Goal: Transaction & Acquisition: Purchase product/service

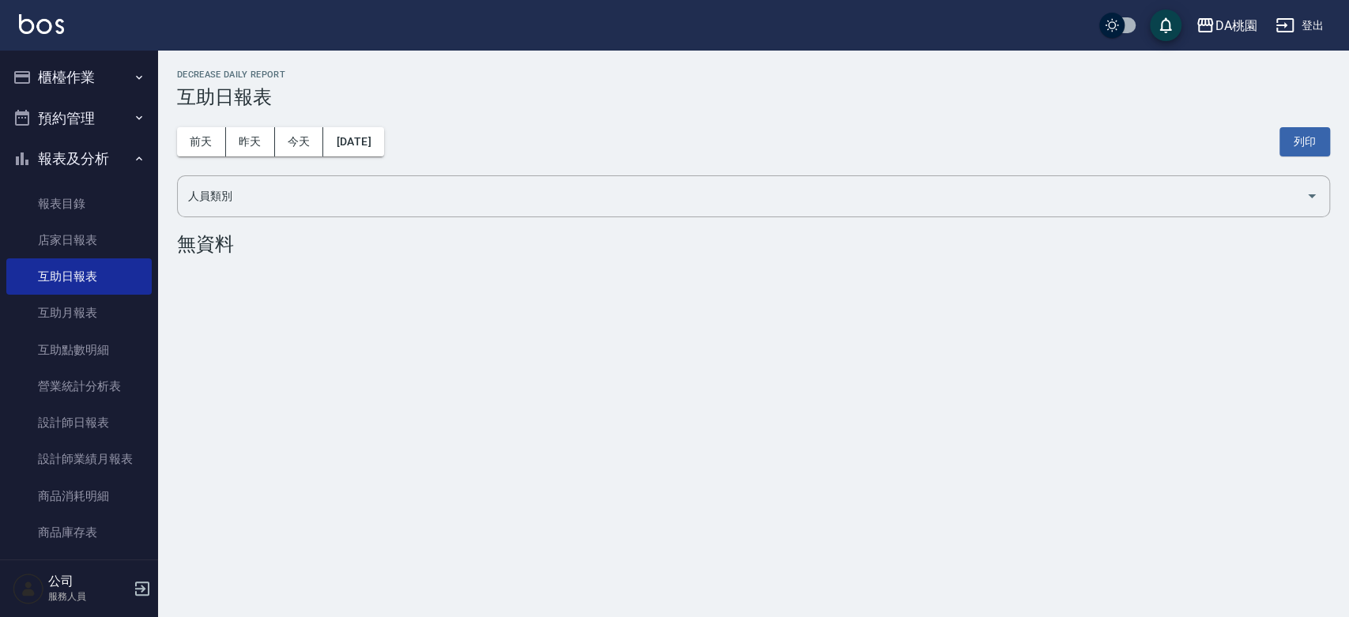
click at [53, 151] on button "報表及分析" at bounding box center [78, 158] width 145 height 41
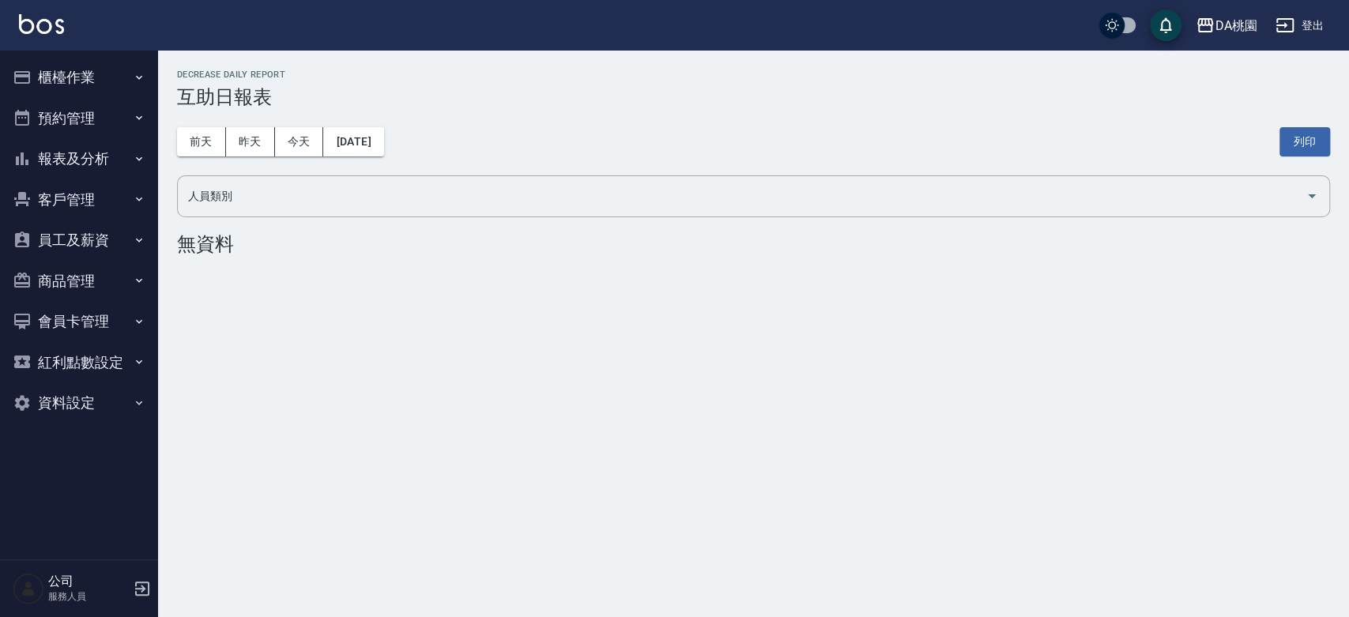
click at [59, 75] on button "櫃檯作業" at bounding box center [78, 77] width 145 height 41
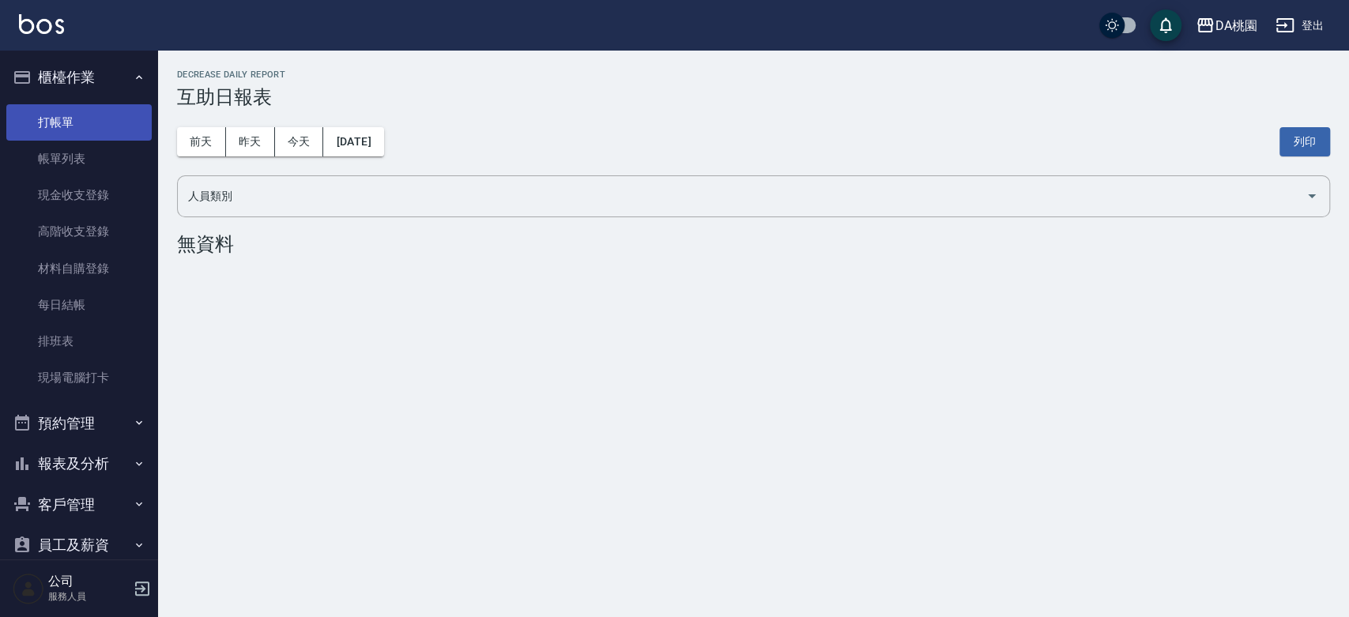
click at [61, 114] on link "打帳單" at bounding box center [78, 122] width 145 height 36
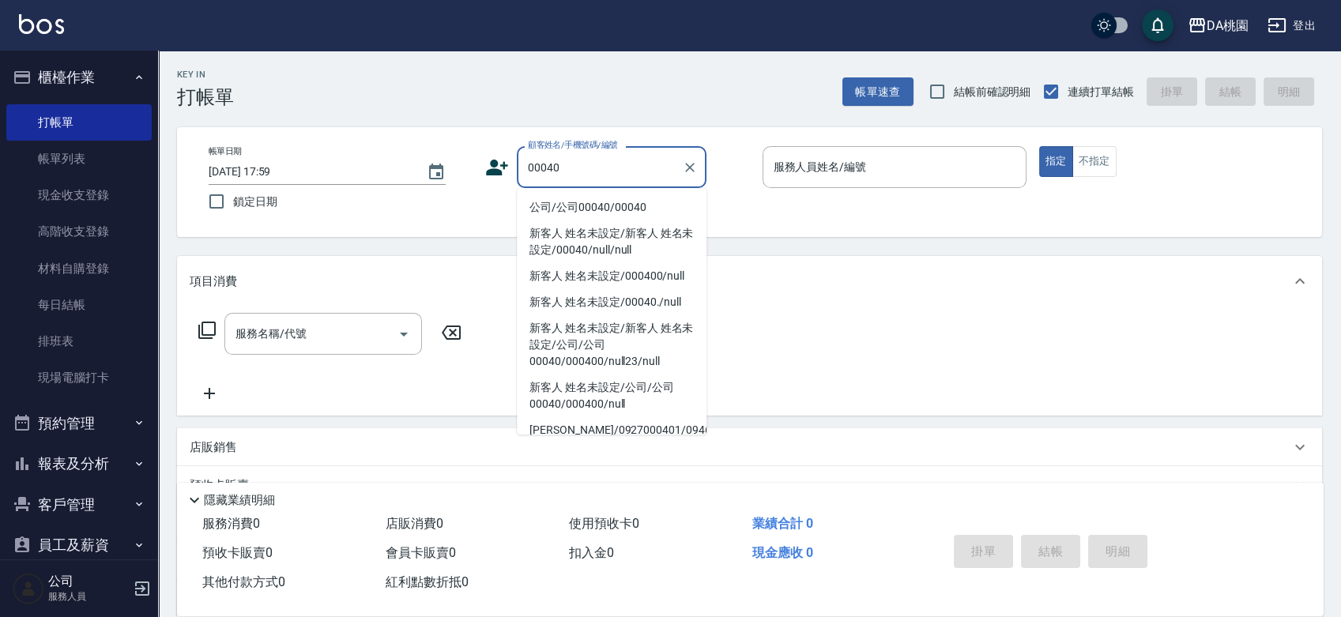
type input "公司/公司00040/00040"
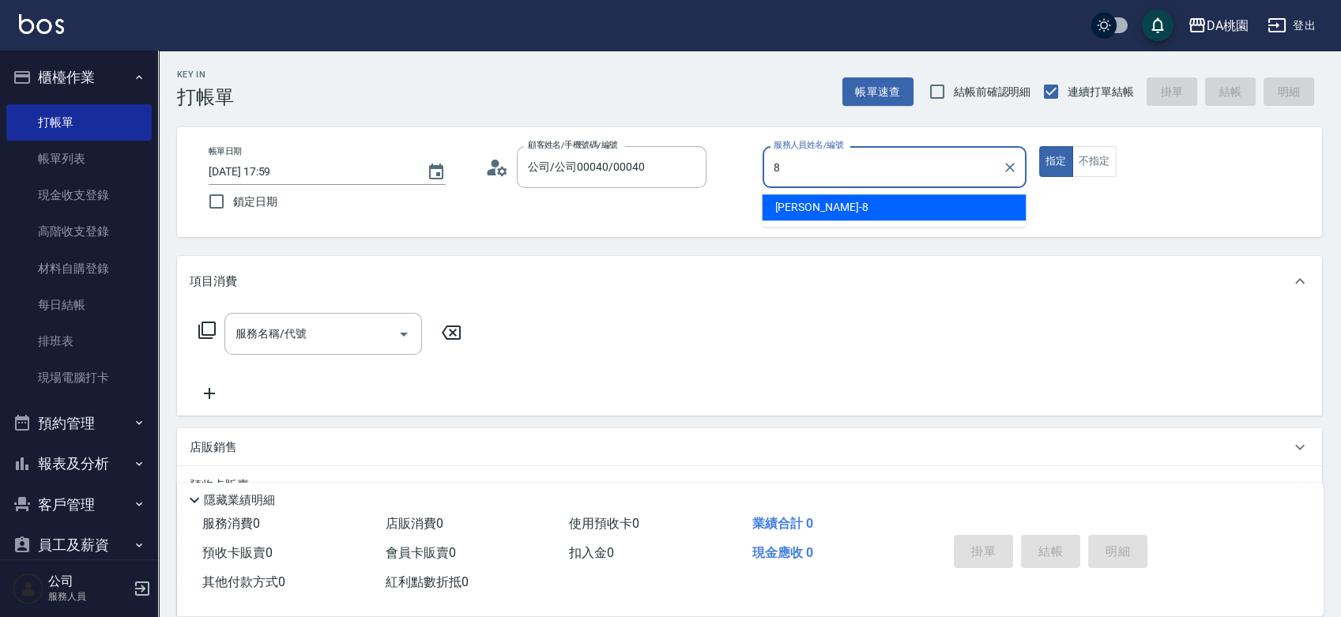
type input "8"
type button "true"
type input "[PERSON_NAME]-8"
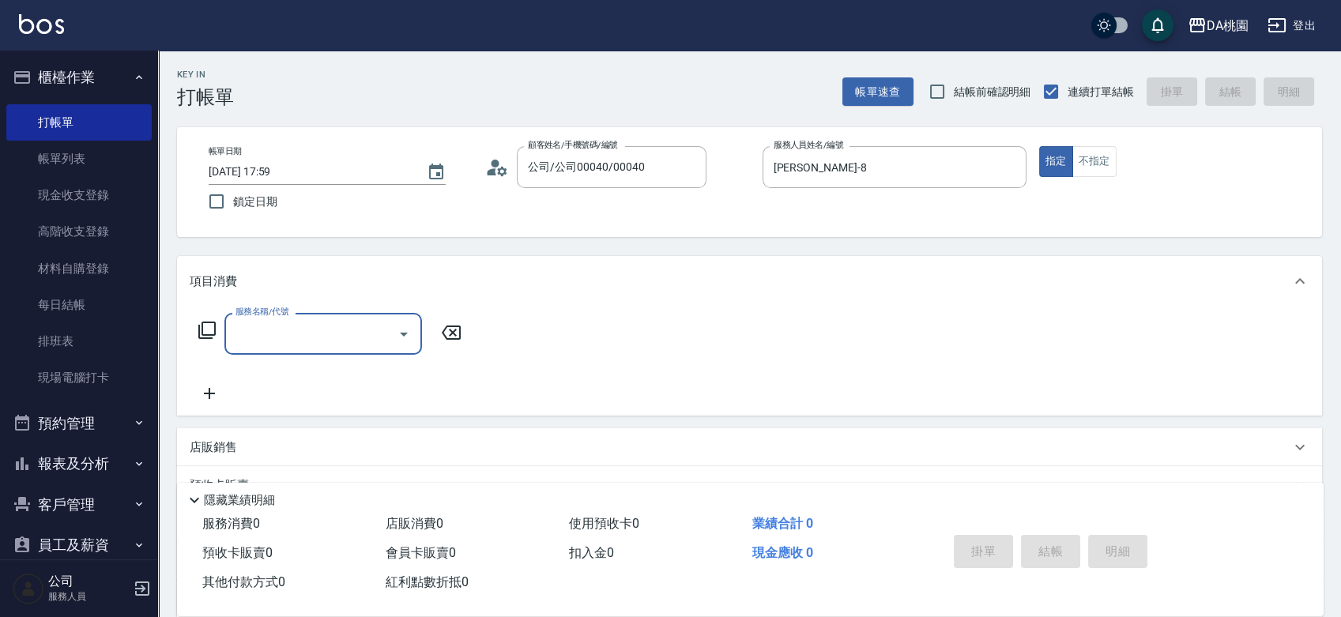
click at [204, 335] on icon at bounding box center [206, 330] width 17 height 17
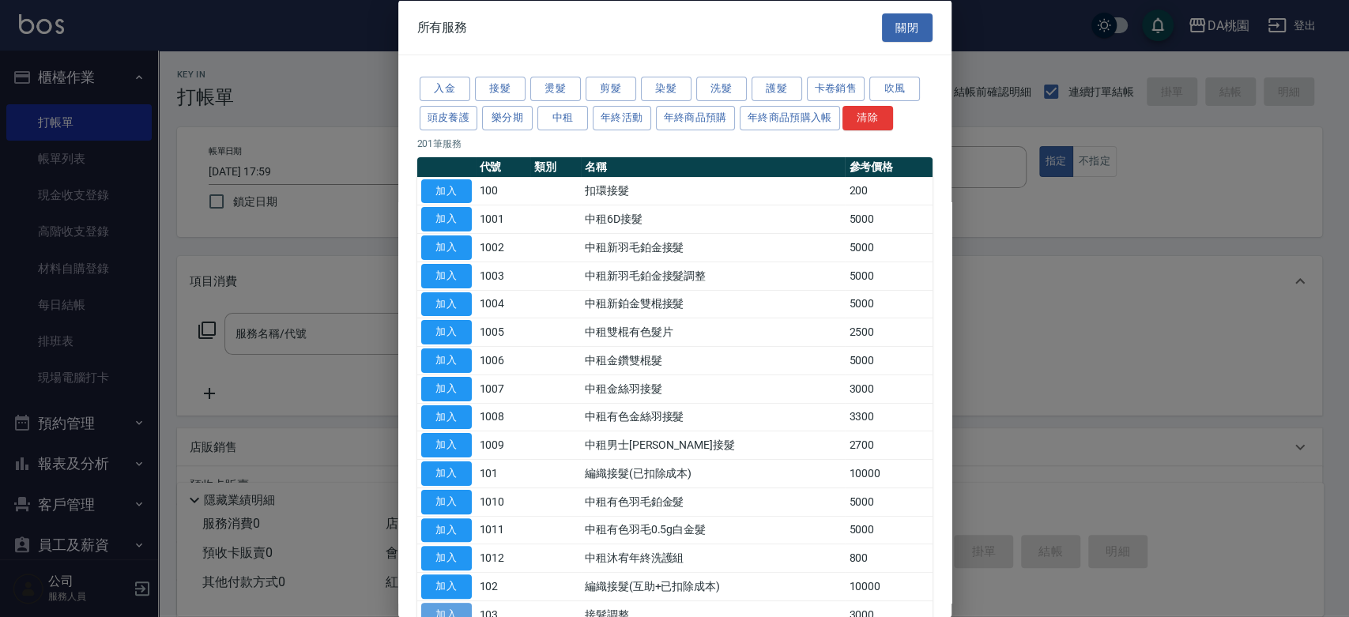
click at [458, 605] on button "加入" at bounding box center [446, 614] width 51 height 25
type input "接髮調整(103)"
type input "300"
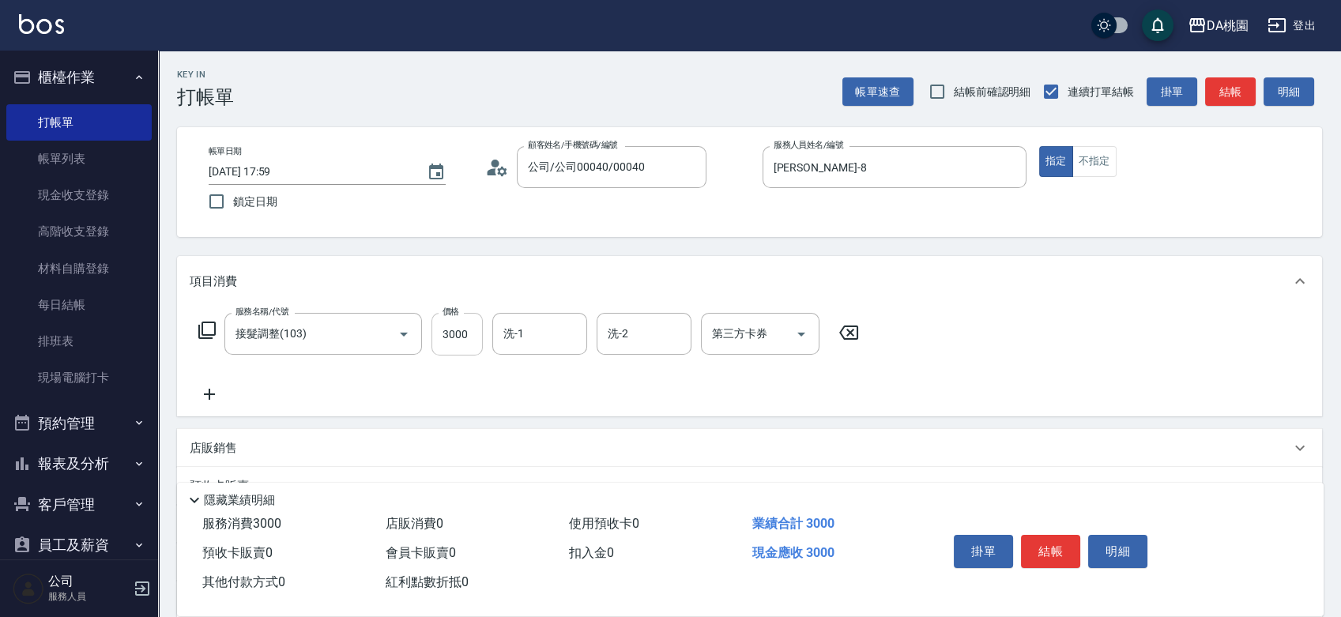
click at [441, 337] on input "3000" at bounding box center [457, 334] width 51 height 43
type input "8"
type input "0"
type input "800"
type input "80"
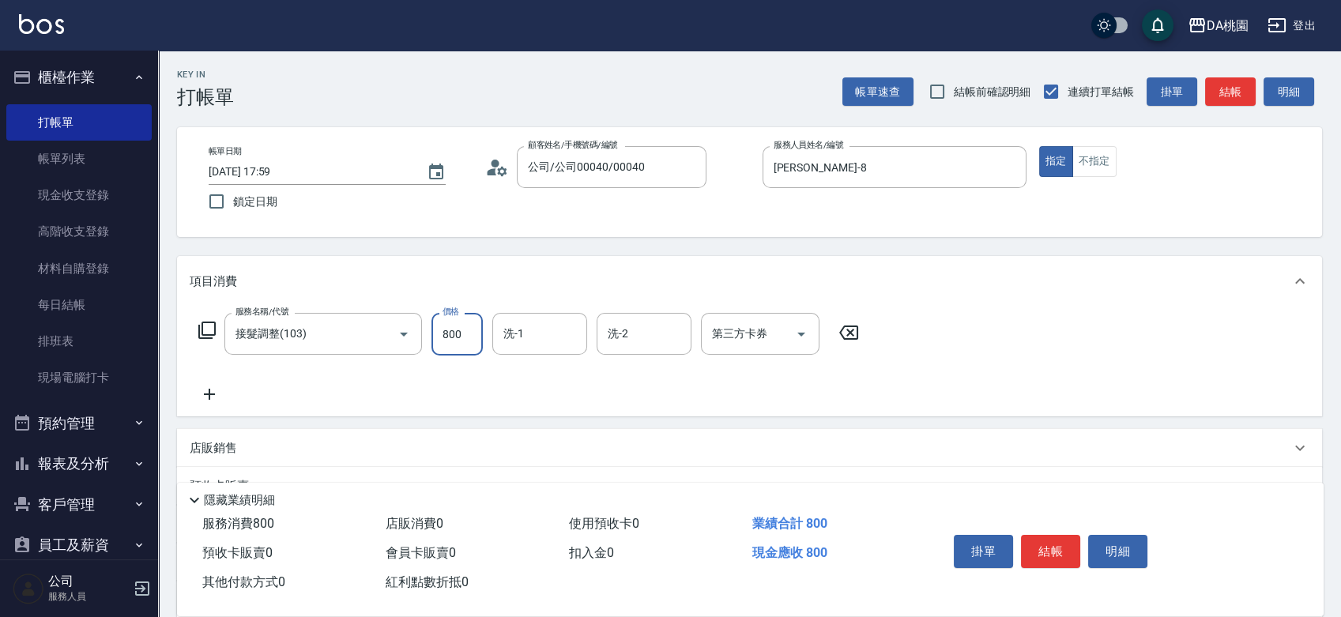
type input "800"
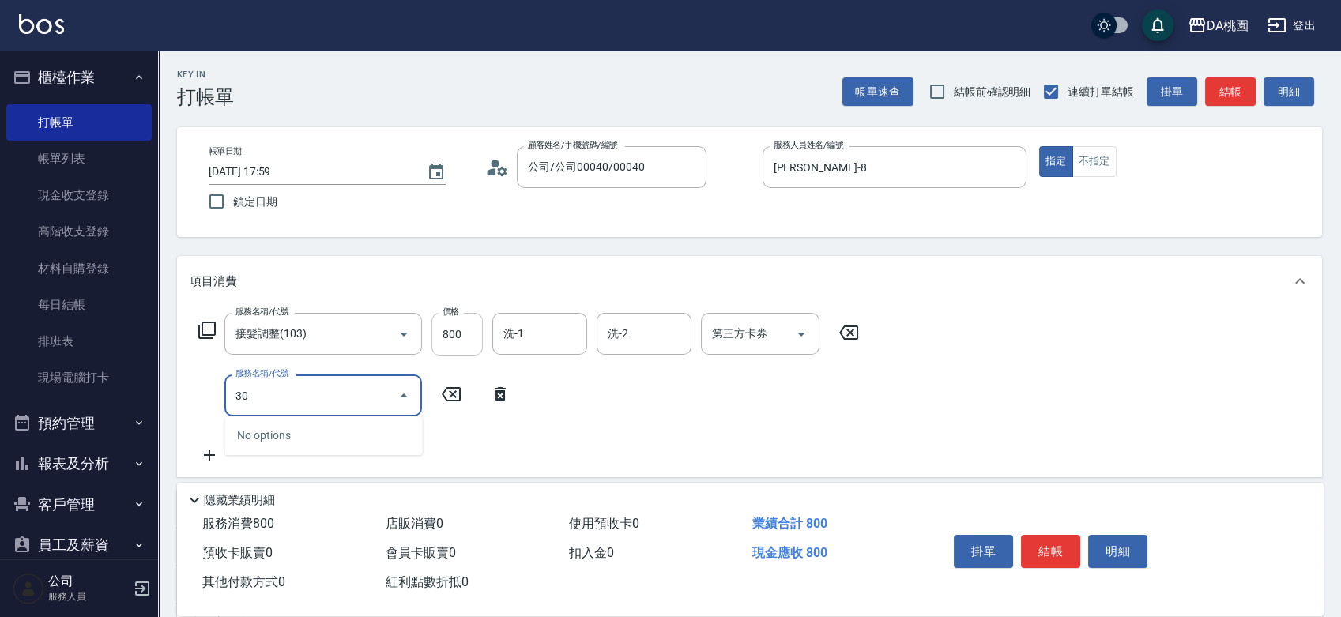
type input "303"
type input "110"
click at [443, 339] on input "800" at bounding box center [457, 334] width 51 height 43
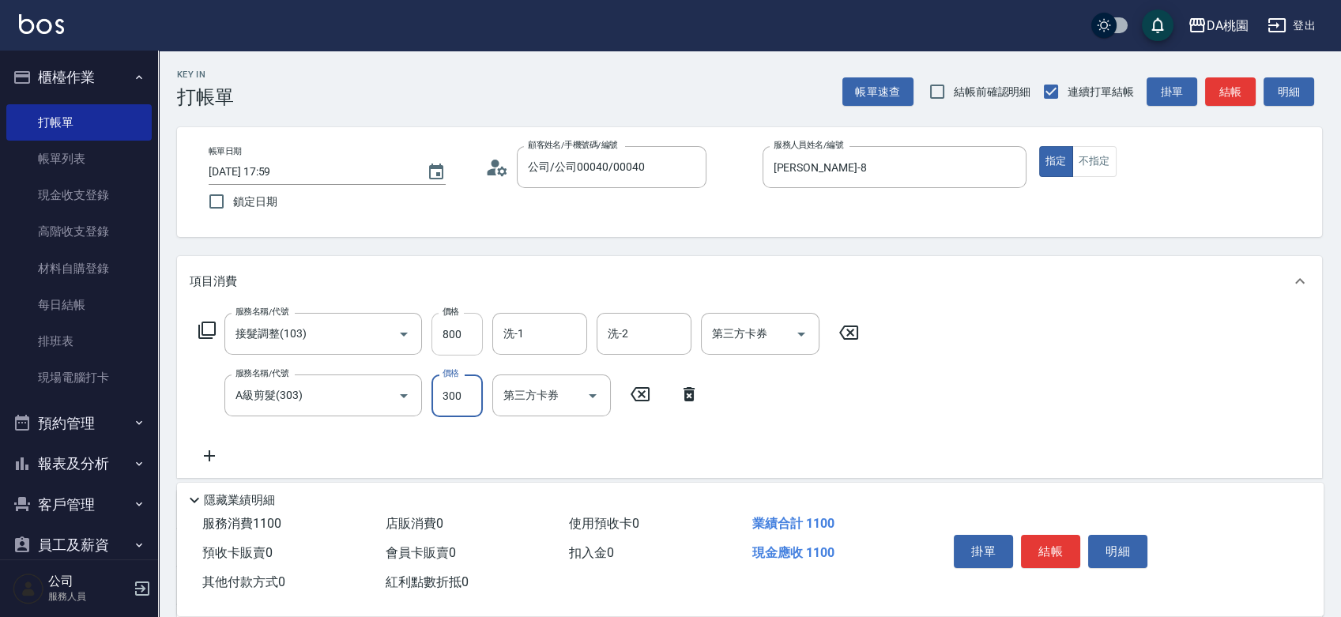
click at [443, 339] on input "800" at bounding box center [457, 334] width 51 height 43
click at [383, 395] on icon "Clear" at bounding box center [382, 396] width 16 height 16
type input "A級剪髮(303)"
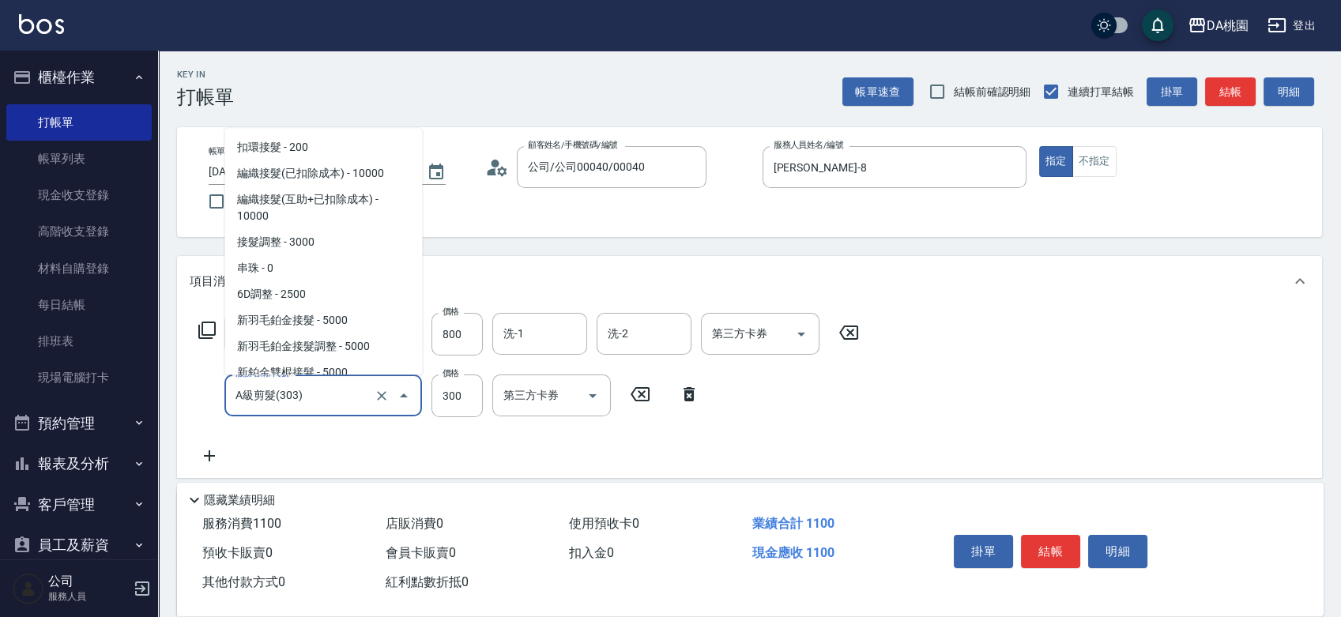
click at [291, 395] on input "A級剪髮(303)" at bounding box center [301, 396] width 139 height 28
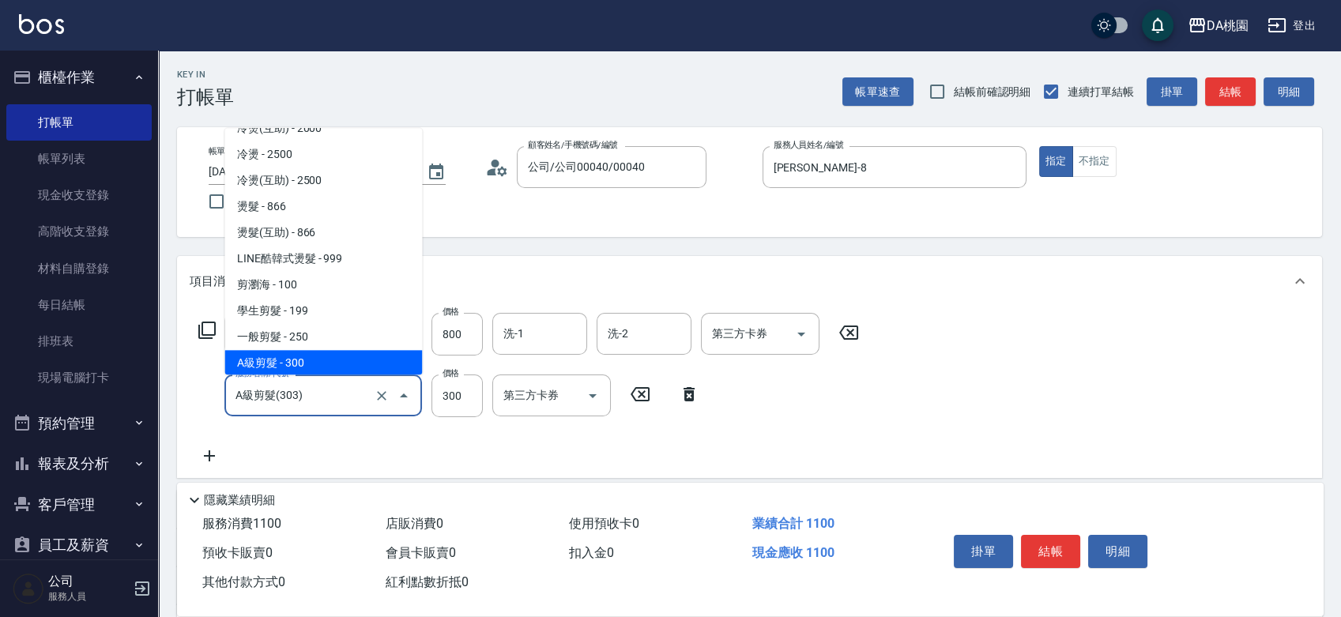
click at [291, 395] on input "A級剪髮(303)" at bounding box center [301, 396] width 139 height 28
type input "80"
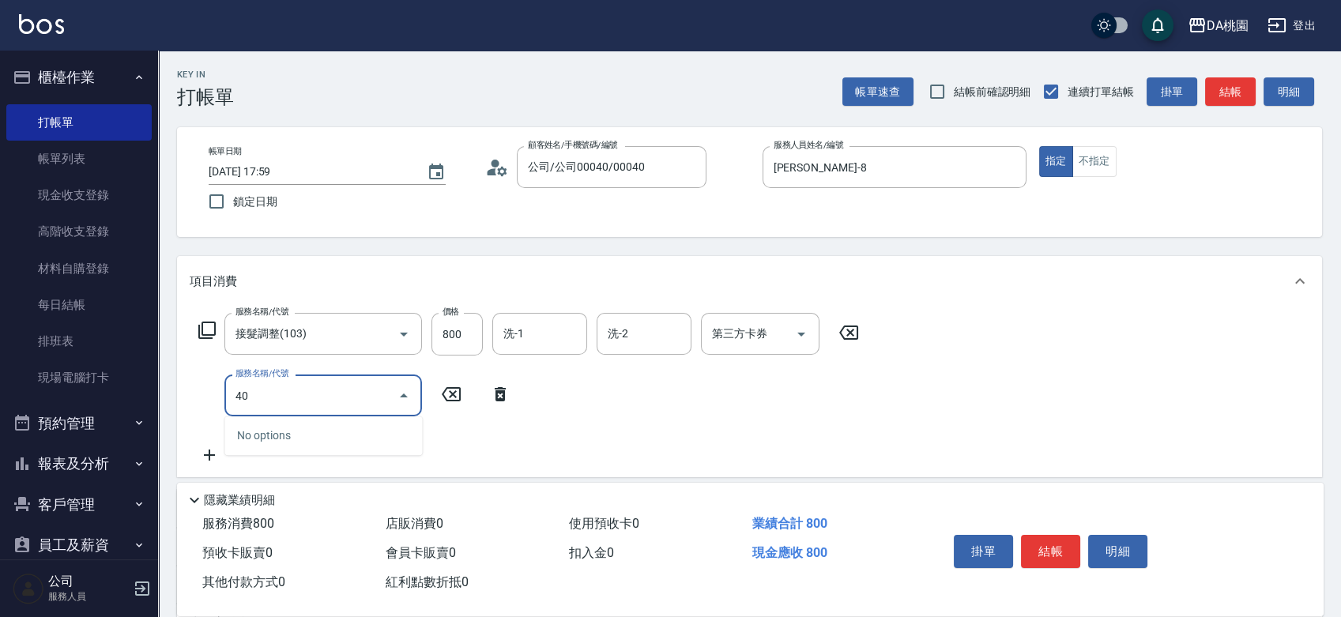
type input "400"
type input "230"
type input "染髮(400)"
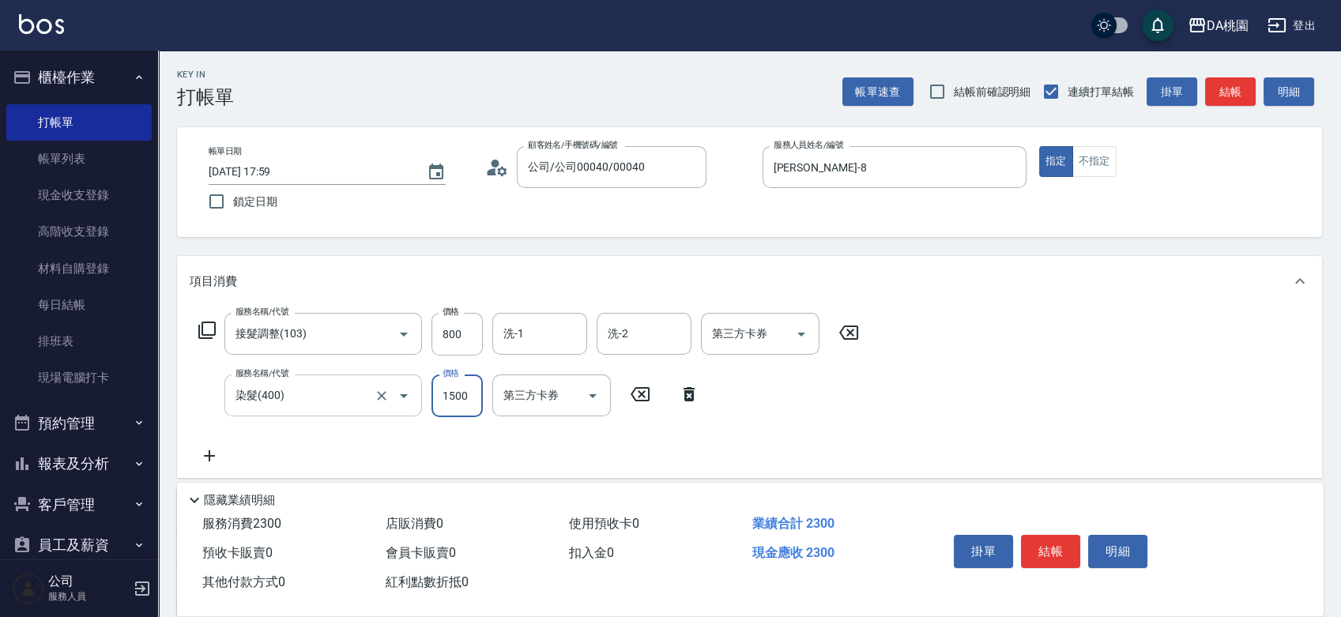
type input "80"
type input "270"
type input "100"
type input "2700"
type input "350"
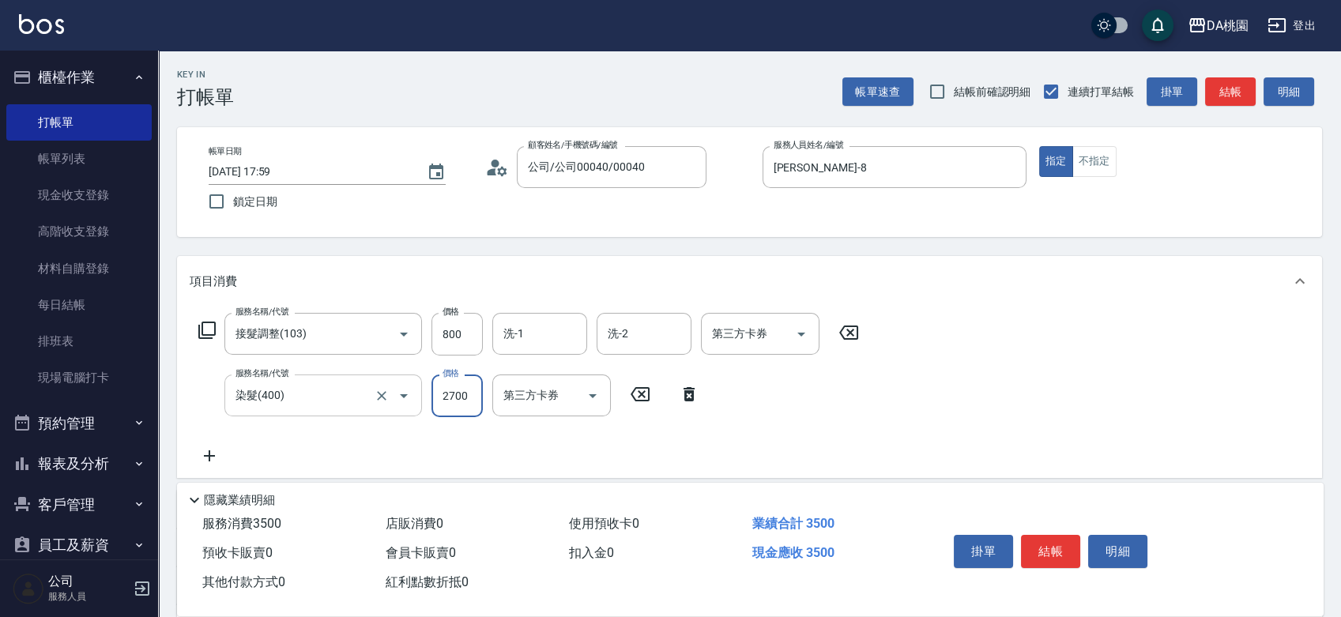
type input "2700"
type input "608"
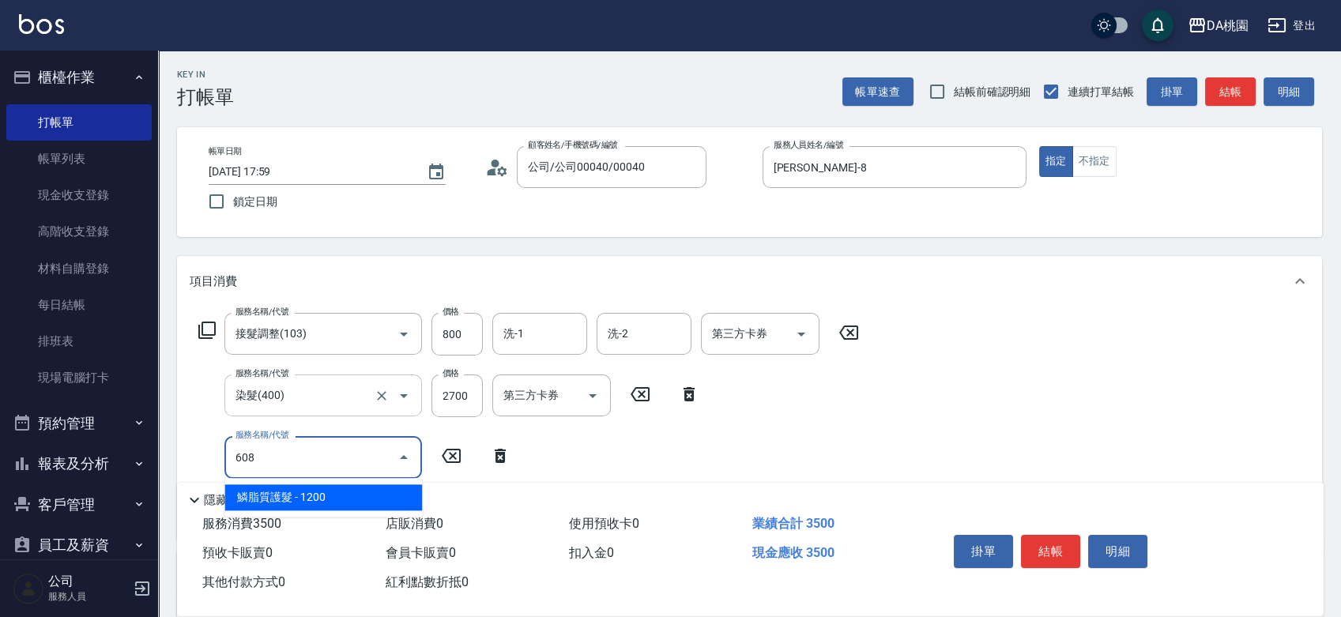
type input "470"
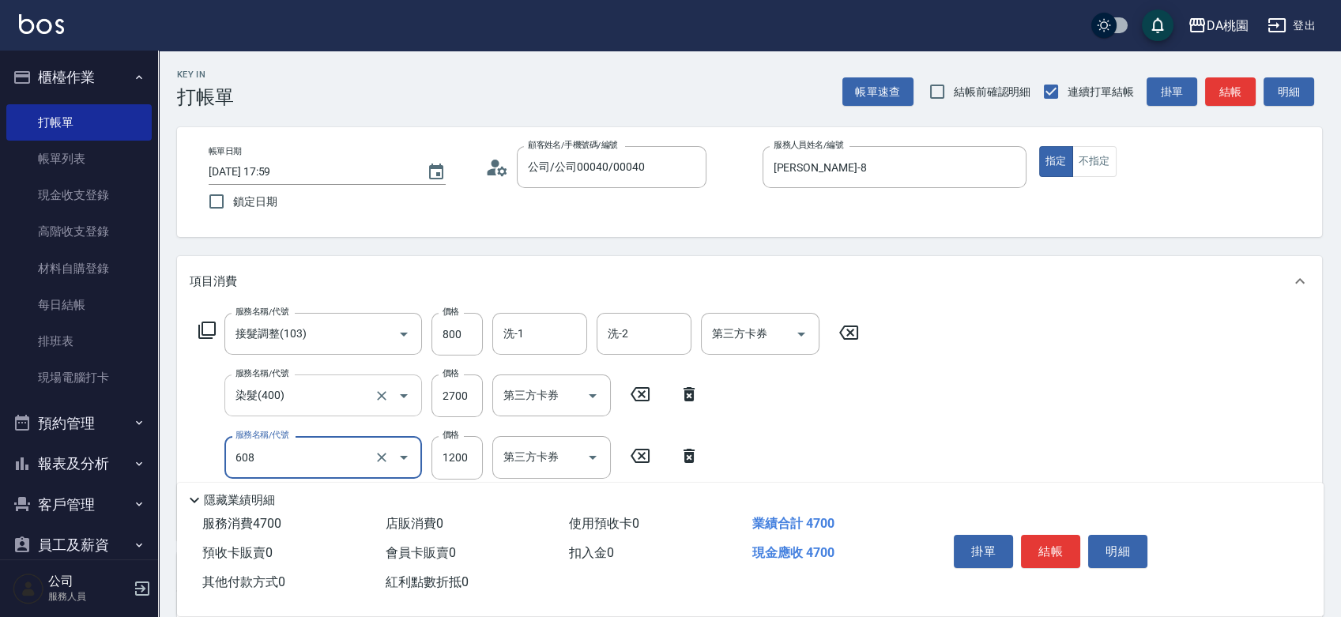
type input "鱗脂質護髮(608)"
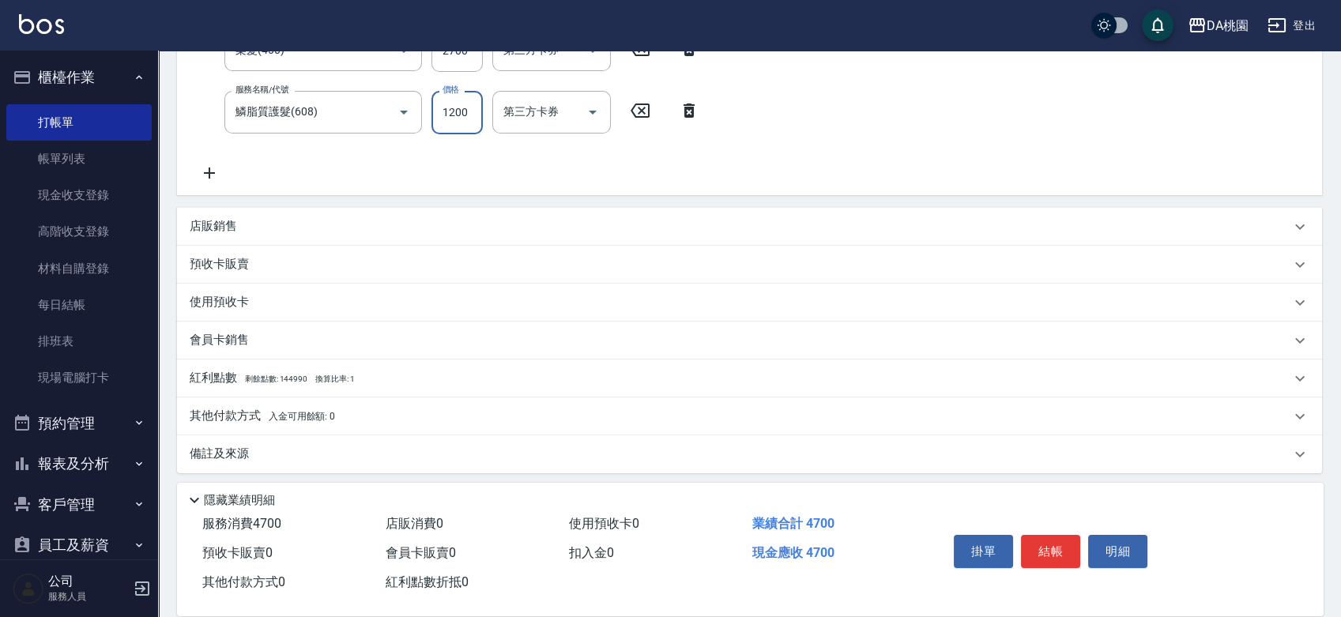
scroll to position [350, 0]
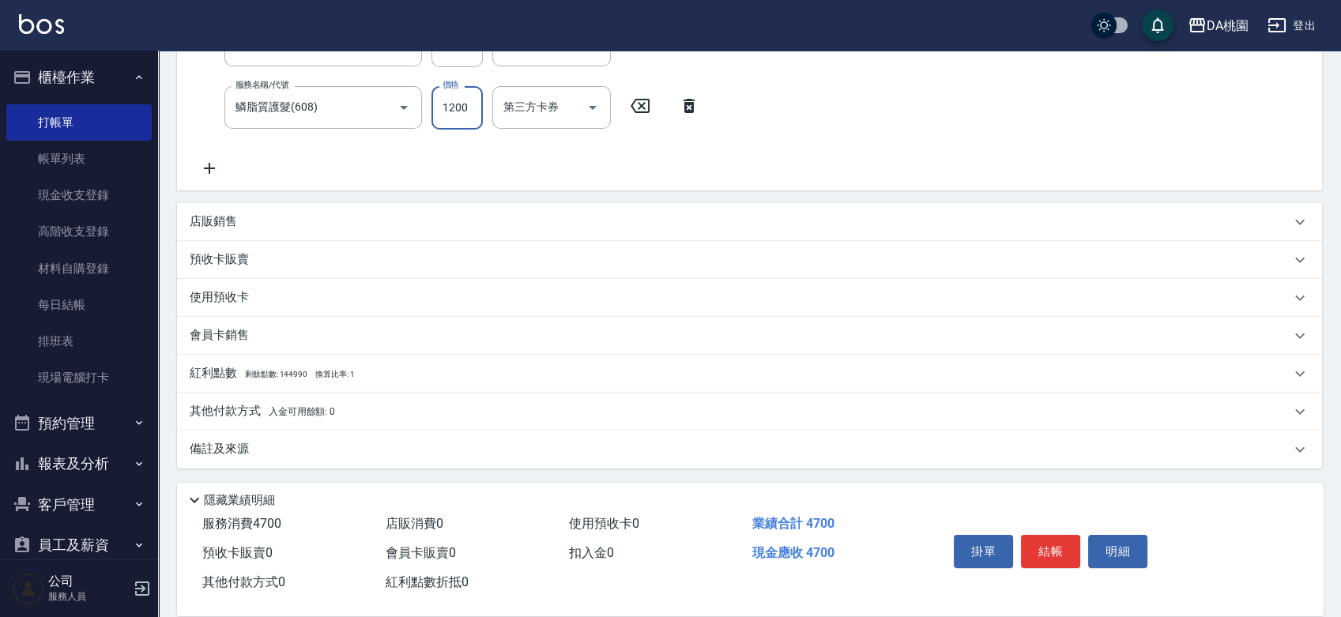
click at [217, 420] on div "其他付款方式 入金可用餘額: 0" at bounding box center [749, 412] width 1145 height 38
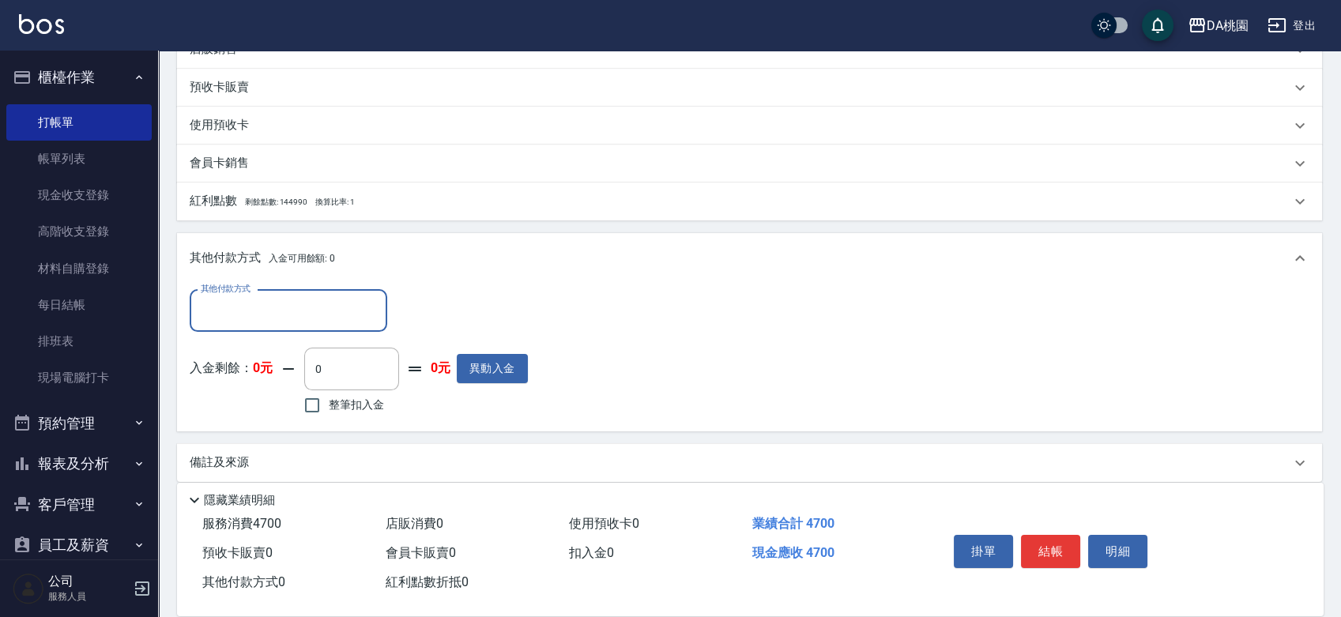
scroll to position [526, 0]
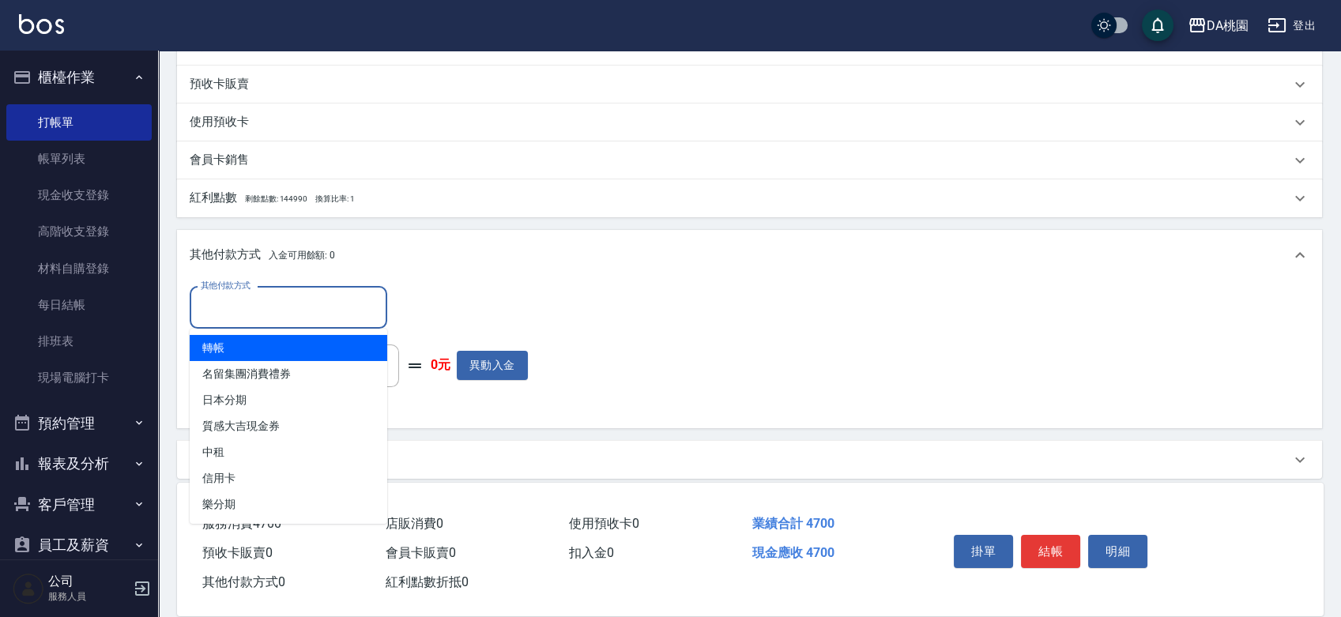
click at [224, 307] on input "其他付款方式" at bounding box center [288, 308] width 183 height 28
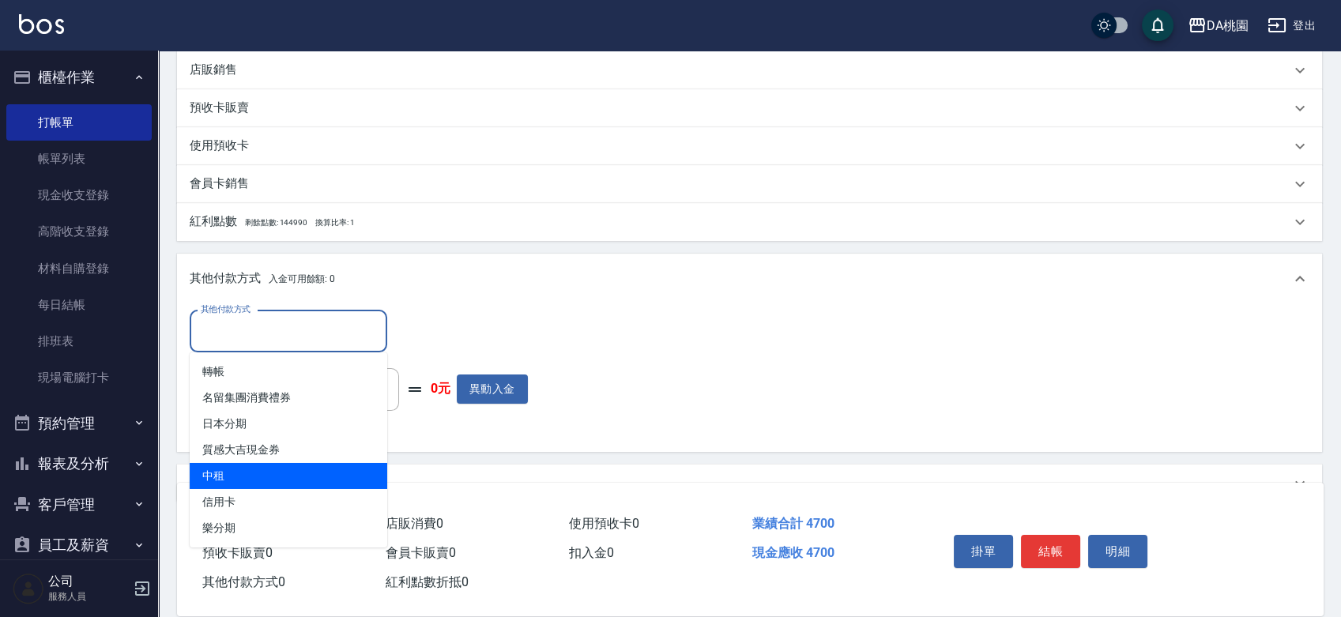
scroll to position [536, 0]
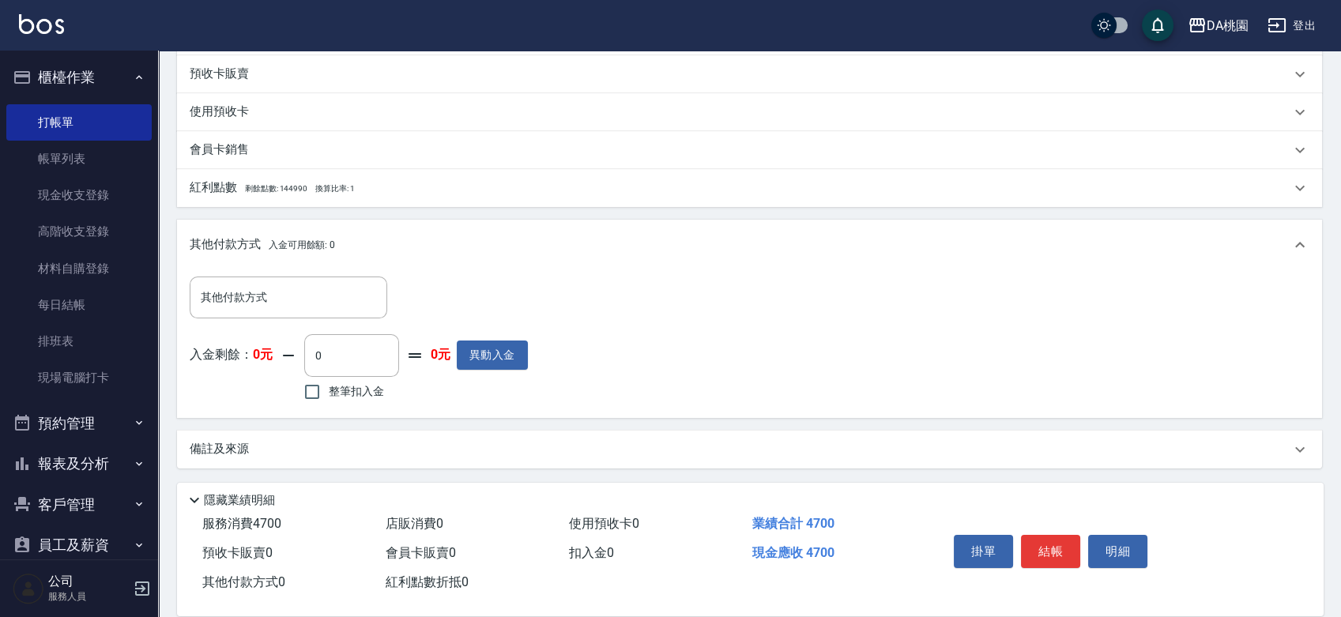
click at [689, 305] on div "其他付款方式 其他付款方式 入金剩餘： 0元 0 ​ 整筆扣入金 0元 異動入金" at bounding box center [750, 341] width 1120 height 129
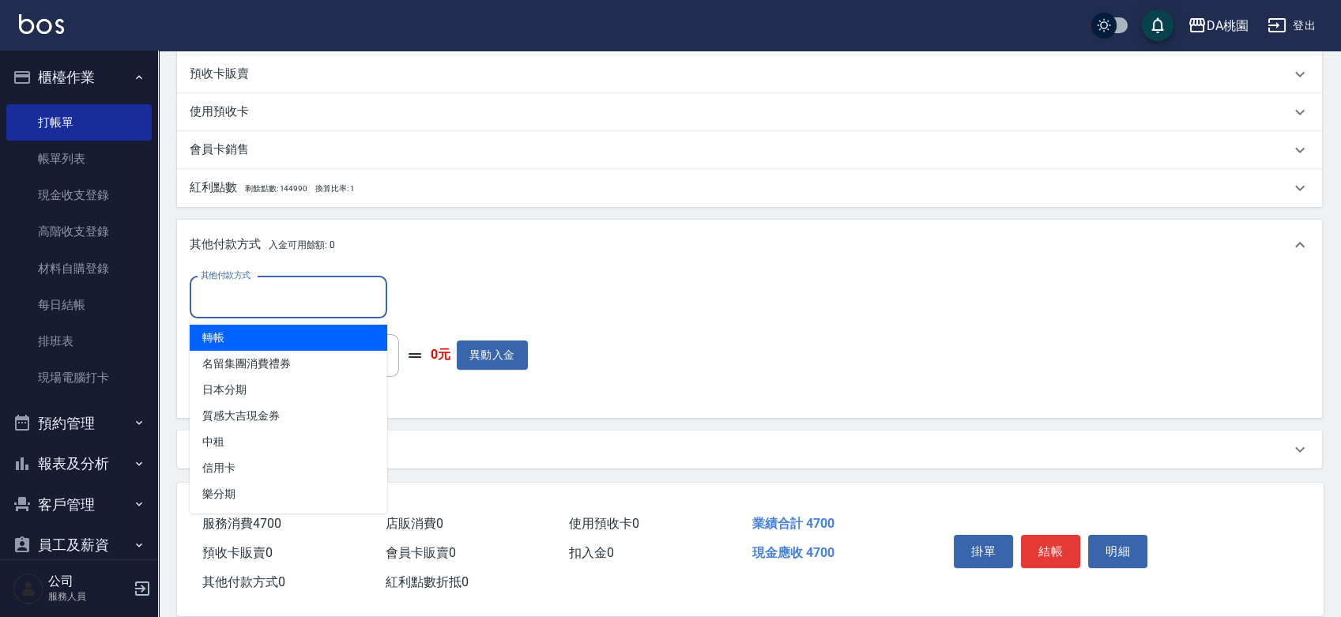
click at [307, 304] on input "其他付款方式" at bounding box center [288, 298] width 183 height 28
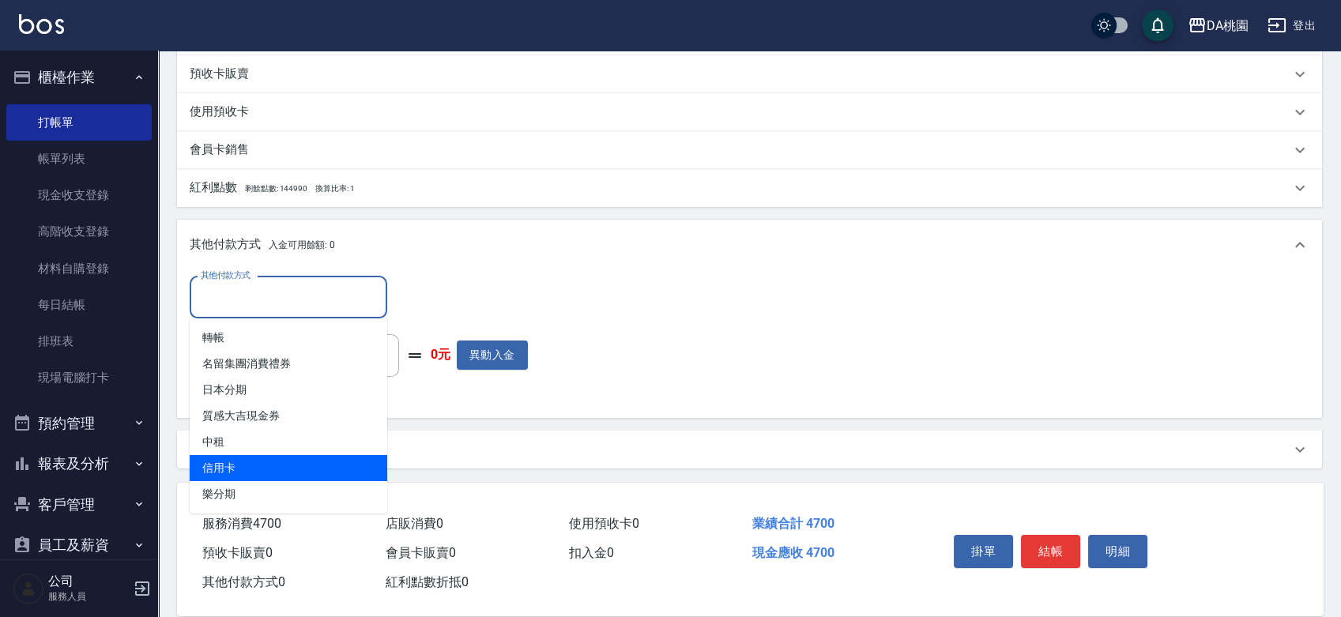
click at [236, 459] on span "信用卡" at bounding box center [289, 468] width 198 height 26
type input "信用卡"
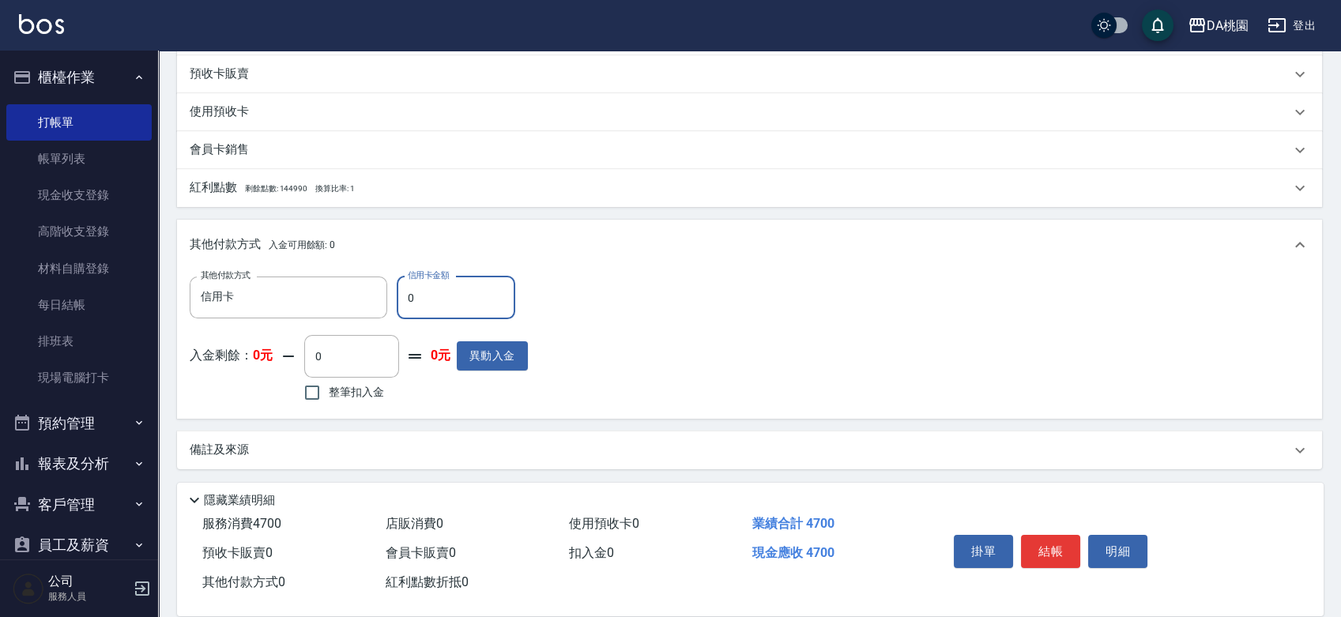
click at [430, 287] on input "0" at bounding box center [456, 298] width 119 height 43
type input "4"
type input "460"
type input "470"
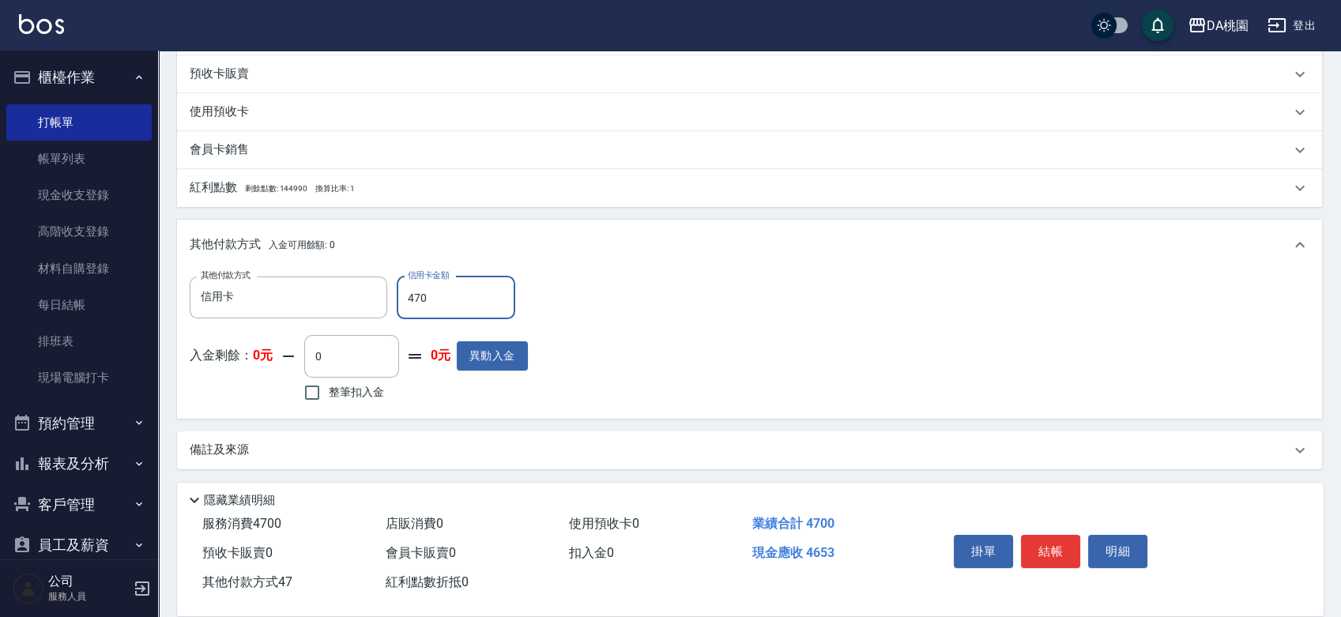
type input "420"
type input "4700"
type input "0"
type input "4700"
click at [1050, 543] on button "結帳" at bounding box center [1050, 551] width 59 height 33
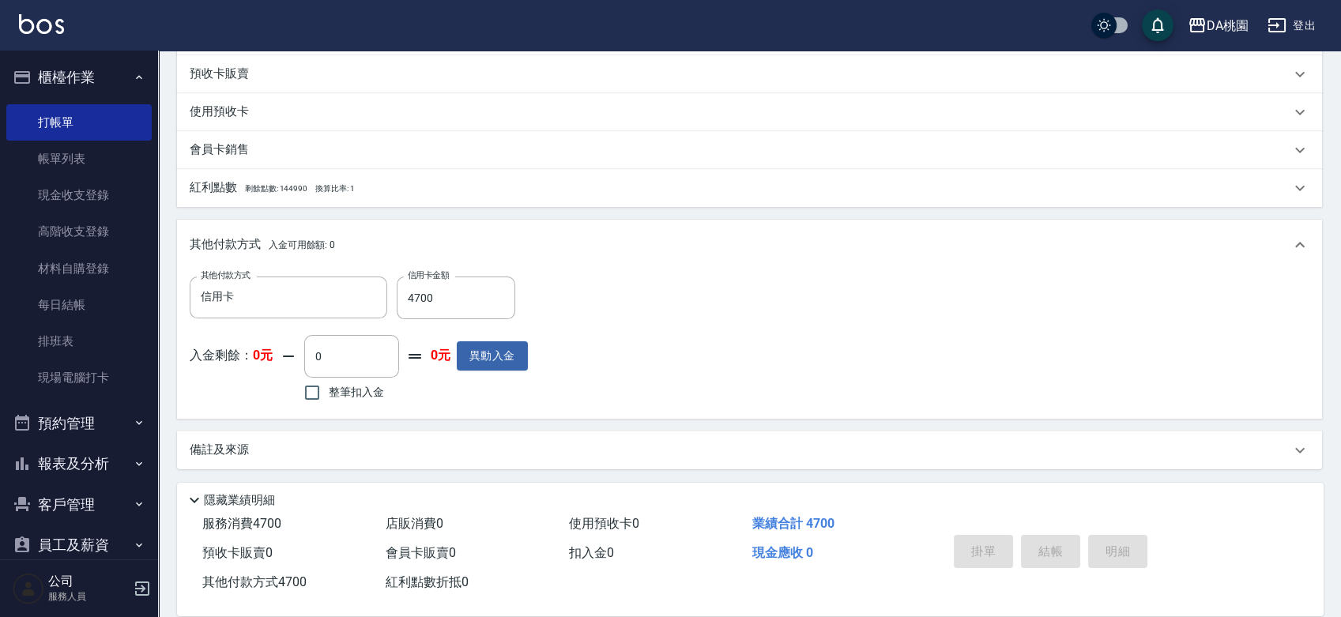
type input "2025/10/12 18:01"
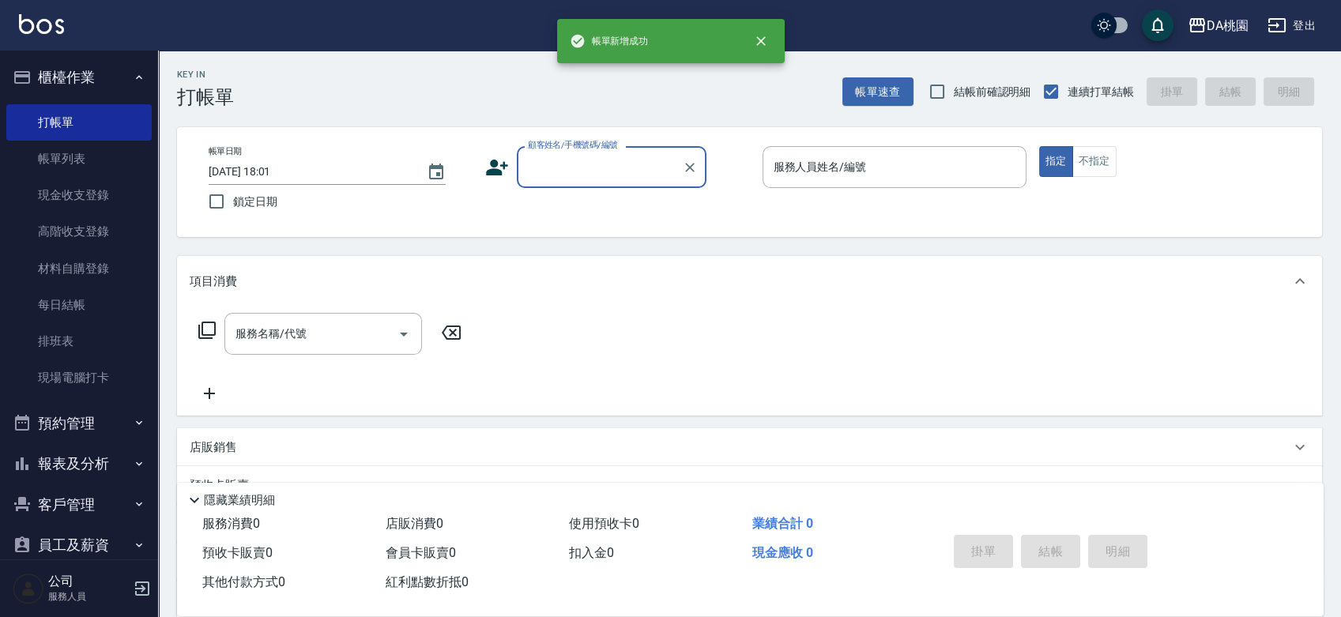
scroll to position [0, 0]
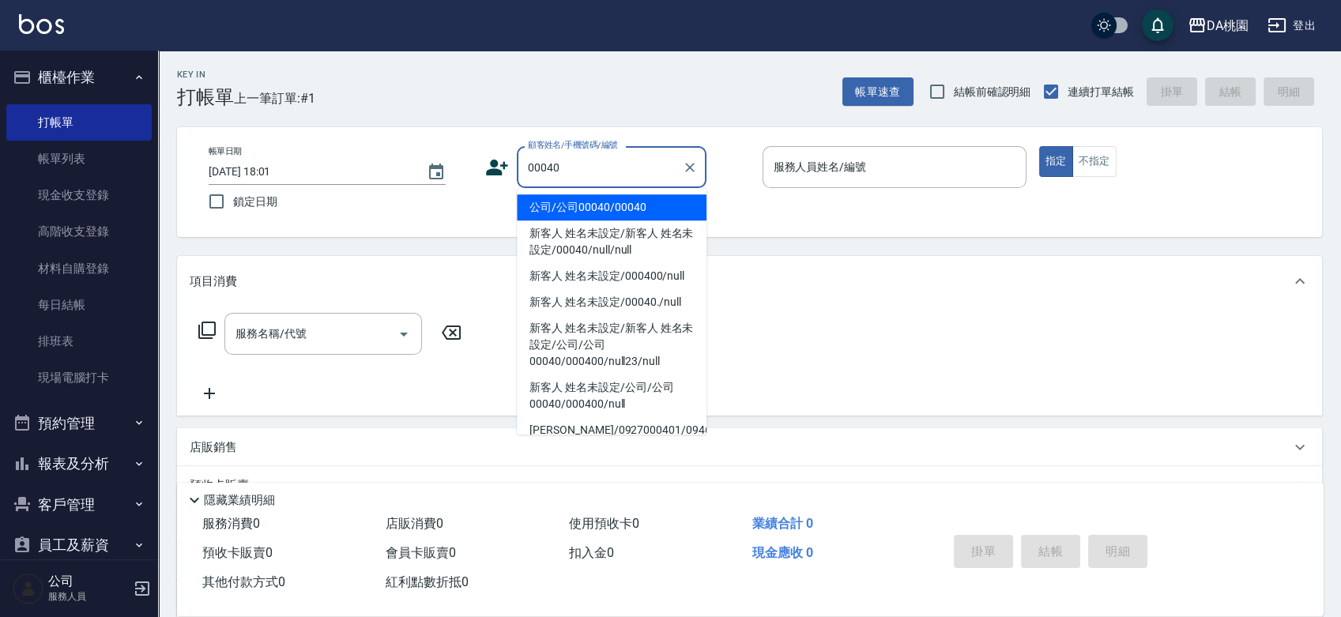
type input "公司/公司00040/00040"
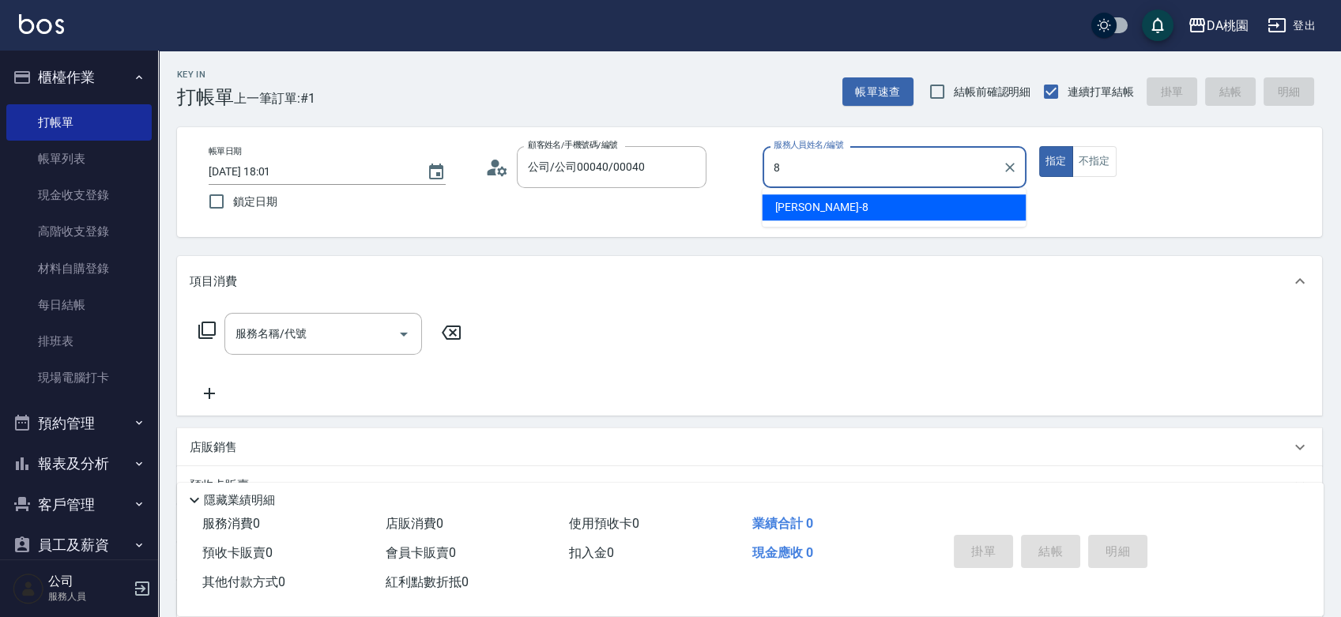
type input "[PERSON_NAME]-8"
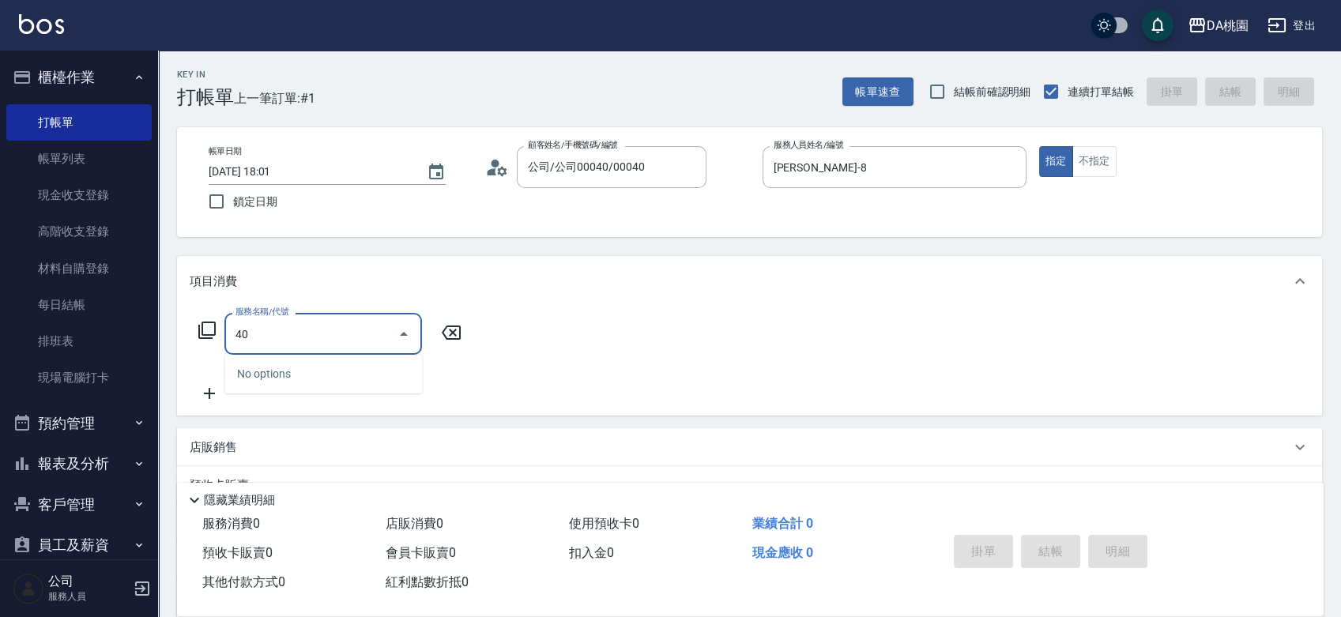
type input "401"
type input "150"
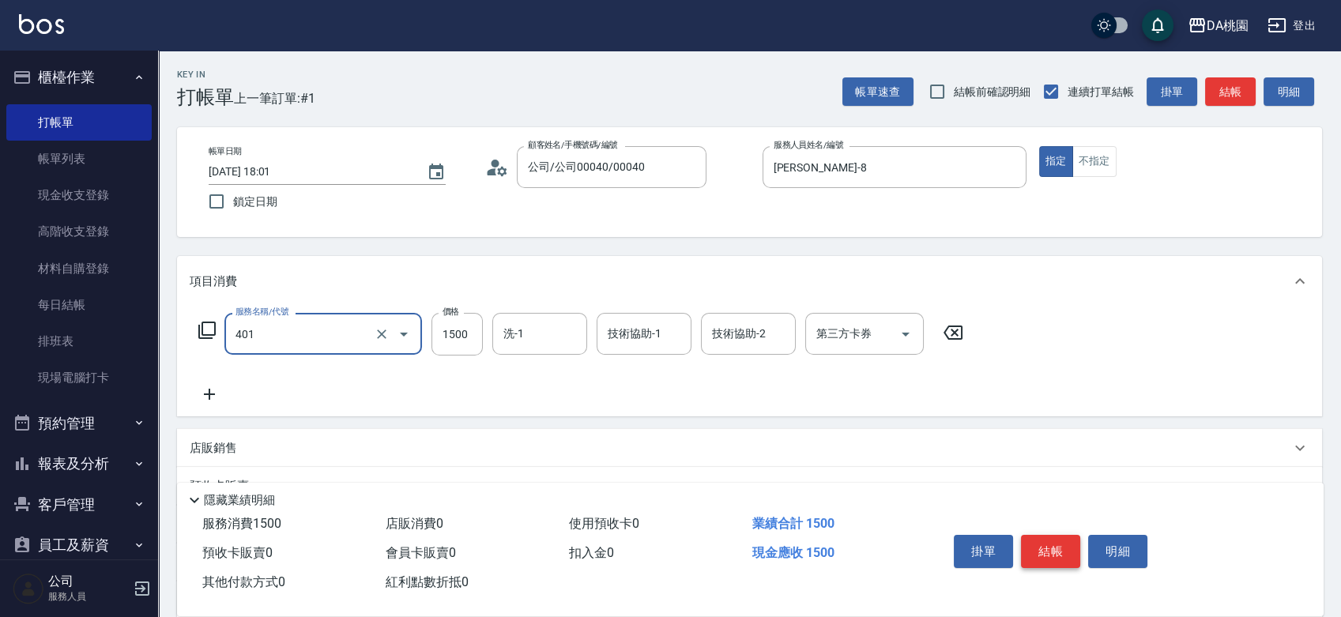
type input "染髮(互助)(401)"
type input "2"
type input "0"
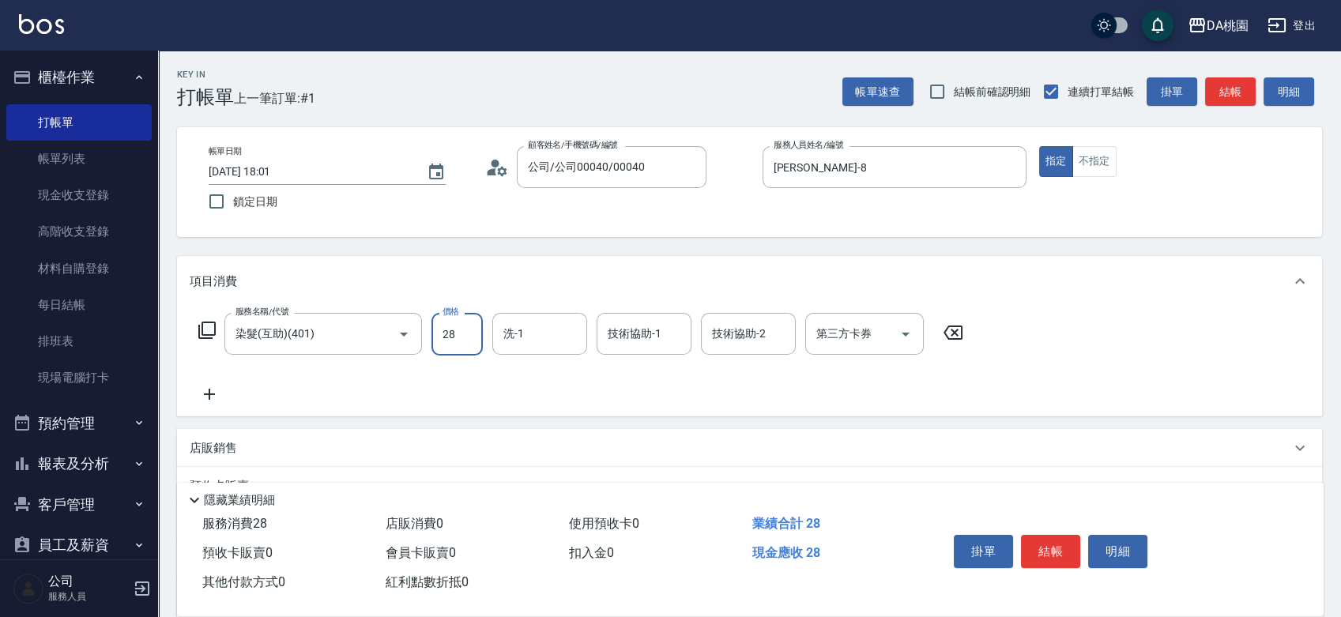
type input "280"
type input "20"
type input "2800"
type input "280"
type input "2800"
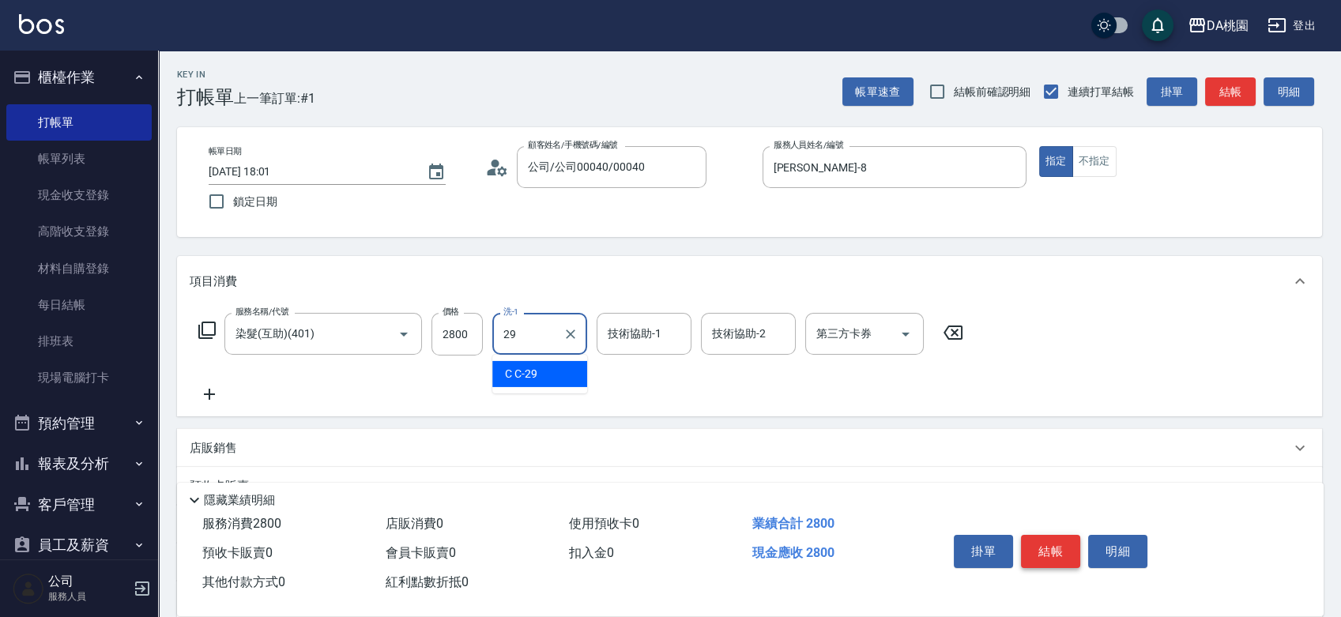
type input "C C-29"
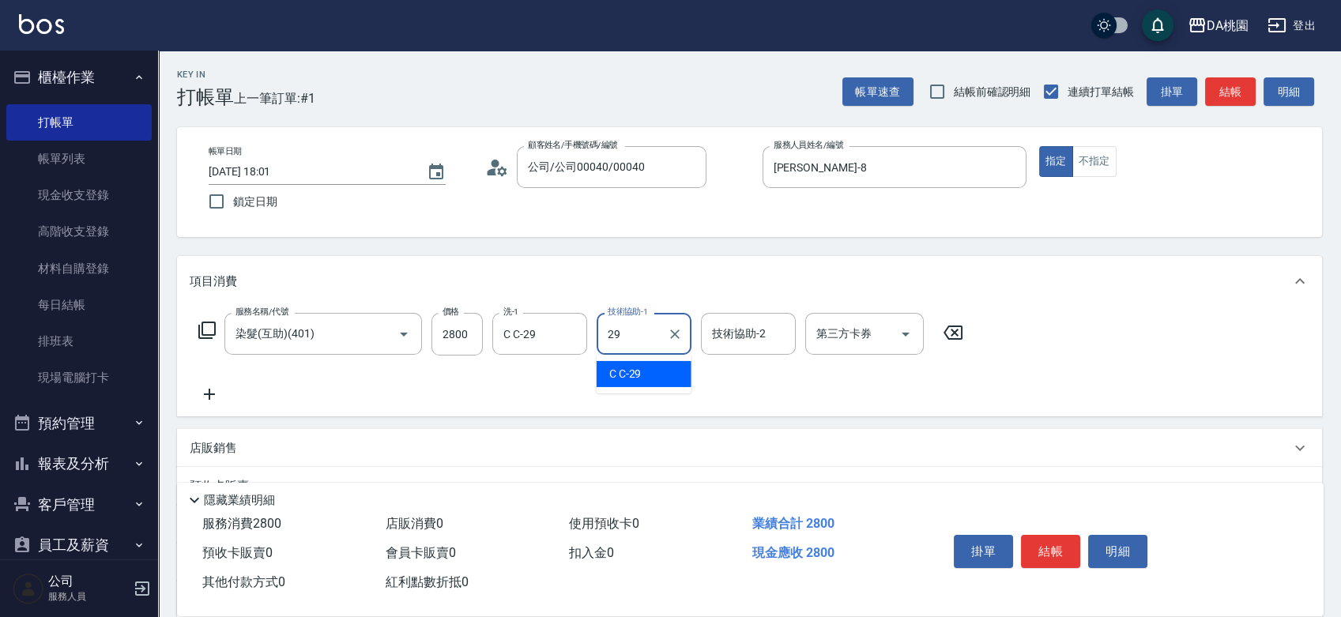
type input "C C-29"
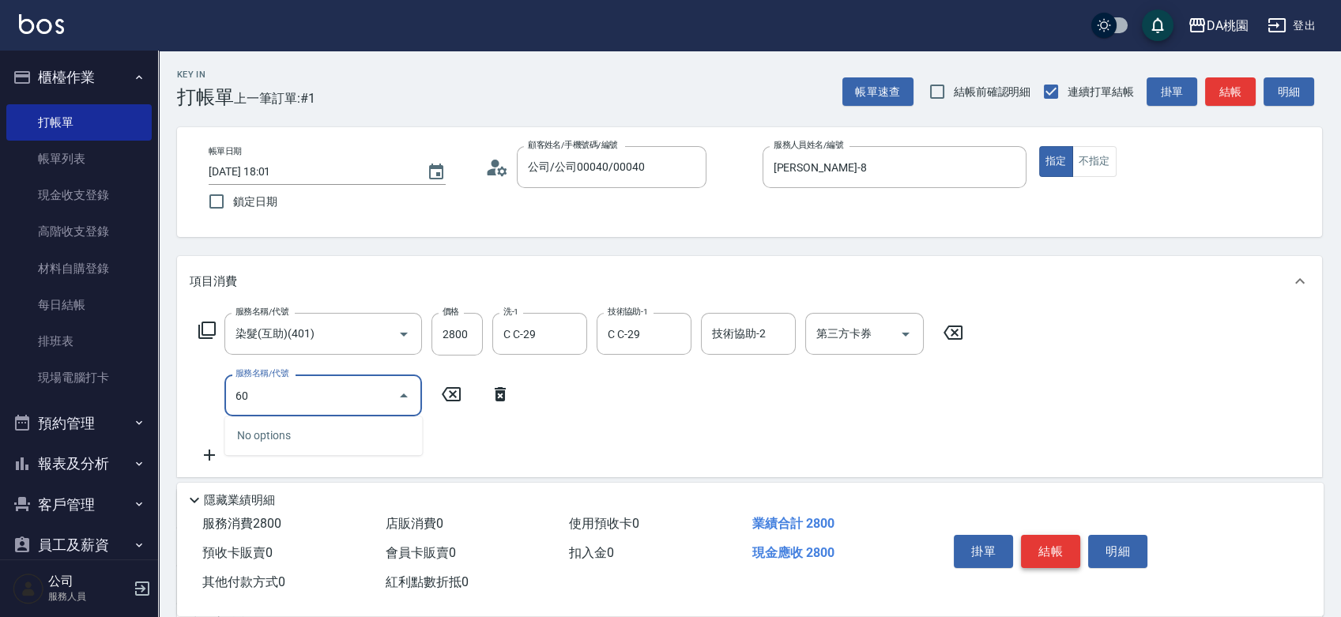
type input "607"
type input "380"
type input "小麥護髮(互助)(607)"
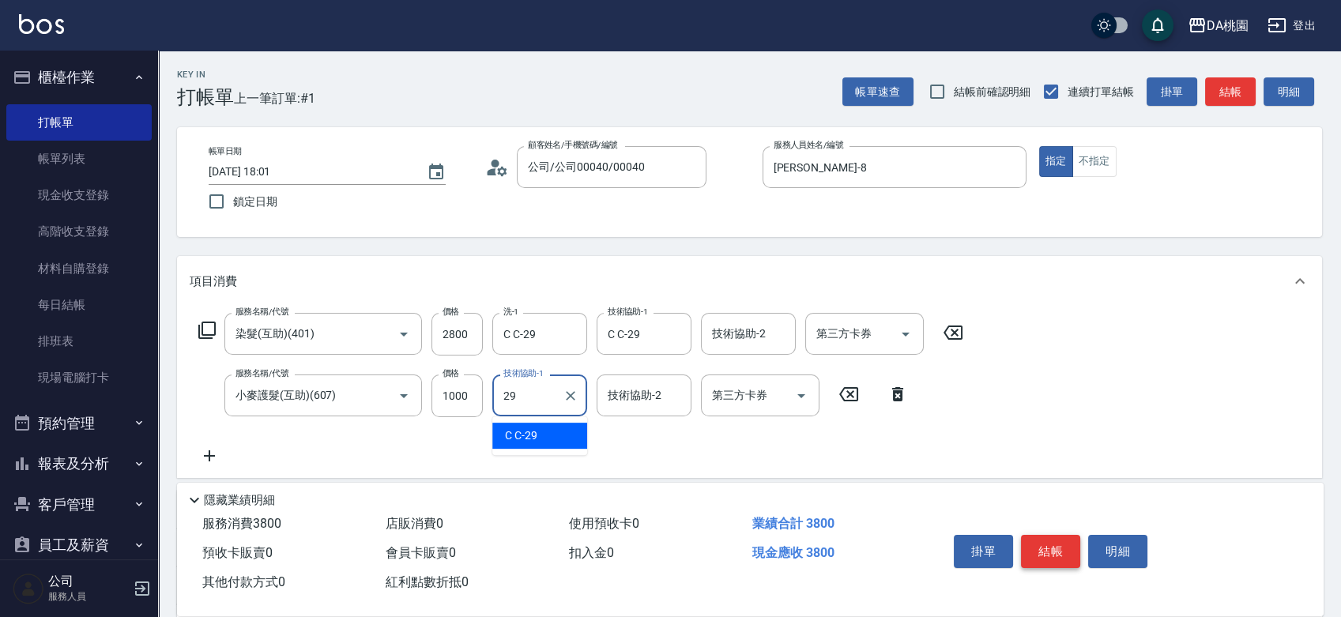
type input "C C-29"
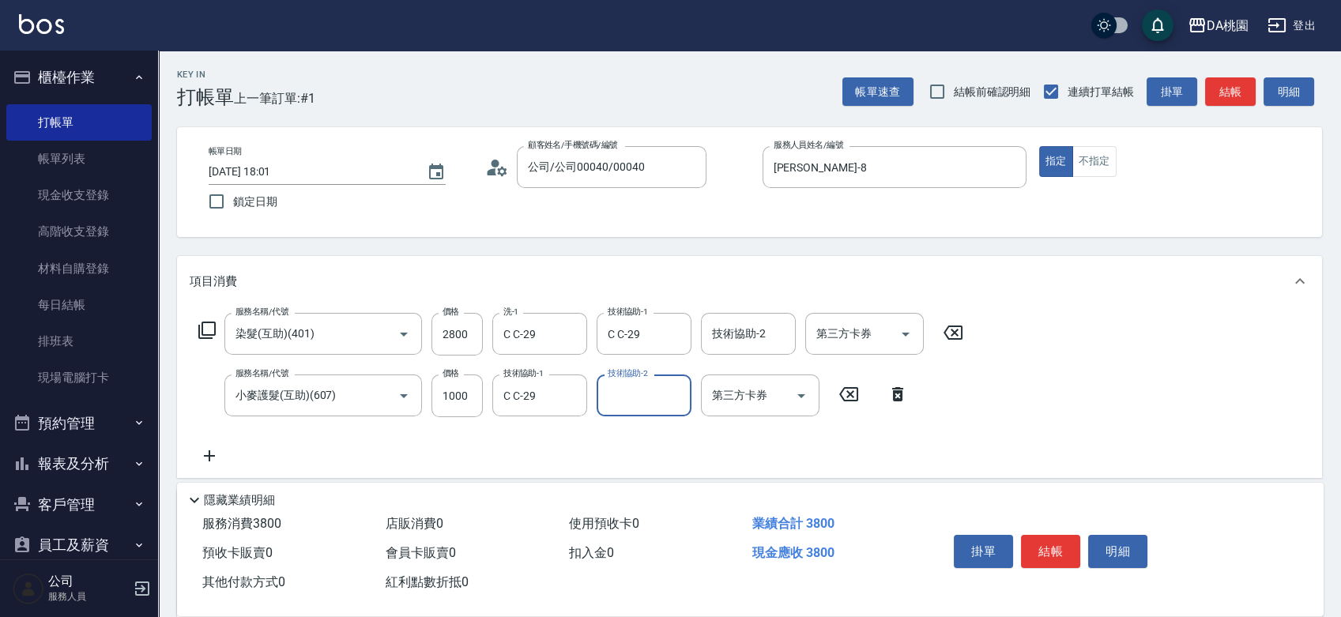
scroll to position [175, 0]
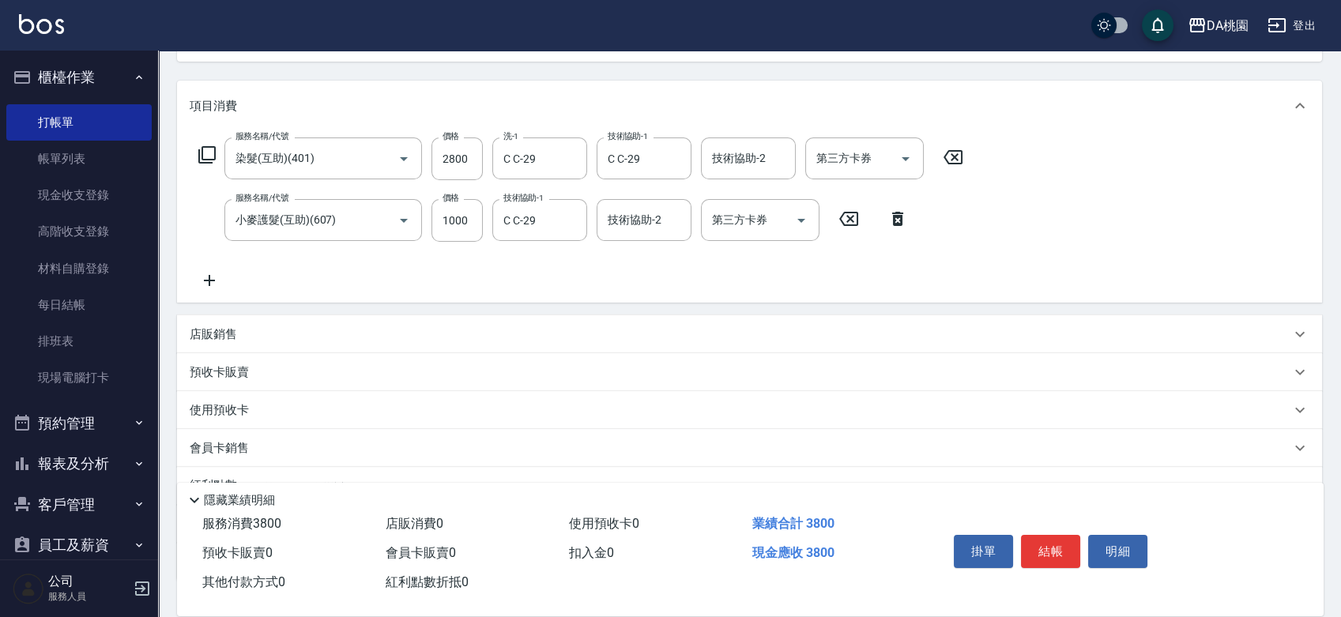
click at [187, 333] on div "店販銷售" at bounding box center [749, 334] width 1145 height 38
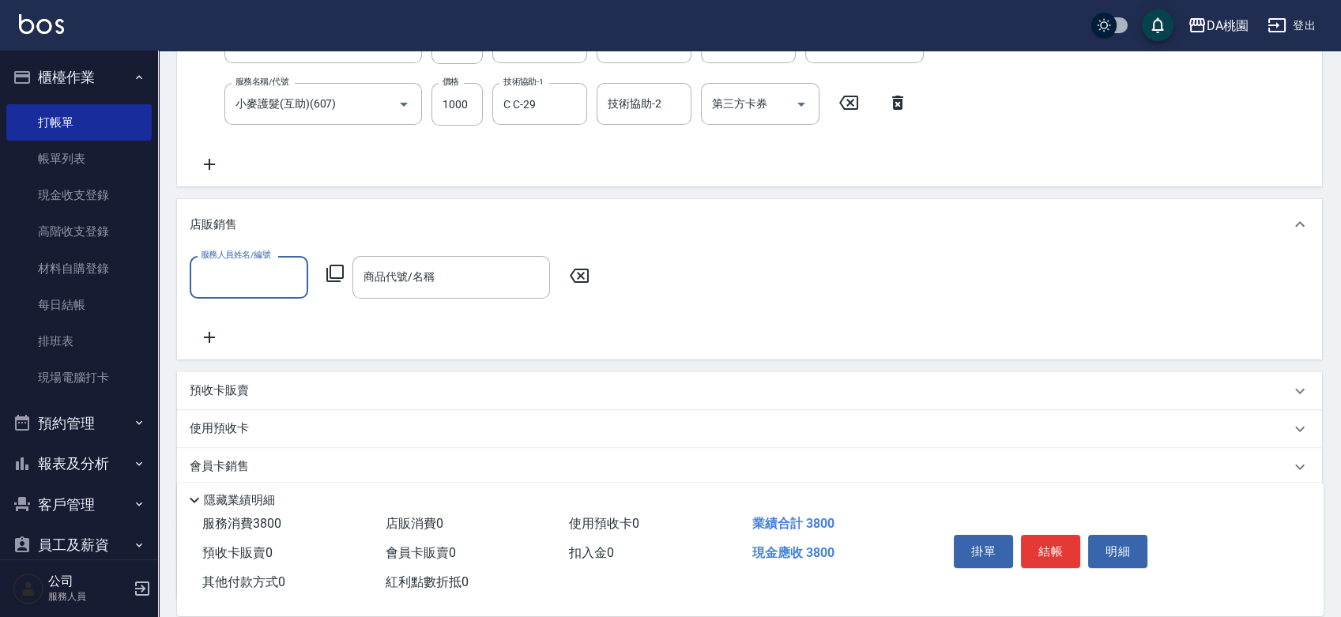
scroll to position [423, 0]
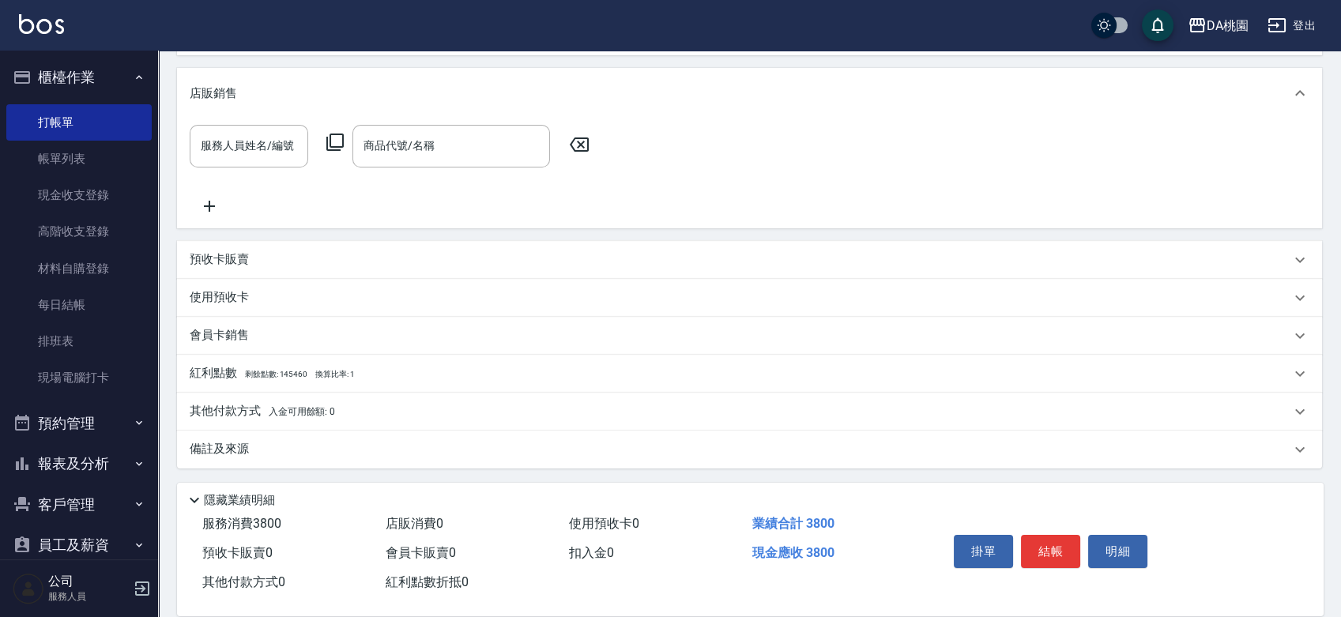
click at [213, 85] on p "店販銷售" at bounding box center [213, 93] width 47 height 17
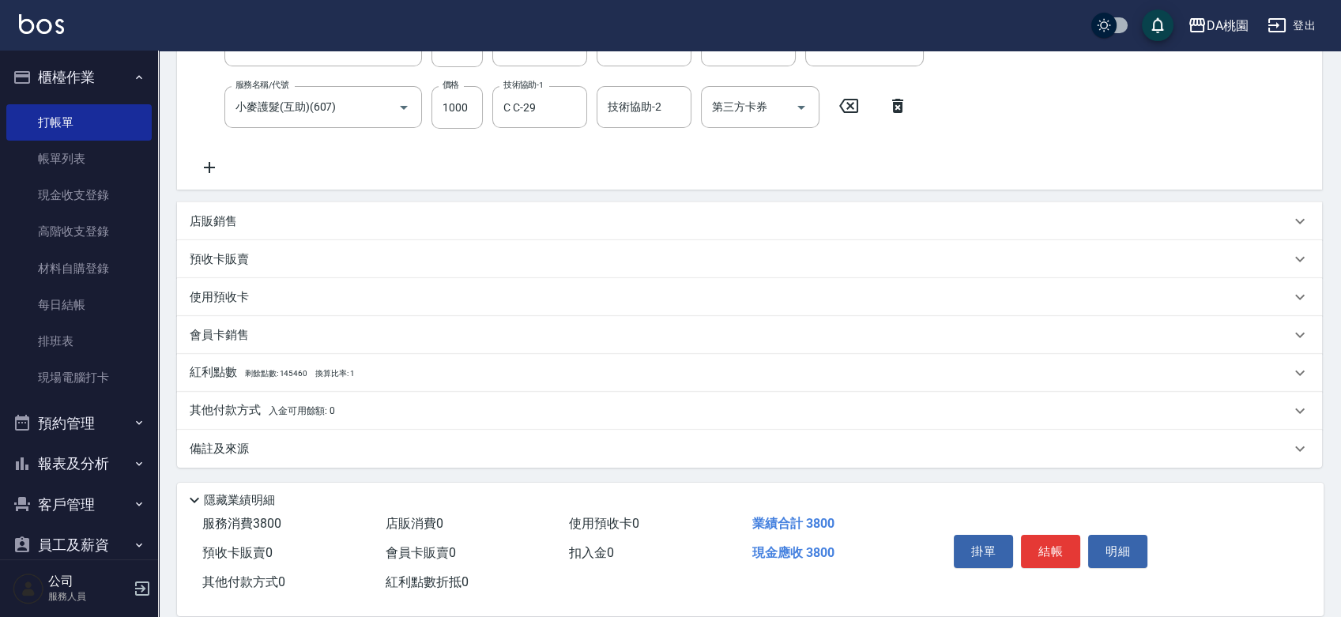
scroll to position [288, 0]
click at [219, 420] on div "其他付款方式 入金可用餘額: 0" at bounding box center [749, 411] width 1145 height 38
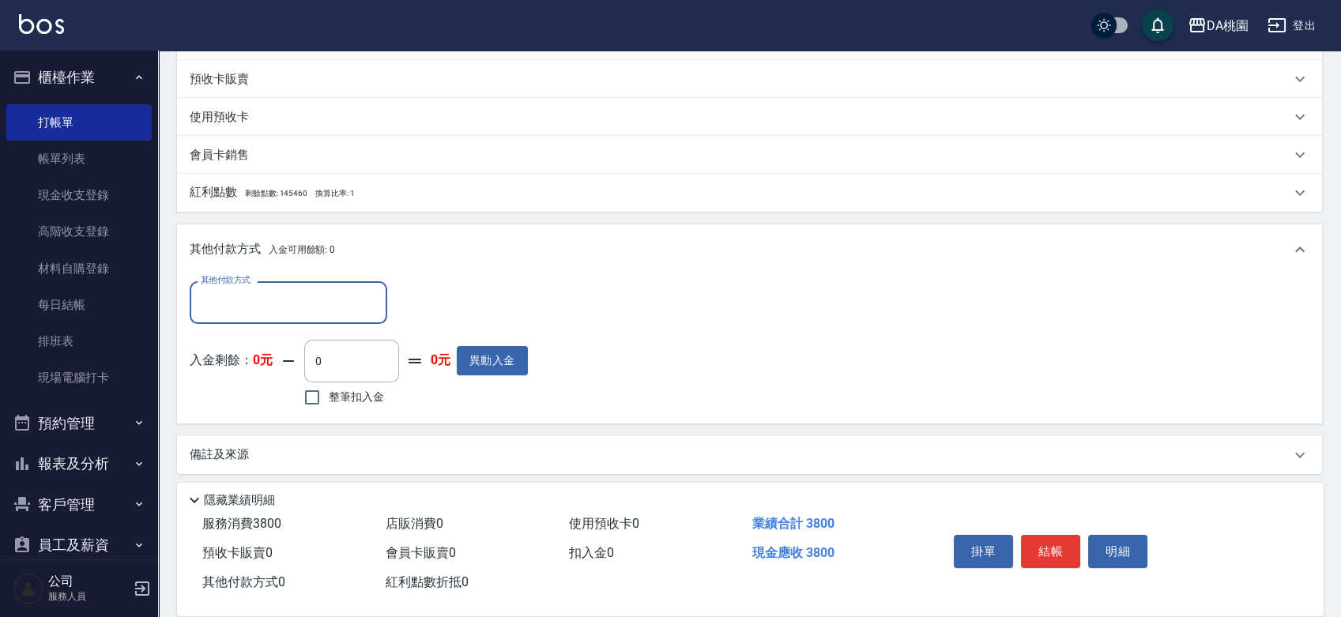
scroll to position [474, 0]
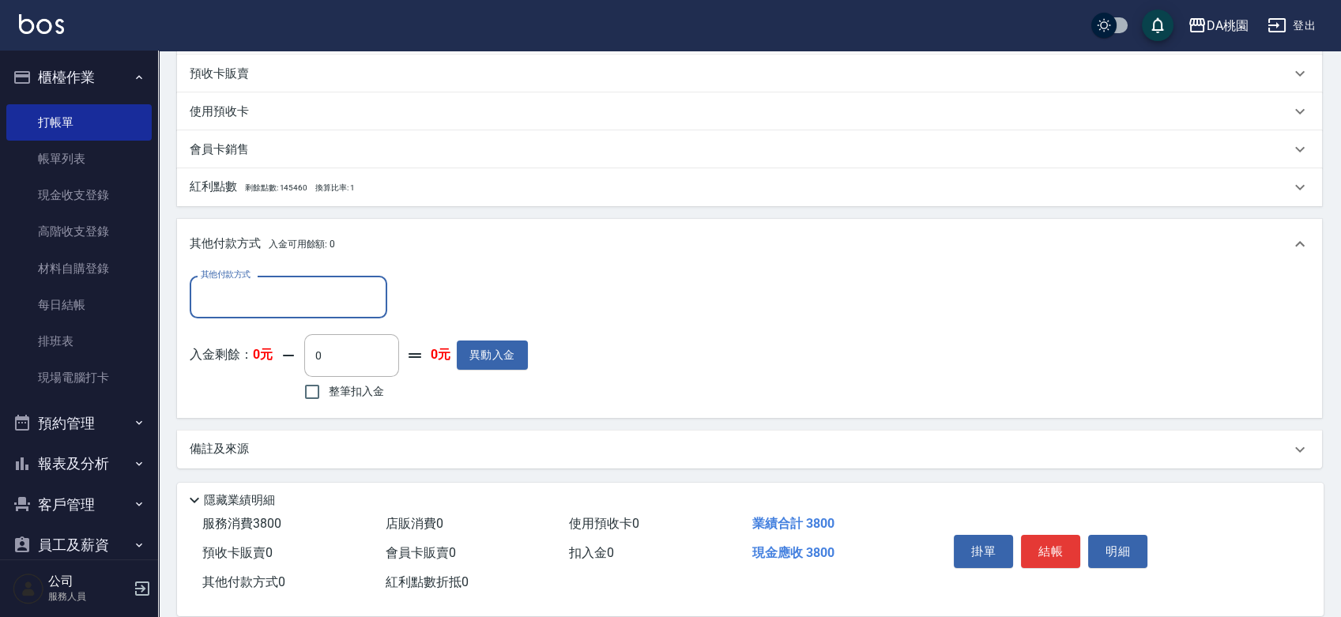
click at [216, 289] on input "其他付款方式" at bounding box center [288, 297] width 183 height 28
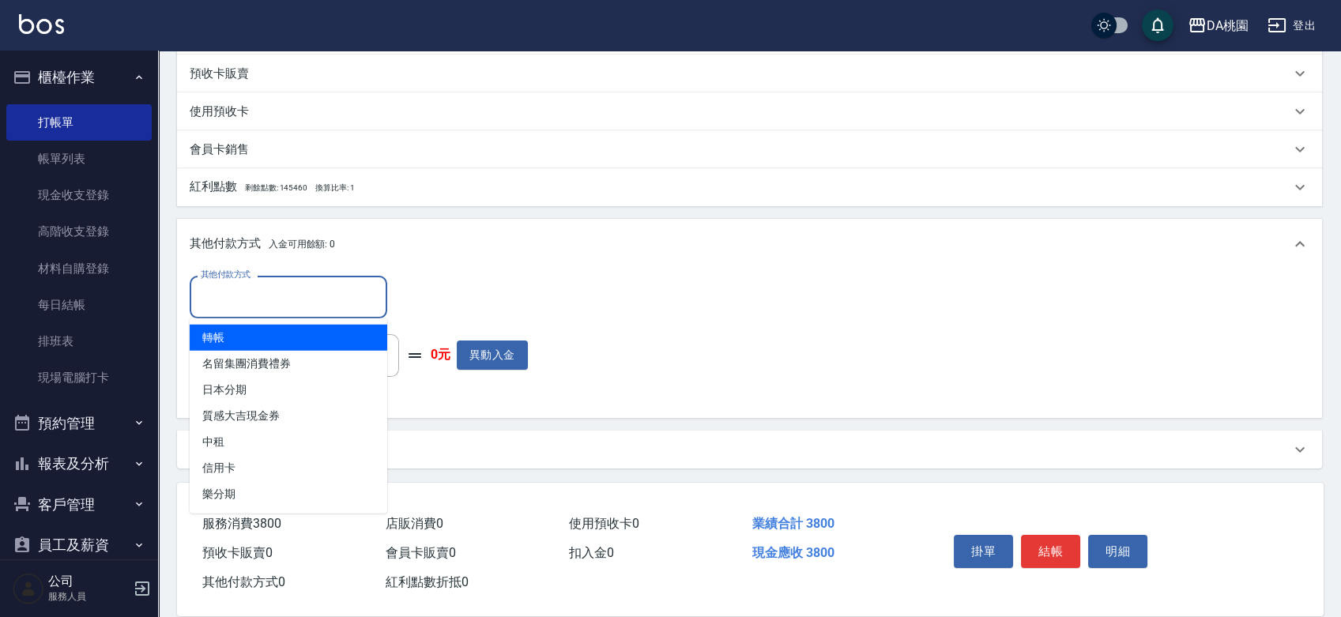
click at [226, 340] on span "轉帳" at bounding box center [289, 338] width 198 height 26
type input "轉帳"
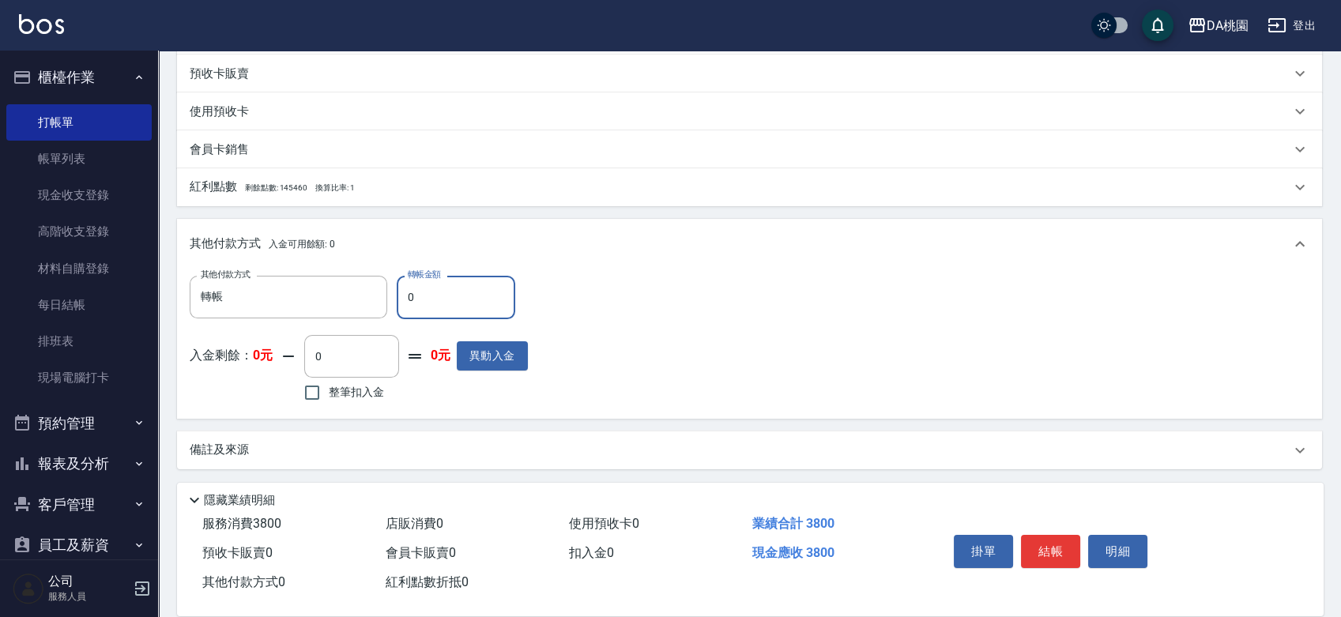
click at [487, 283] on input "0" at bounding box center [456, 297] width 119 height 43
type input "370"
type input "380"
type input "340"
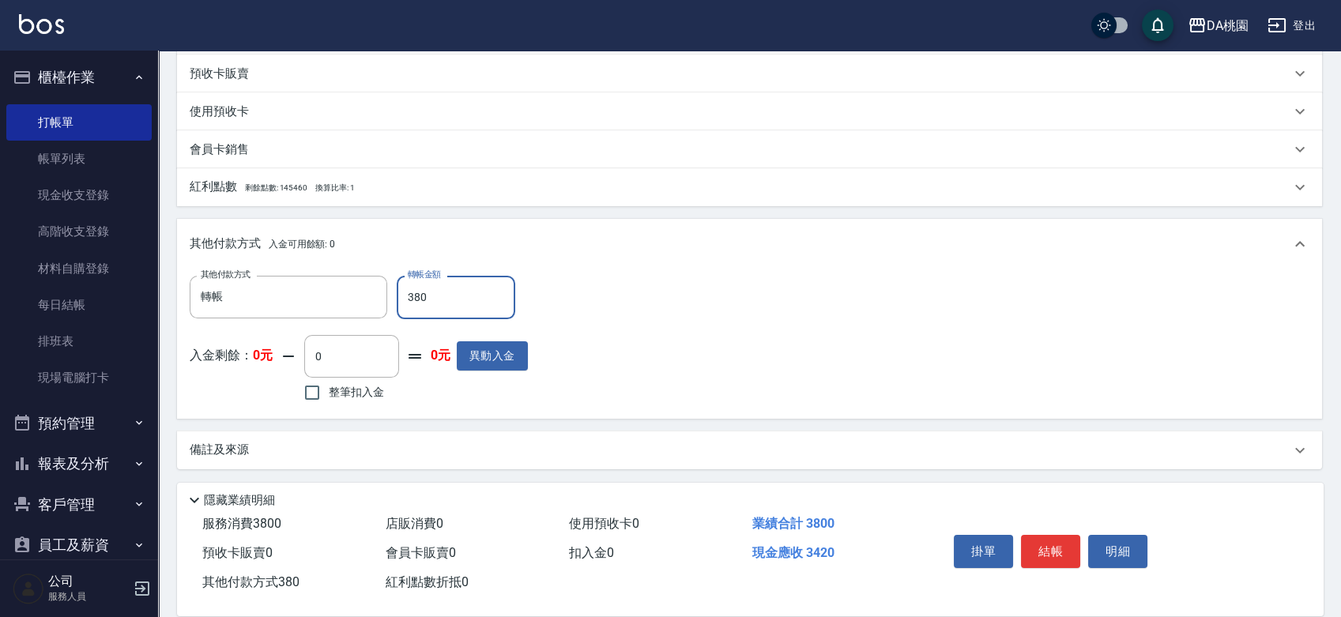
type input "3800"
type input "0"
type input "3800"
click at [1037, 542] on button "結帳" at bounding box center [1050, 551] width 59 height 33
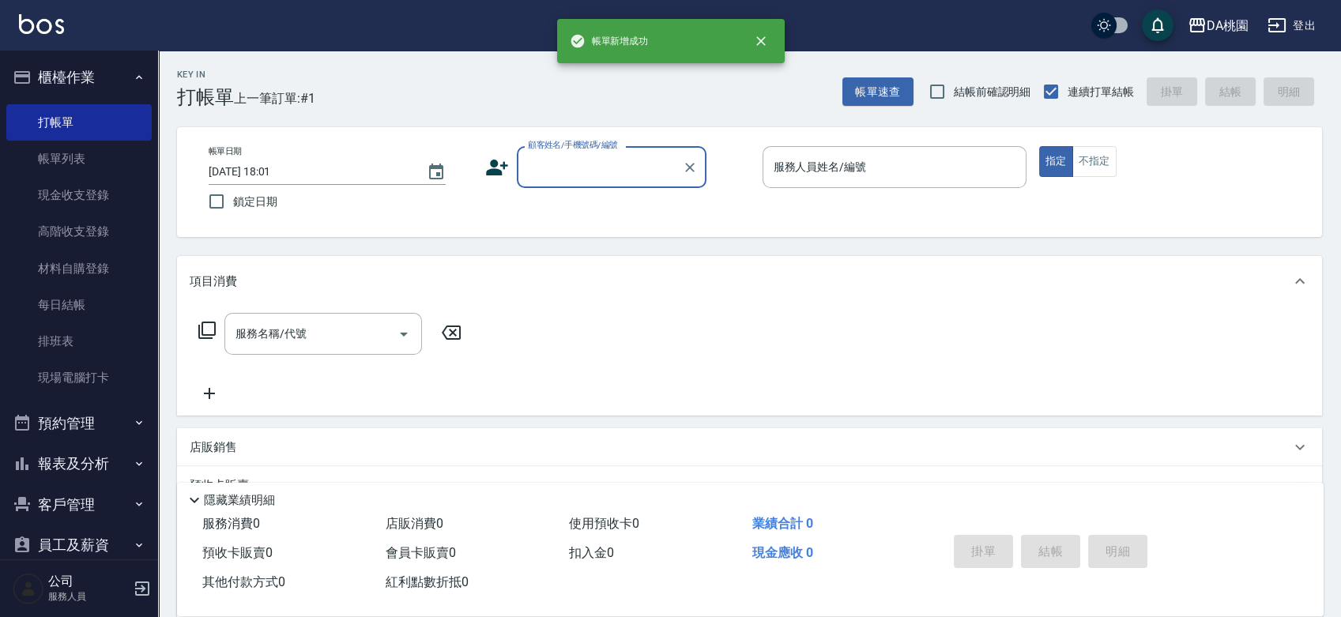
scroll to position [0, 0]
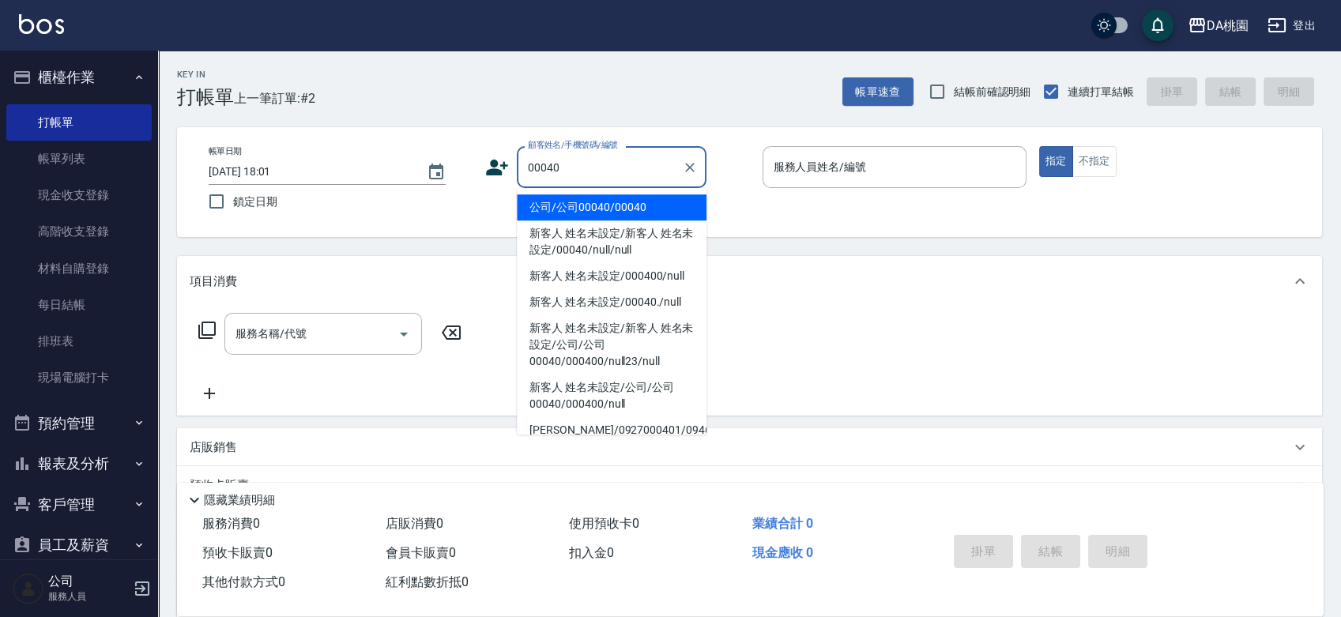
type input "公司/公司00040/00040"
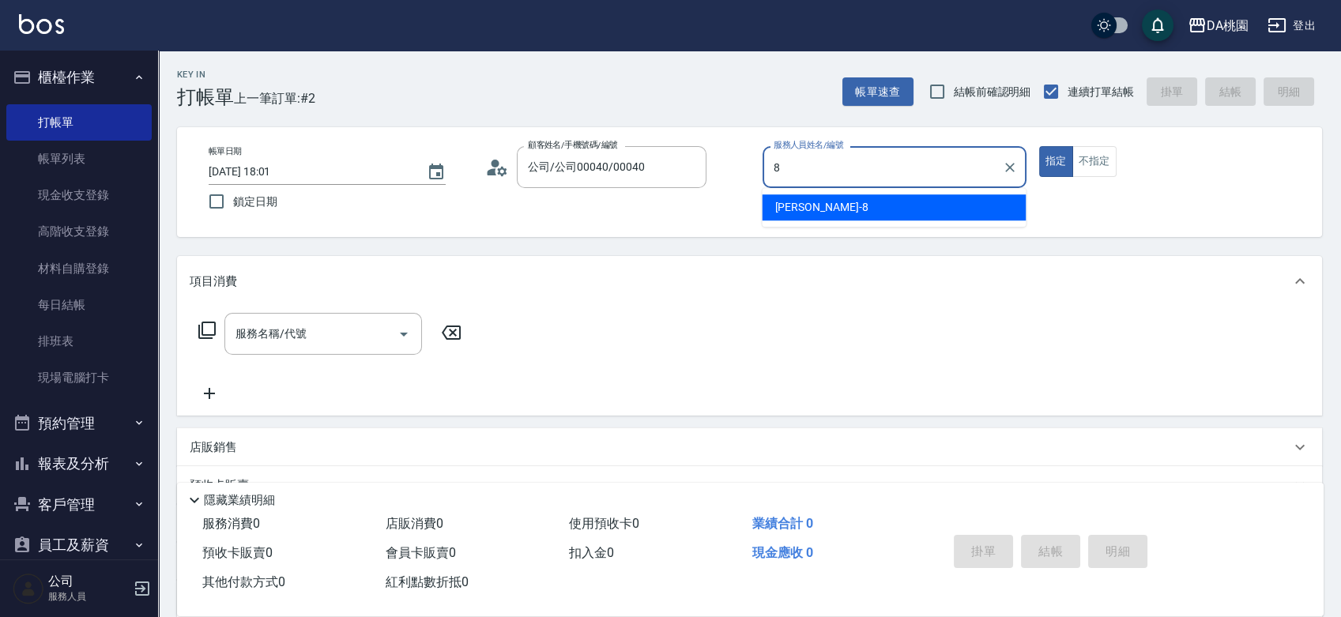
type input "[PERSON_NAME]-8"
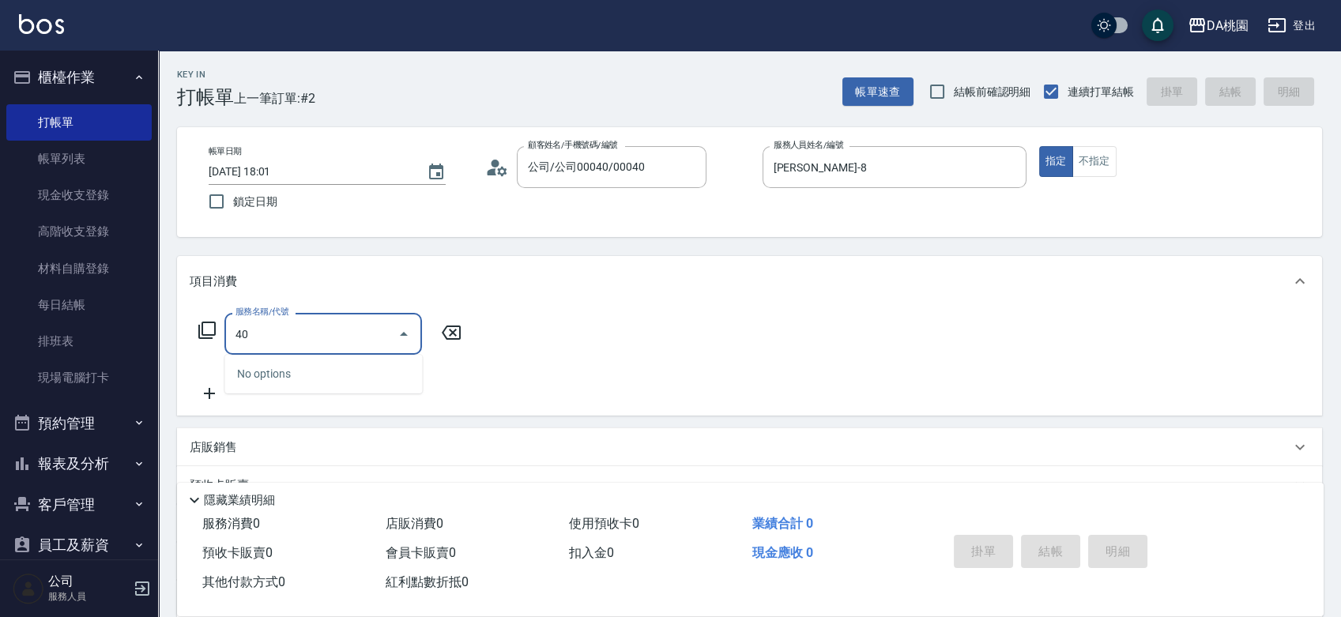
type input "401"
type input "150"
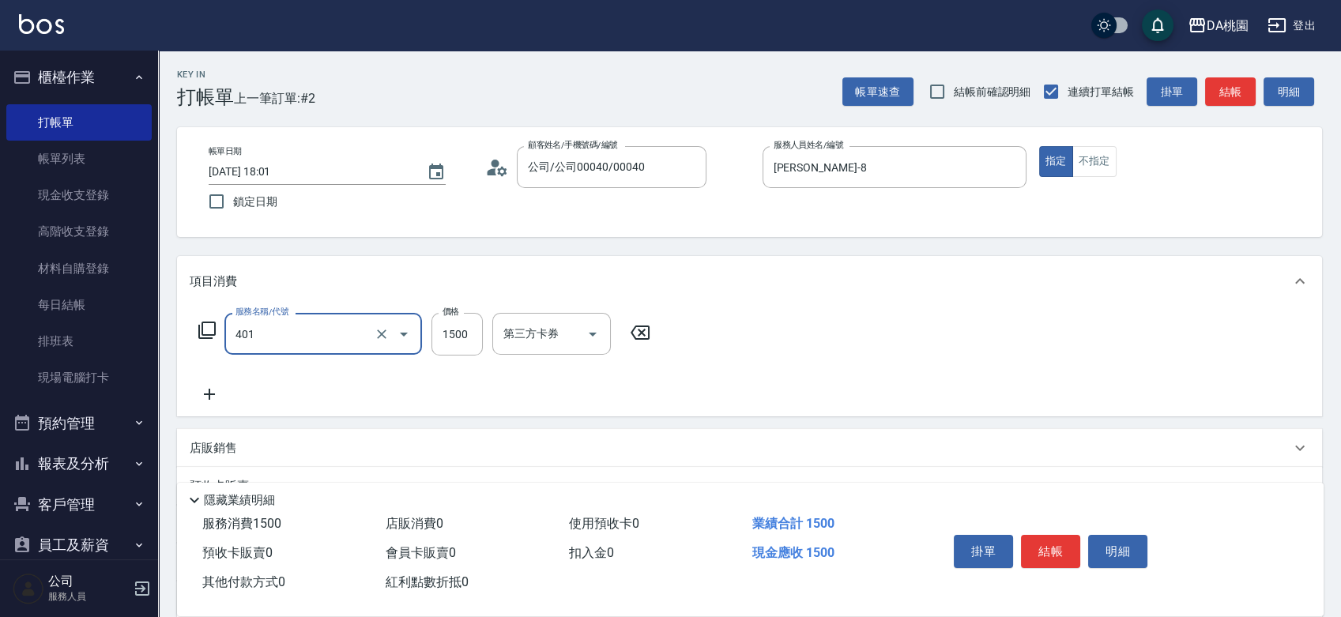
type input "染髮(互助)(401)"
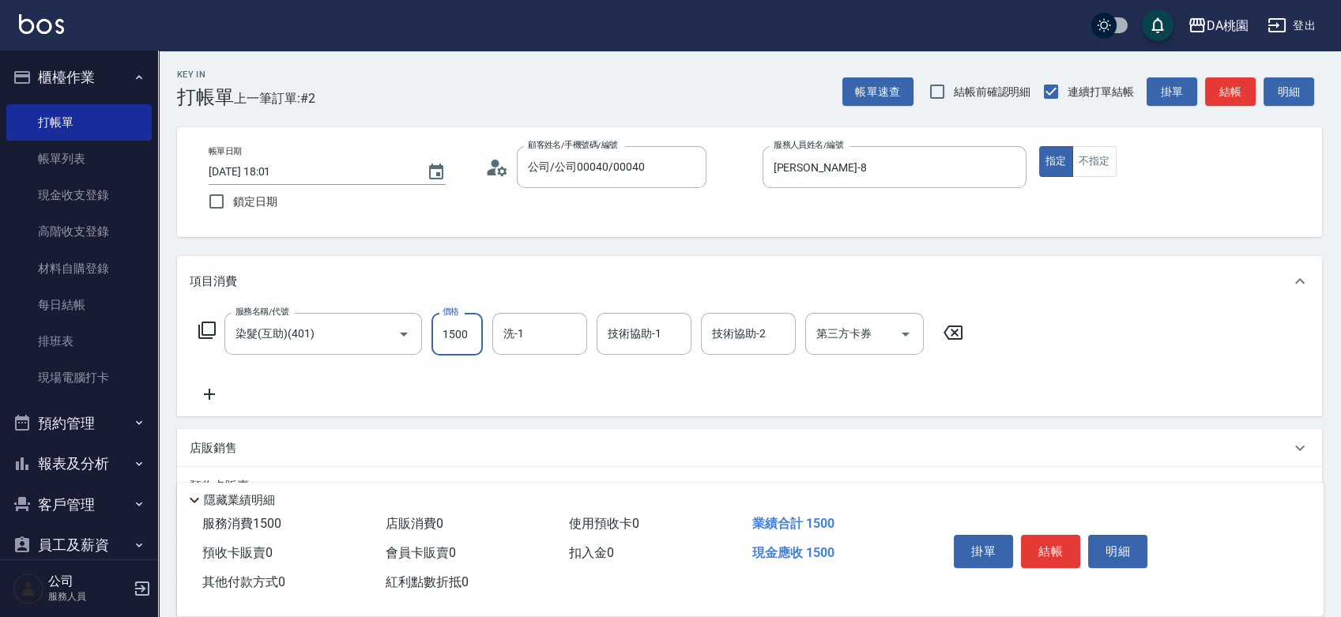
type input "0"
type input "138"
type input "130"
type input "1380"
type input "[PERSON_NAME]-18"
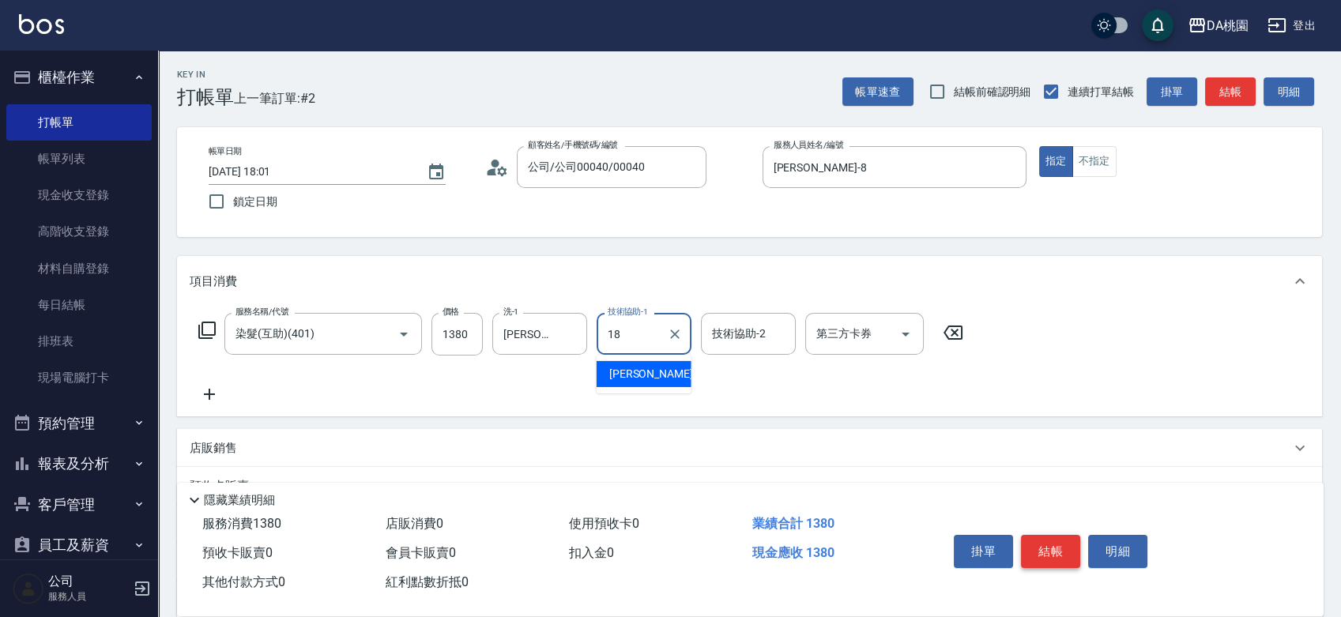
type input "[PERSON_NAME]-18"
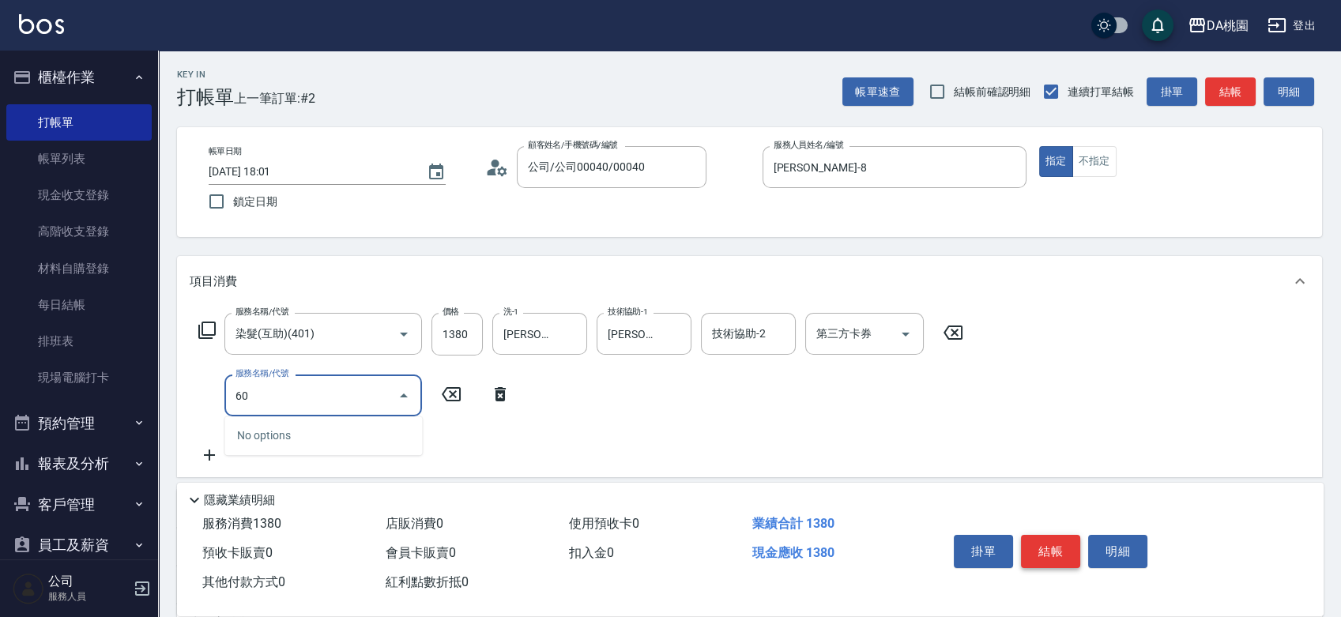
type input "609"
type input "250"
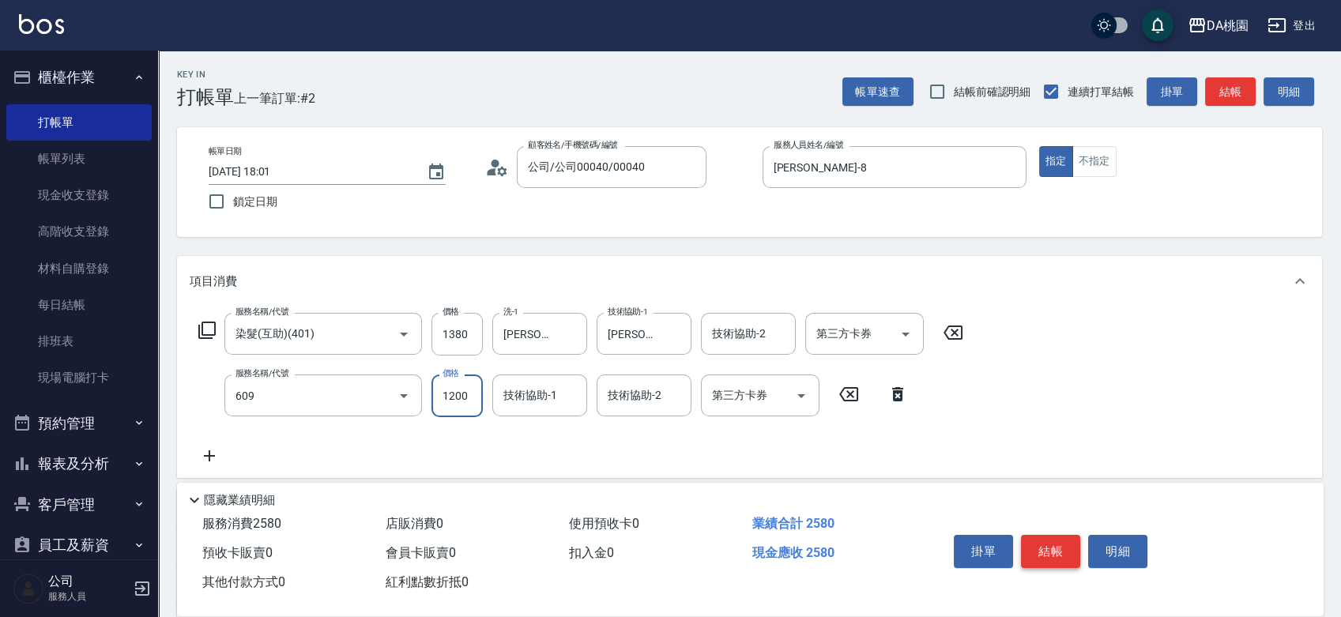
type input "鱗脂質護髮(互助)(609)"
type input "2"
type input "130"
type input "20"
type input "140"
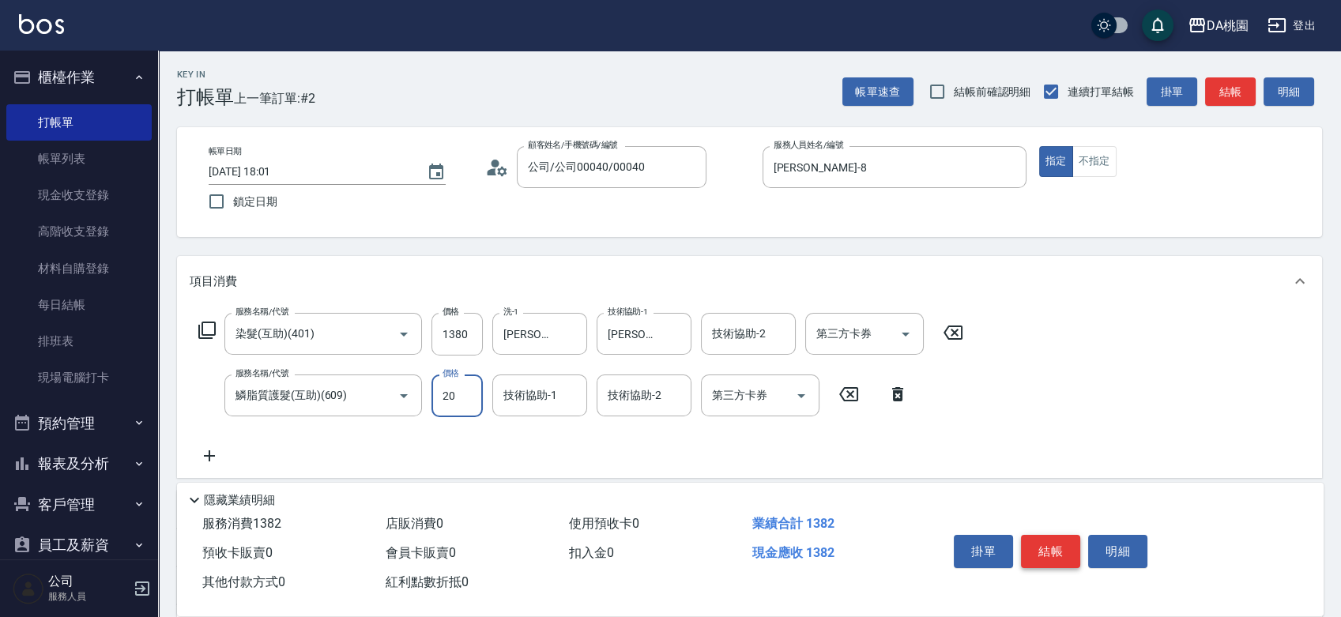
type input "200"
type input "150"
type input "2000"
type input "330"
type input "2000"
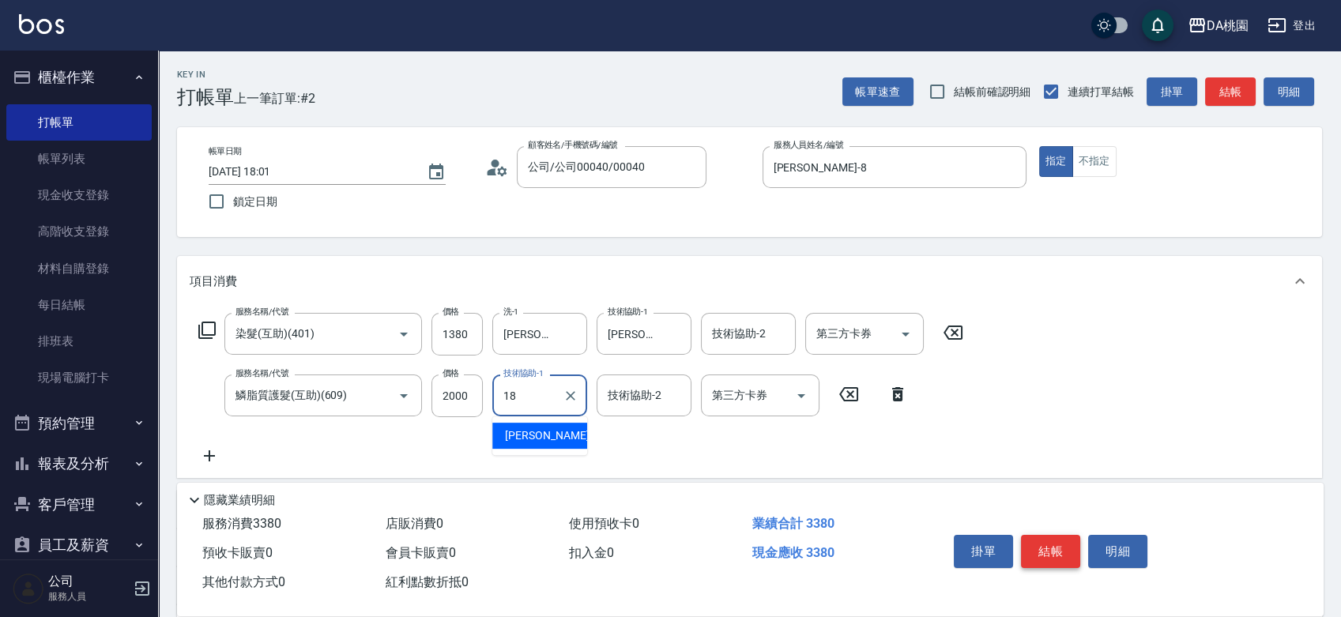
type input "[PERSON_NAME]-18"
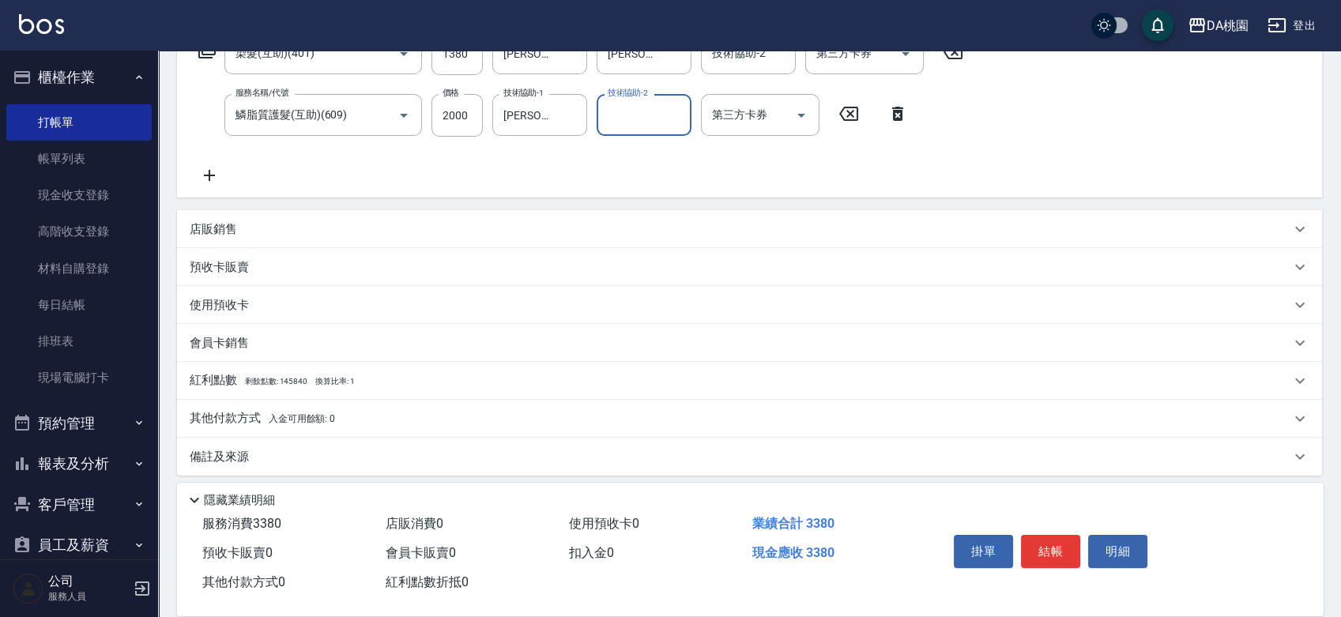
scroll to position [288, 0]
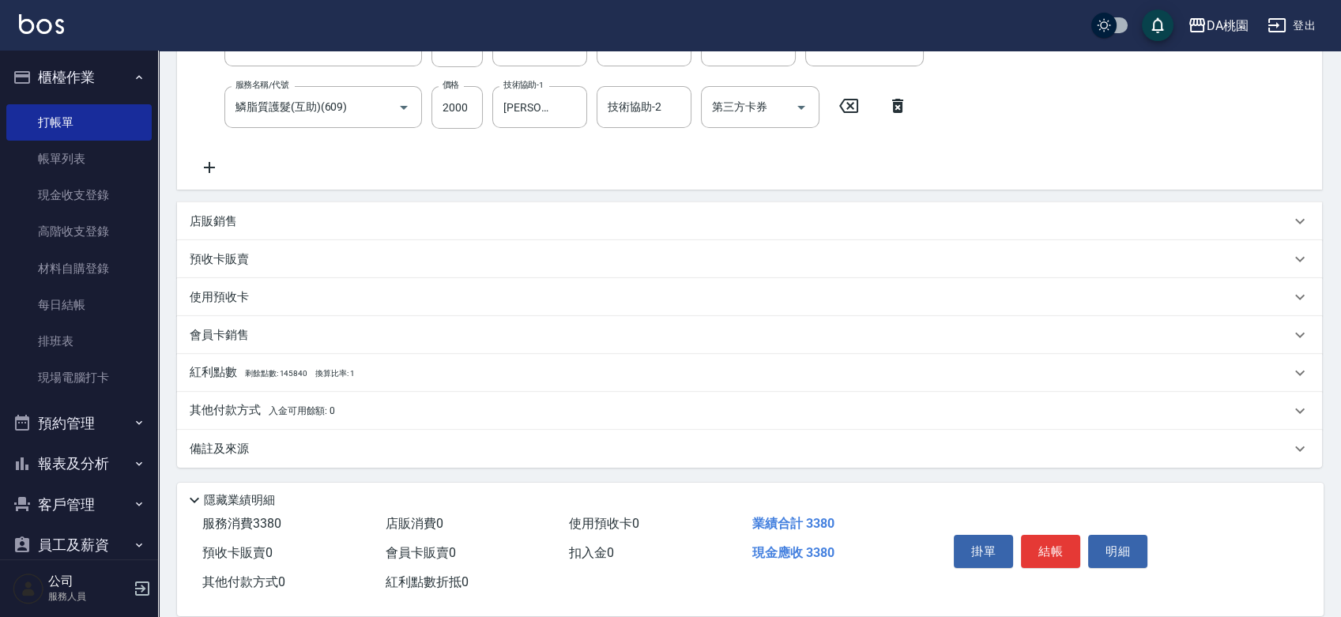
click at [209, 218] on p "店販銷售" at bounding box center [213, 221] width 47 height 17
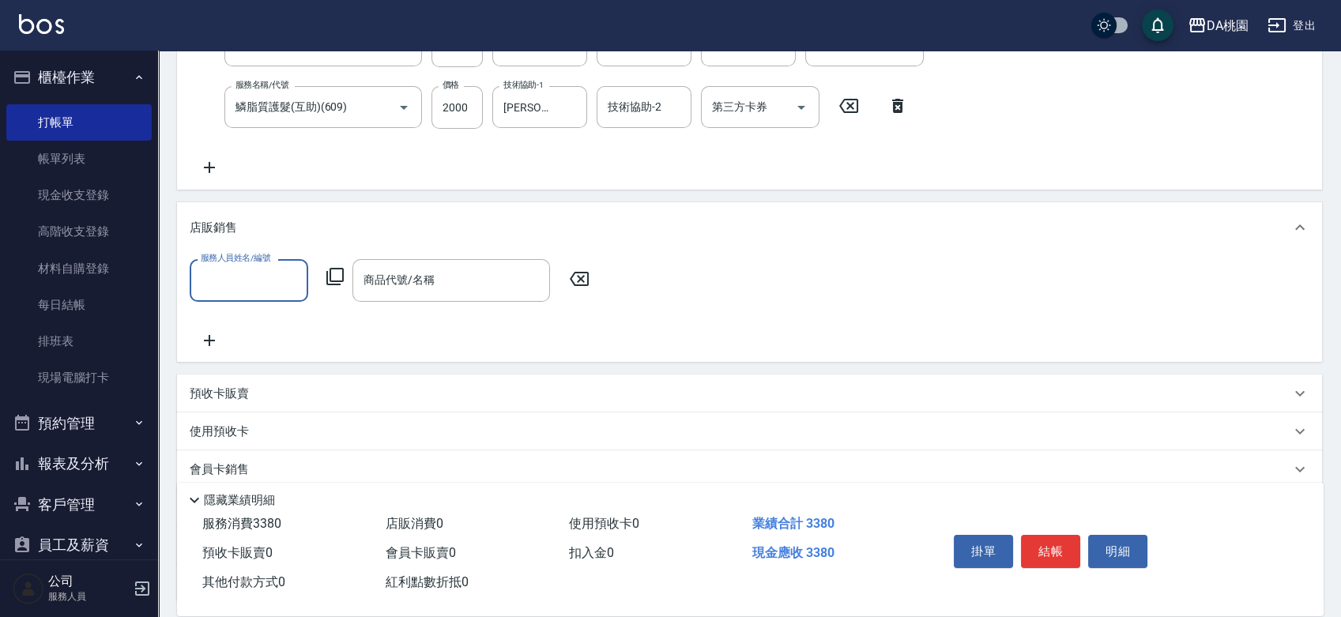
scroll to position [0, 0]
type input "[PERSON_NAME]-18"
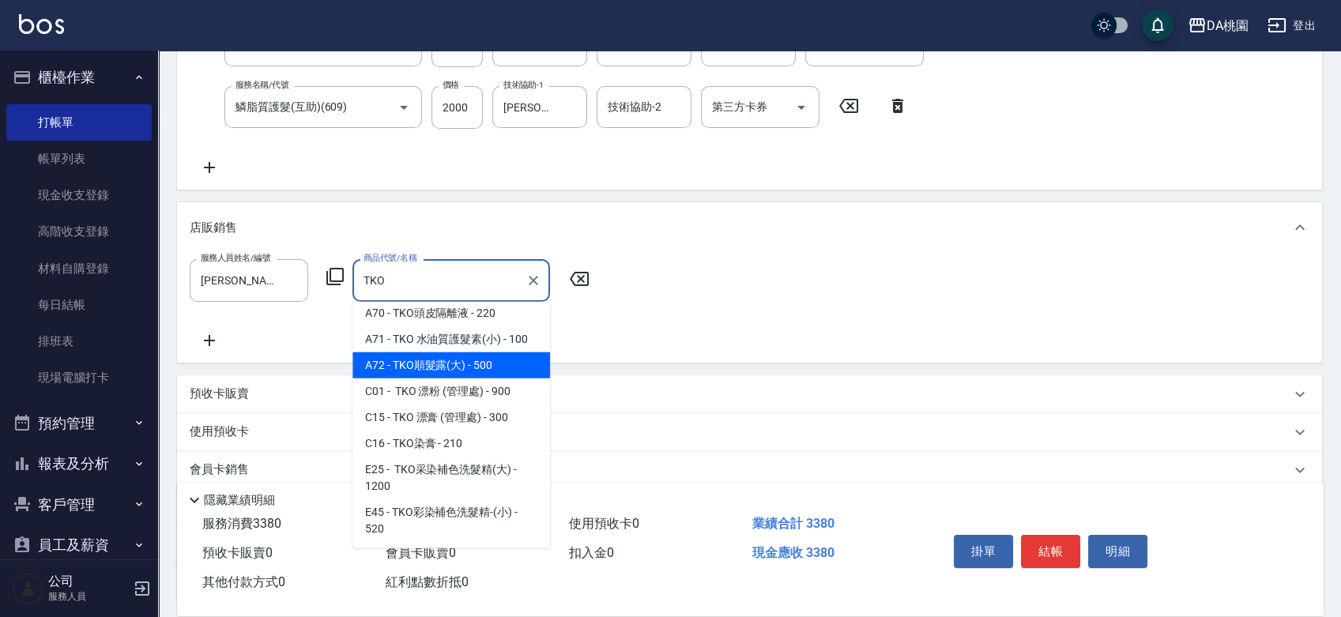
scroll to position [88, 0]
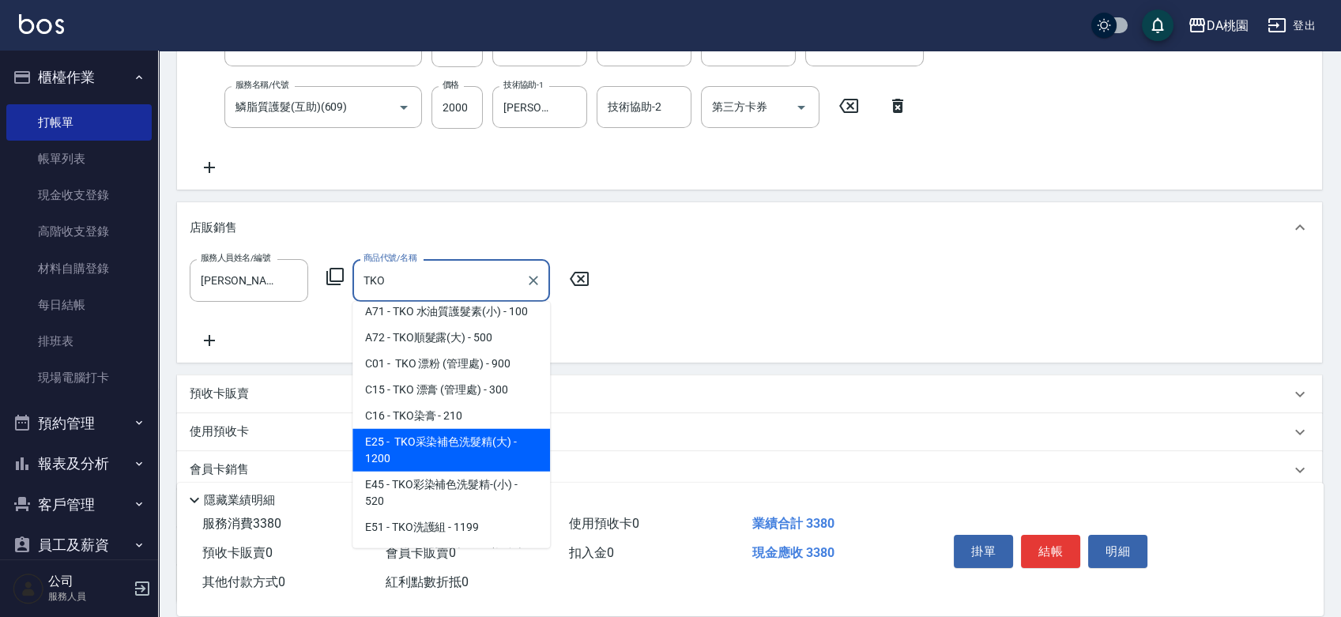
click at [409, 451] on span "E25 - TKO采染補色洗髮精(大) - 1200" at bounding box center [452, 450] width 198 height 43
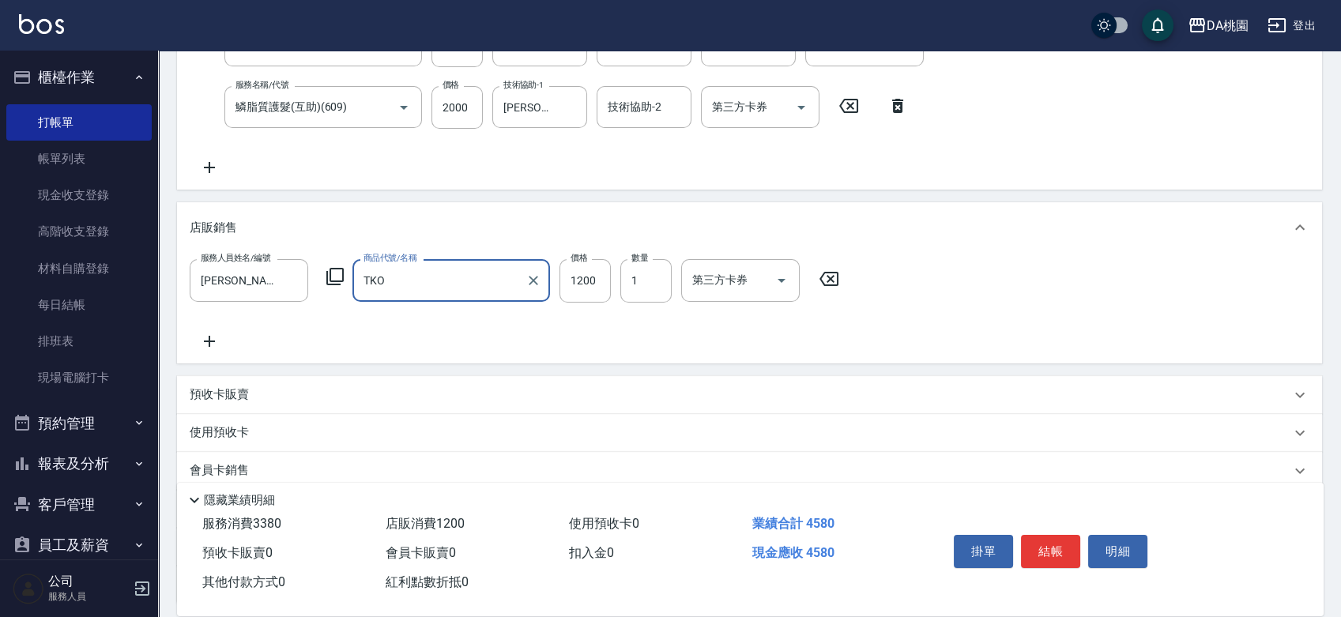
type input "TKO采染補色洗髮精(大)"
type input "450"
type input "TKO采染補色洗髮精(大)"
click at [206, 340] on icon at bounding box center [210, 341] width 40 height 19
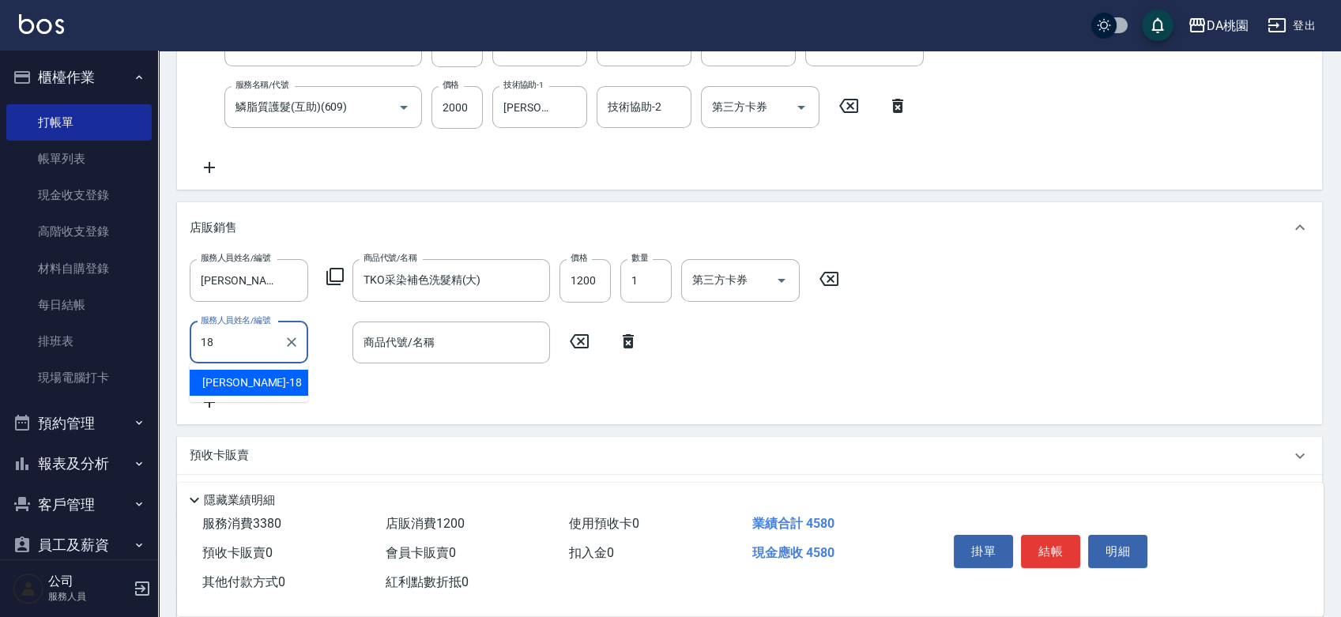
type input "[PERSON_NAME]-18"
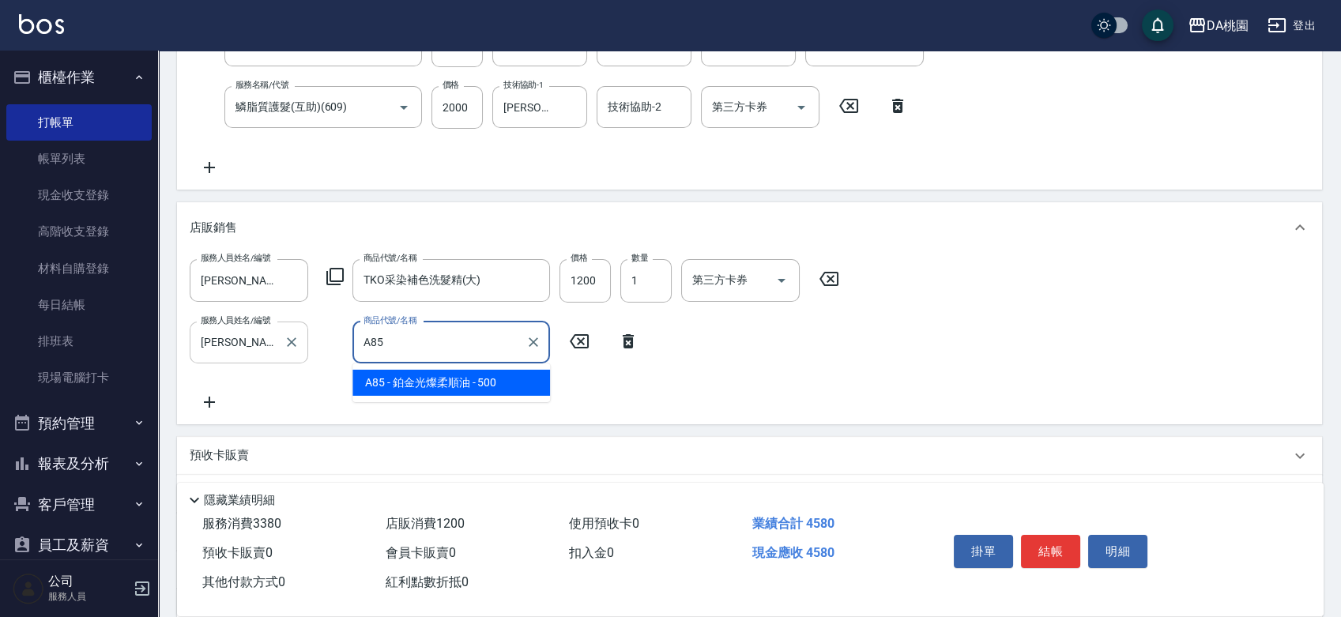
type input "鉑金光燦柔順油"
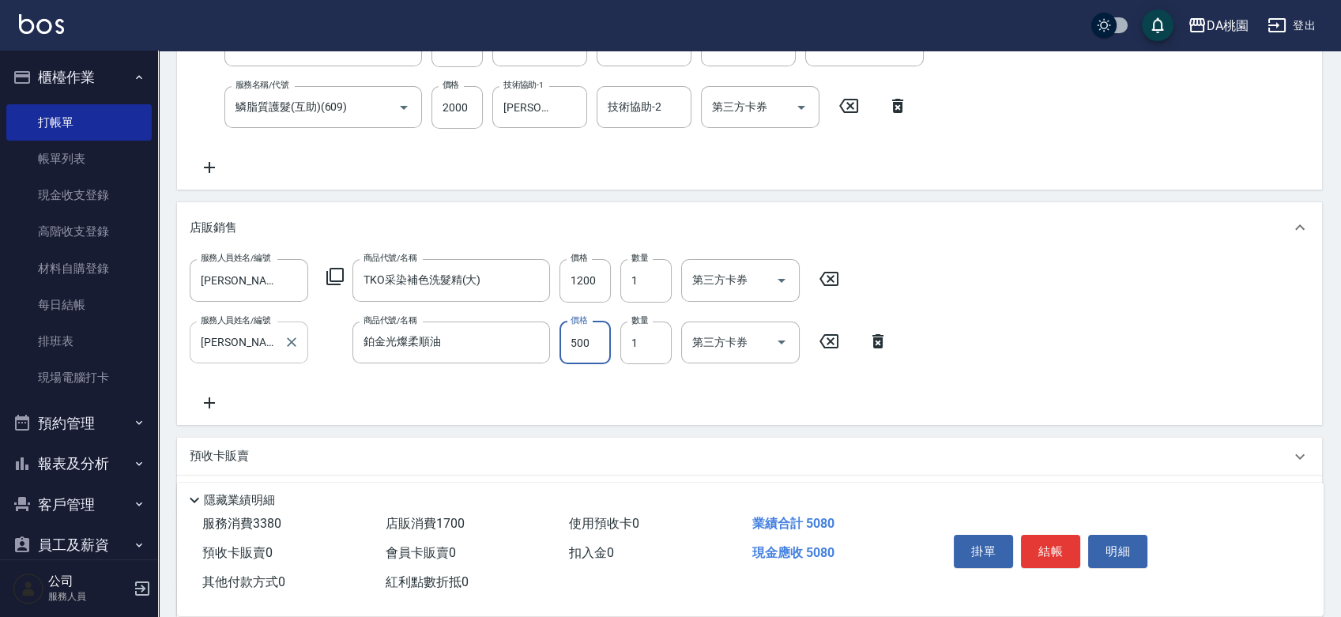
type input "450"
type input "33"
type input "460"
type input "3"
type input "450"
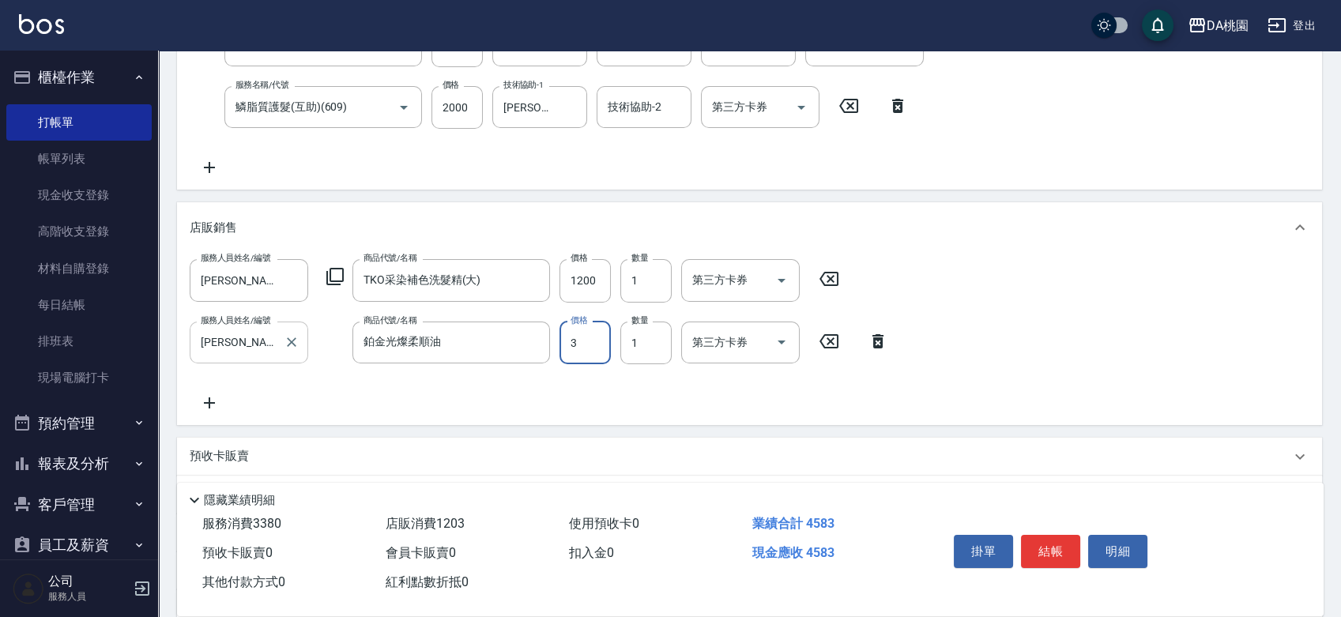
type input "30"
type input "460"
type input "300"
type input "480"
type input "300"
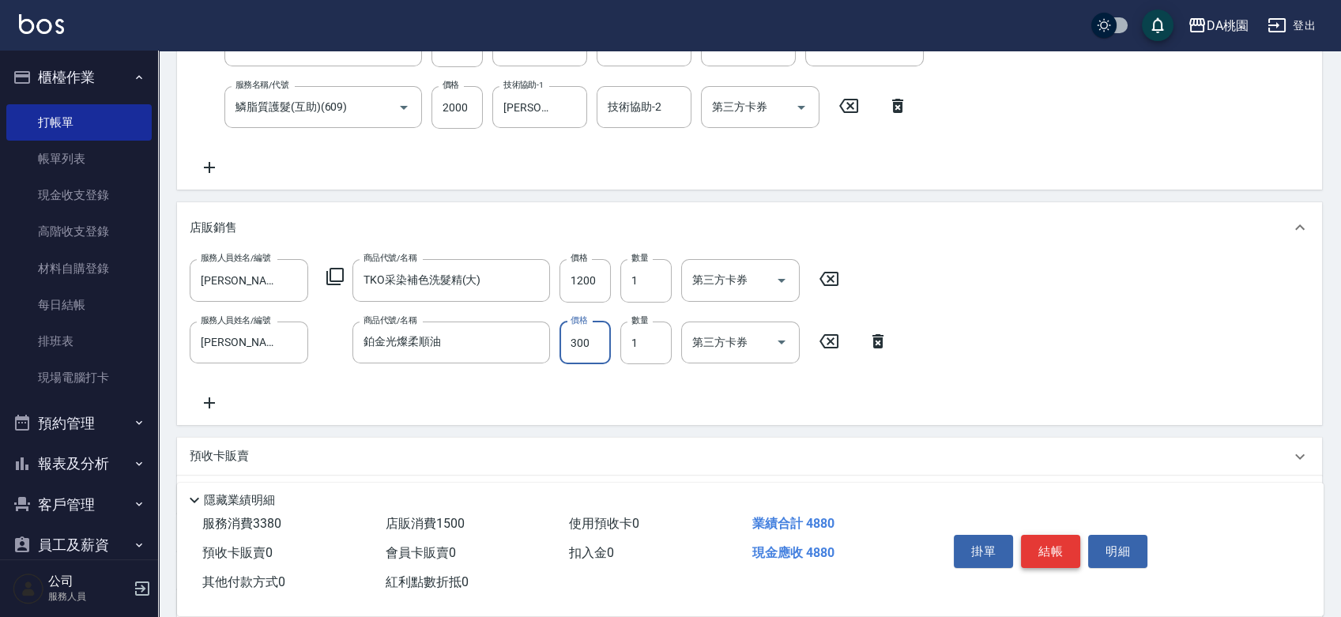
click at [1050, 550] on button "結帳" at bounding box center [1050, 551] width 59 height 33
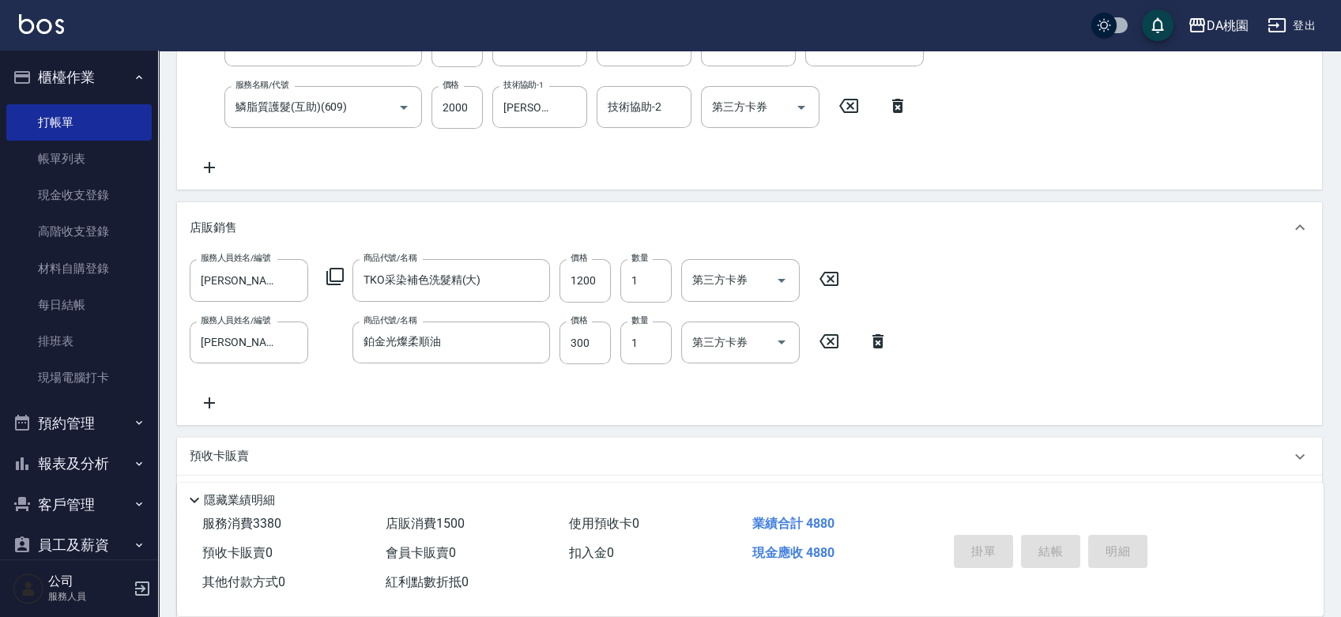
scroll to position [0, 0]
type input "2025/10/12 18:03"
type input "0"
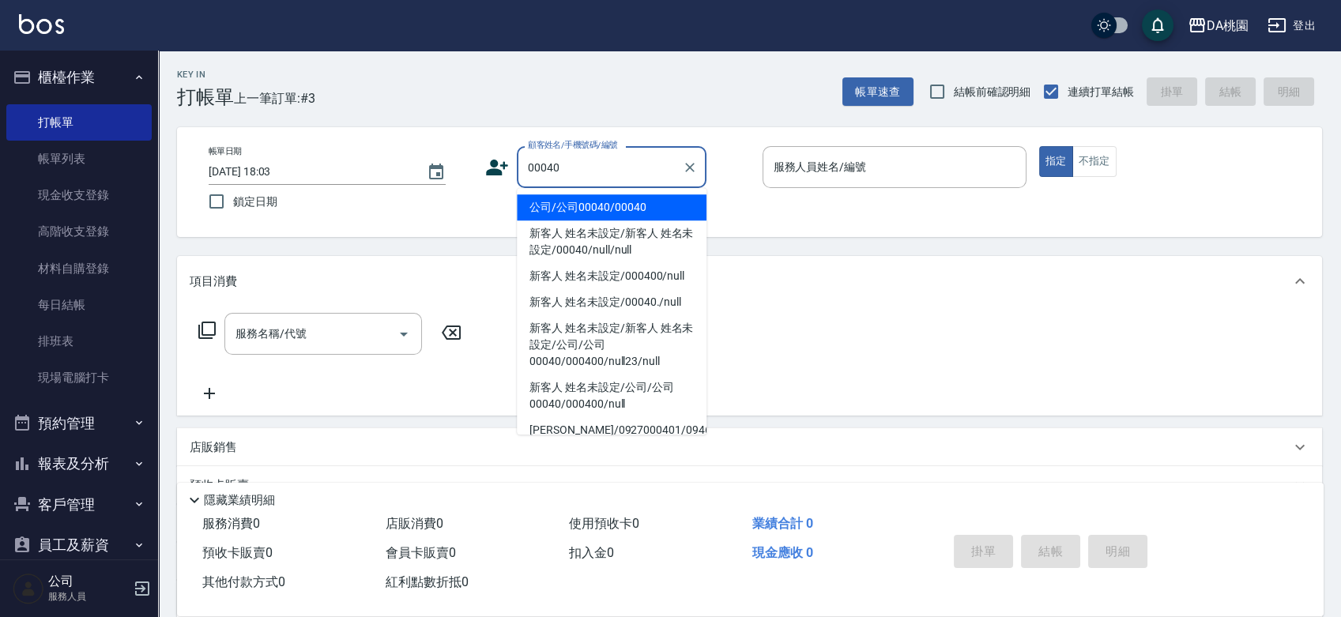
type input "公司/公司00040/00040"
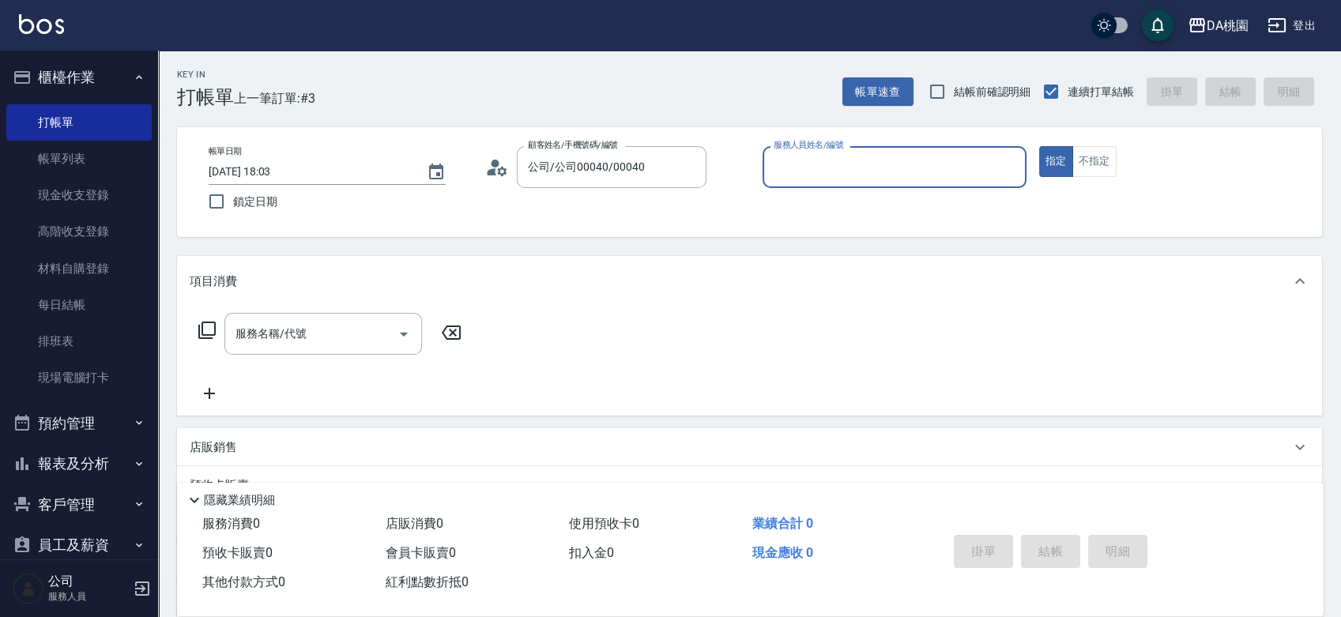
type input "1"
type input "[PERSON_NAME]-8"
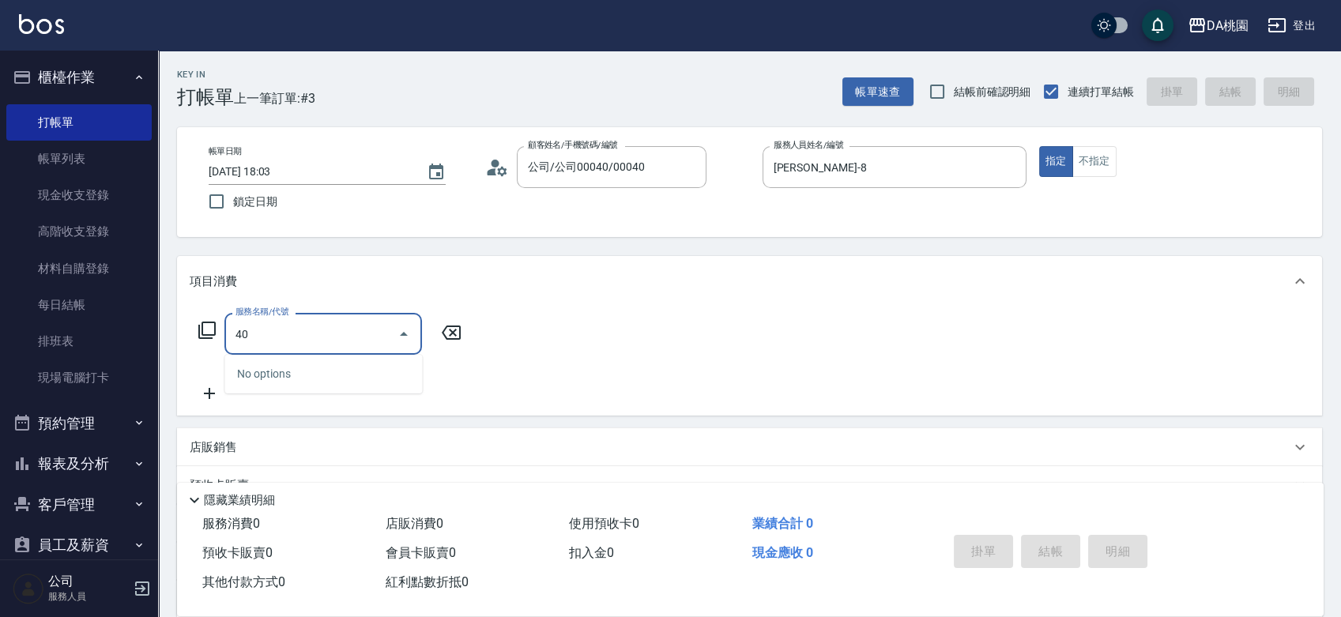
type input "401"
type input "150"
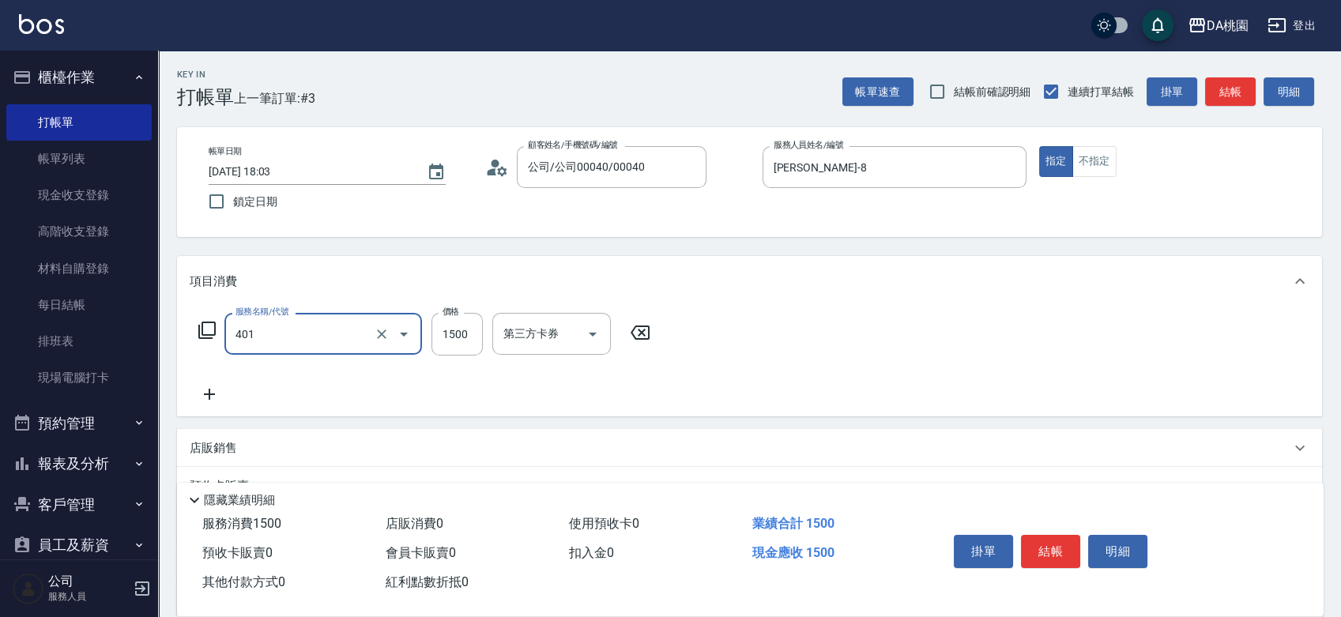
type input "染髮(互助)(401)"
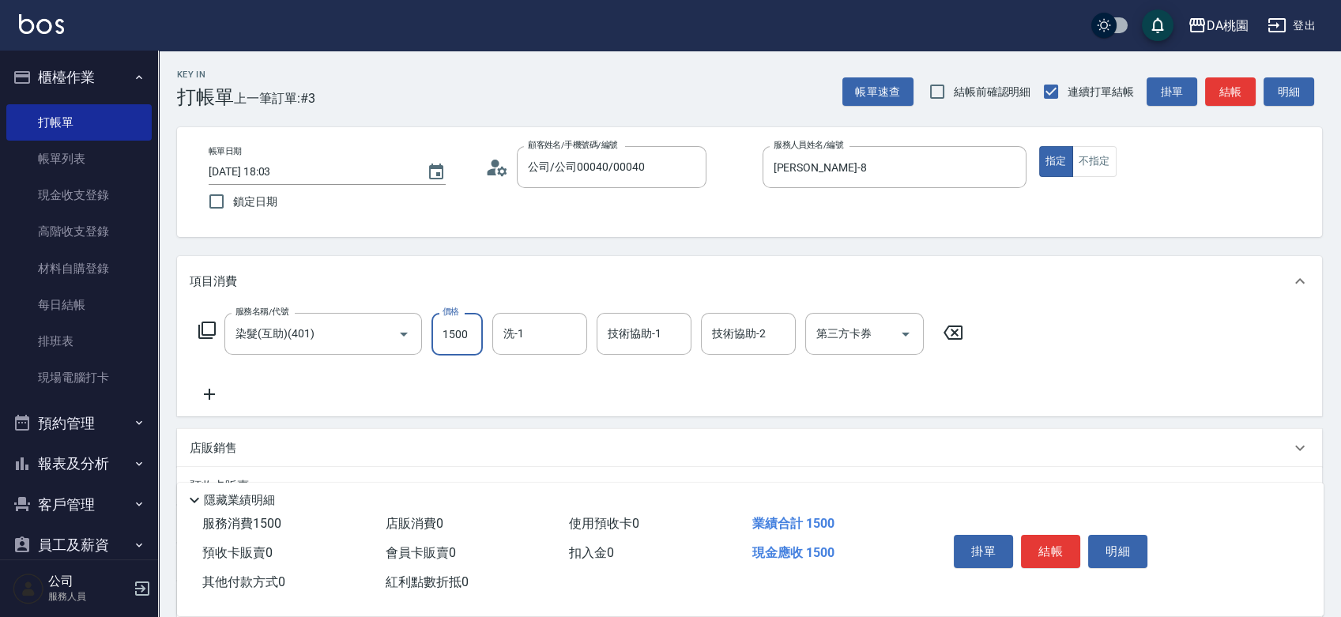
type input "0"
type input "138"
type input "10"
type input "1380"
type input "130"
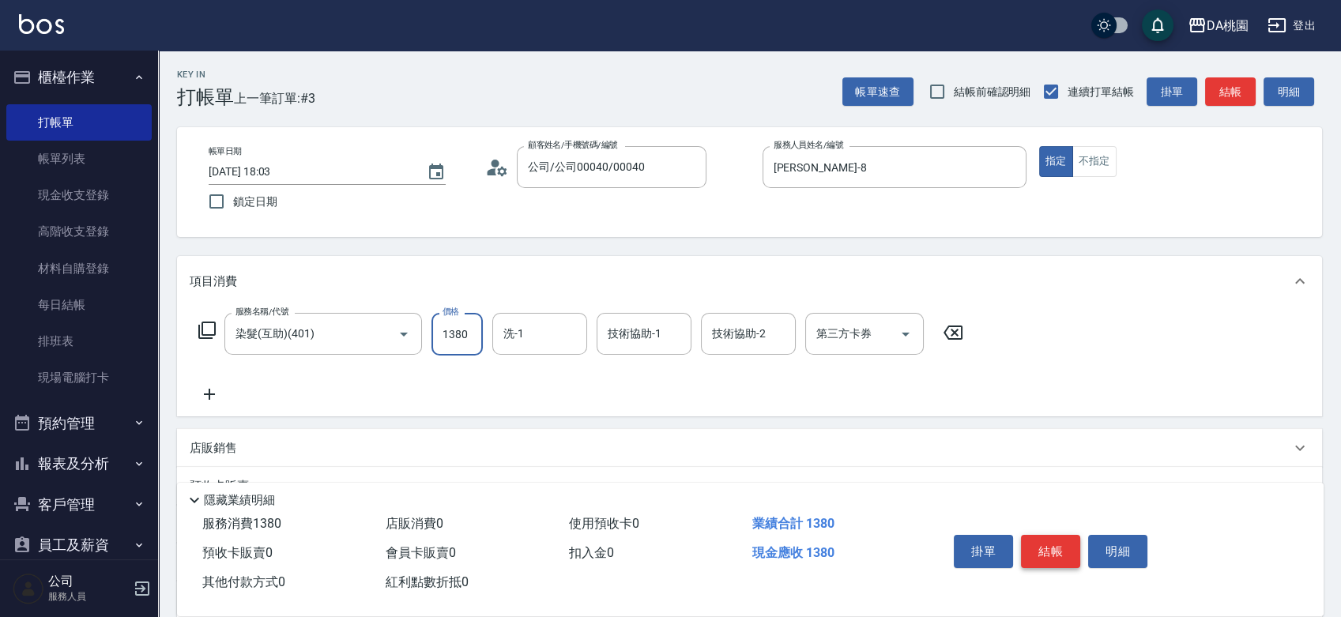
type input "1380"
type input "[PERSON_NAME]-18"
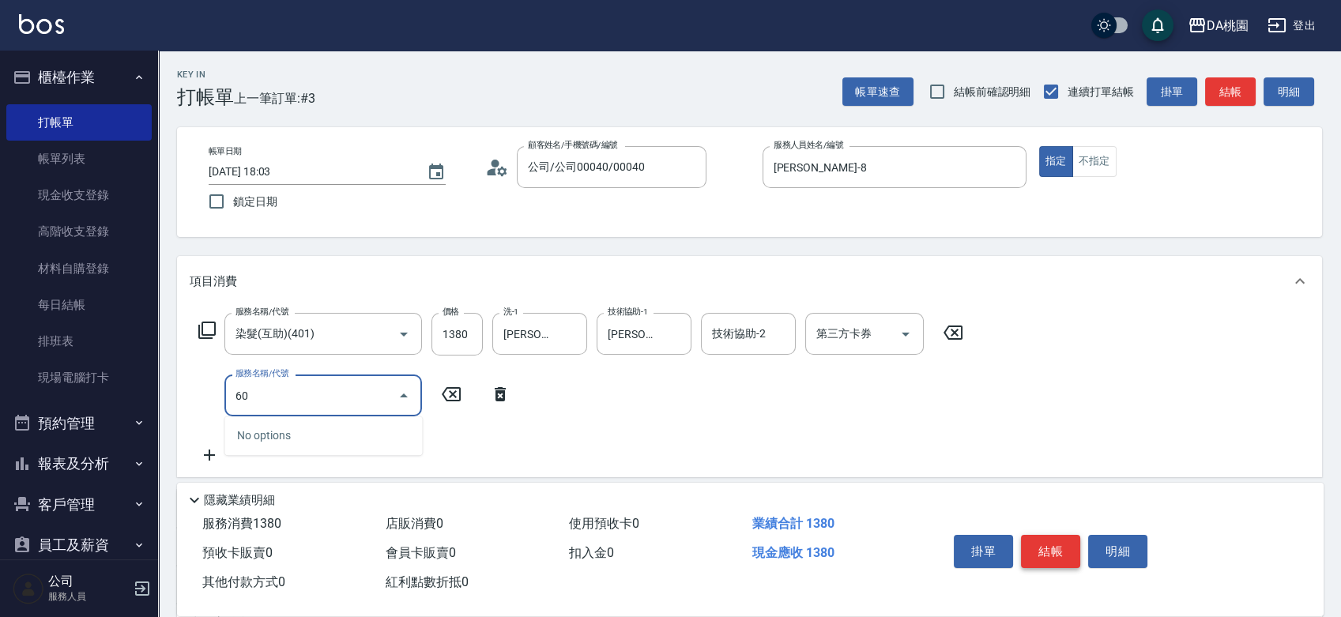
type input "609"
type input "250"
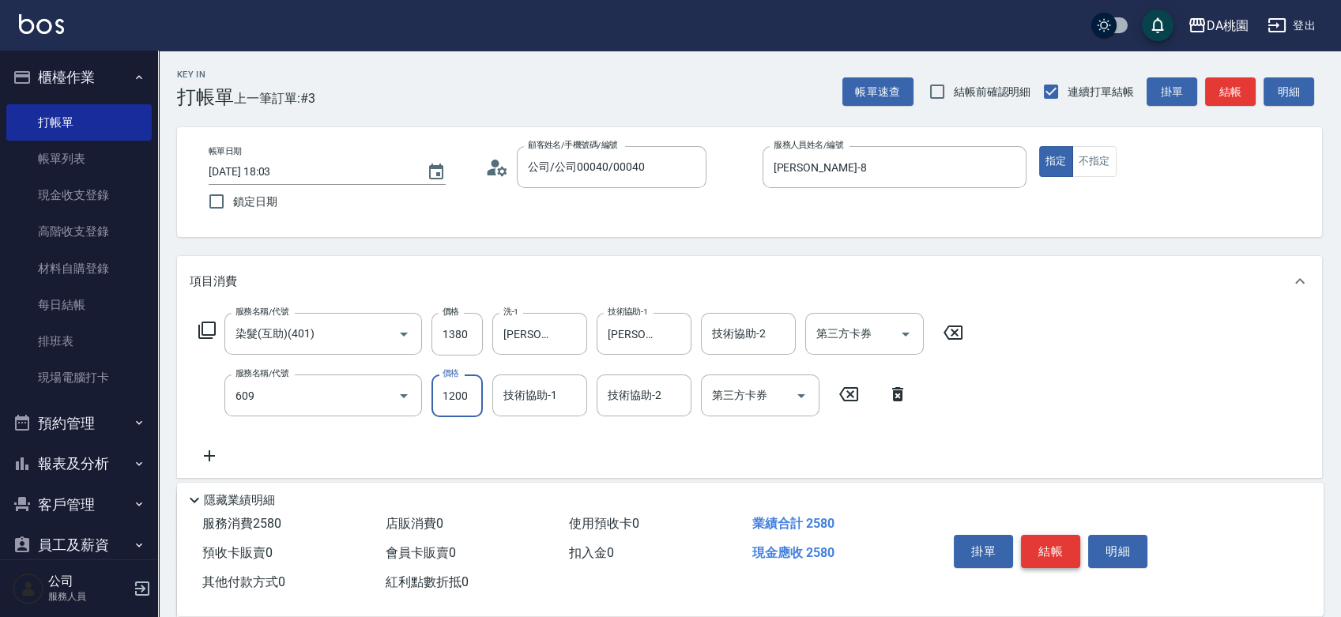
type input "鱗脂質護髮(互助)(609)"
type input "1"
type input "130"
type input "160"
type input "150"
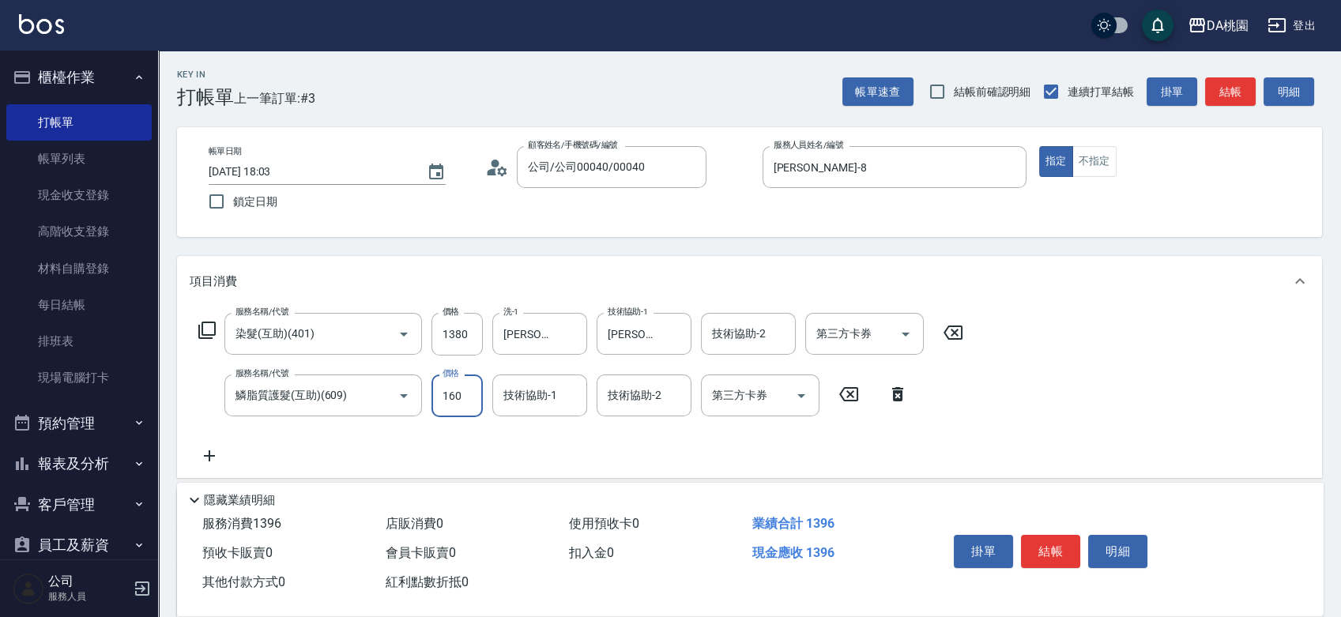
type input "1600"
type input "290"
type input "1600"
type input "[PERSON_NAME]-18"
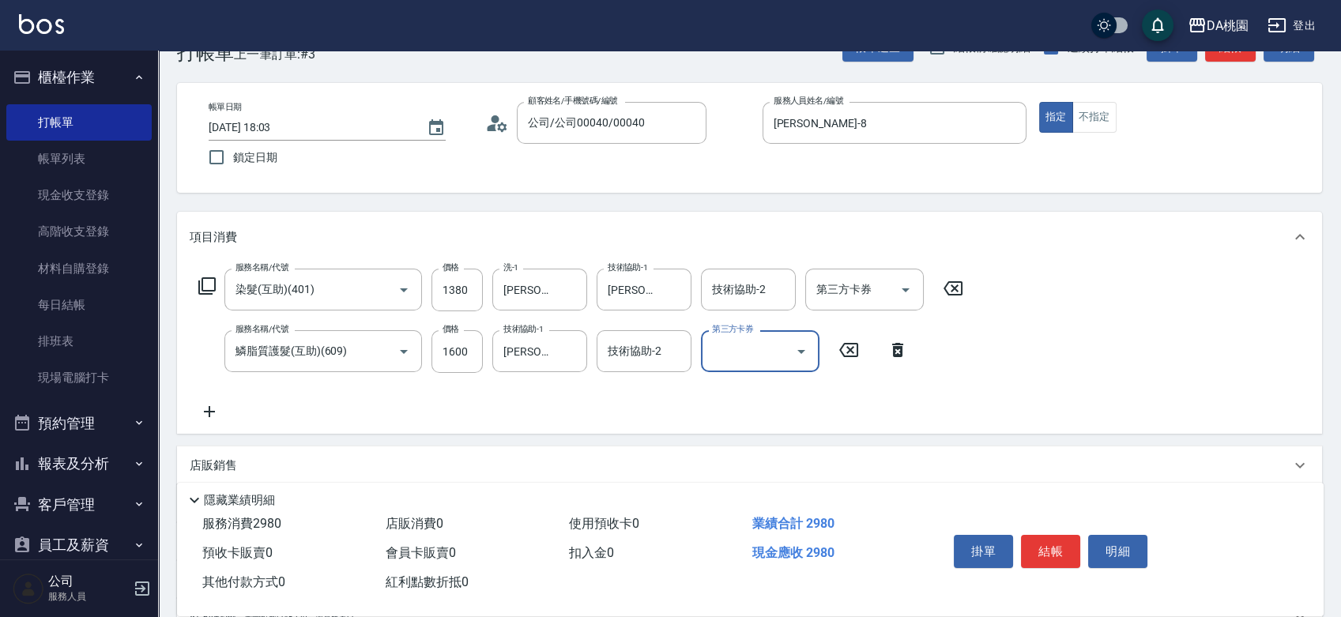
scroll to position [88, 0]
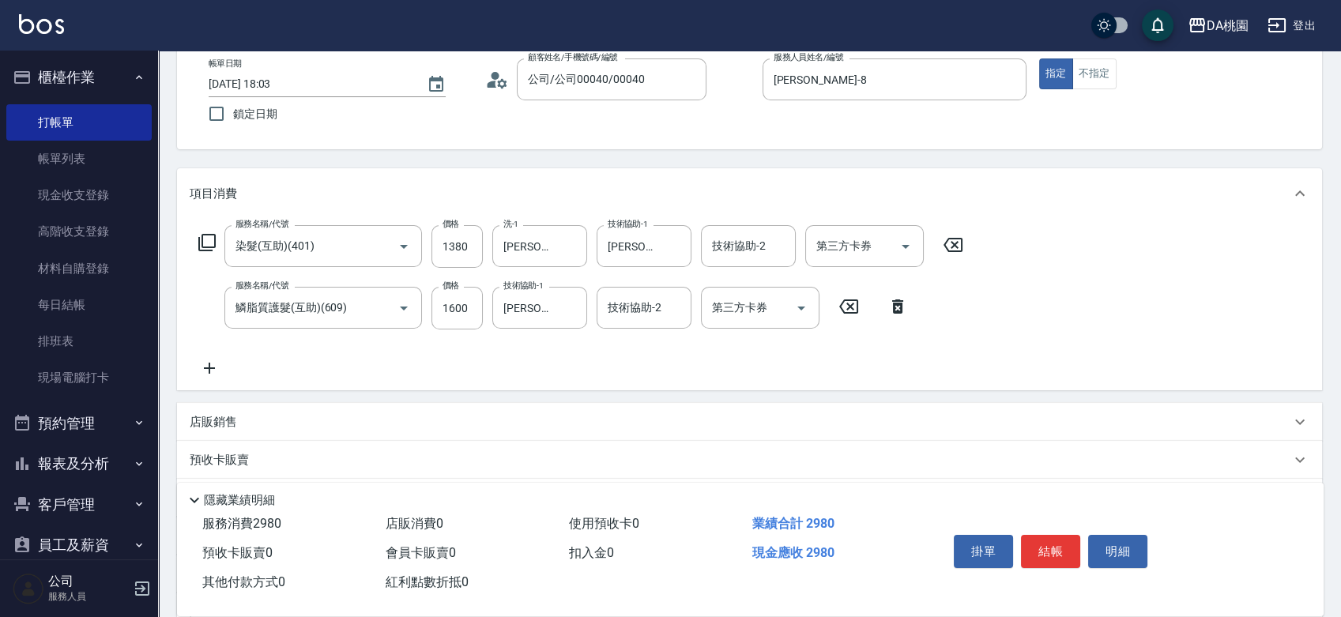
click at [202, 422] on p "店販銷售" at bounding box center [213, 422] width 47 height 17
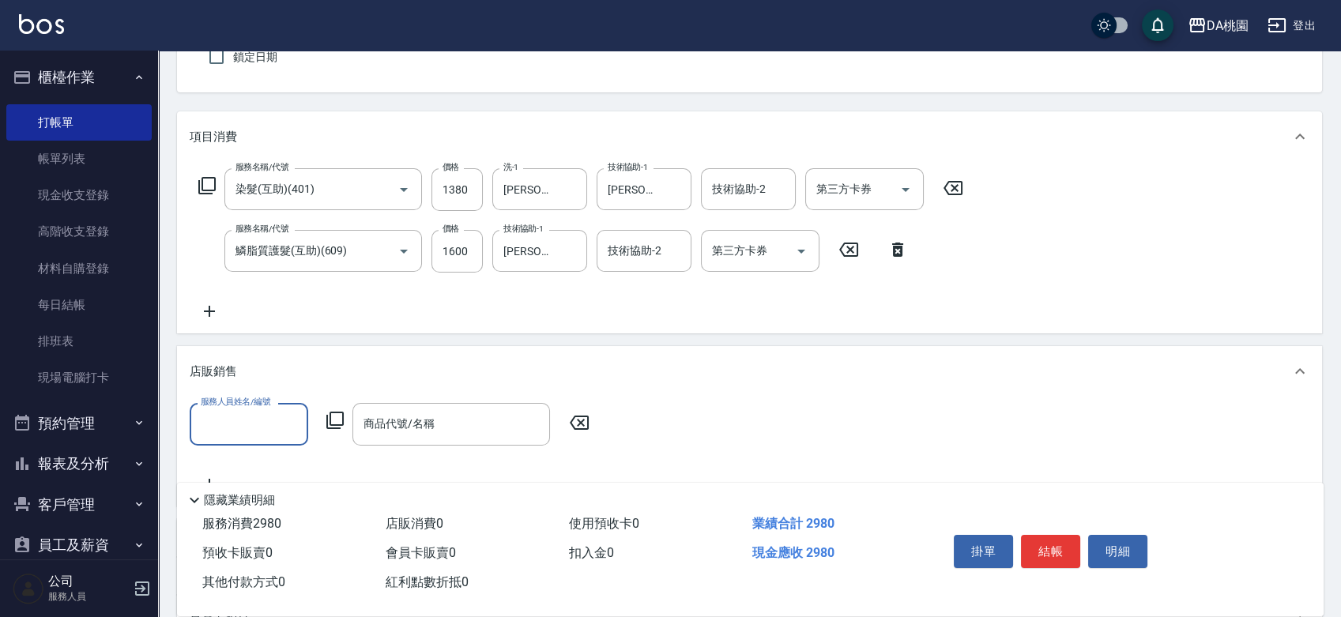
scroll to position [175, 0]
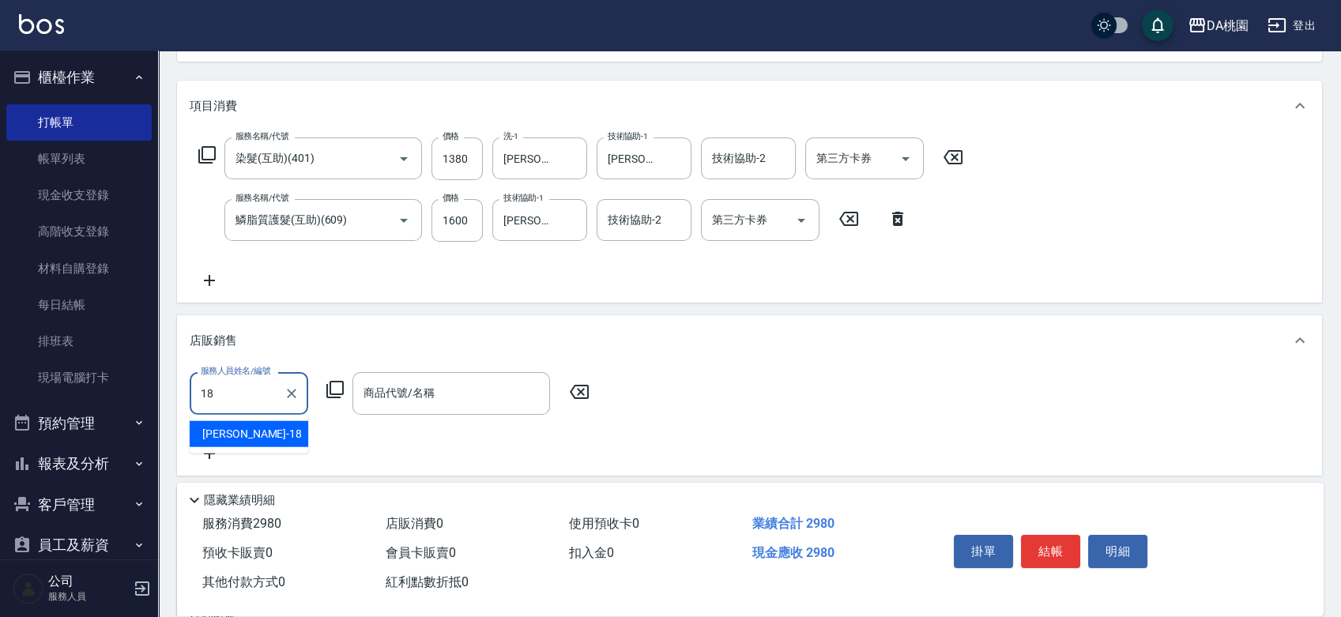
type input "[PERSON_NAME]-18"
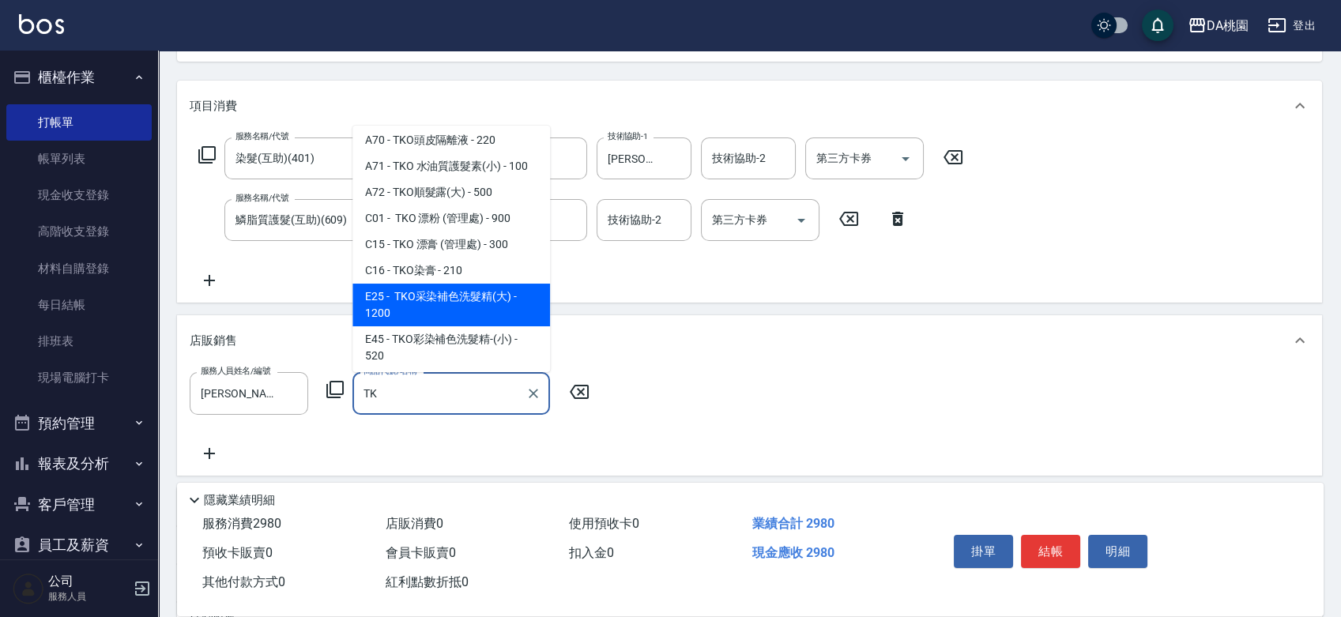
scroll to position [88, 0]
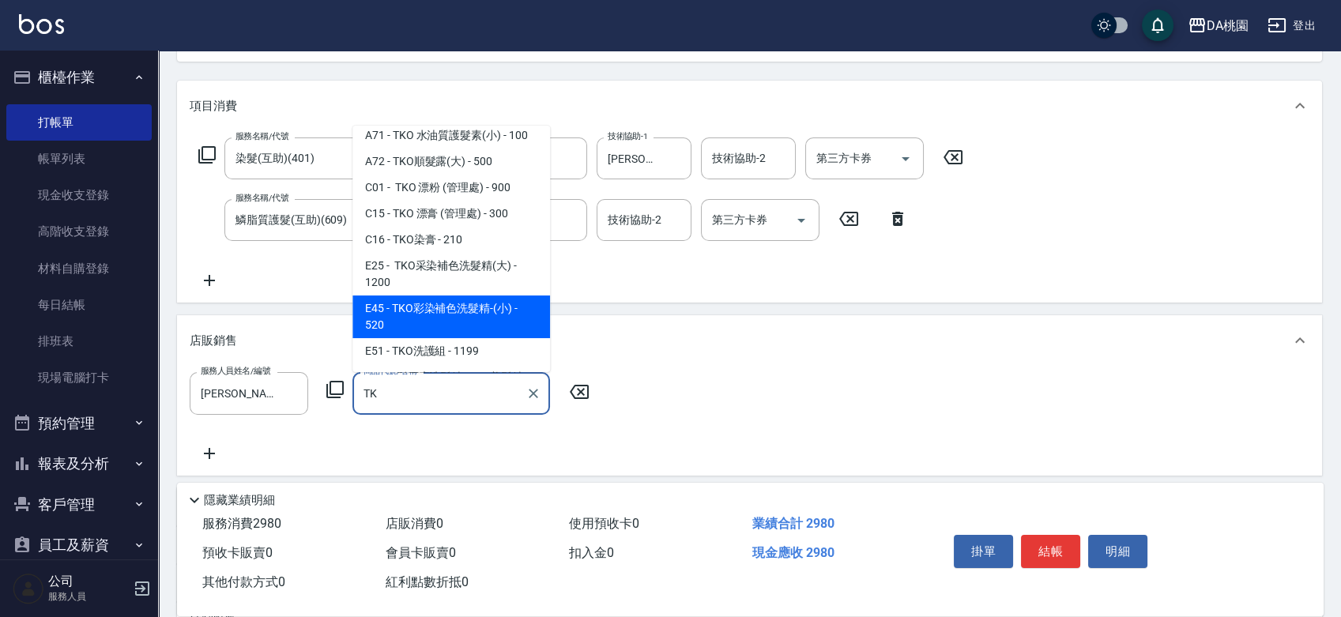
click at [415, 329] on span "E45 - TKO彩染補色洗髮精-(小) - 520" at bounding box center [452, 317] width 198 height 43
type input "TKO彩染補色洗髮精-(小)"
type input "350"
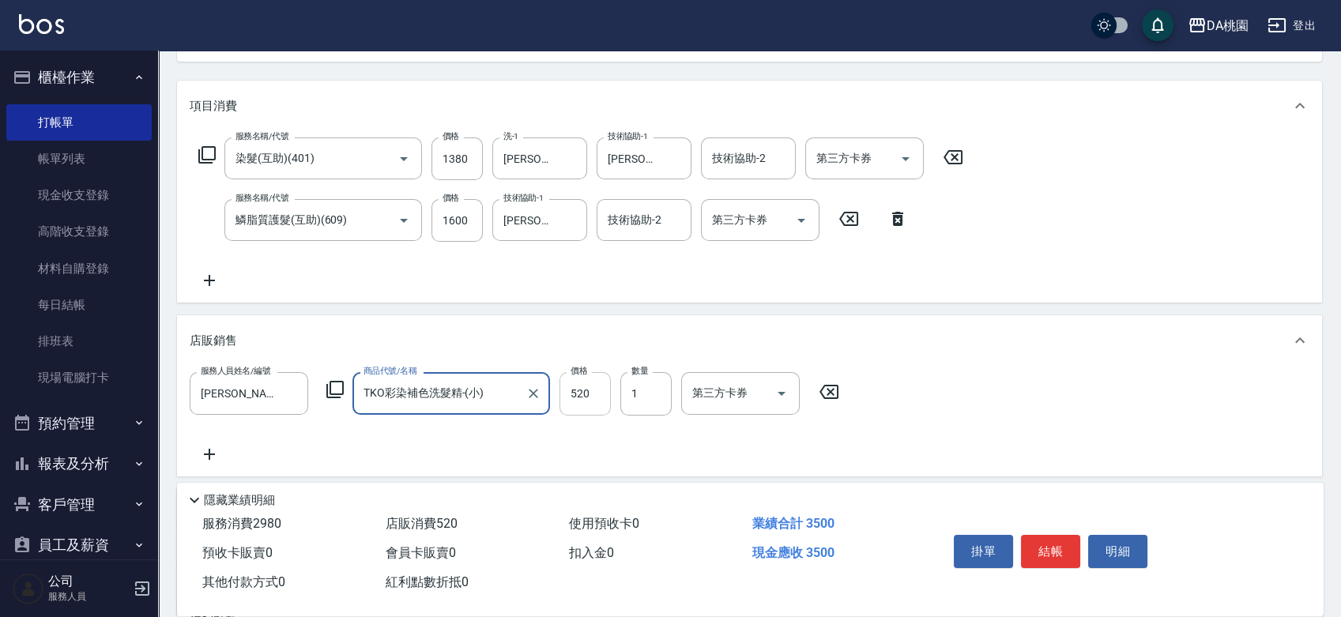
type input "TKO彩染補色洗髮精-(小)"
click at [586, 381] on input "520" at bounding box center [585, 393] width 51 height 43
type input "290"
type input "60"
type input "300"
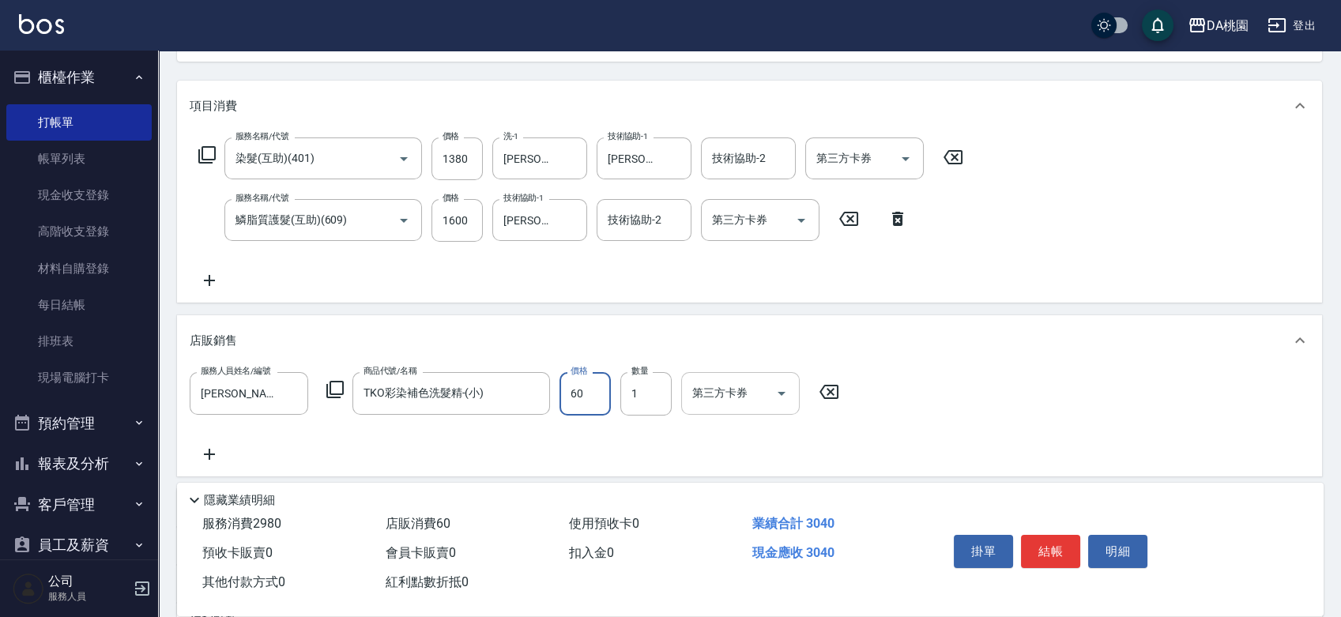
type input "600"
type input "350"
type input "600"
click at [1042, 535] on button "結帳" at bounding box center [1050, 551] width 59 height 33
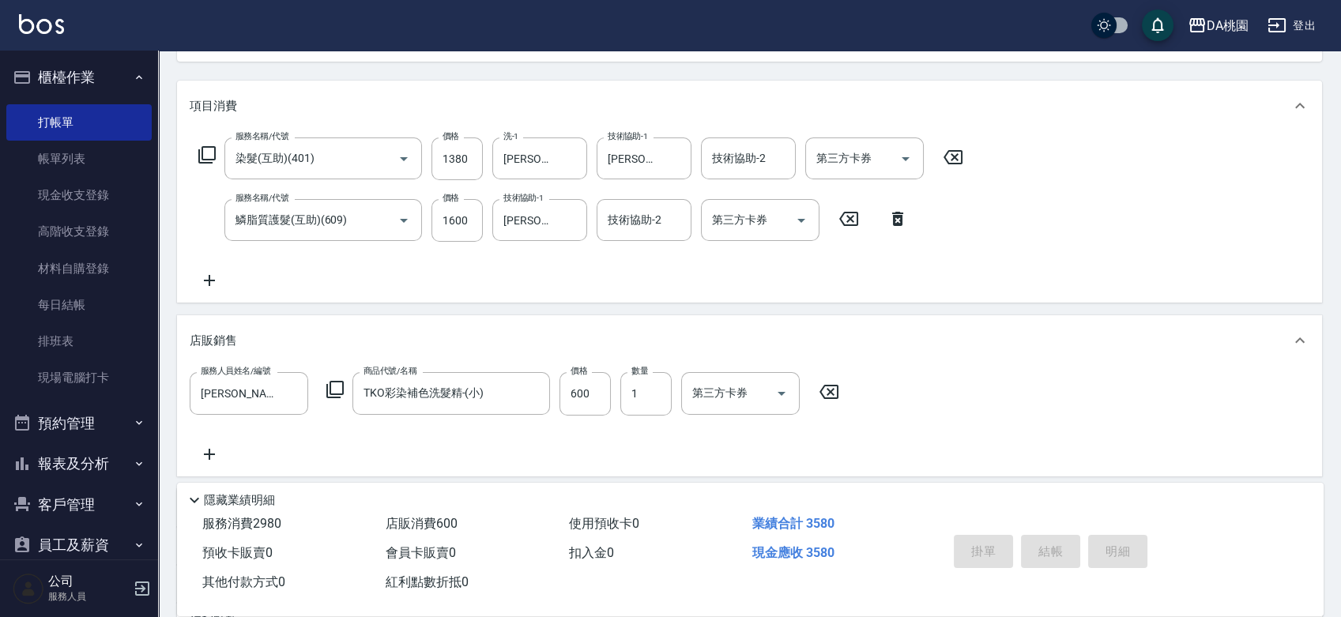
type input "0"
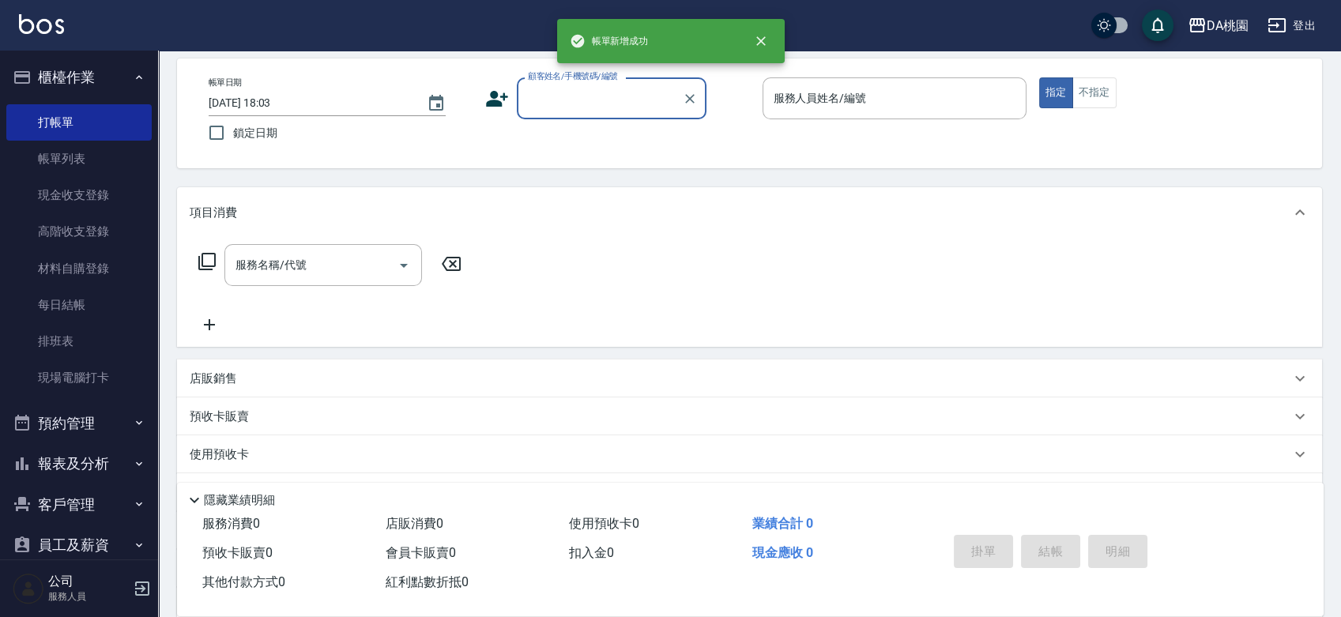
scroll to position [0, 0]
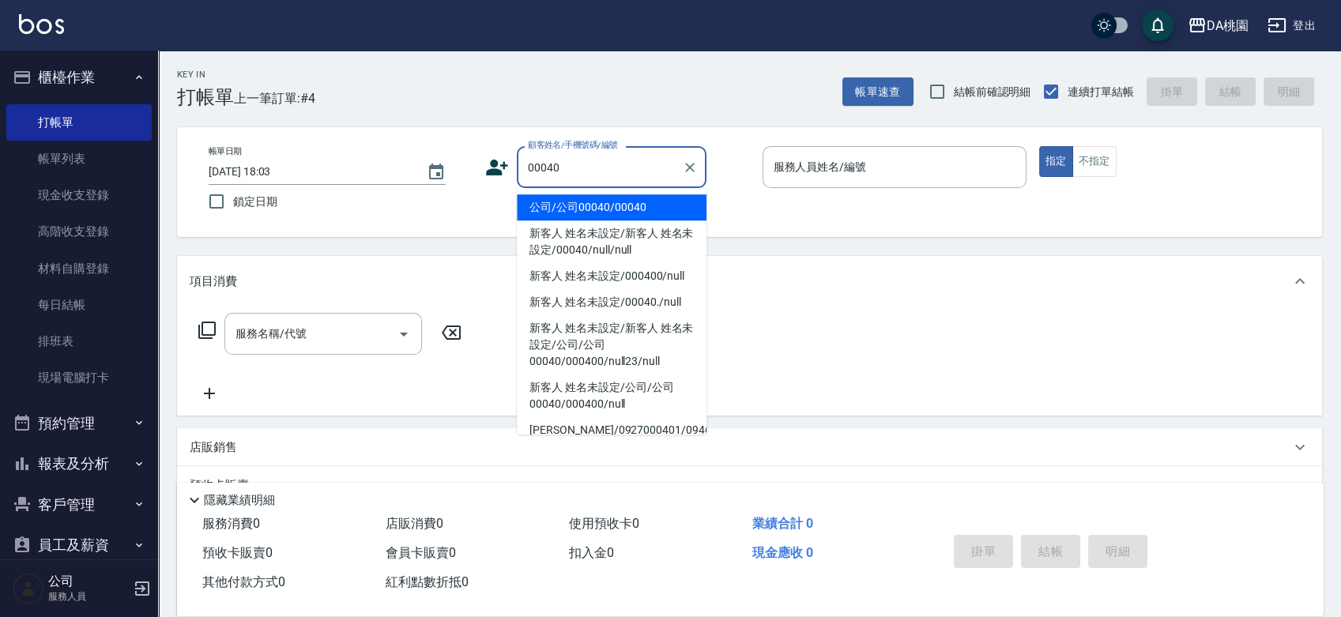
type input "公司/公司00040/00040"
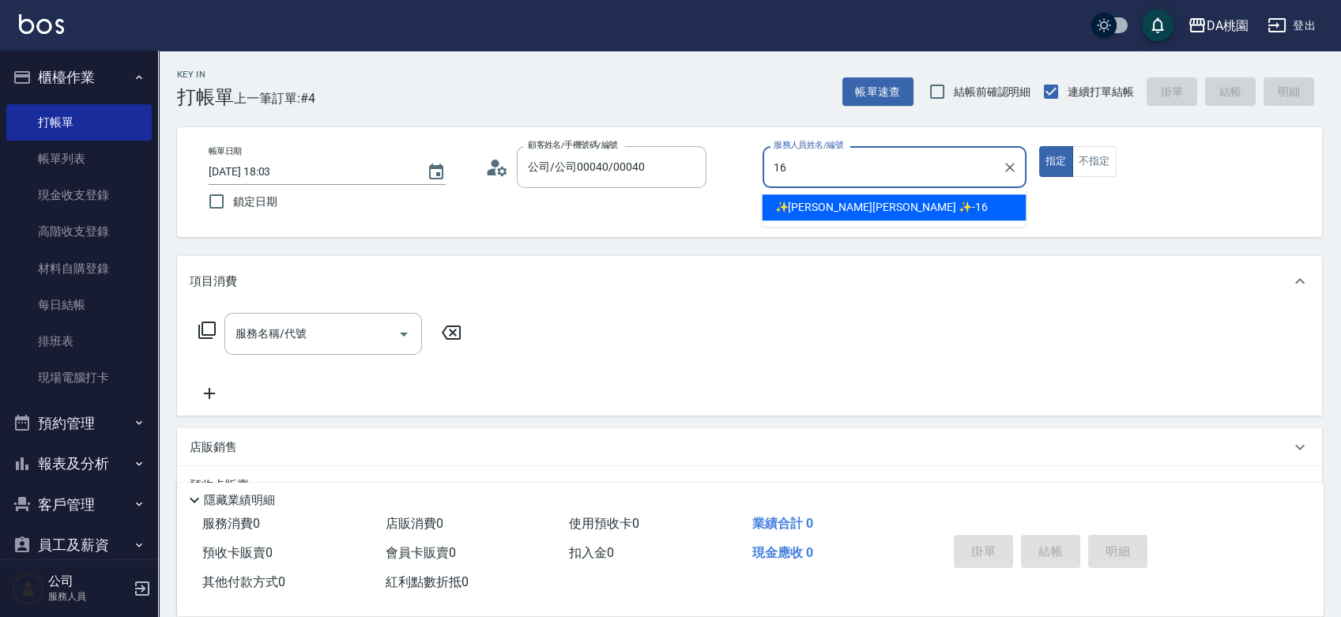
type input "✨[PERSON_NAME][PERSON_NAME] ✨-16"
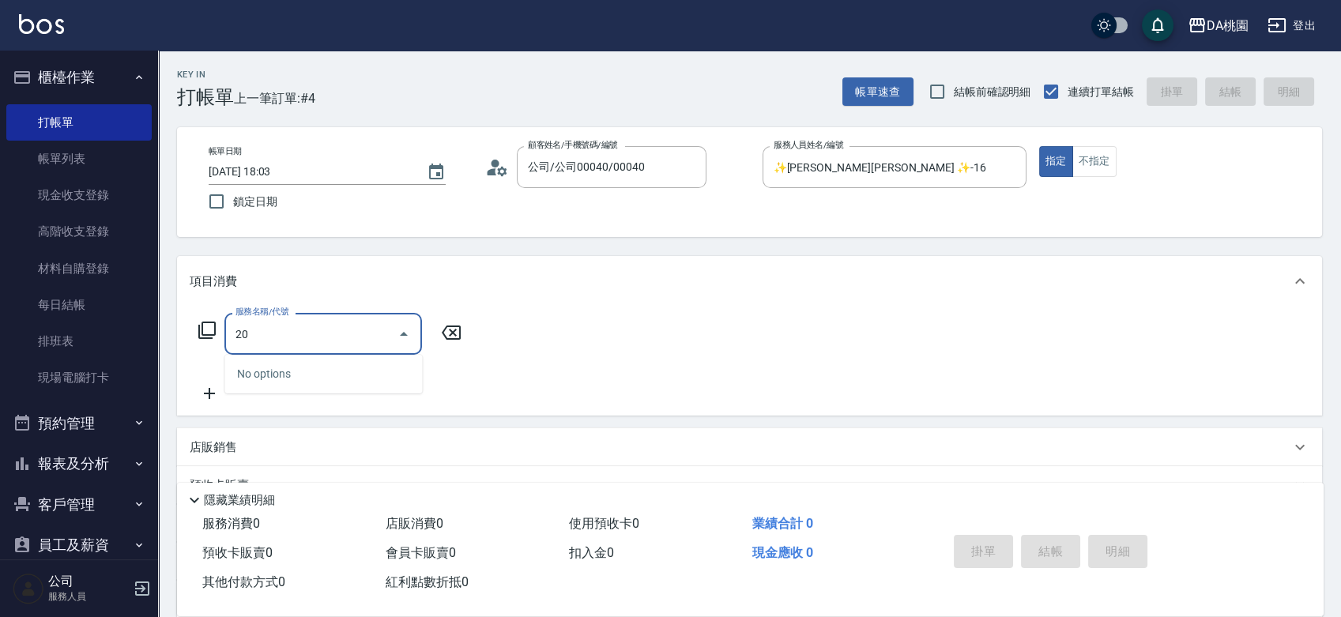
type input "200"
type input "150"
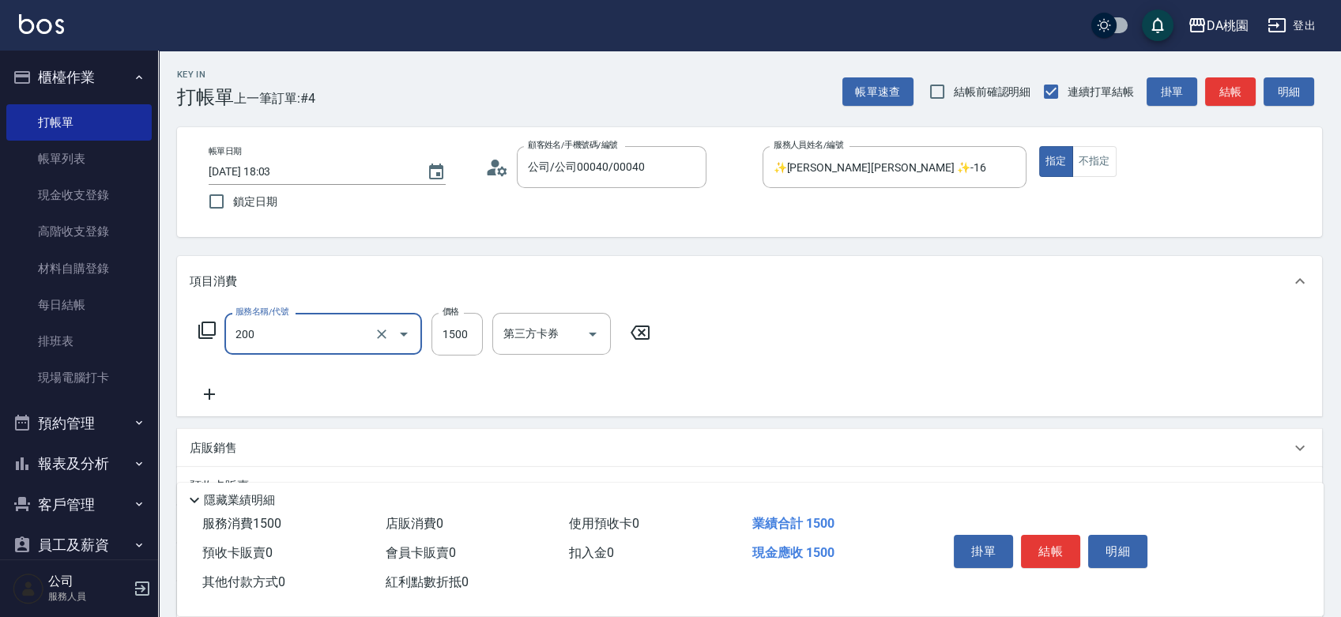
type input "離子燙(200)"
type input "0"
type input "238"
type input "20"
type input "2380"
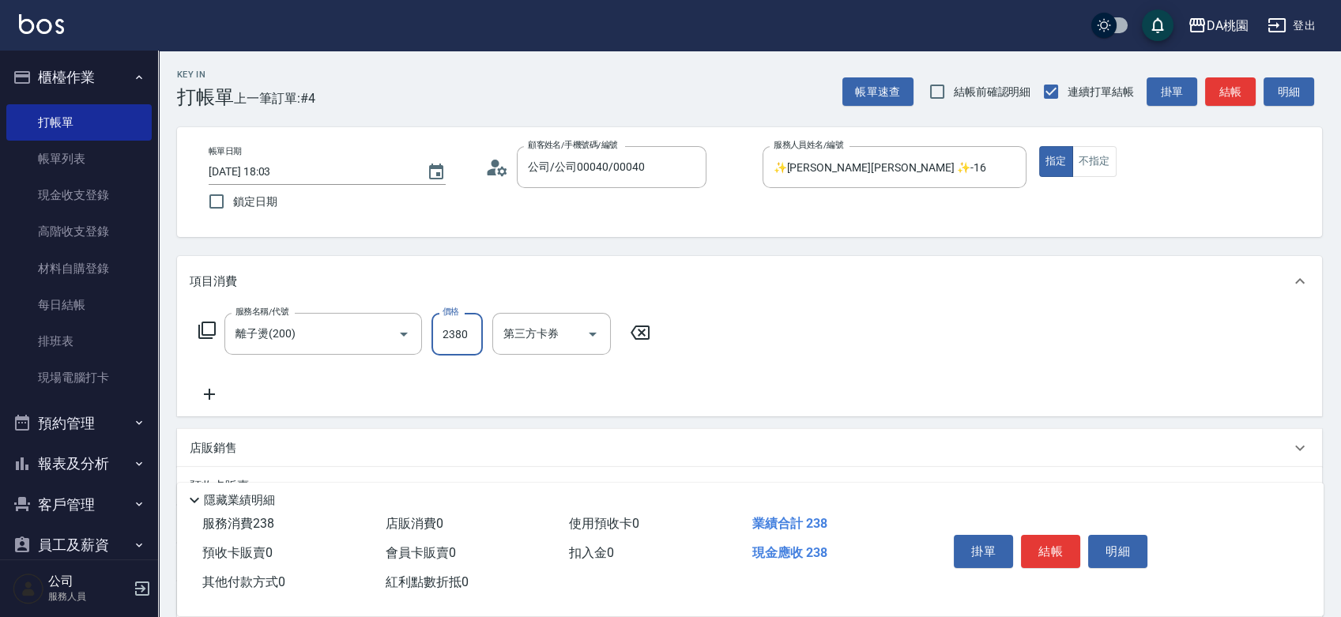
type input "230"
type input "2380"
click at [1065, 540] on button "結帳" at bounding box center [1050, 551] width 59 height 33
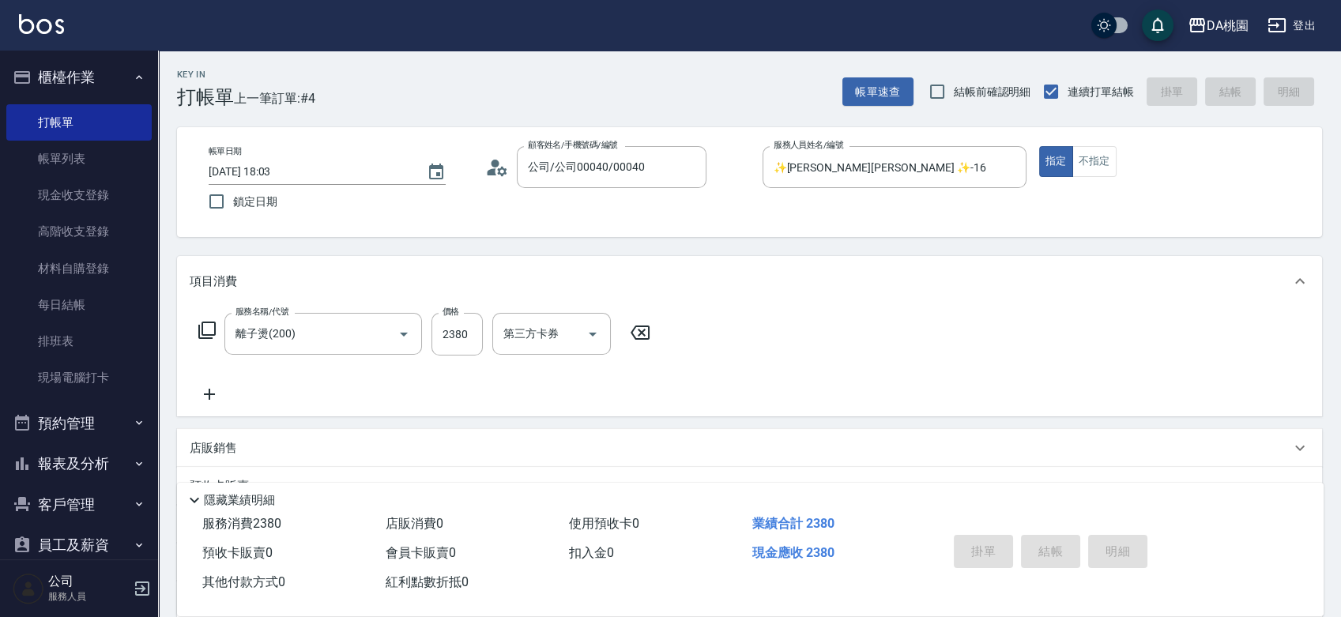
type input "2025/10/12 18:04"
type input "0"
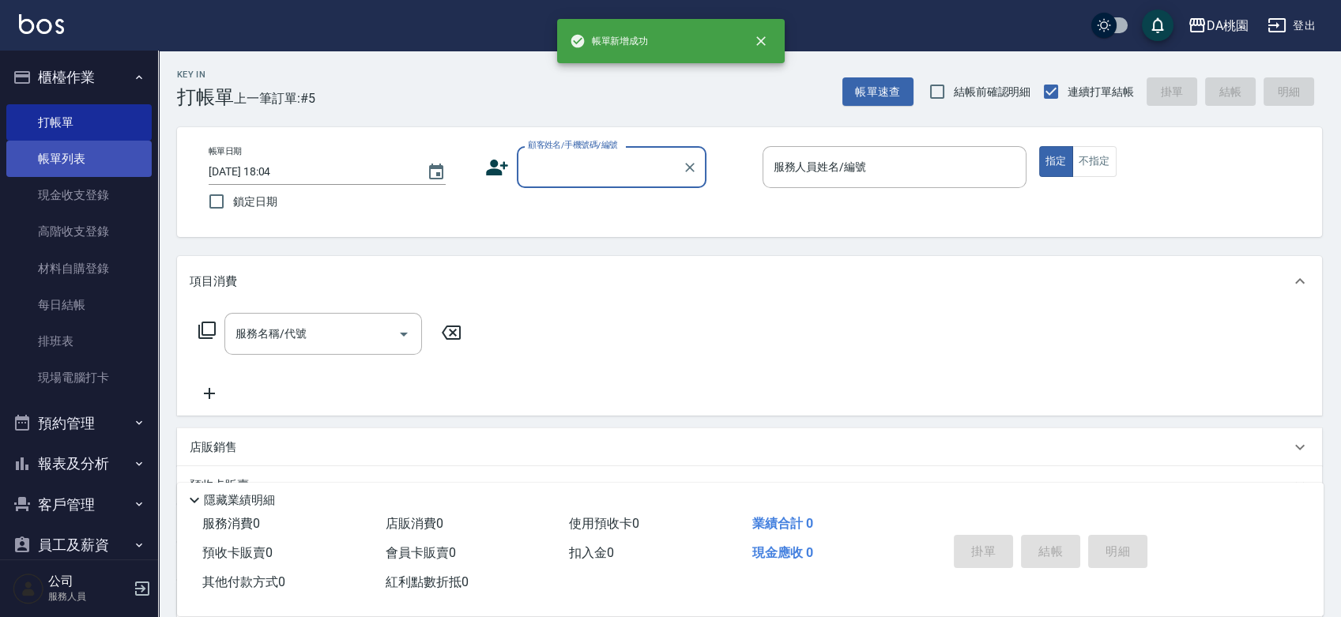
click at [82, 148] on link "帳單列表" at bounding box center [78, 159] width 145 height 36
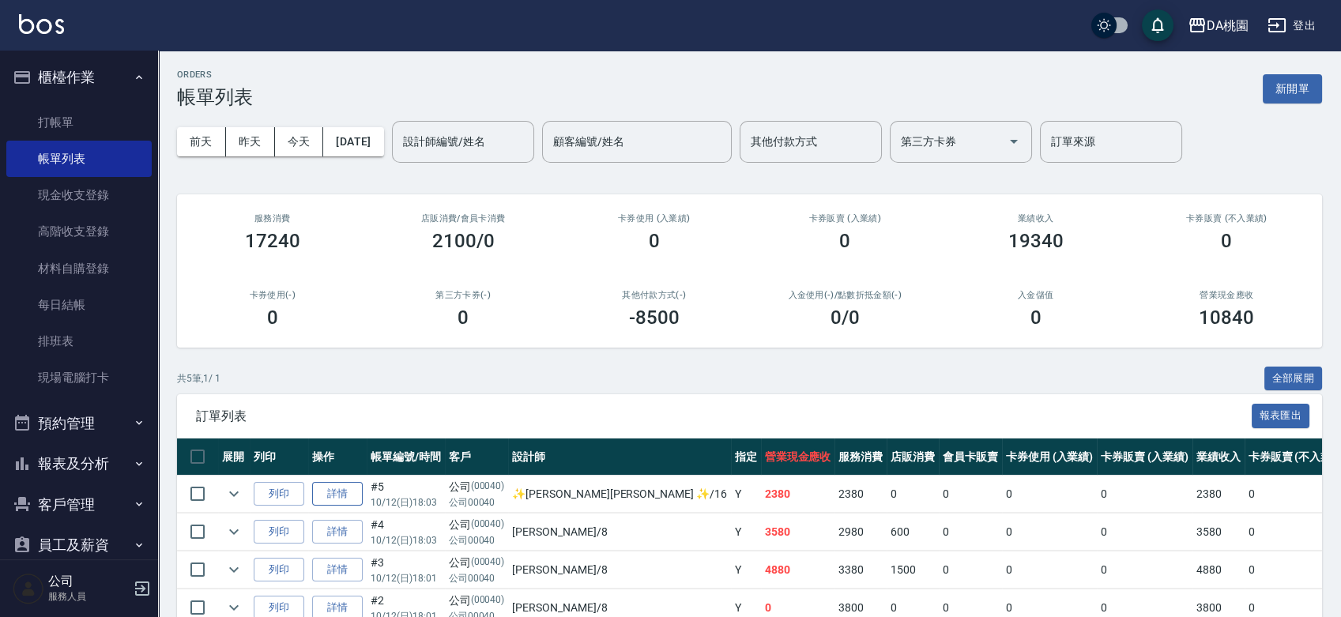
click at [315, 484] on link "詳情" at bounding box center [337, 494] width 51 height 25
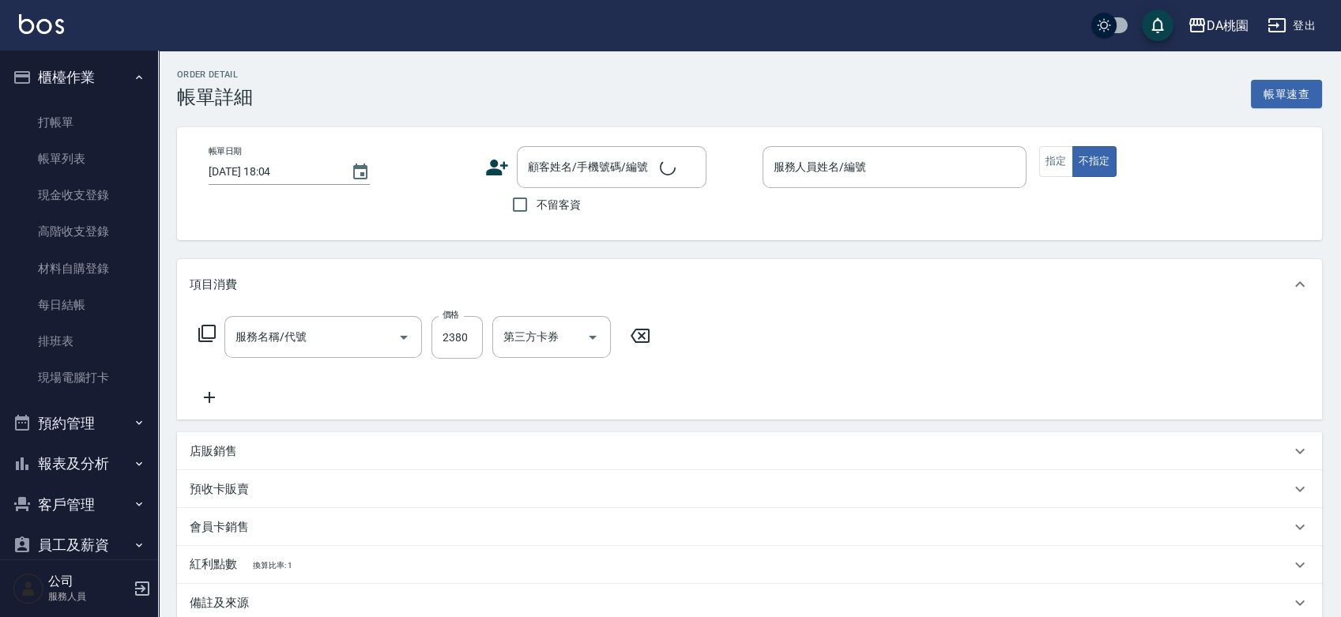
type input "2025/10/12 18:03"
type input "✨[PERSON_NAME][PERSON_NAME] ✨-16"
type input "230"
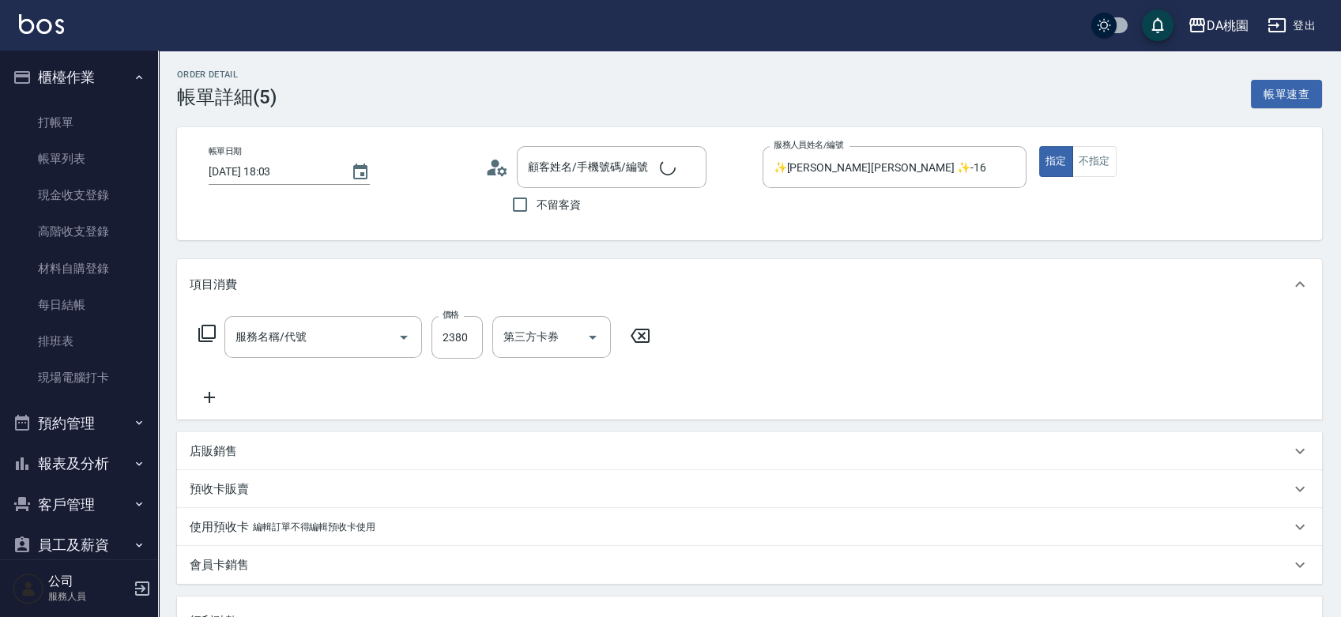
type input "離子燙(200)"
type input "公司/公司00040/00040"
click at [314, 345] on input "離子燙(200)" at bounding box center [301, 337] width 139 height 28
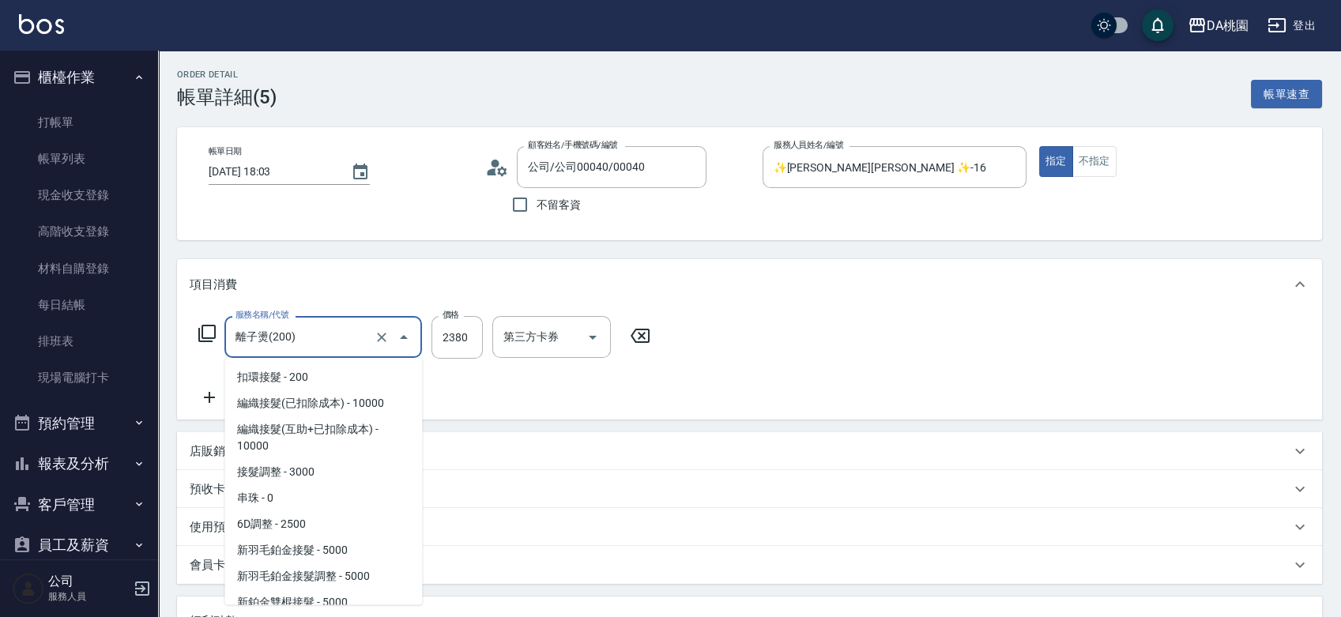
scroll to position [428, 0]
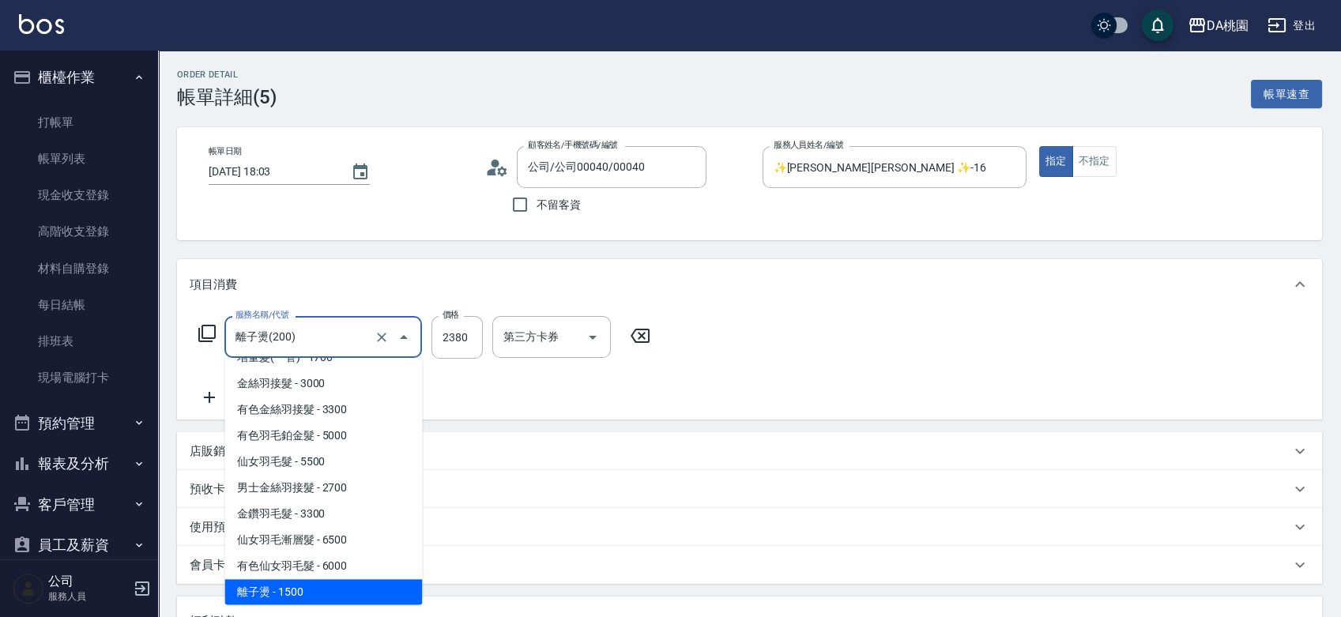
type input "0"
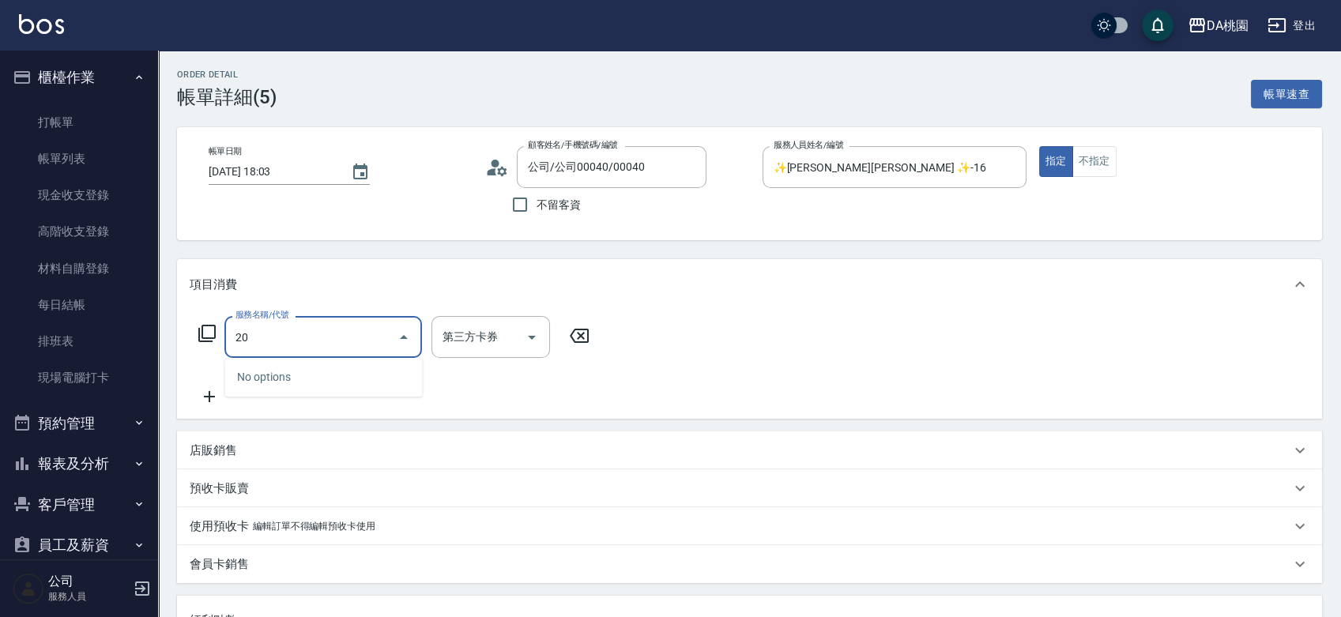
type input "201"
type input "150"
type input "離子燙-互助(201)"
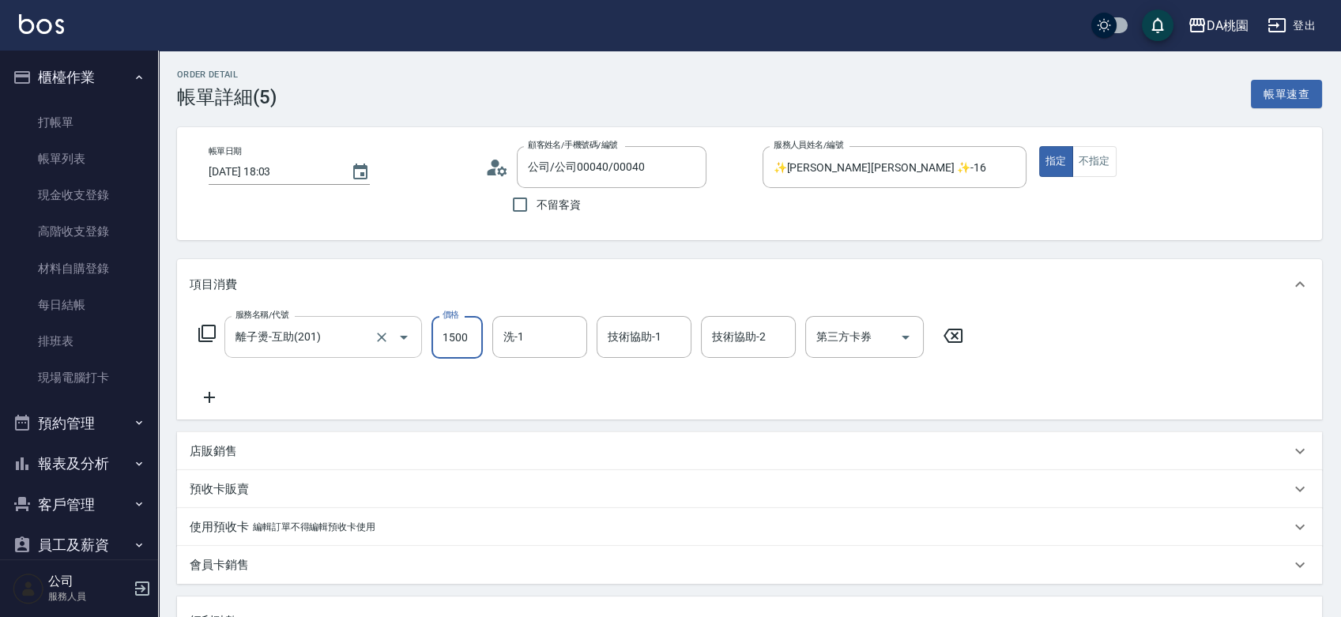
type input "2"
type input "0"
type input "23"
type input "20"
type input "2380"
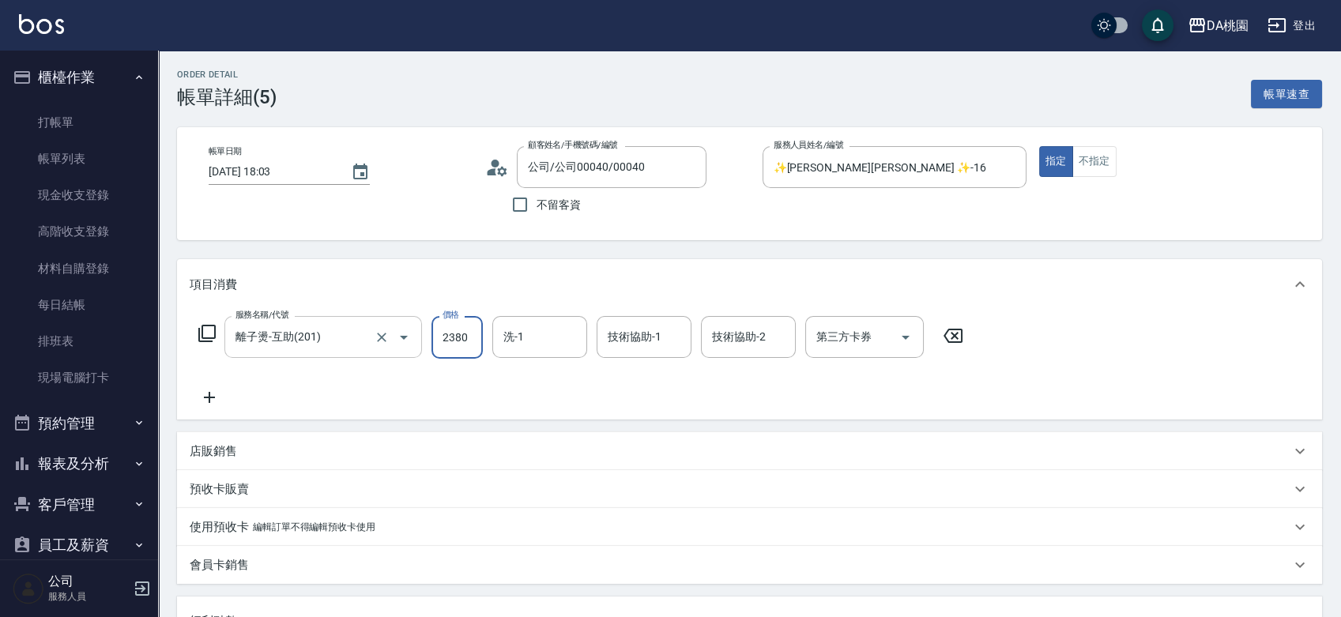
type input "230"
type input "2380"
type input "cherry-25"
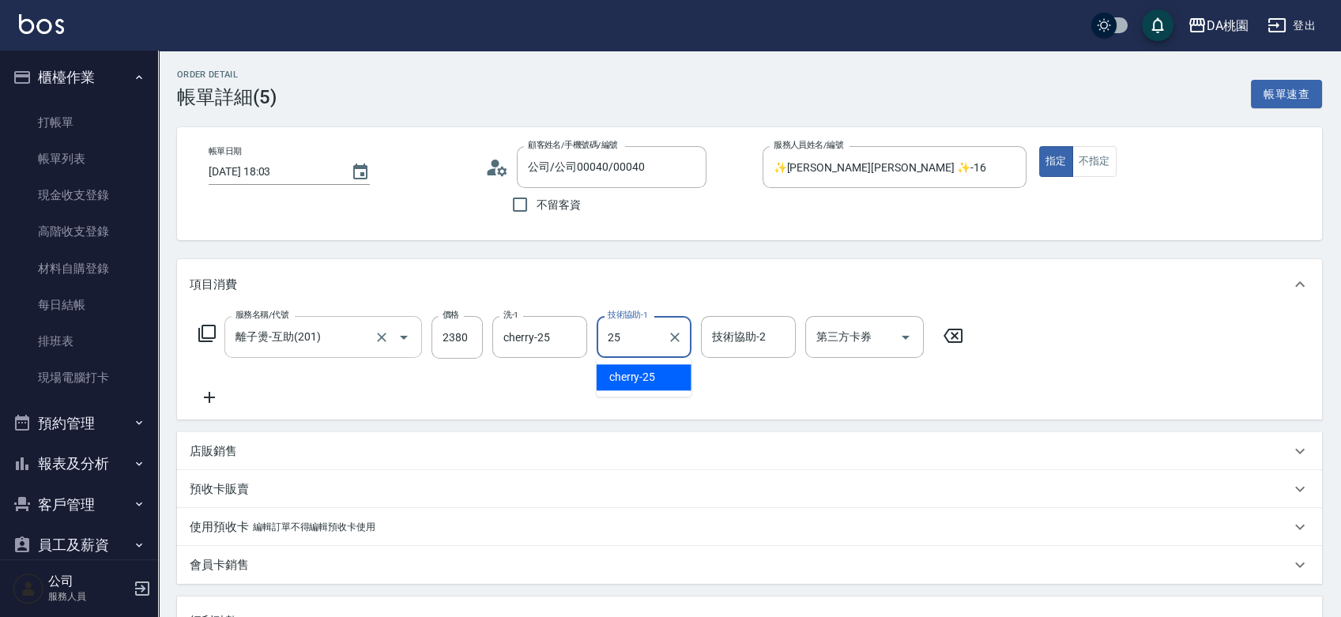
type input "cherry-25"
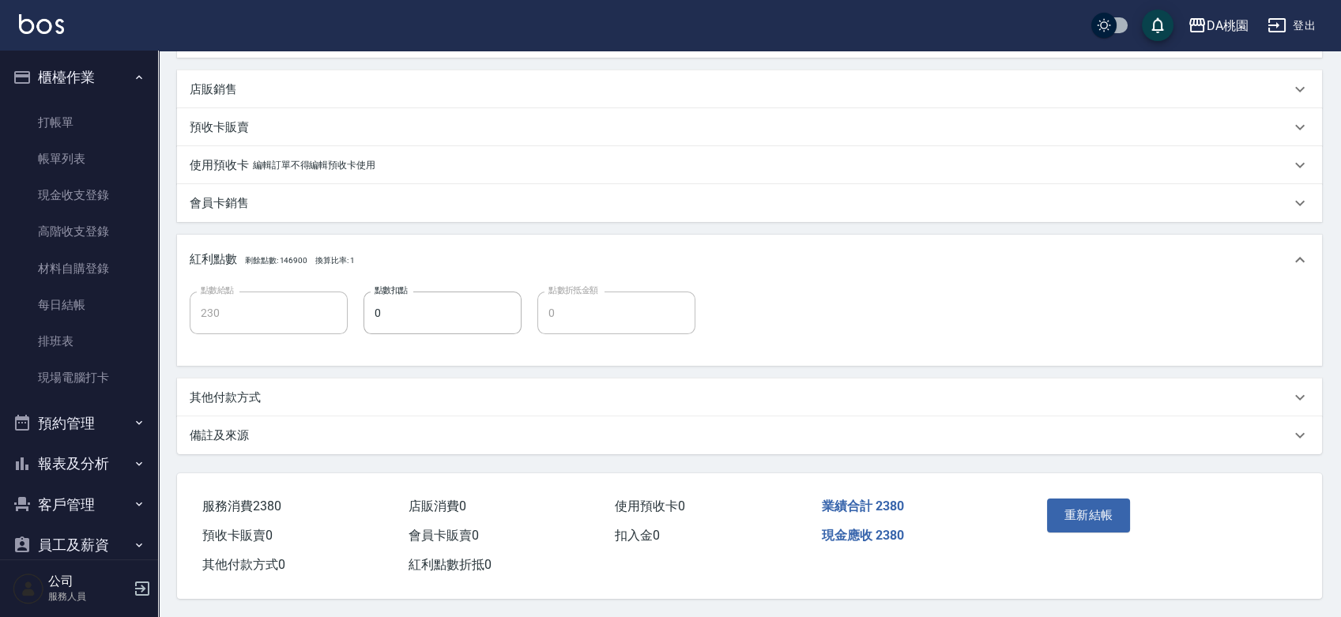
scroll to position [368, 0]
click at [1098, 515] on button "重新結帳" at bounding box center [1089, 514] width 84 height 33
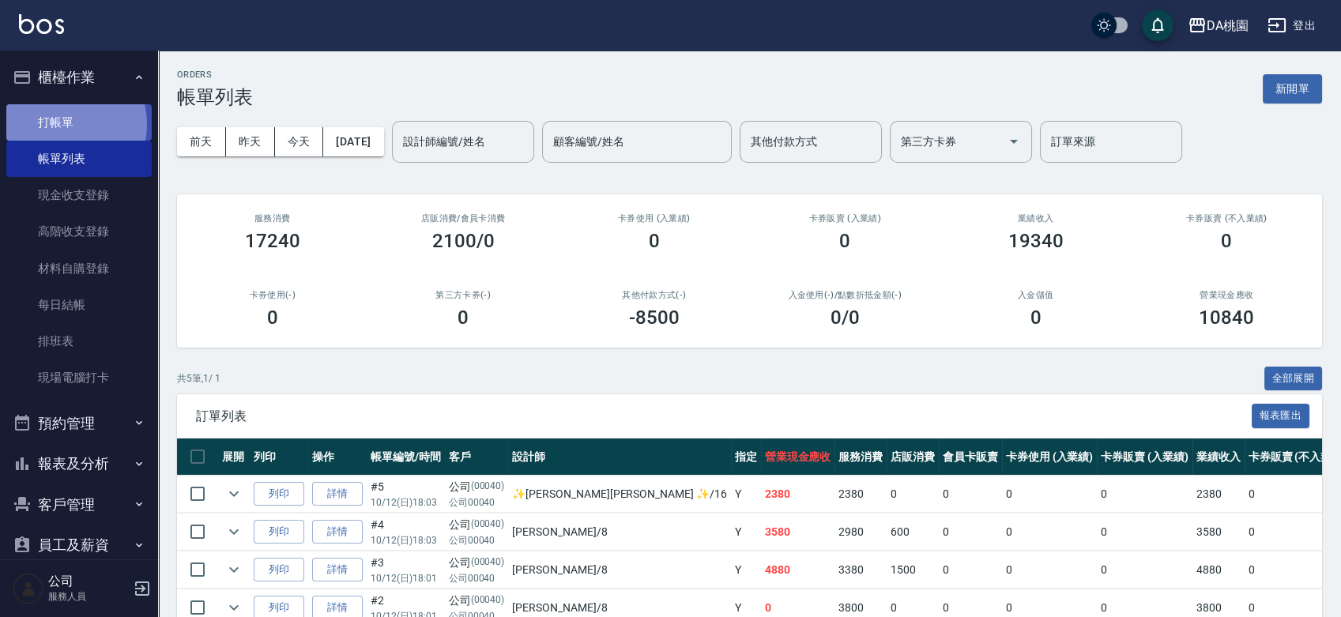
click at [58, 124] on link "打帳單" at bounding box center [78, 122] width 145 height 36
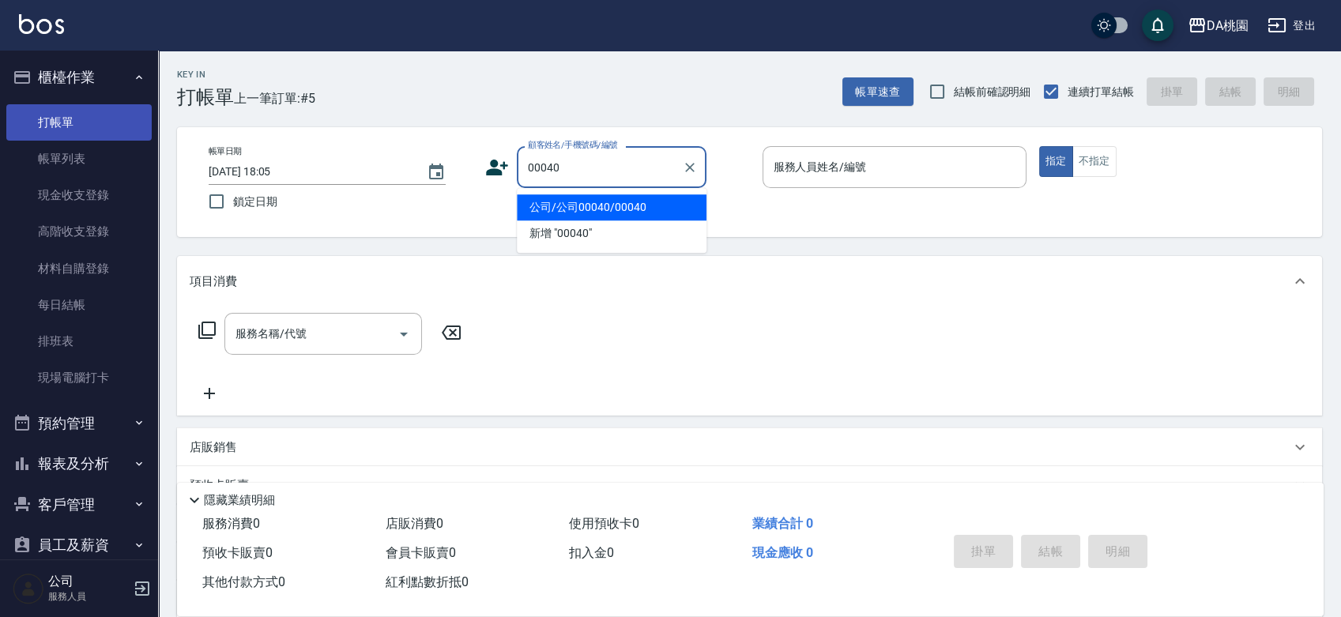
type input "公司/公司00040/00040"
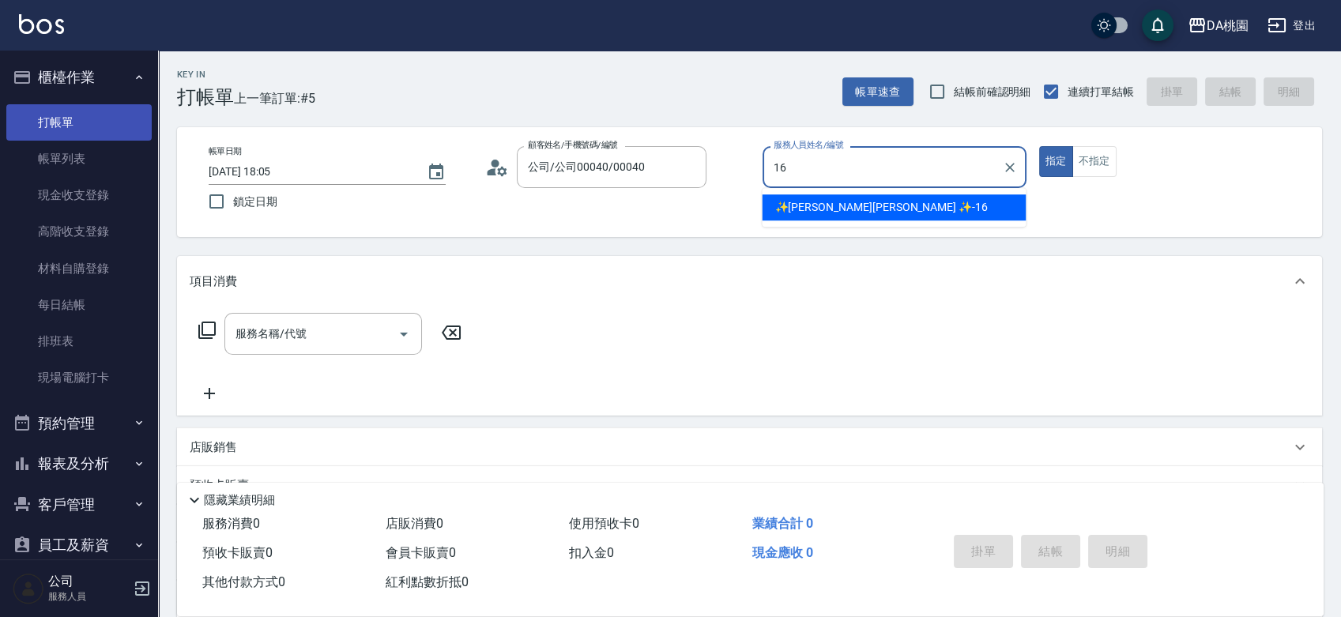
type input "✨[PERSON_NAME][PERSON_NAME] ✨-16"
type button "true"
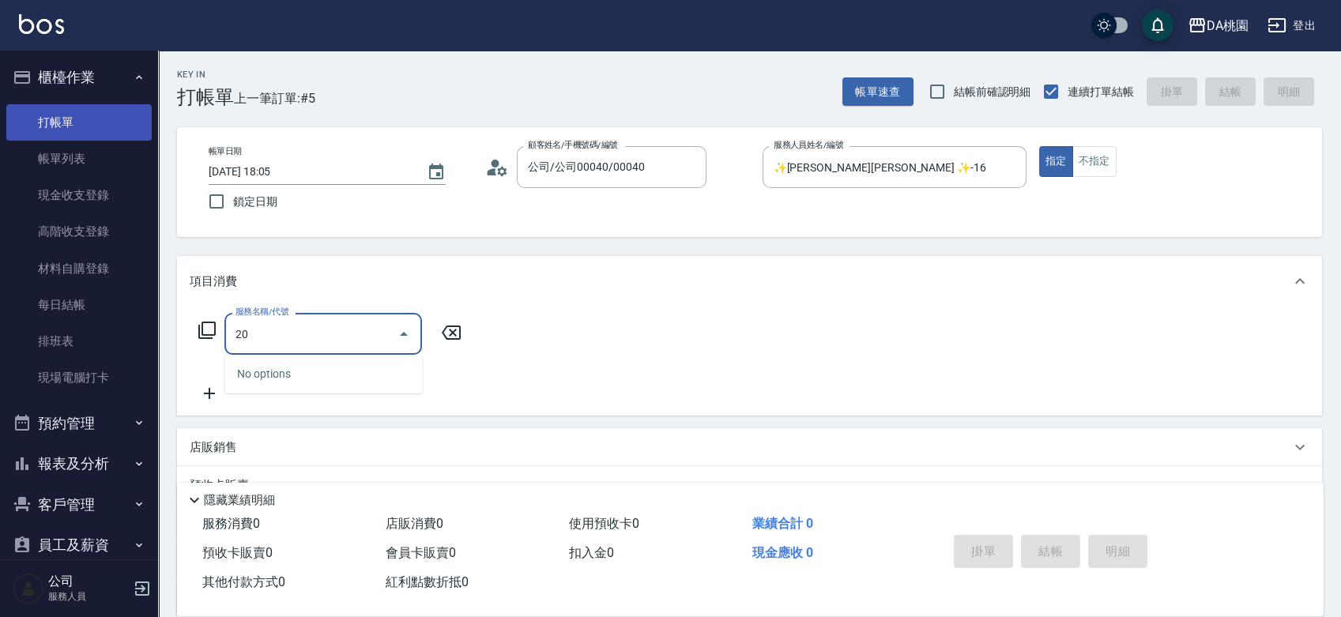
type input "201"
type input "150"
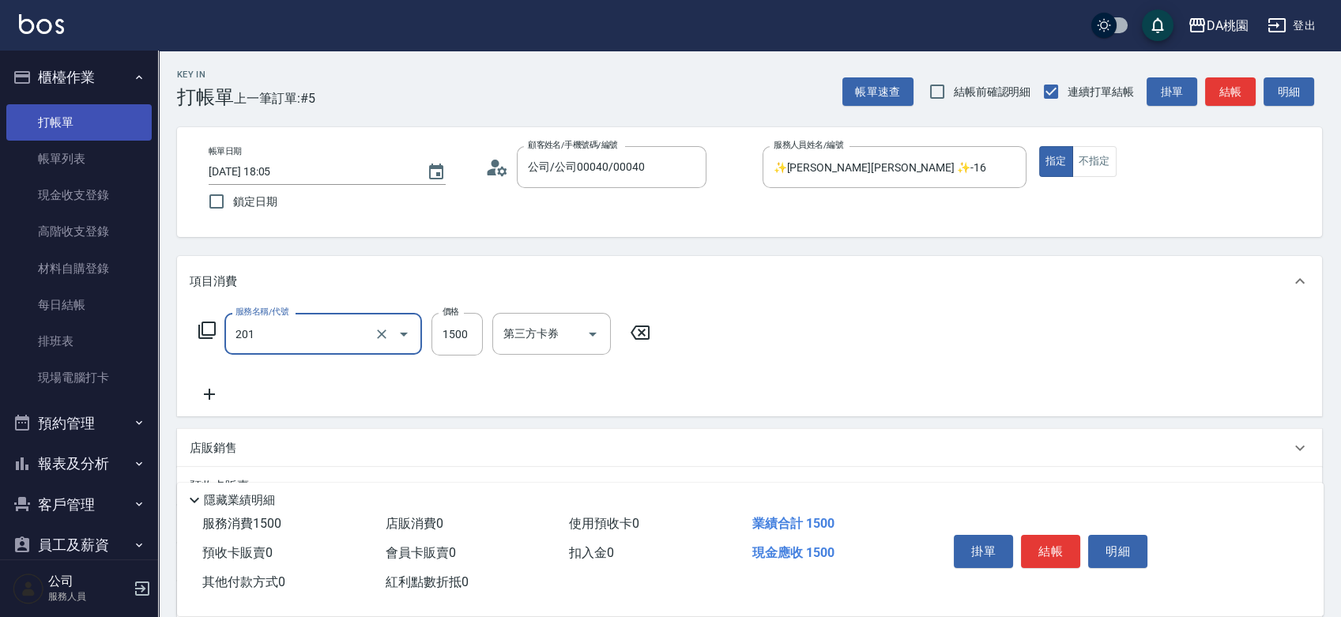
type input "離子燙-互助(201)"
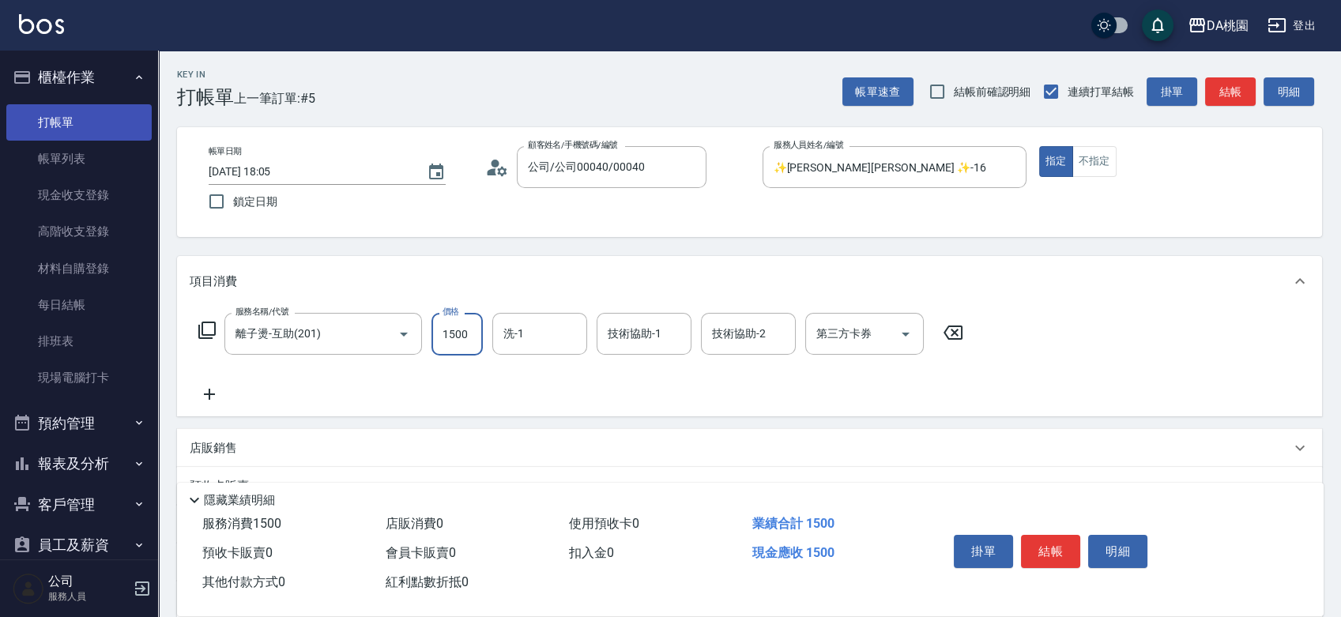
type input "2"
type input "0"
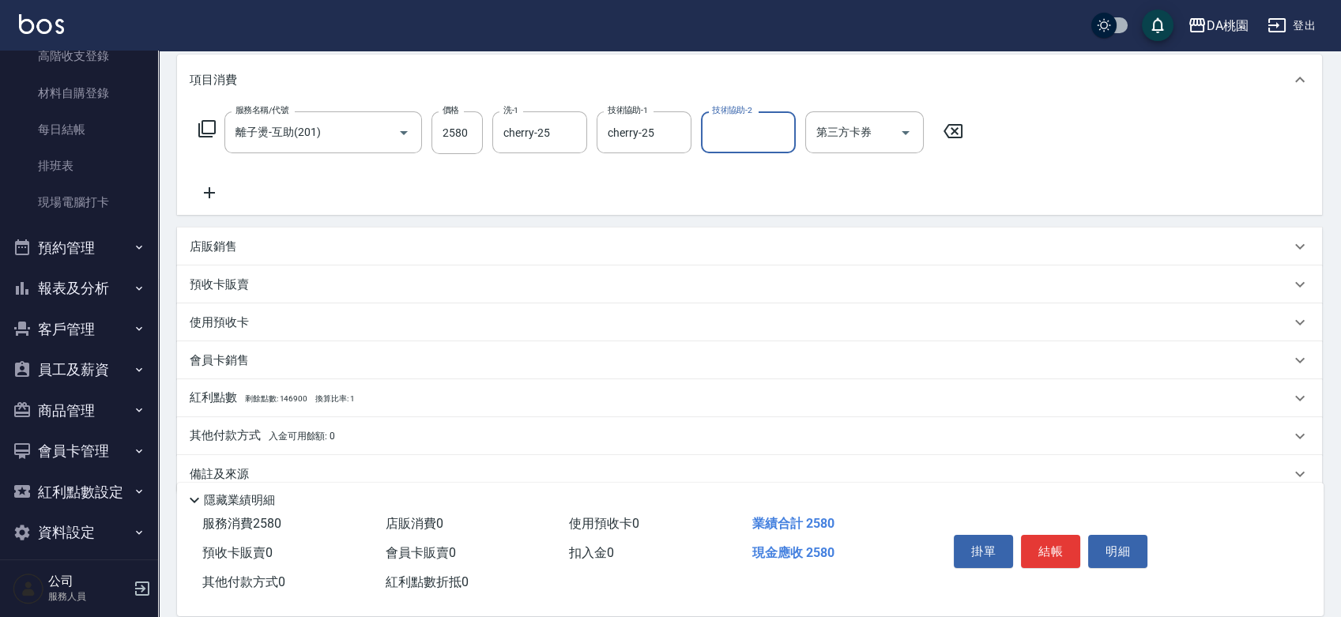
scroll to position [227, 0]
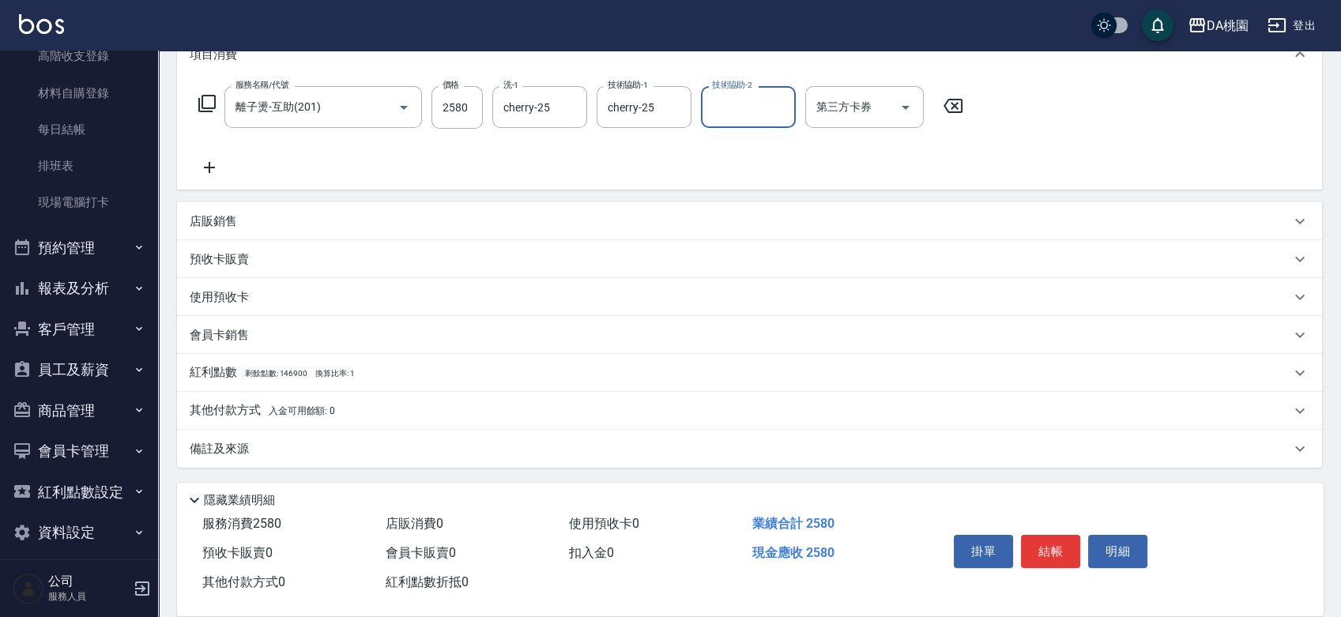
click at [228, 424] on div "其他付款方式 入金可用餘額: 0" at bounding box center [749, 411] width 1145 height 38
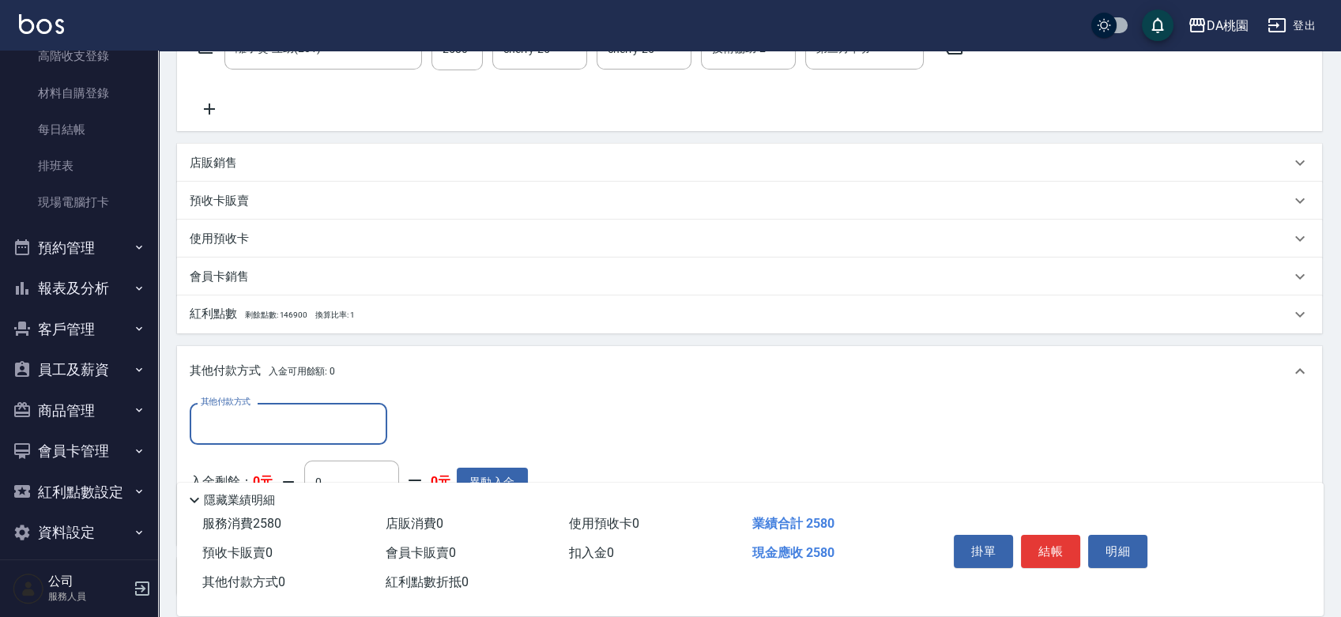
scroll to position [315, 0]
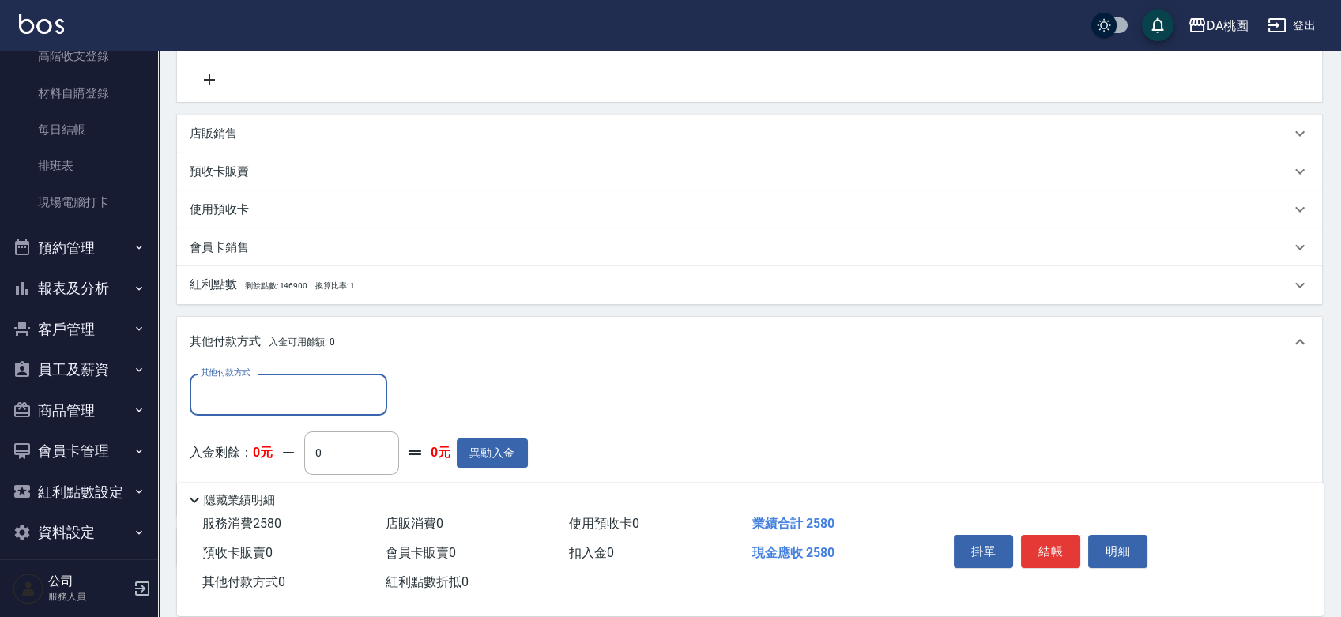
click at [228, 394] on input "其他付款方式" at bounding box center [288, 395] width 183 height 28
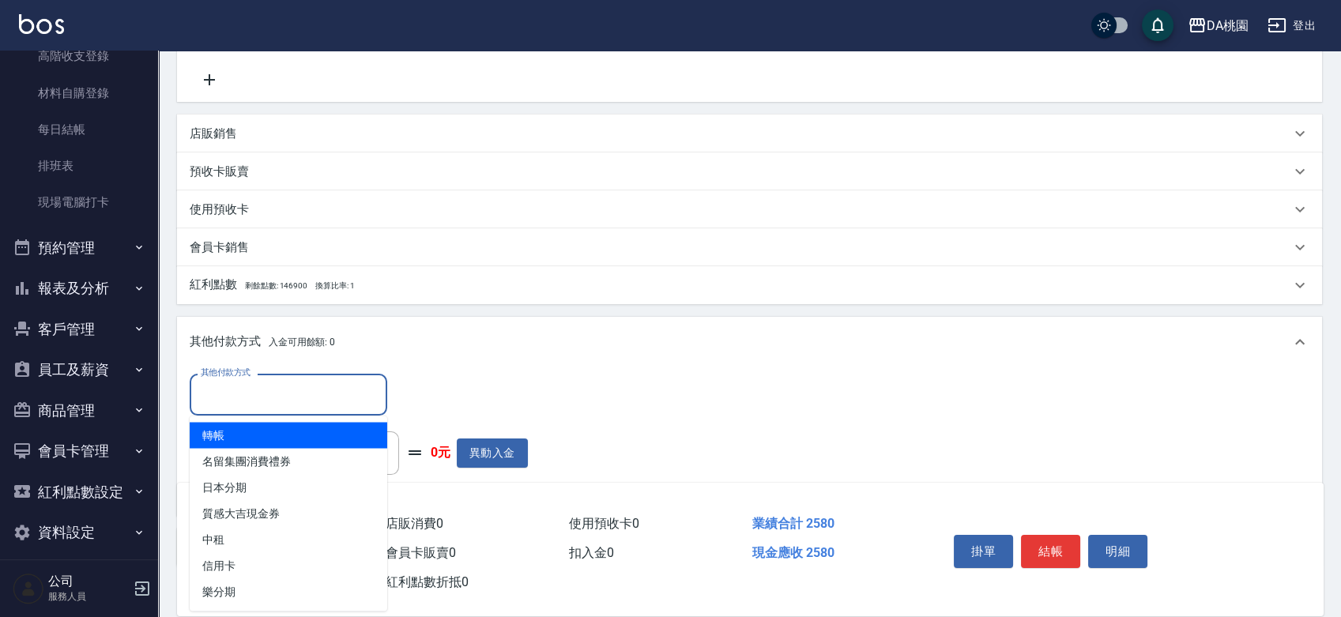
click at [228, 430] on span "轉帳" at bounding box center [289, 435] width 198 height 26
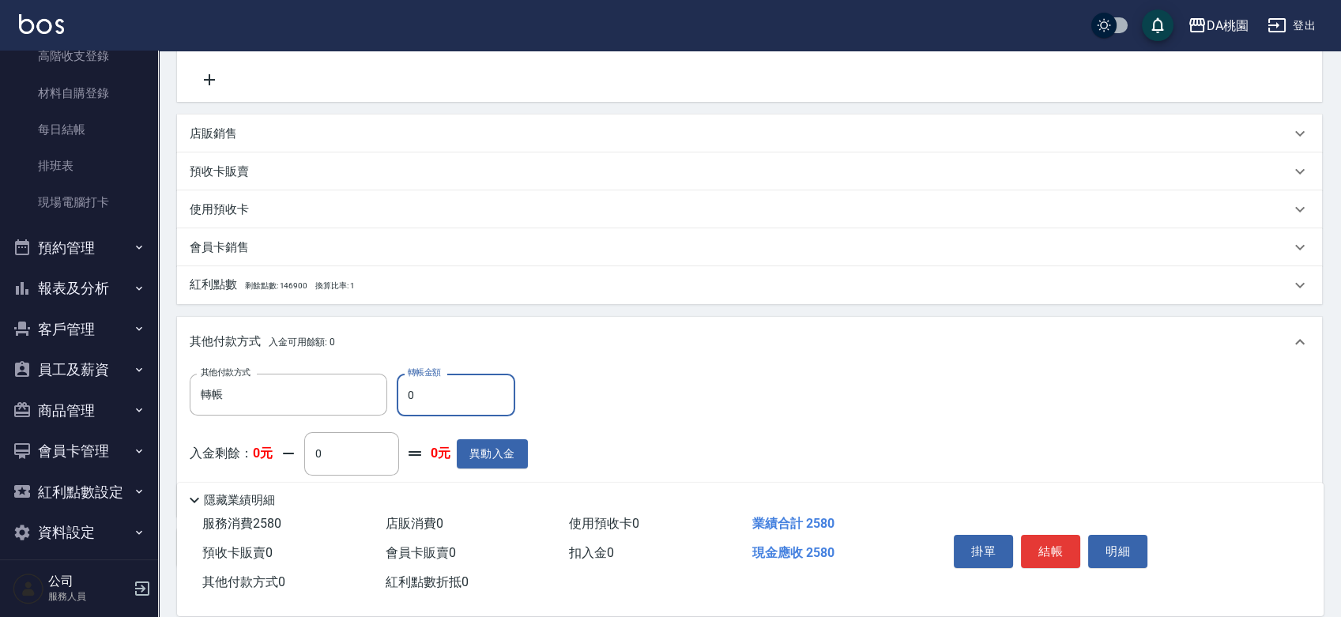
click at [417, 397] on input "0" at bounding box center [456, 395] width 119 height 43
click at [1033, 544] on button "結帳" at bounding box center [1050, 551] width 59 height 33
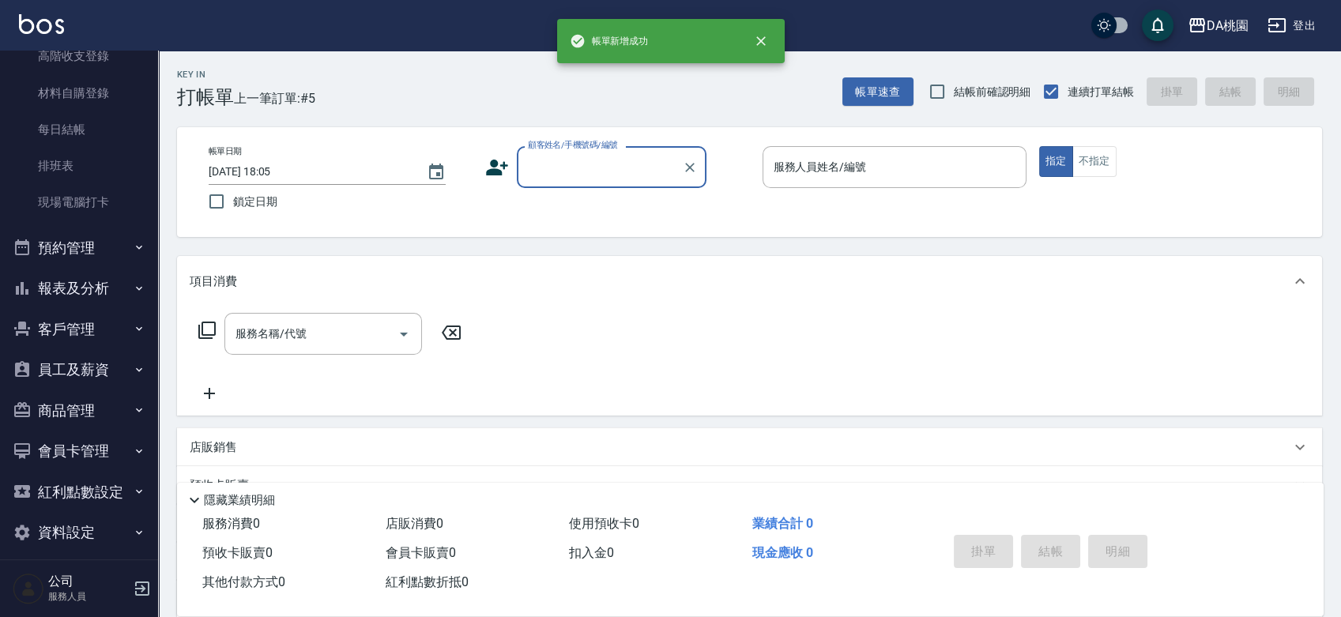
scroll to position [0, 0]
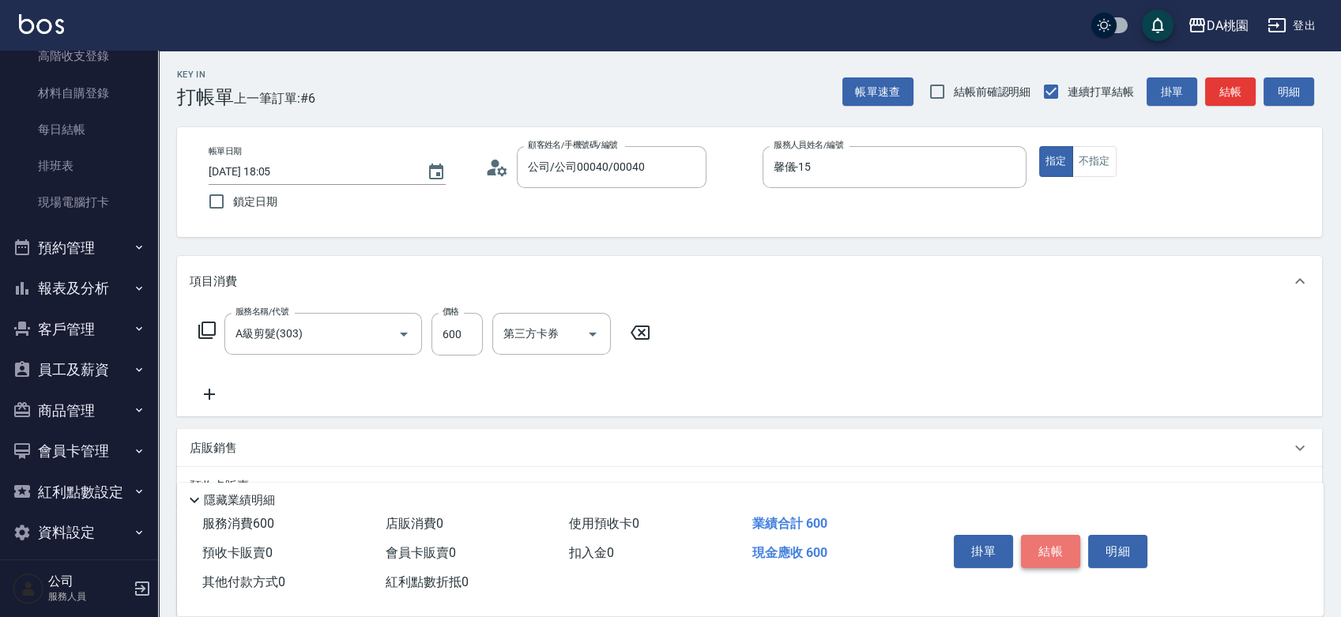
click at [1027, 548] on button "結帳" at bounding box center [1050, 551] width 59 height 33
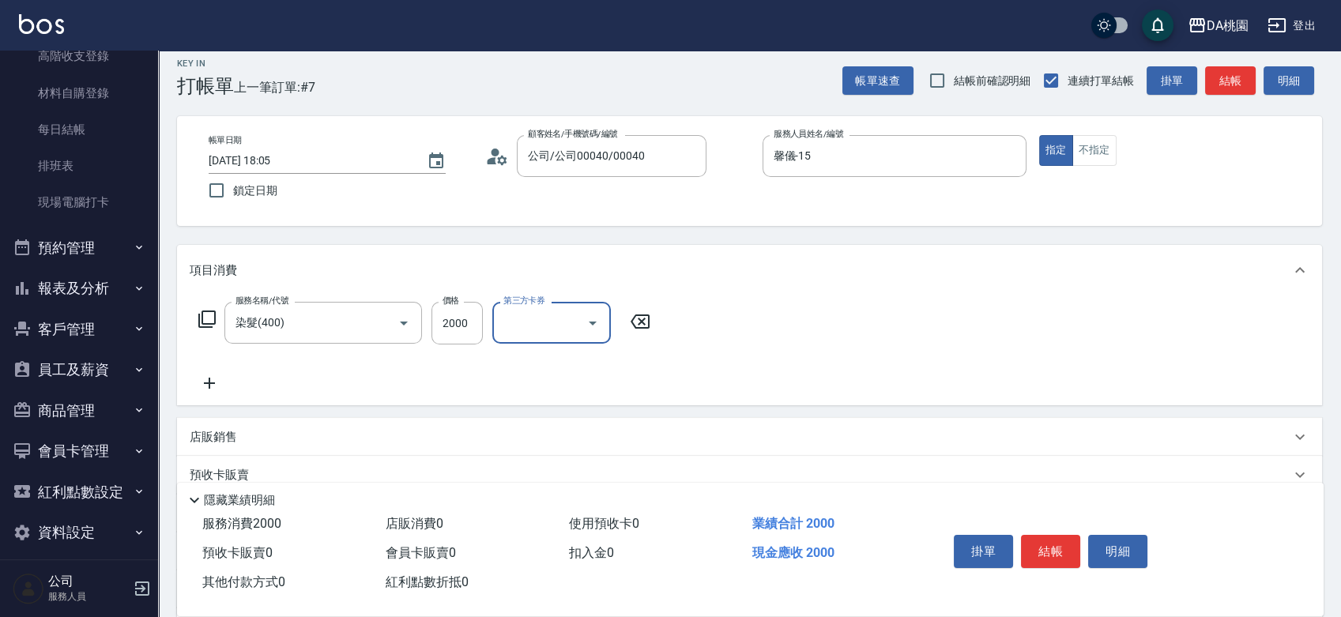
scroll to position [175, 0]
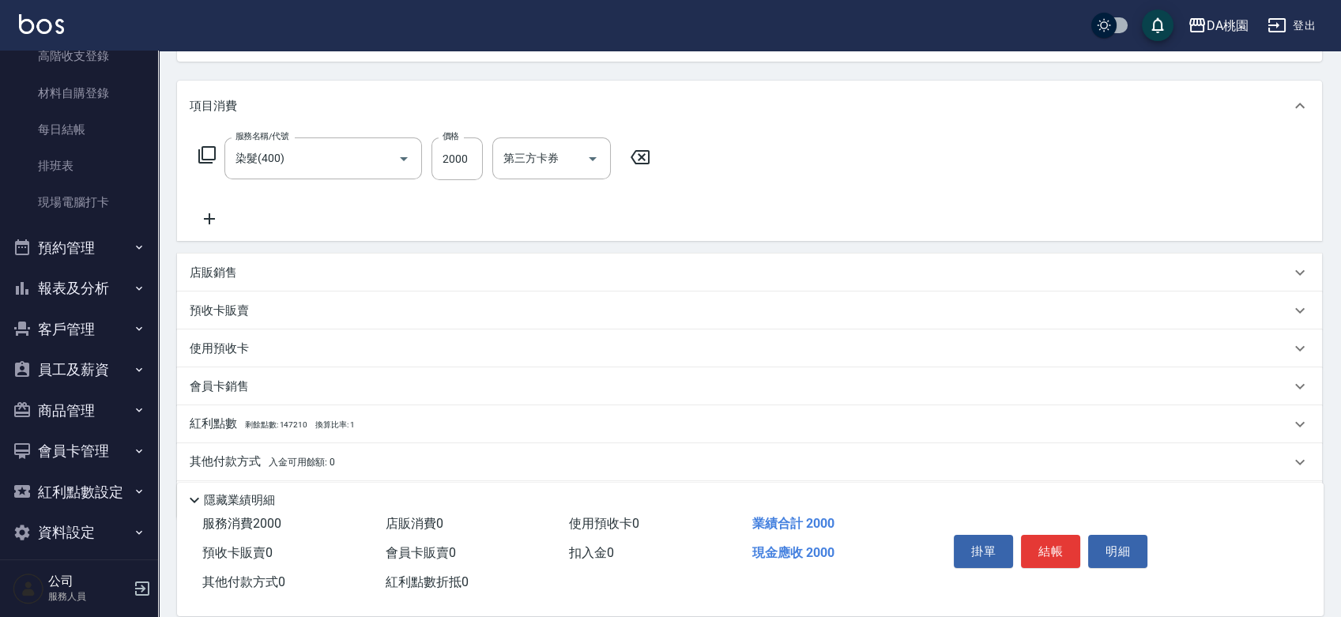
click at [190, 277] on p "店販銷售" at bounding box center [213, 273] width 47 height 17
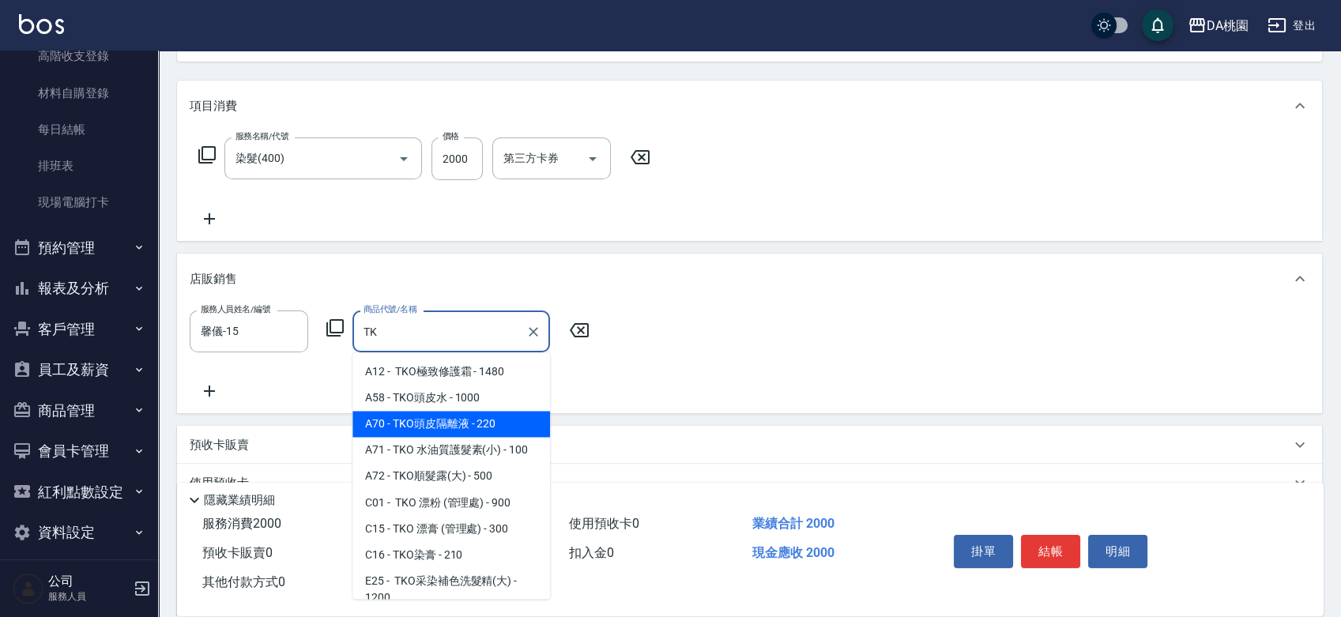
scroll to position [88, 0]
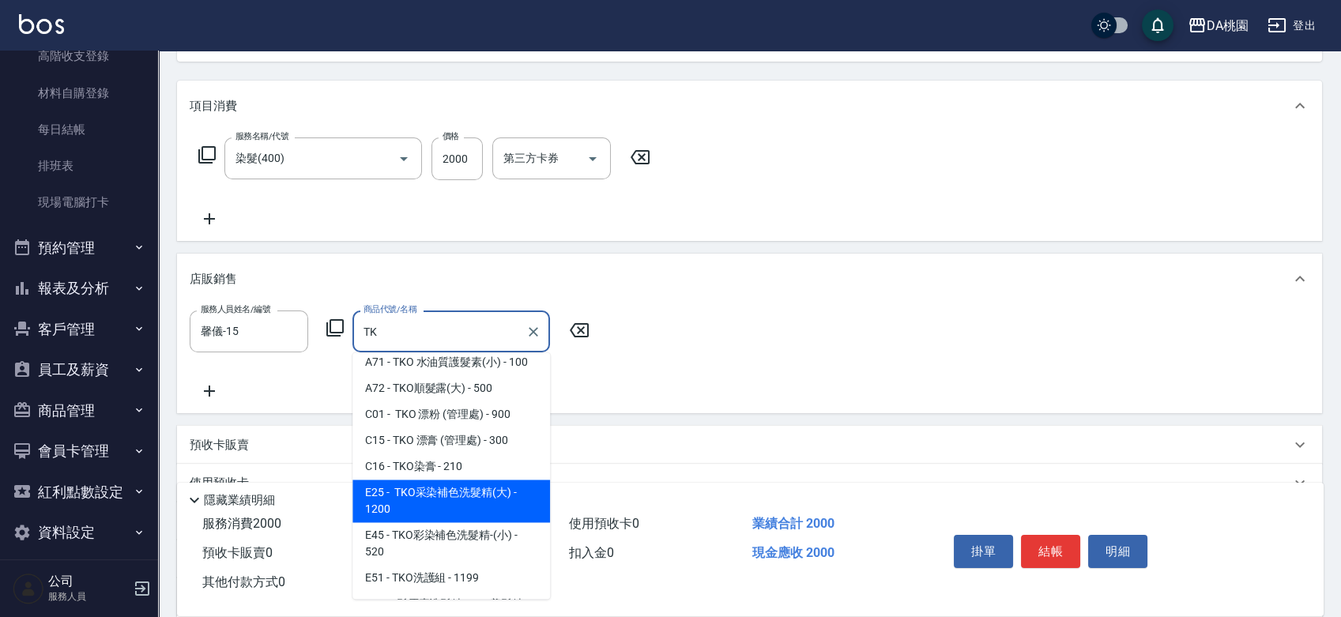
click at [458, 504] on span "E25 - TKO采染補色洗髮精(大) - 1200" at bounding box center [452, 501] width 198 height 43
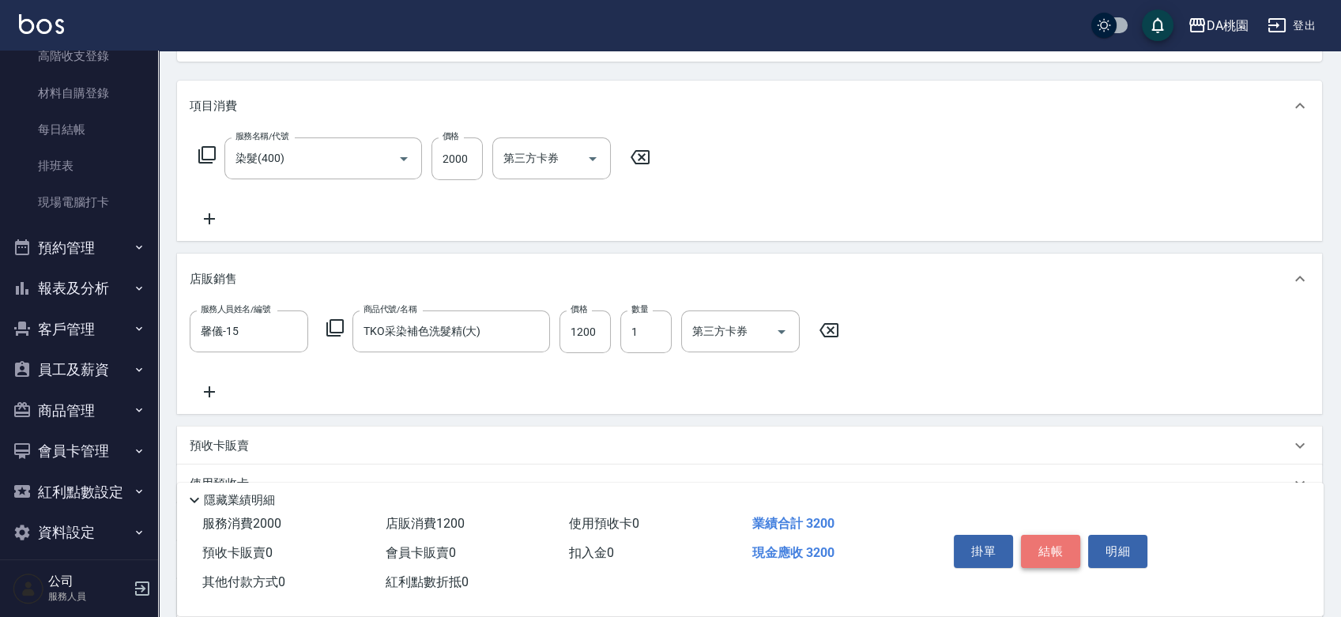
click at [1040, 542] on button "結帳" at bounding box center [1050, 551] width 59 height 33
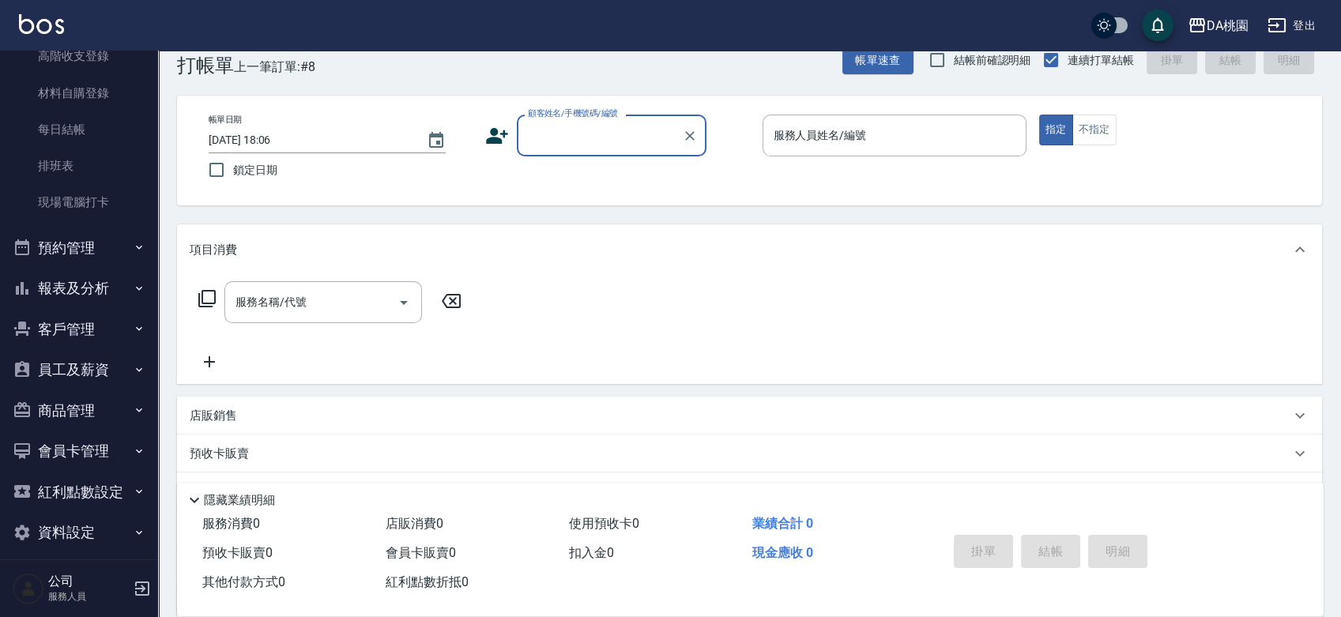
scroll to position [0, 0]
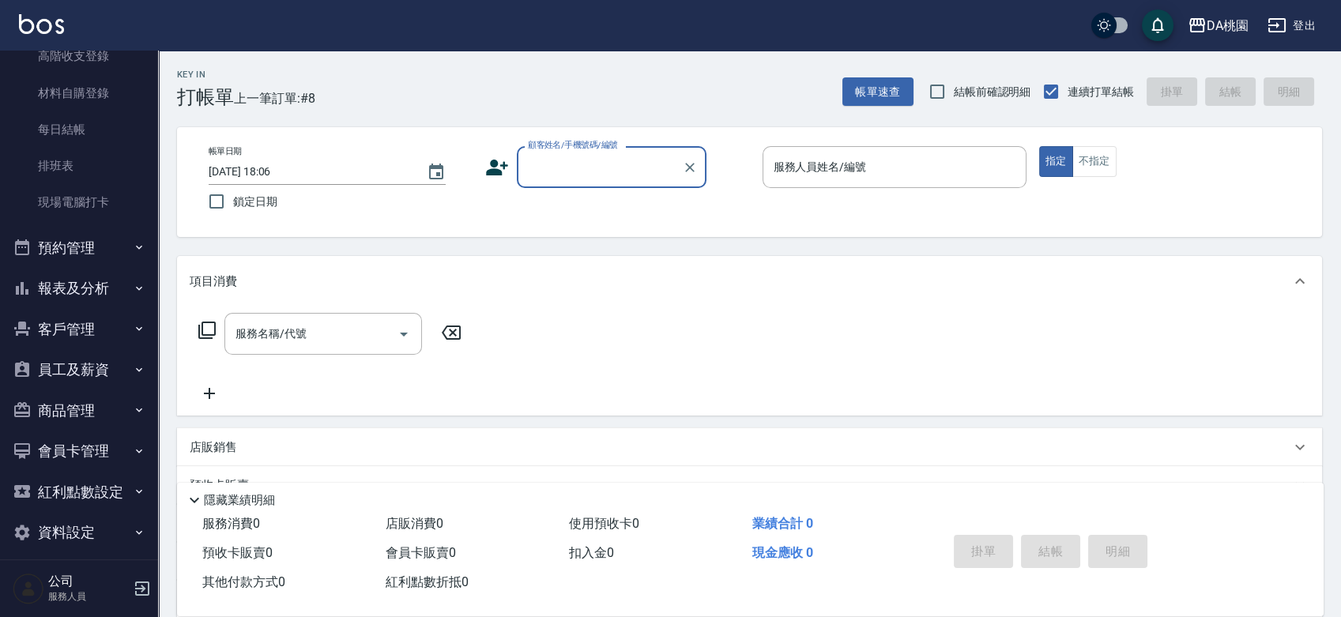
click at [586, 159] on input "顧客姓名/手機號碼/編號" at bounding box center [600, 167] width 152 height 28
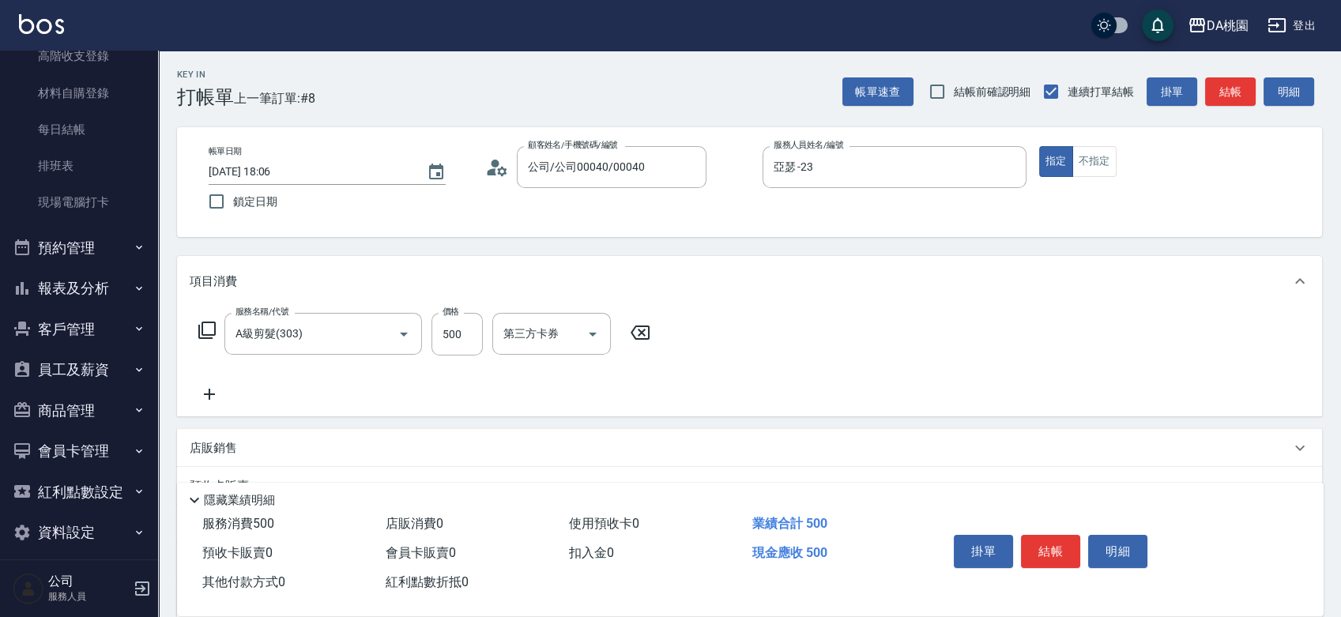
click at [1048, 564] on div "掛單 結帳 明細" at bounding box center [1051, 554] width 206 height 50
click at [1048, 547] on button "結帳" at bounding box center [1050, 551] width 59 height 33
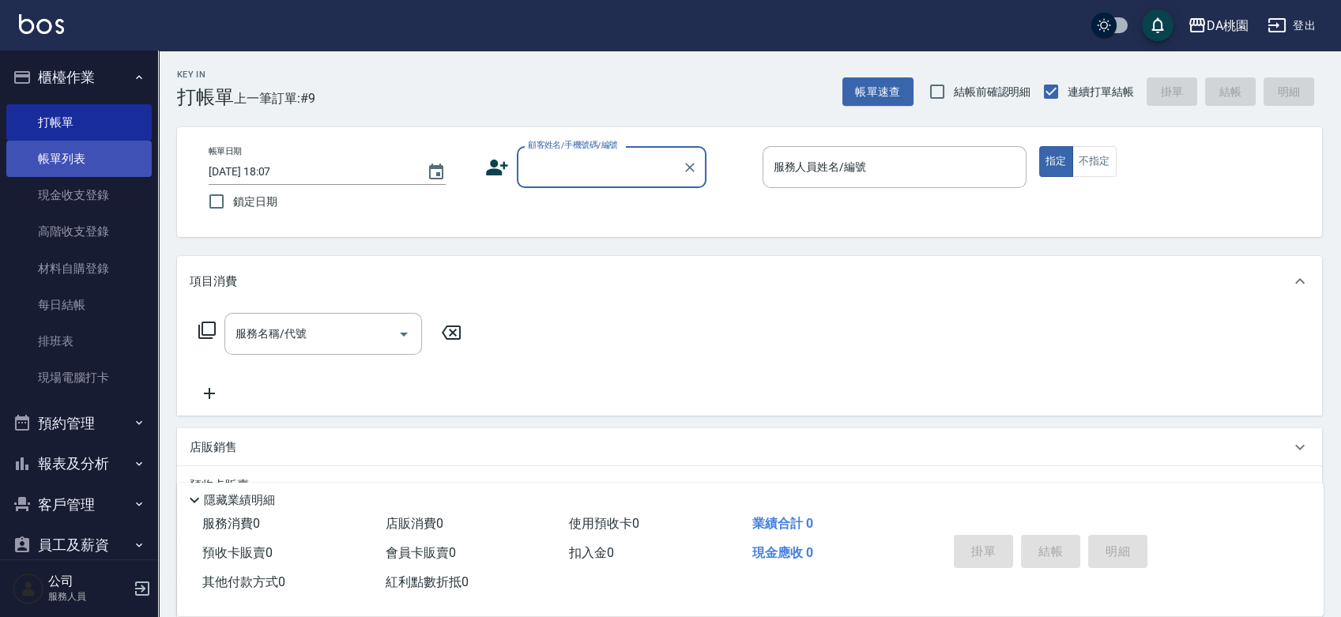
click at [61, 151] on link "帳單列表" at bounding box center [78, 159] width 145 height 36
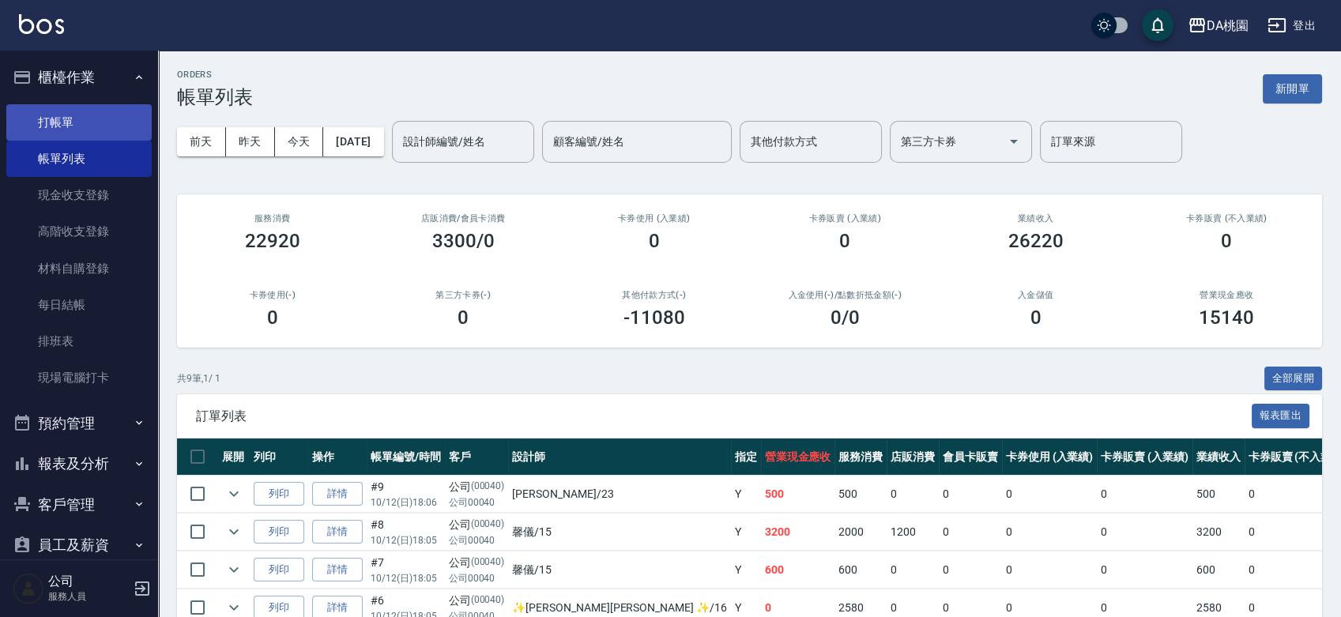
click at [52, 119] on link "打帳單" at bounding box center [78, 122] width 145 height 36
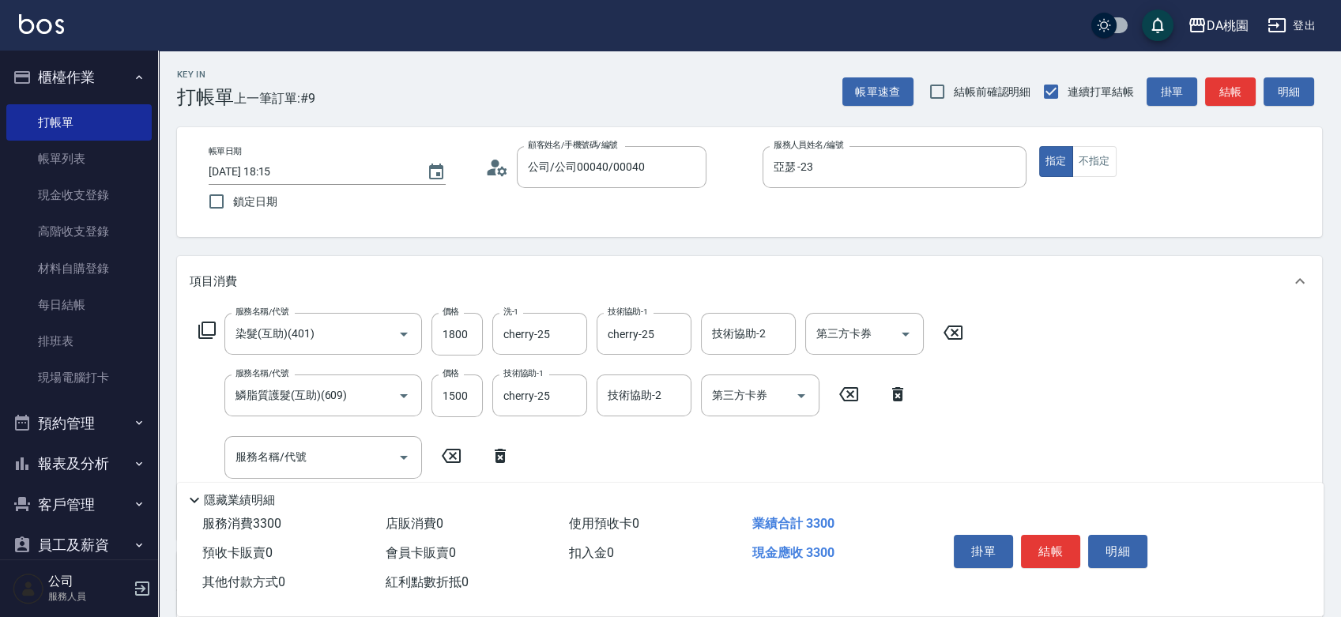
click at [207, 326] on icon at bounding box center [207, 330] width 19 height 19
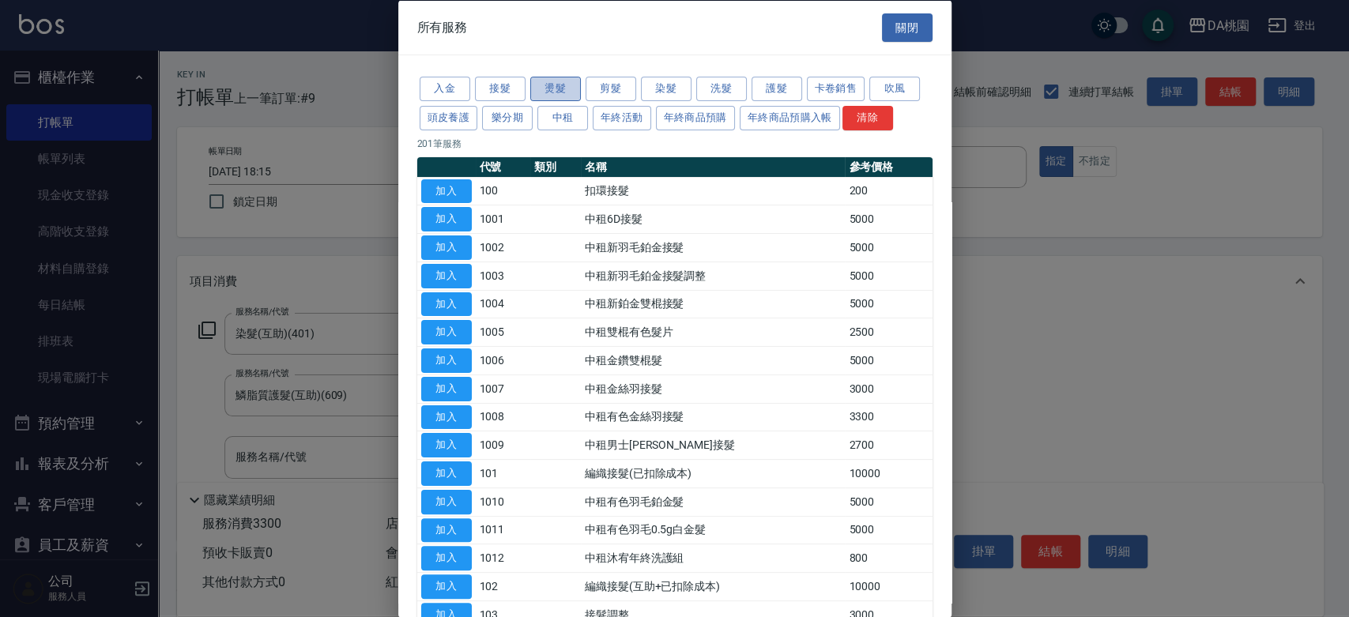
click at [539, 89] on button "燙髮" at bounding box center [555, 89] width 51 height 25
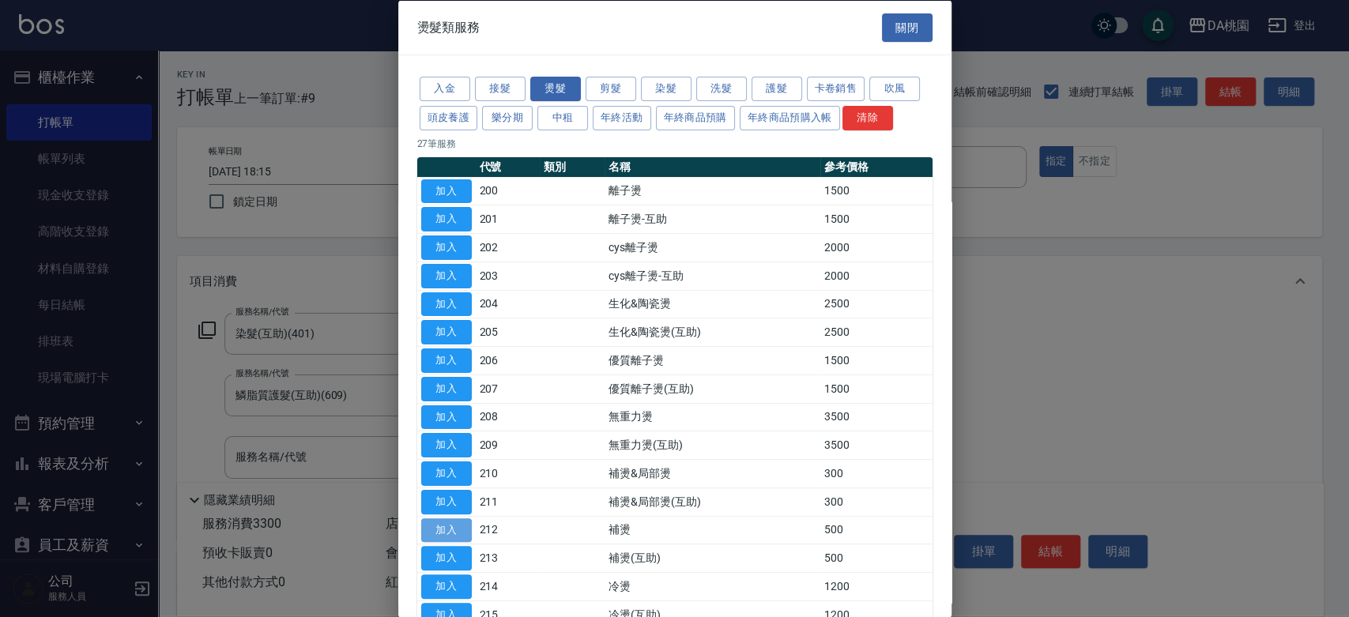
click at [443, 526] on button "加入" at bounding box center [446, 530] width 51 height 25
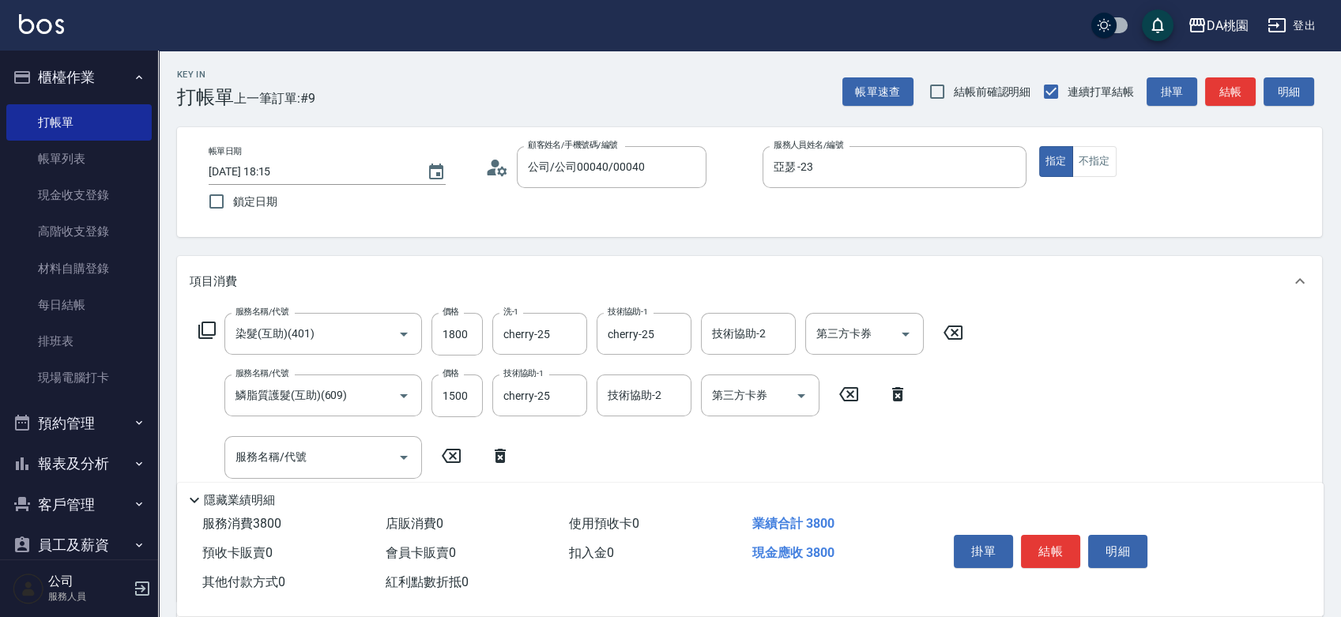
scroll to position [88, 0]
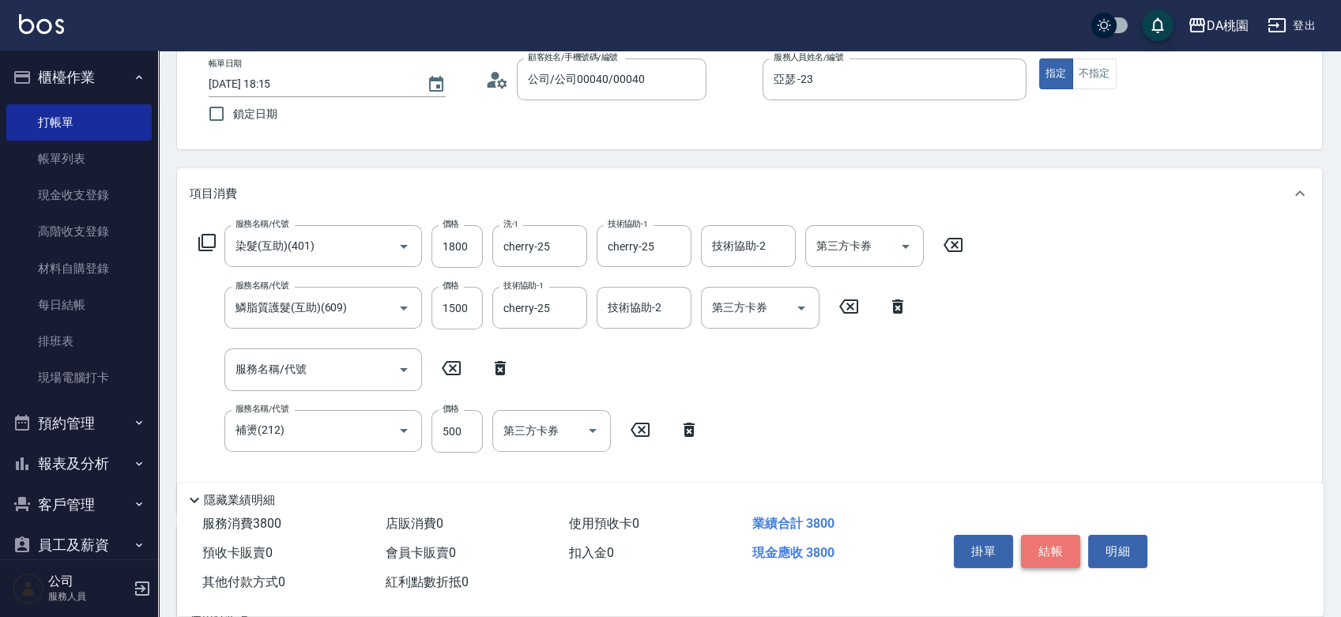
click at [1064, 547] on button "結帳" at bounding box center [1050, 551] width 59 height 33
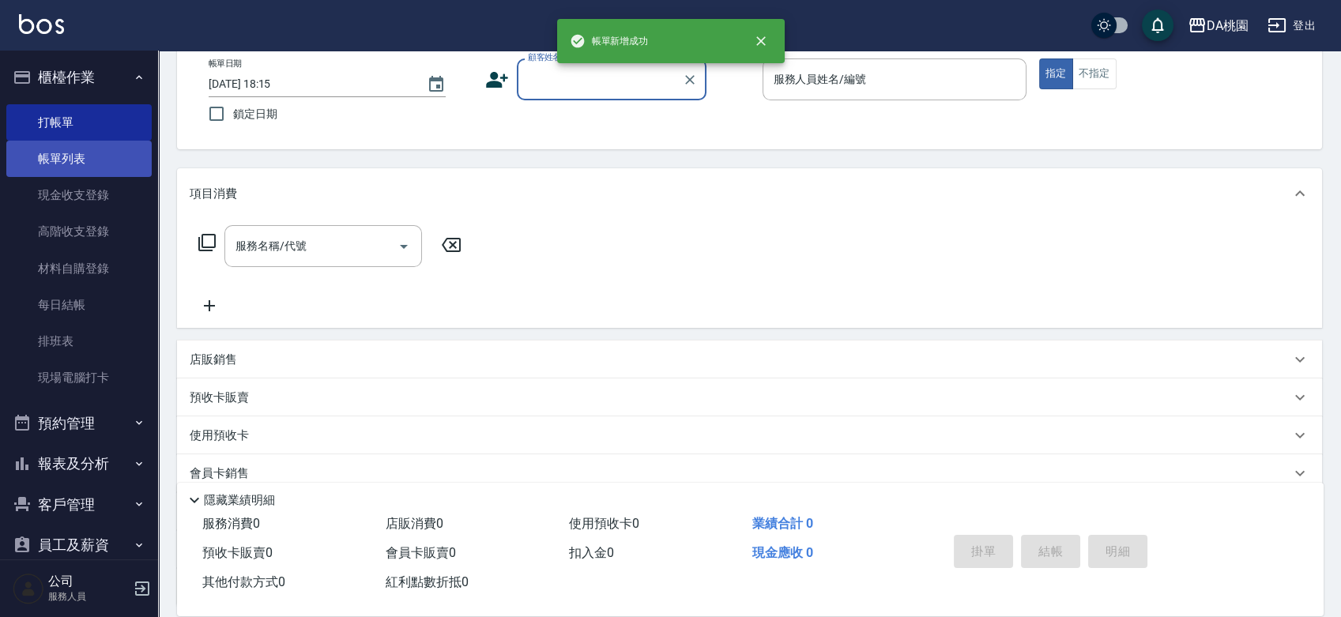
click at [57, 163] on link "帳單列表" at bounding box center [78, 159] width 145 height 36
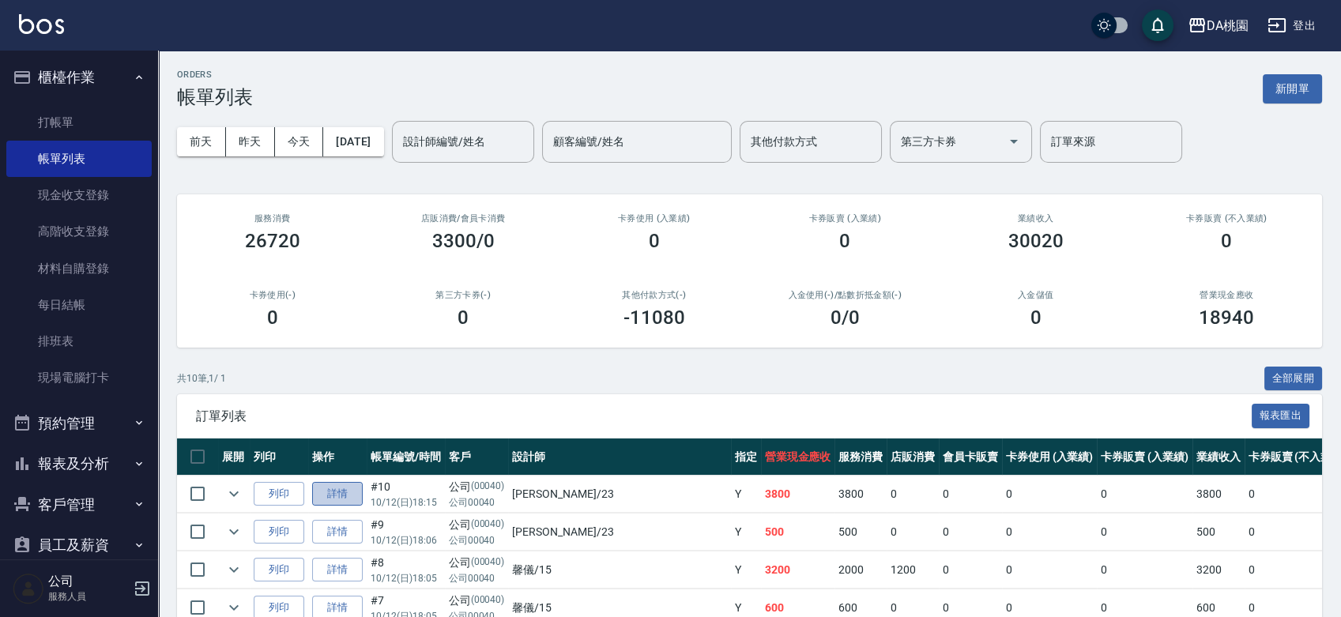
click at [357, 485] on link "詳情" at bounding box center [337, 494] width 51 height 25
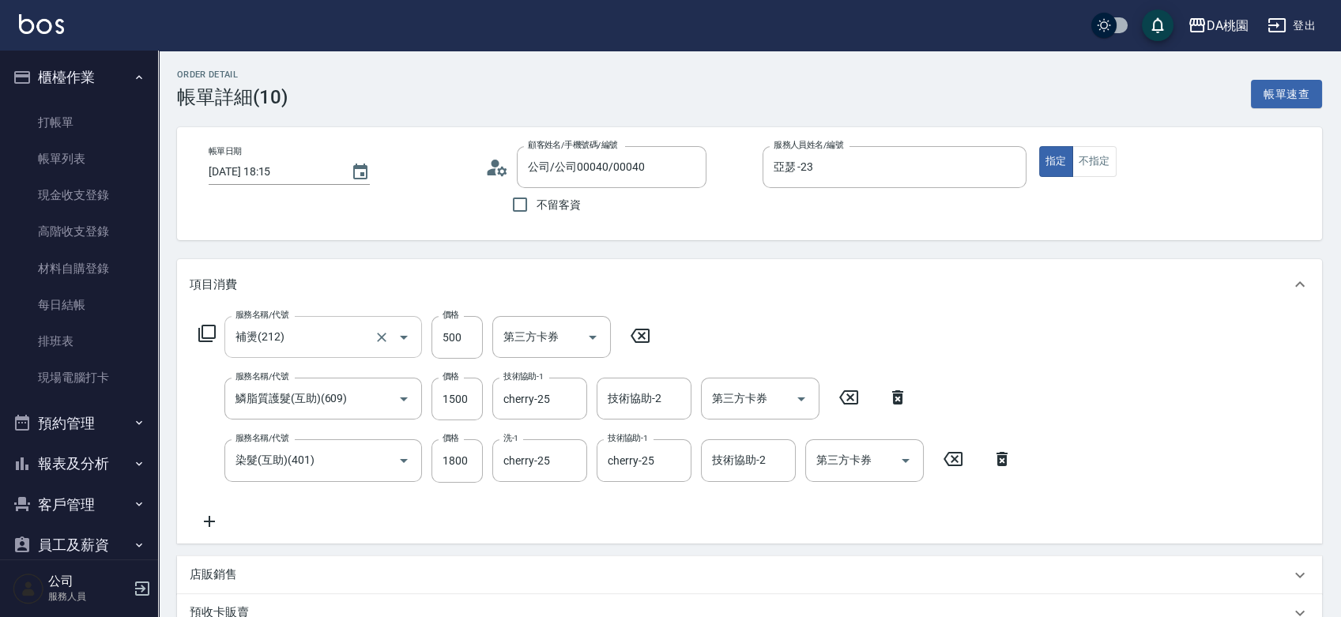
click at [315, 332] on input "補燙(212)" at bounding box center [301, 337] width 139 height 28
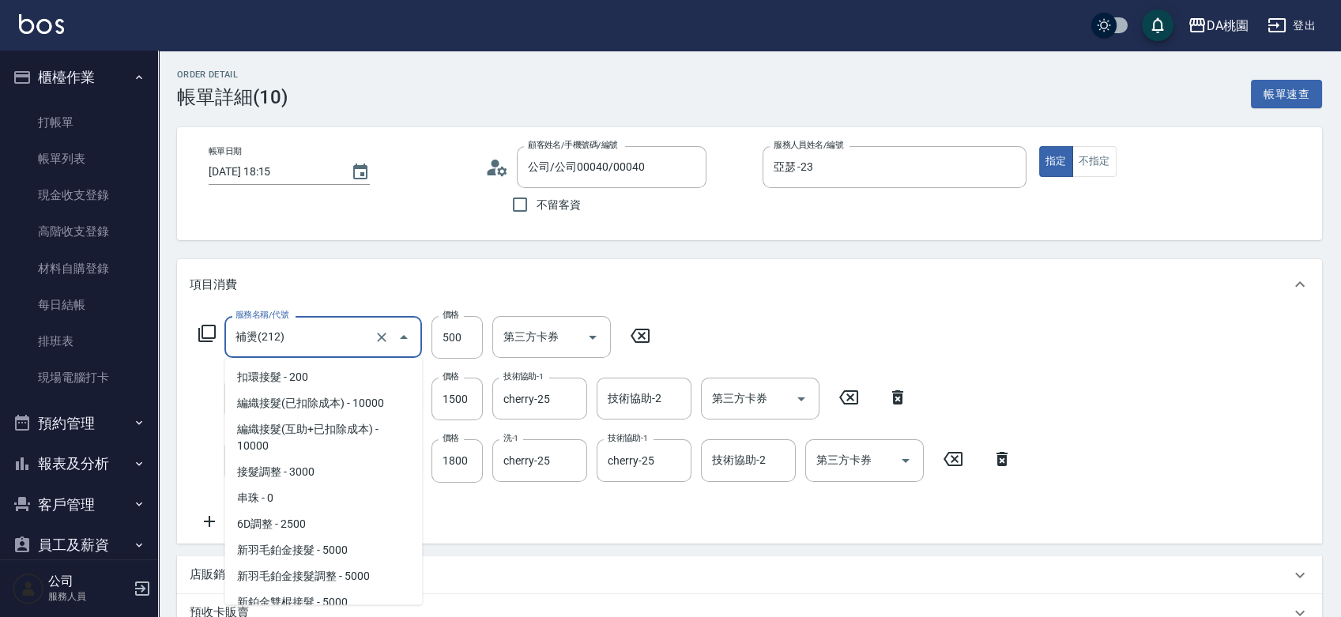
scroll to position [740, 0]
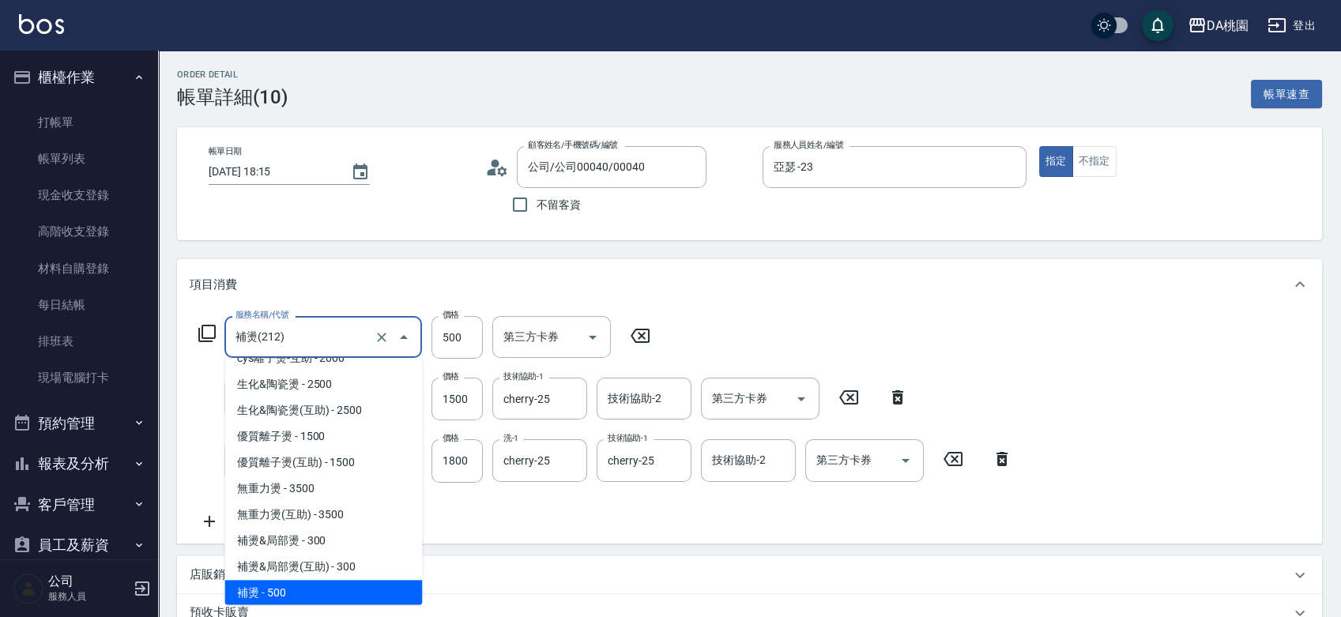
click at [315, 332] on input "補燙(212)" at bounding box center [301, 337] width 139 height 28
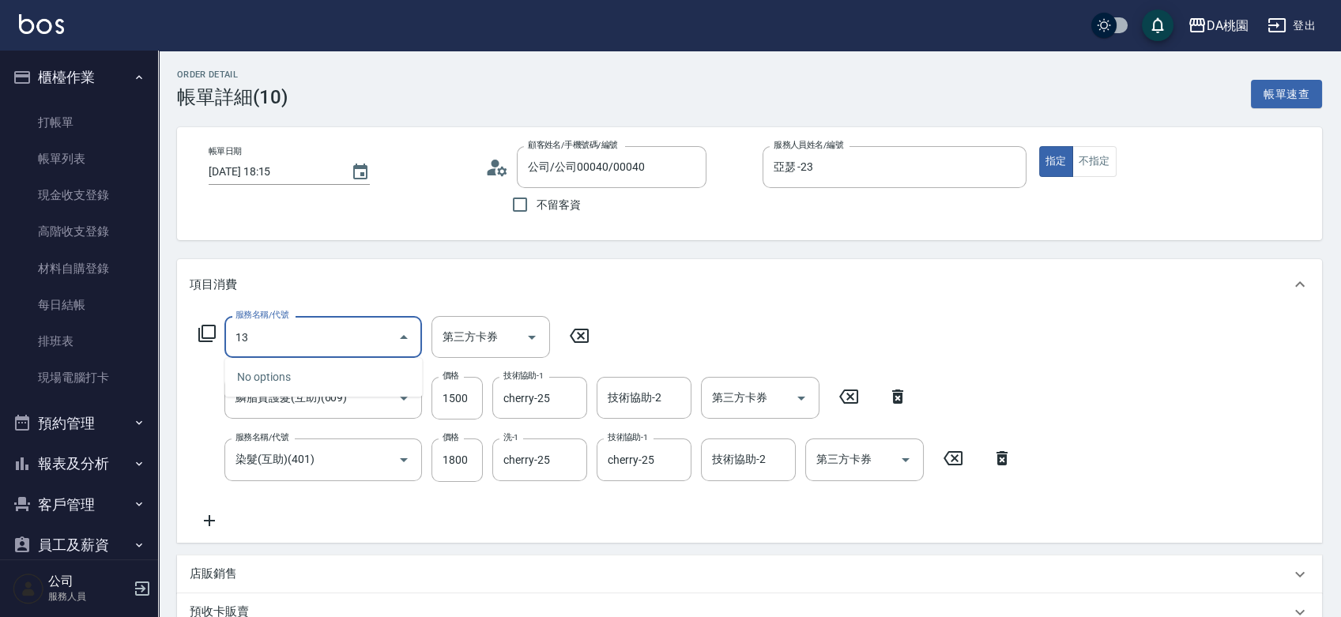
click at [315, 332] on input "13" at bounding box center [312, 337] width 160 height 28
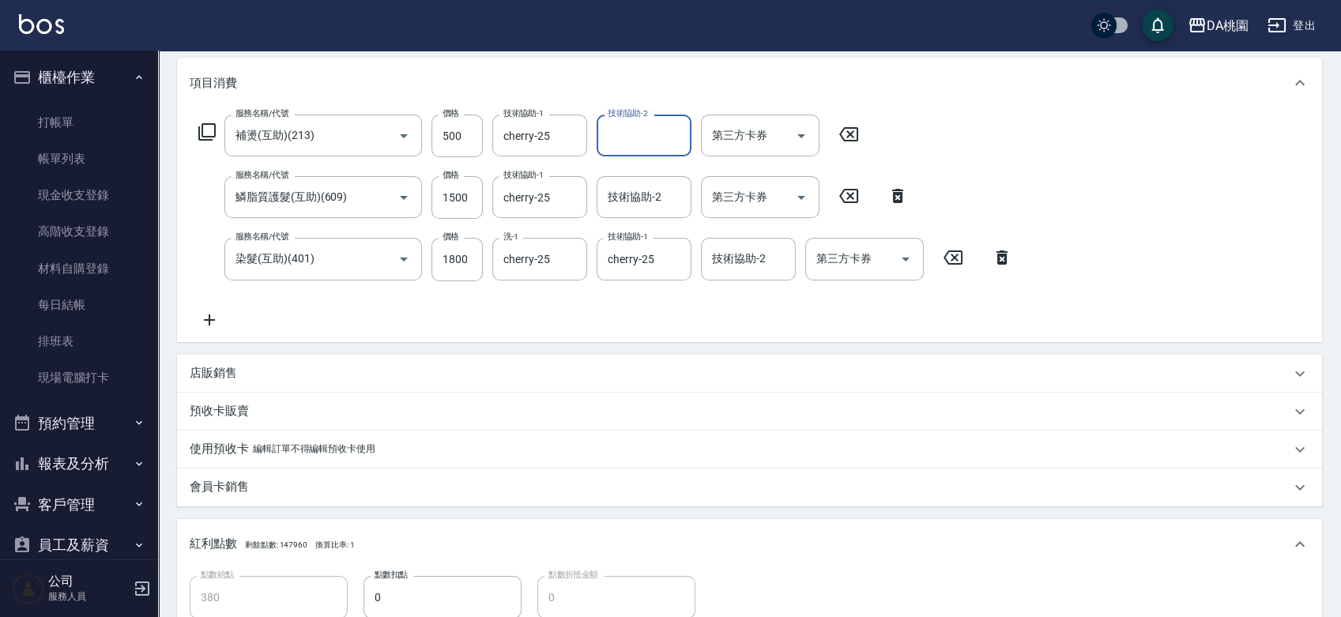
scroll to position [491, 0]
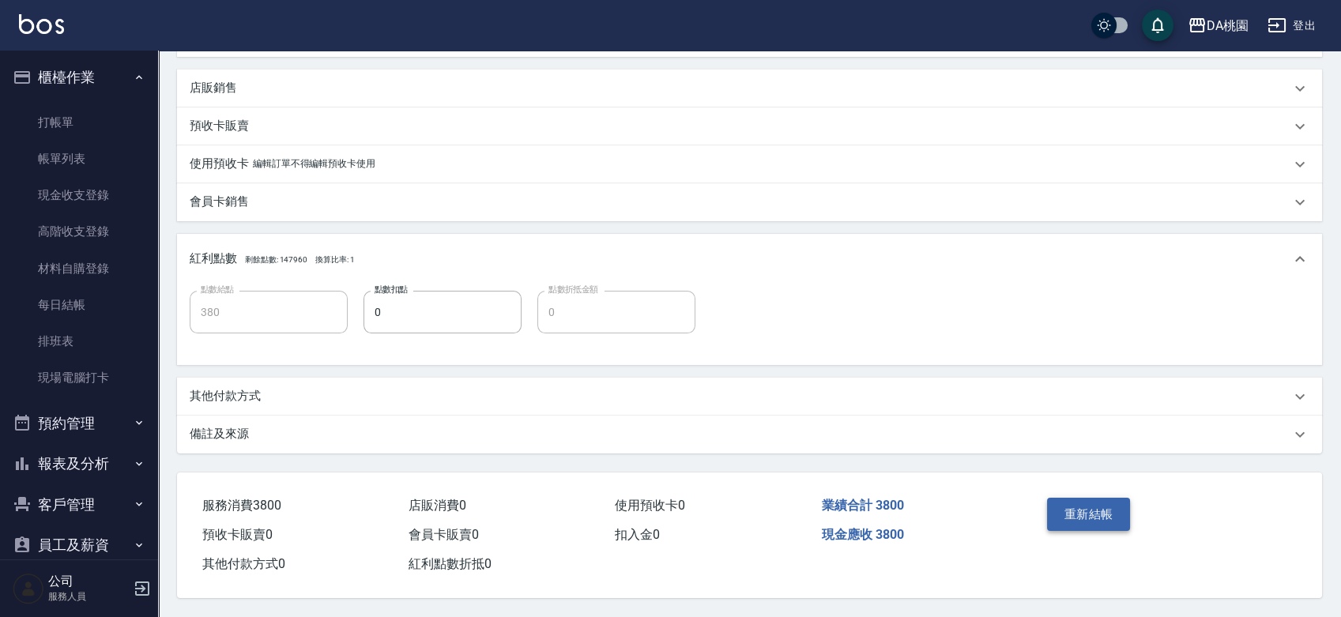
click at [1062, 503] on button "重新結帳" at bounding box center [1089, 514] width 84 height 33
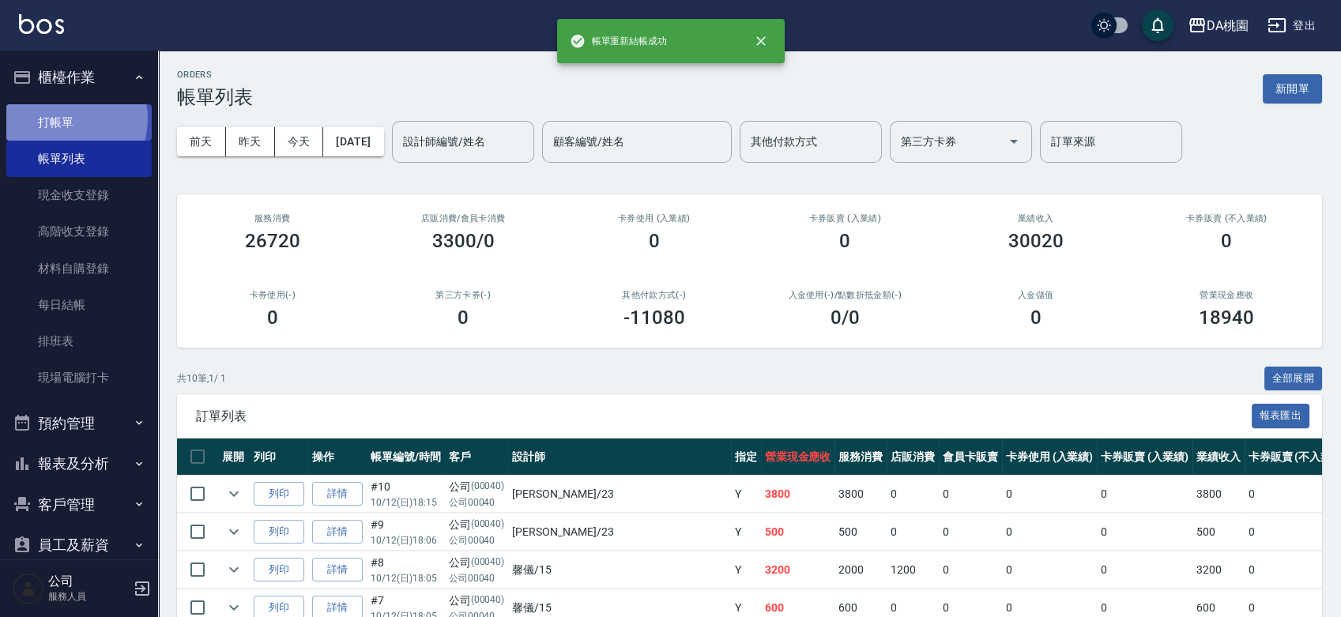
click at [65, 119] on link "打帳單" at bounding box center [78, 122] width 145 height 36
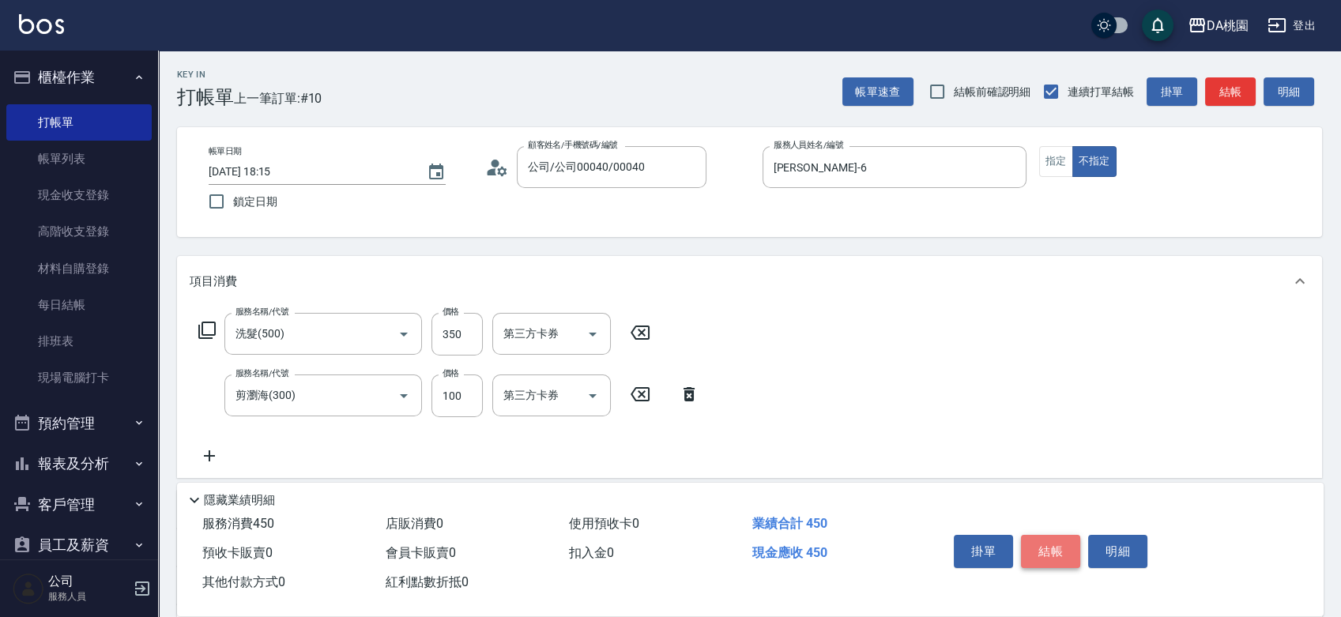
click at [1067, 545] on button "結帳" at bounding box center [1050, 551] width 59 height 33
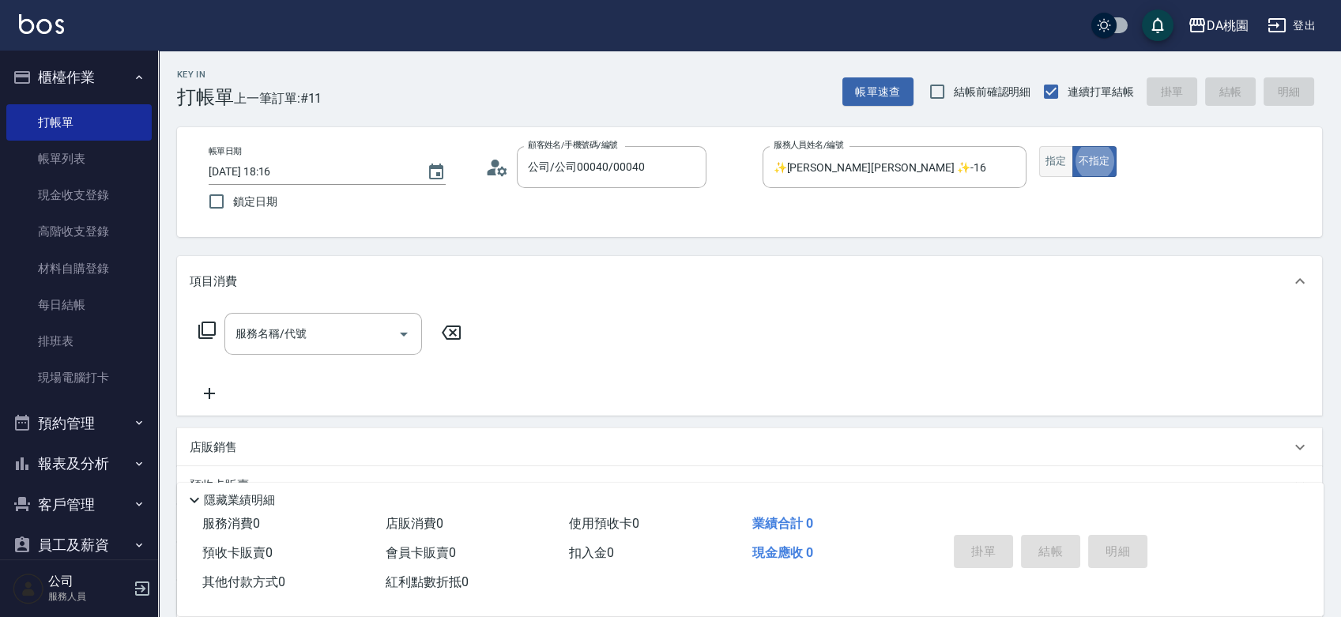
click at [1043, 172] on button "指定" at bounding box center [1056, 161] width 34 height 31
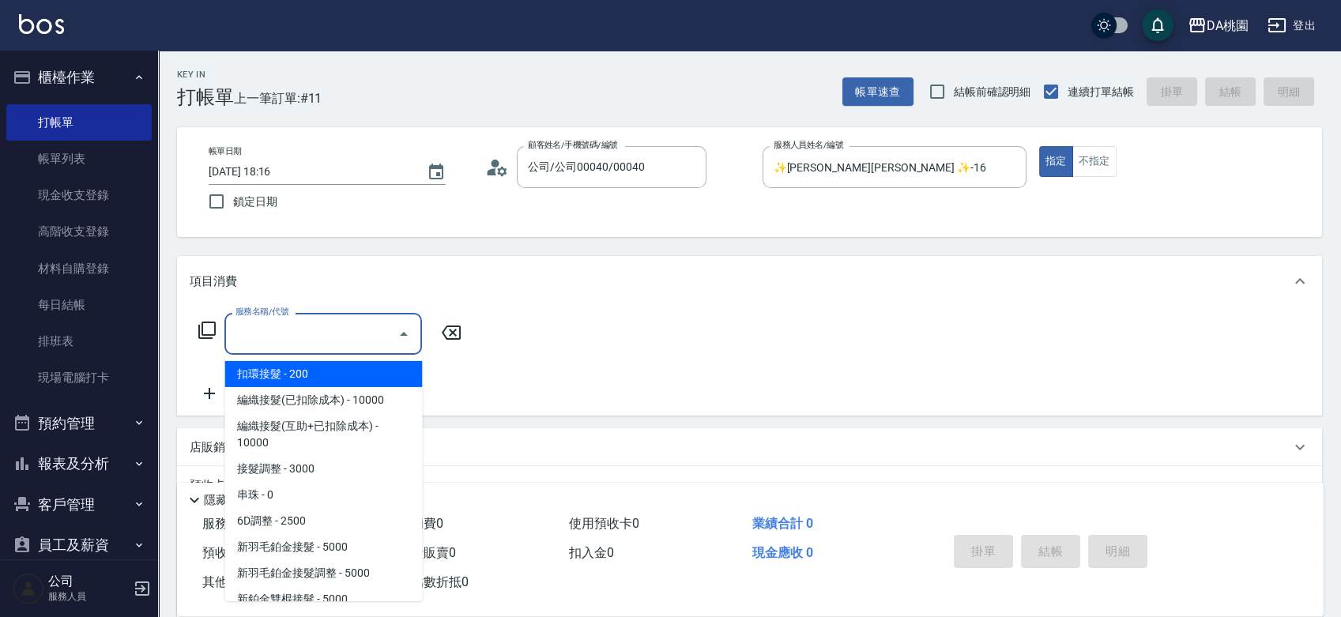
click at [255, 343] on input "服務名稱/代號" at bounding box center [312, 334] width 160 height 28
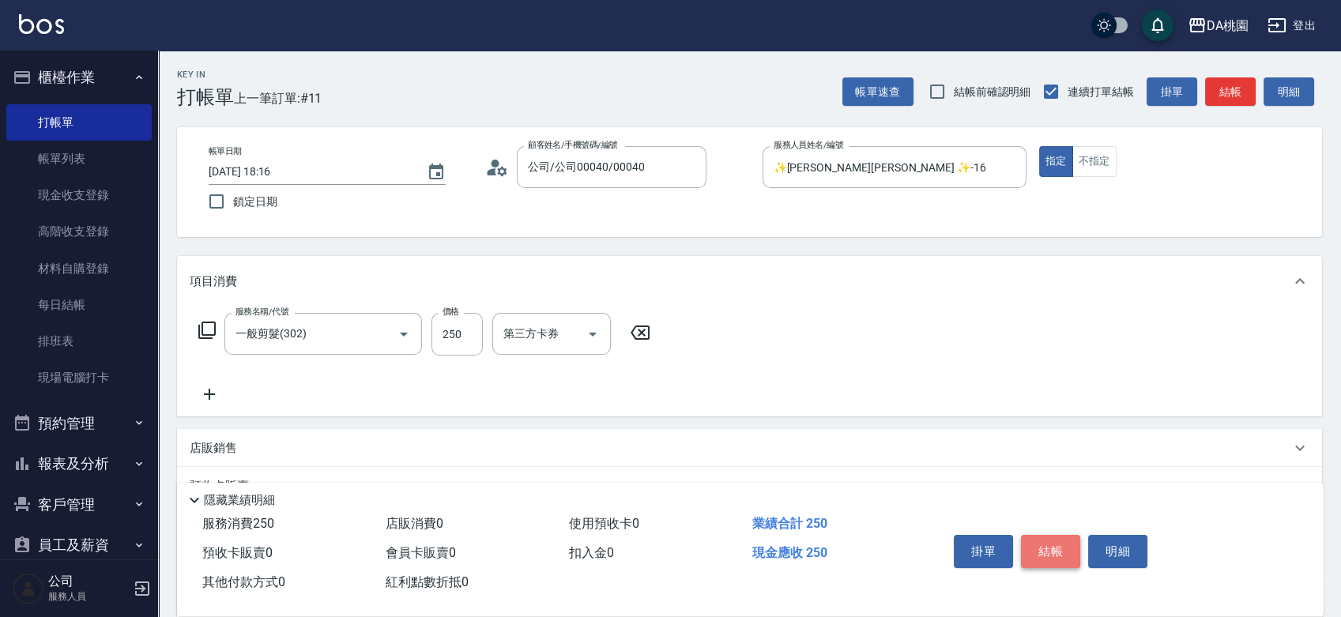
click at [1035, 537] on button "結帳" at bounding box center [1050, 551] width 59 height 33
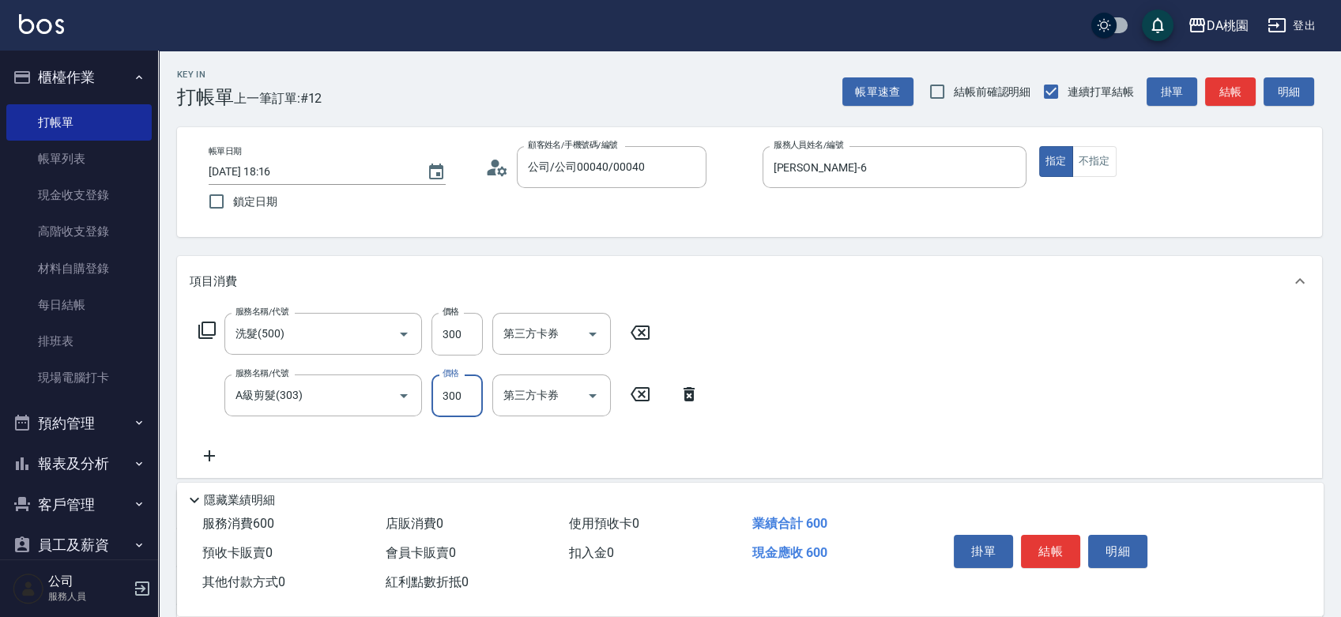
click at [1027, 536] on button "結帳" at bounding box center [1050, 551] width 59 height 33
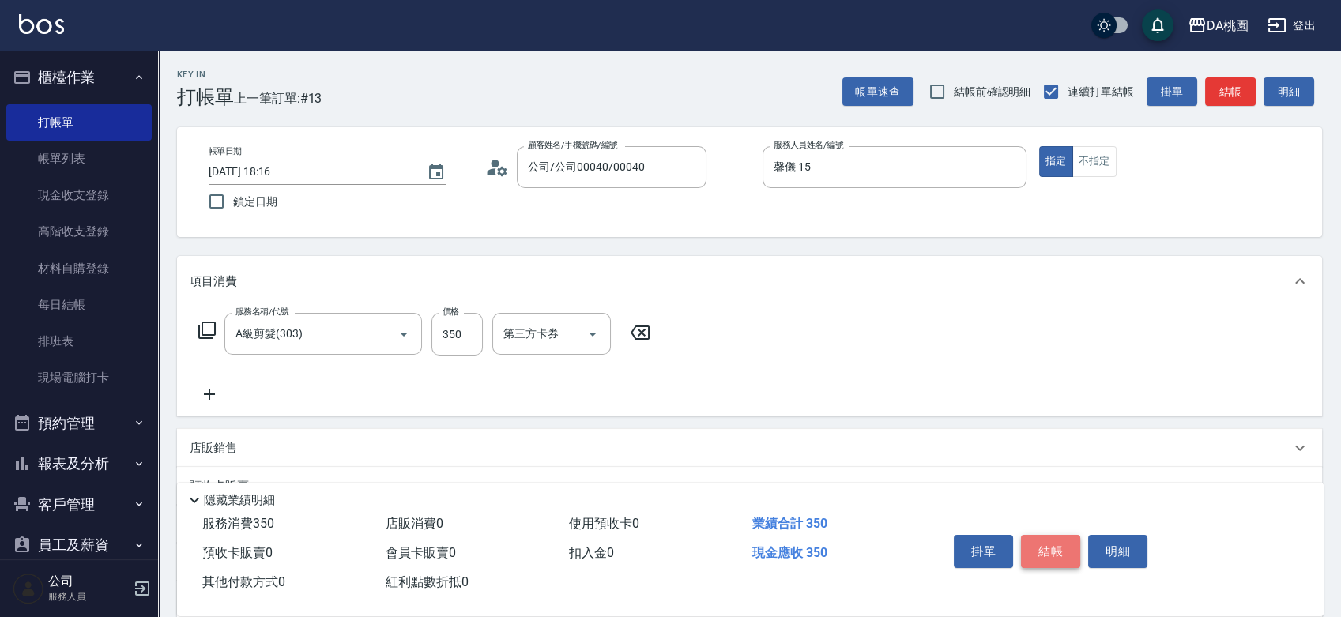
click at [1033, 536] on button "結帳" at bounding box center [1050, 551] width 59 height 33
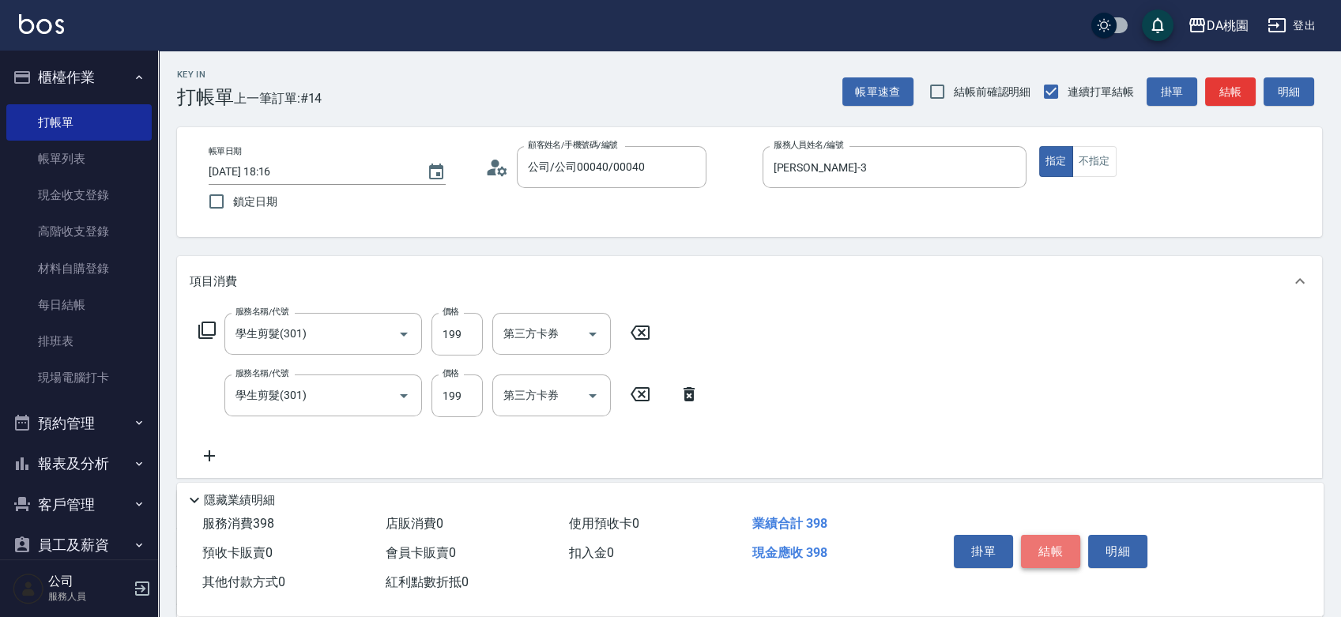
click at [1033, 536] on button "結帳" at bounding box center [1050, 551] width 59 height 33
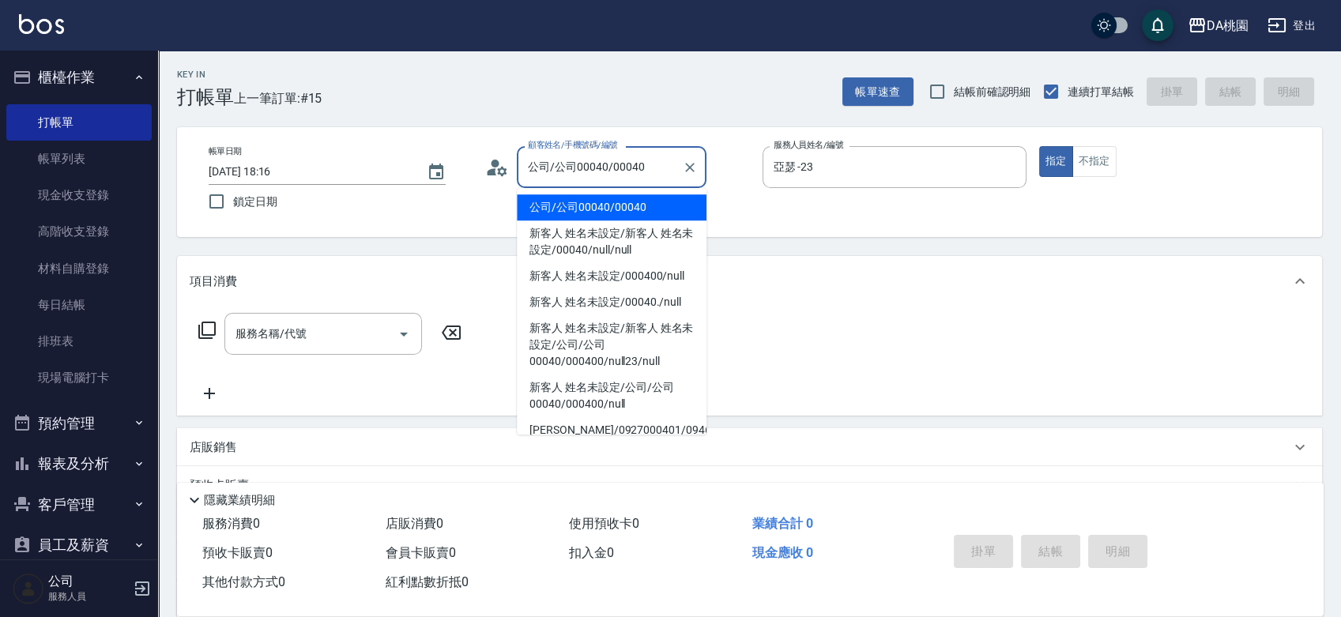
click at [628, 174] on input "公司/公司00040/00040" at bounding box center [600, 167] width 152 height 28
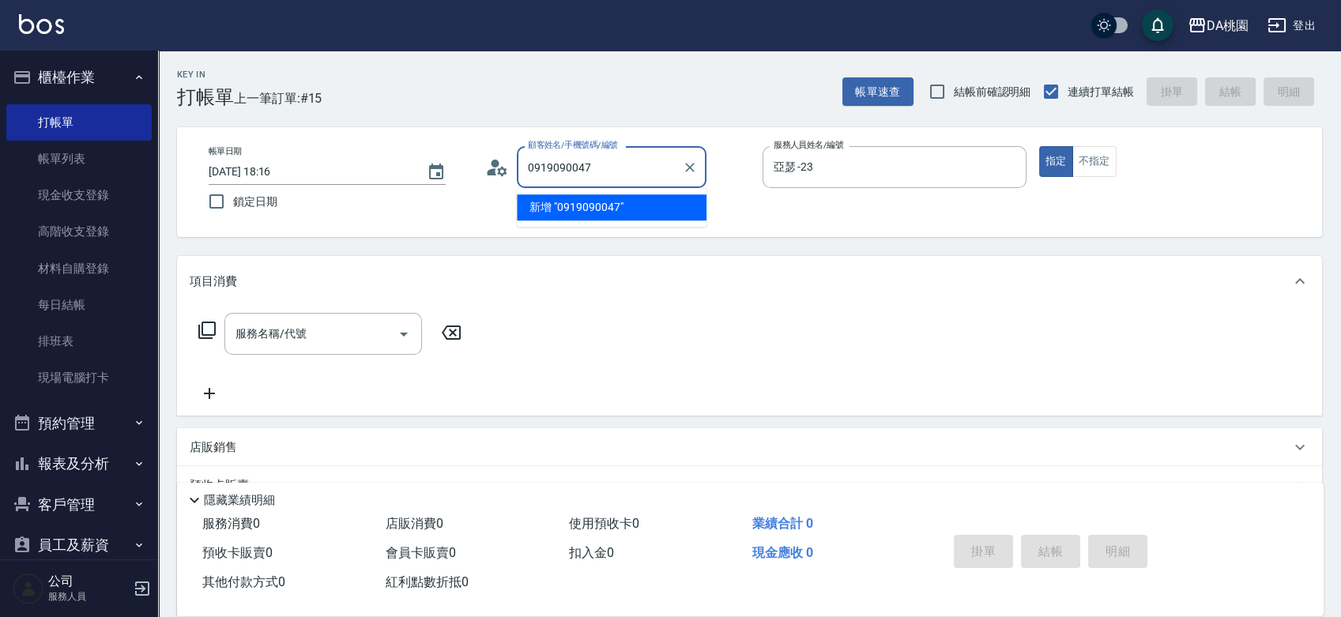
click at [631, 200] on li "新增 "0919090047"" at bounding box center [612, 207] width 190 height 26
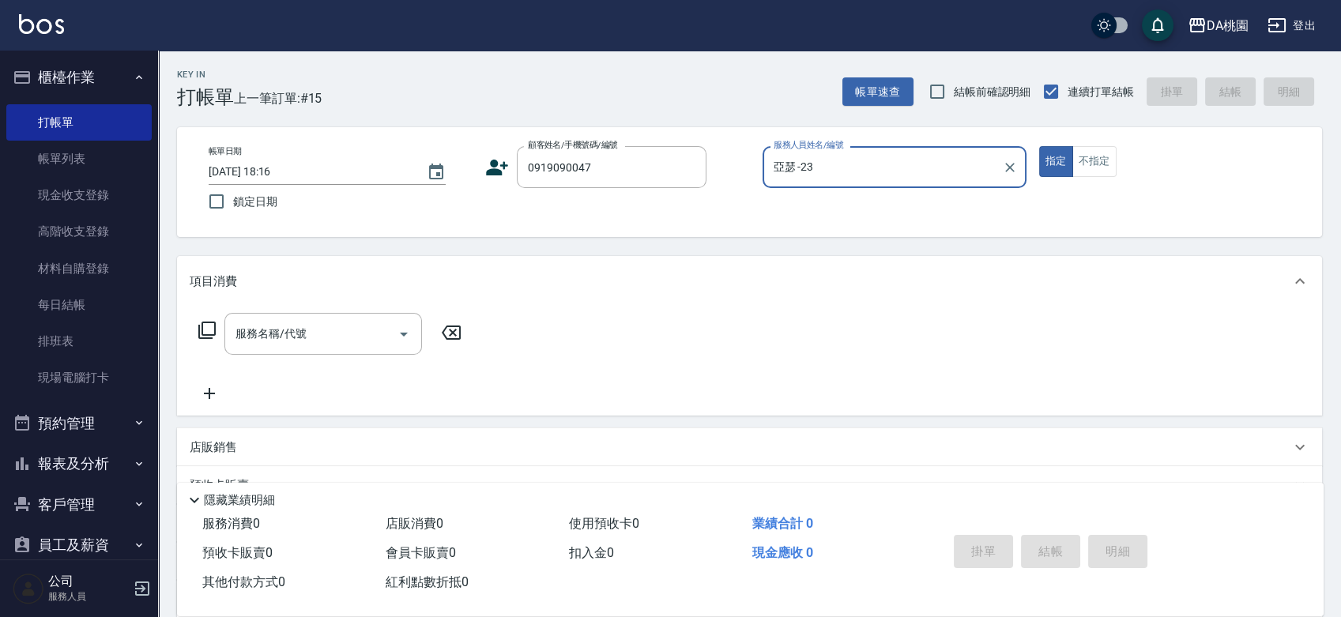
click at [1039, 146] on button "指定" at bounding box center [1056, 161] width 34 height 31
click at [206, 334] on icon at bounding box center [207, 330] width 19 height 19
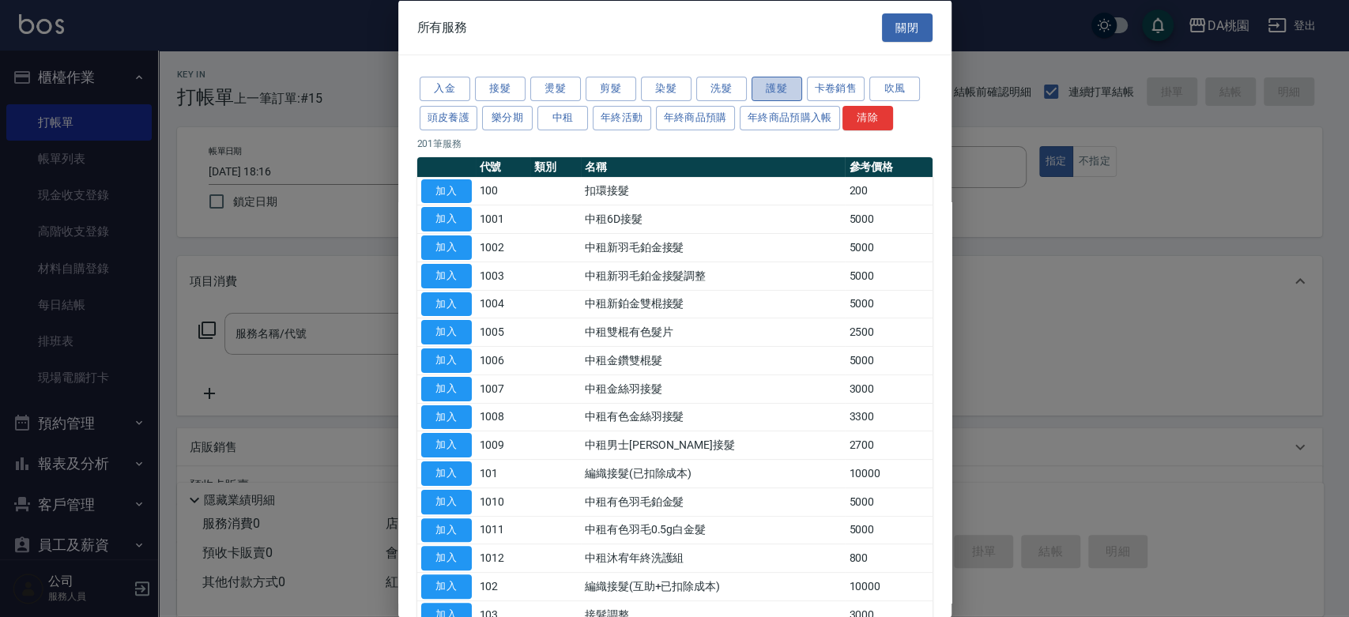
click at [756, 96] on button "護髮" at bounding box center [777, 89] width 51 height 25
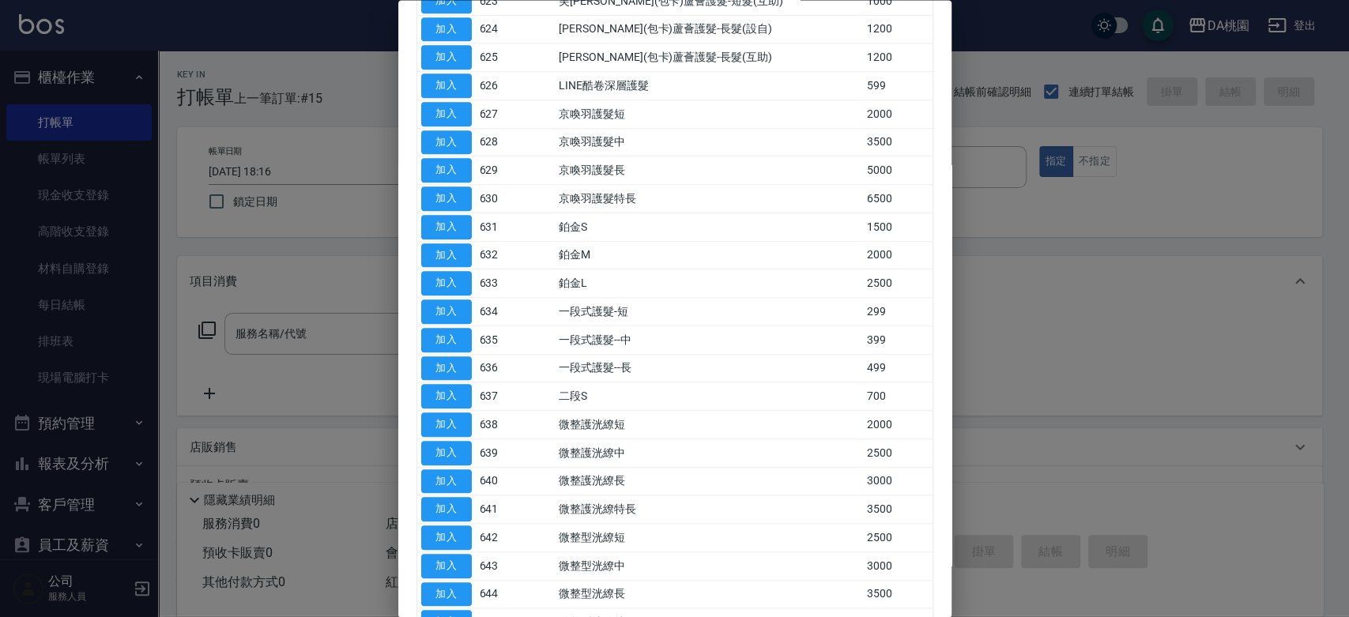
scroll to position [966, 0]
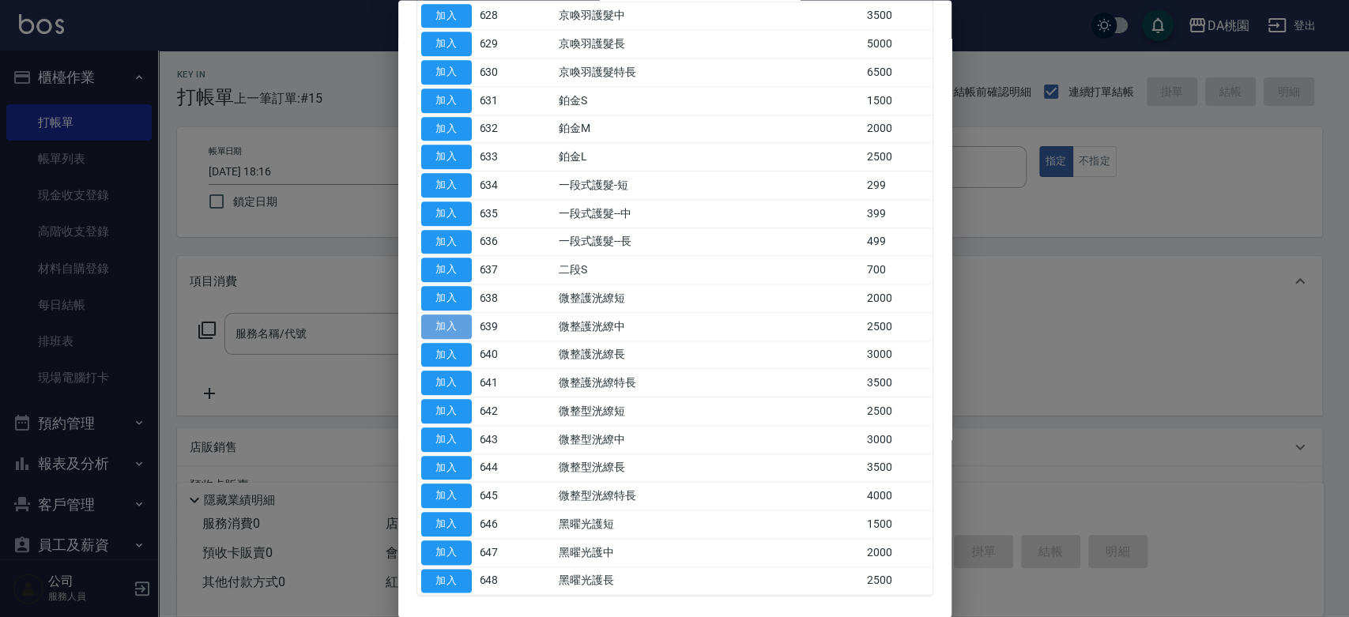
click at [442, 326] on button "加入" at bounding box center [446, 327] width 51 height 25
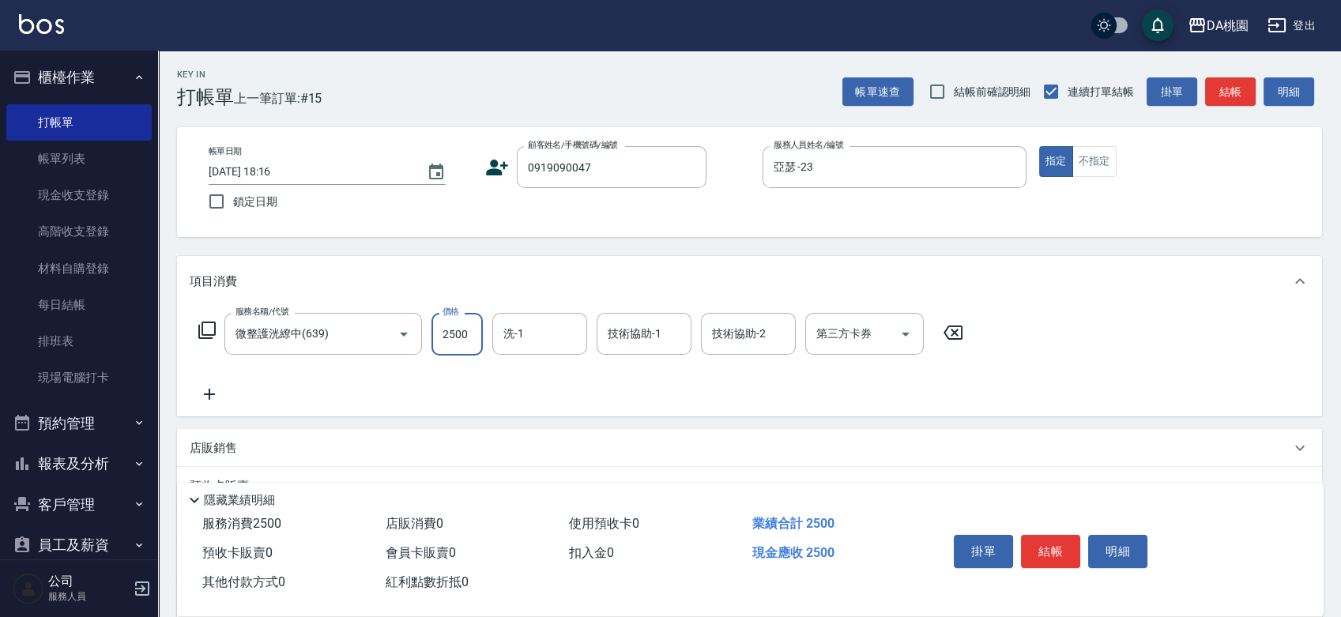
click at [456, 326] on input "2500" at bounding box center [457, 334] width 51 height 43
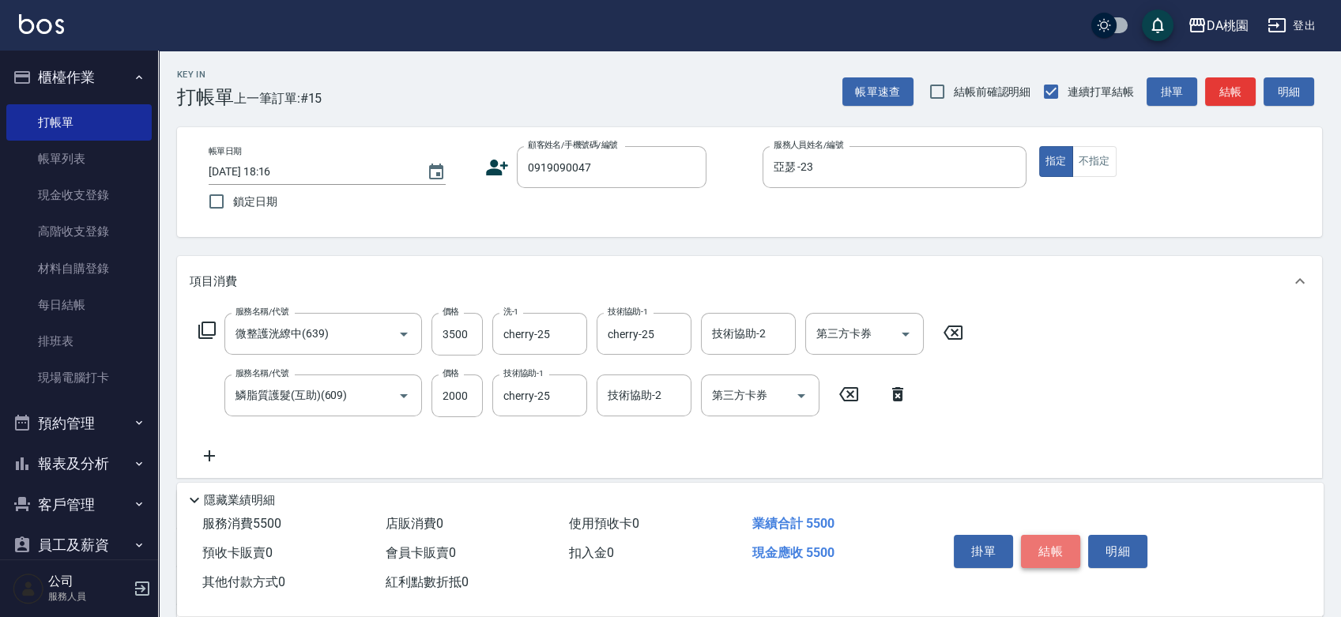
click at [1056, 555] on button "結帳" at bounding box center [1050, 551] width 59 height 33
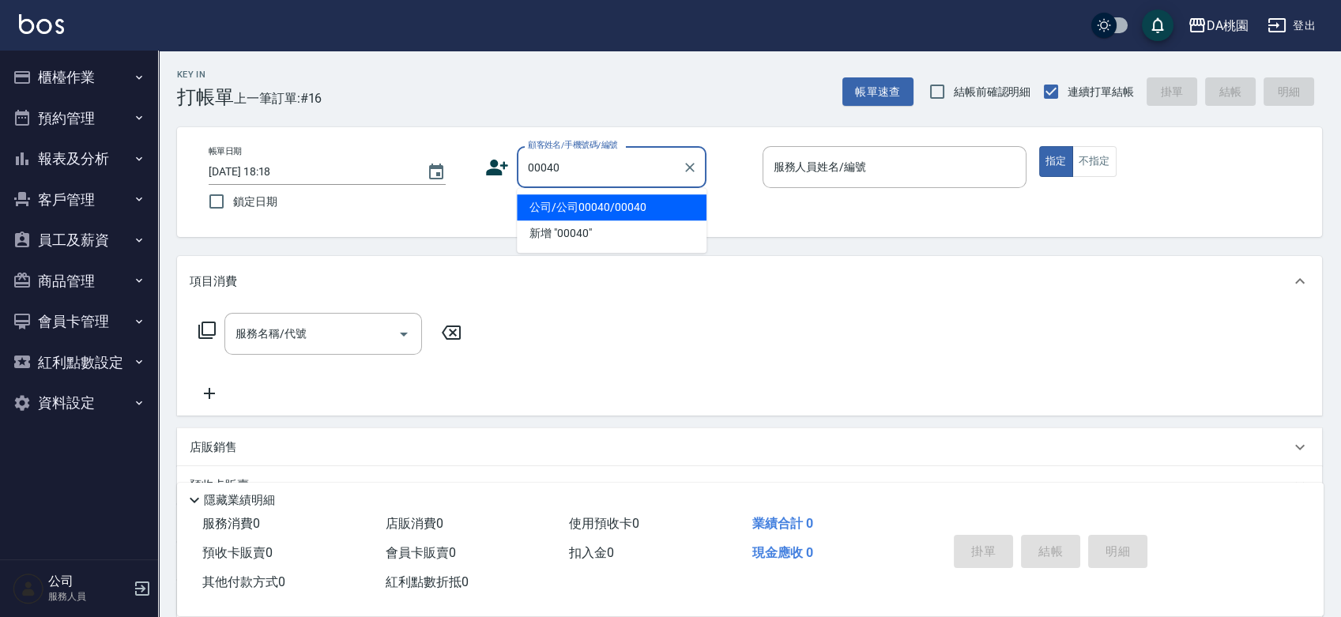
type input "公司/公司00040/00040"
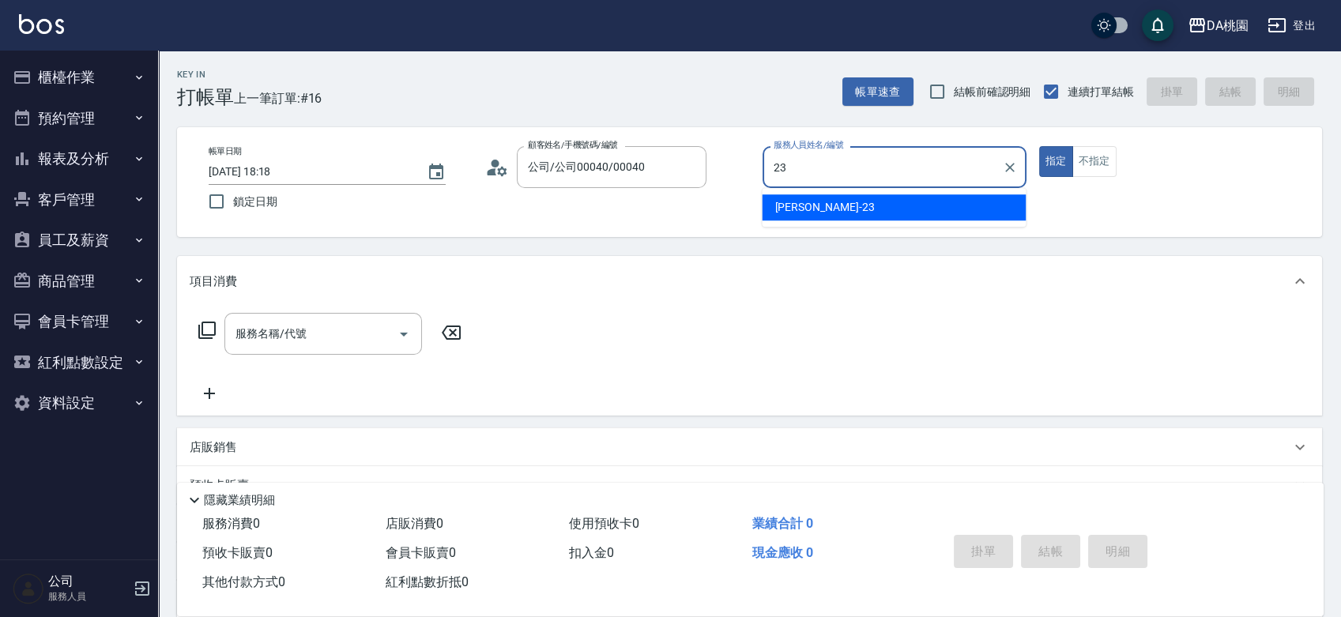
type input "亞瑟 -23"
type button "true"
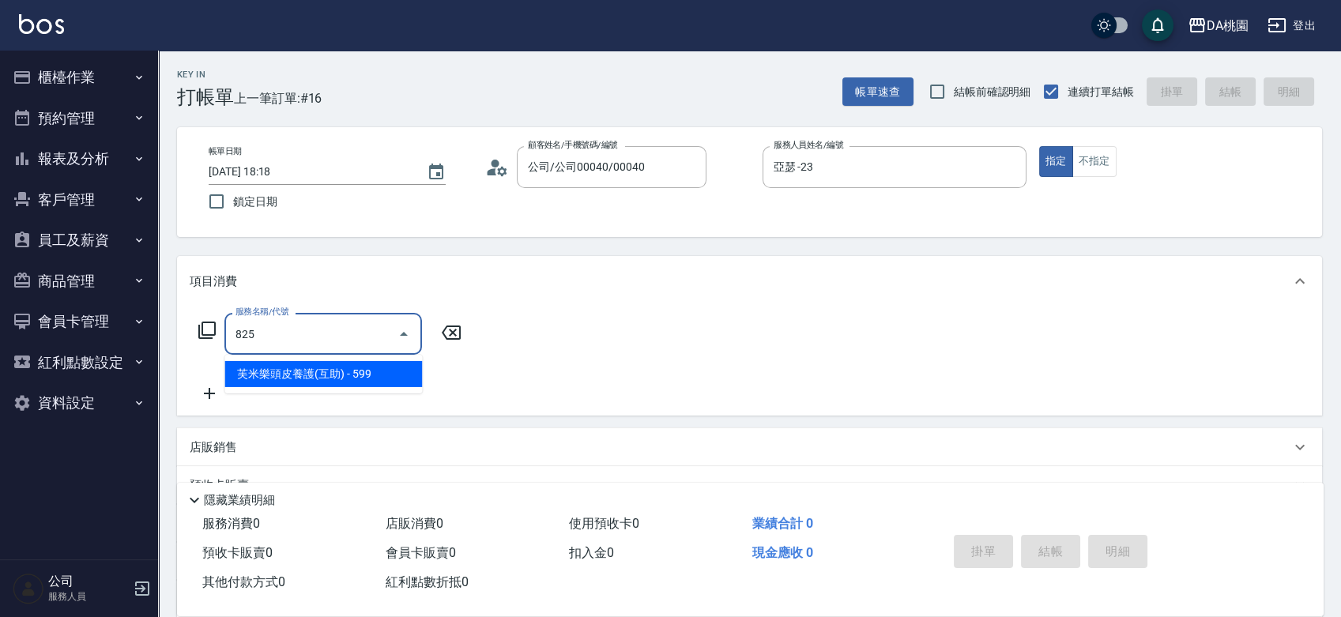
type input "825"
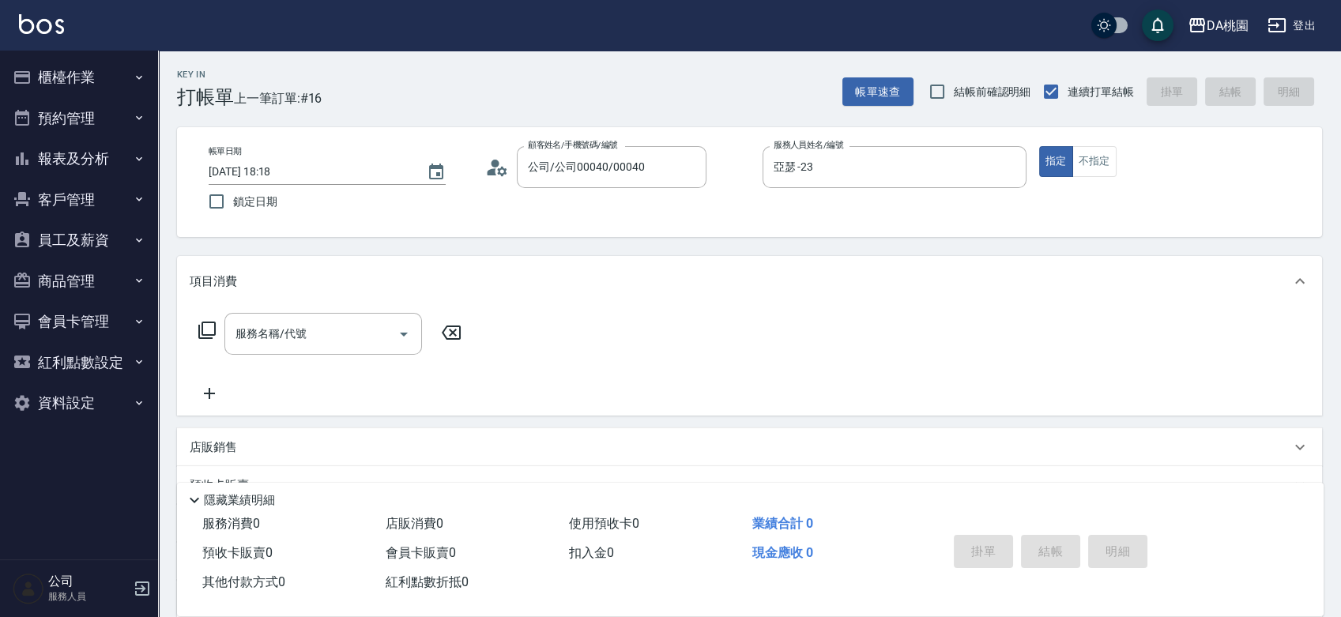
click at [208, 331] on icon at bounding box center [207, 330] width 19 height 19
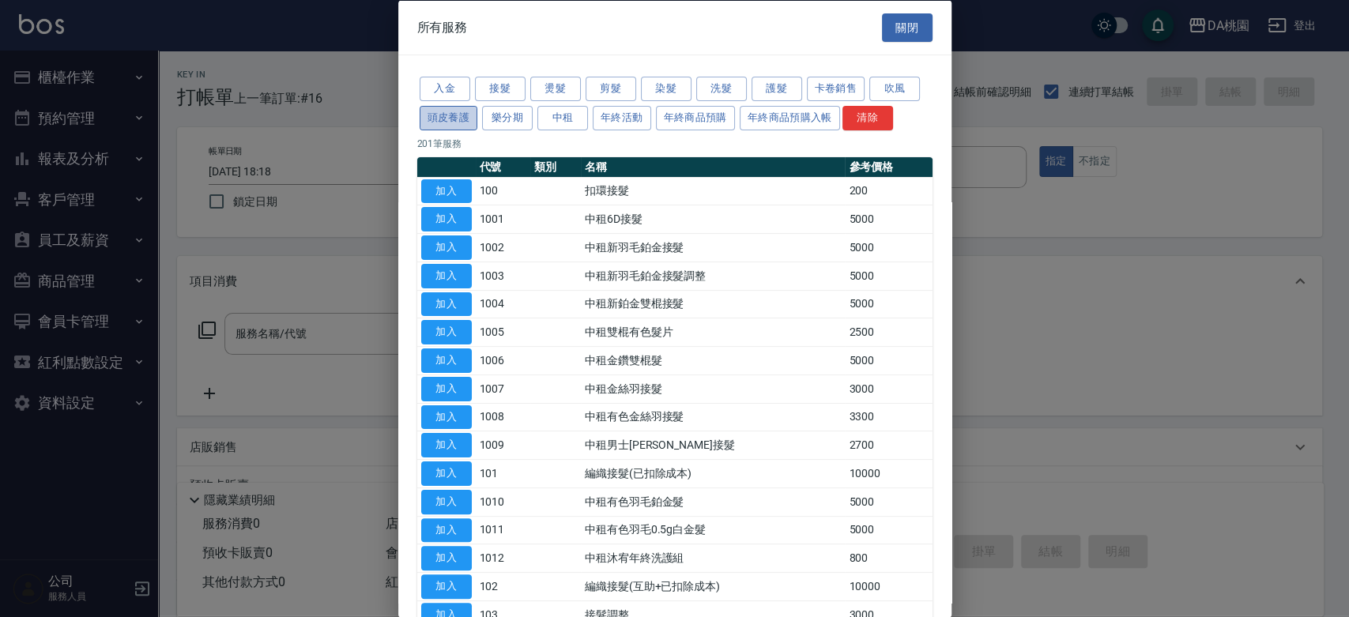
click at [420, 122] on button "頭皮養護" at bounding box center [449, 117] width 58 height 25
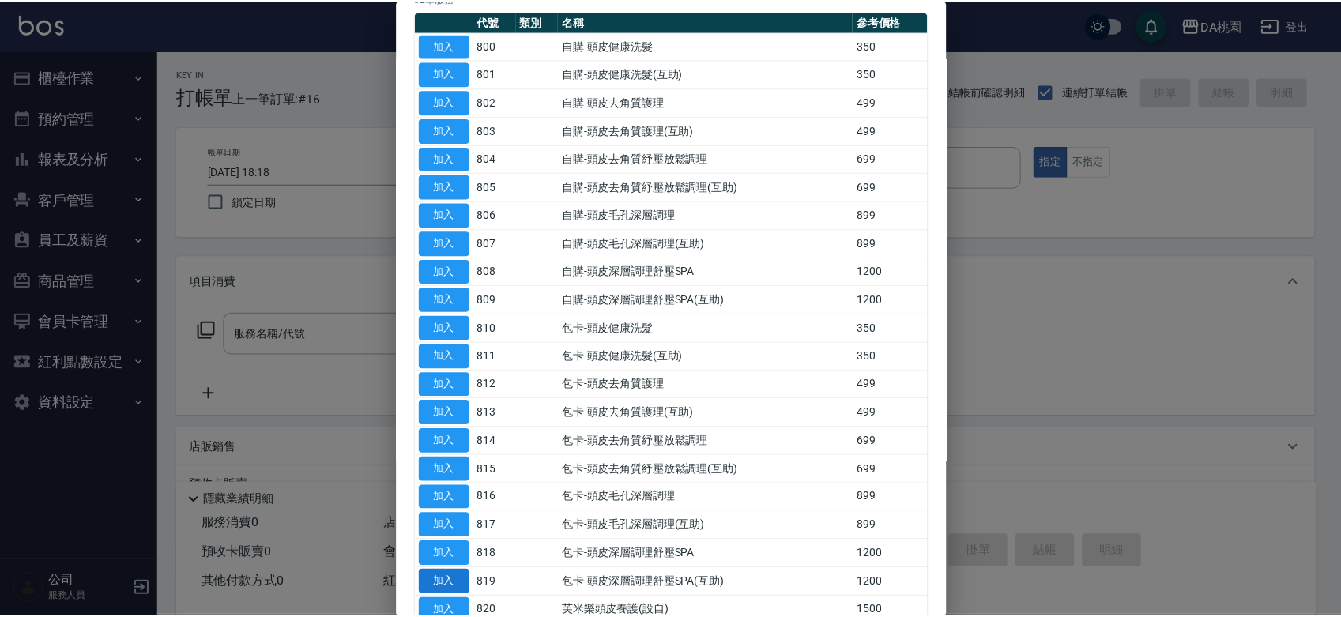
scroll to position [175, 0]
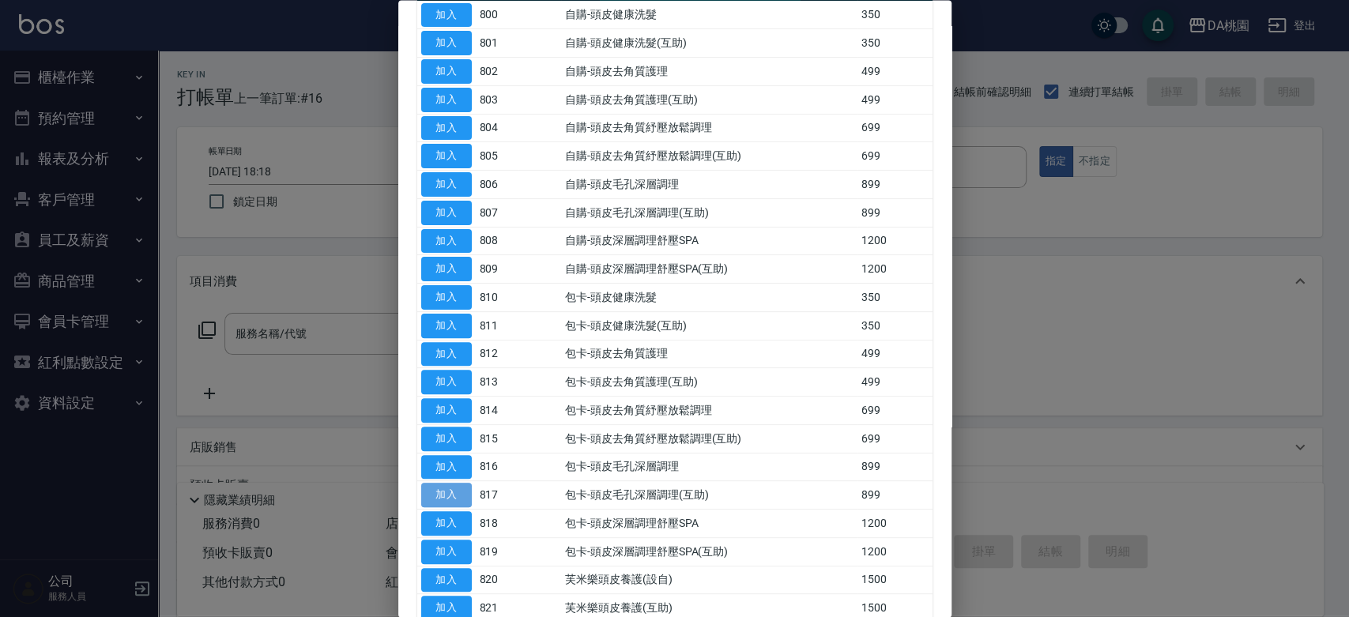
click at [436, 493] on button "加入" at bounding box center [446, 496] width 51 height 25
type input "包卡-頭皮毛孔深層調理(互助)(817)"
type input "80"
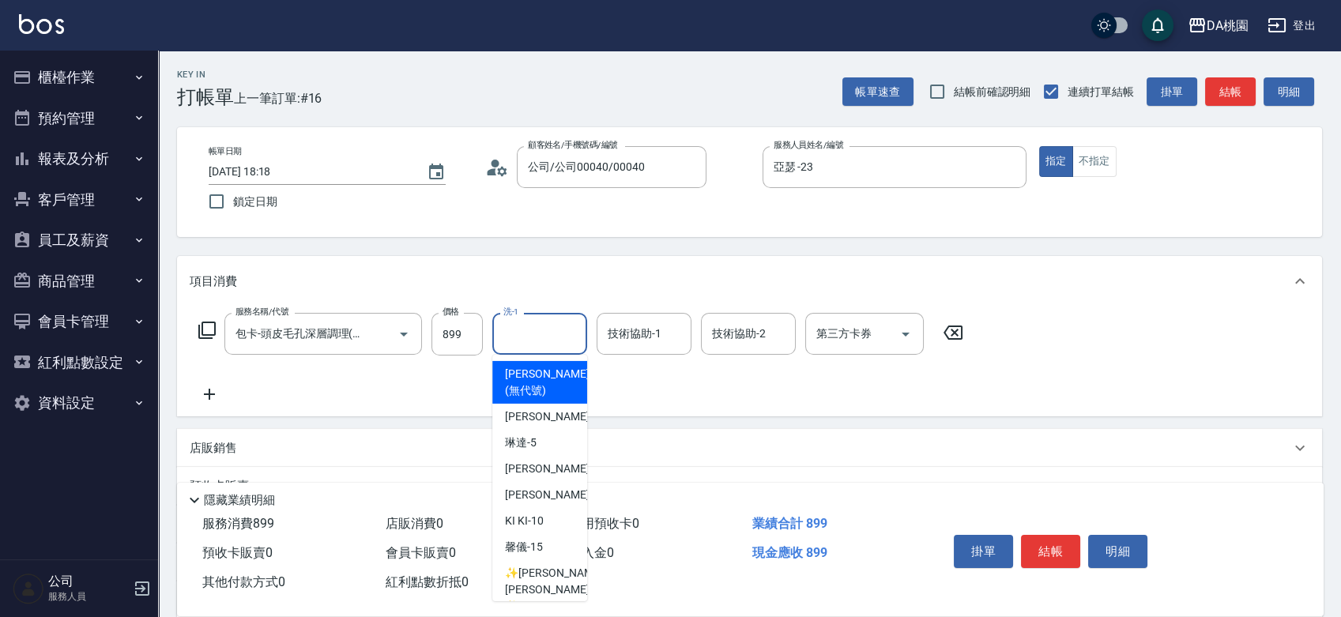
click at [508, 327] on div "洗-1 洗-1" at bounding box center [539, 334] width 95 height 42
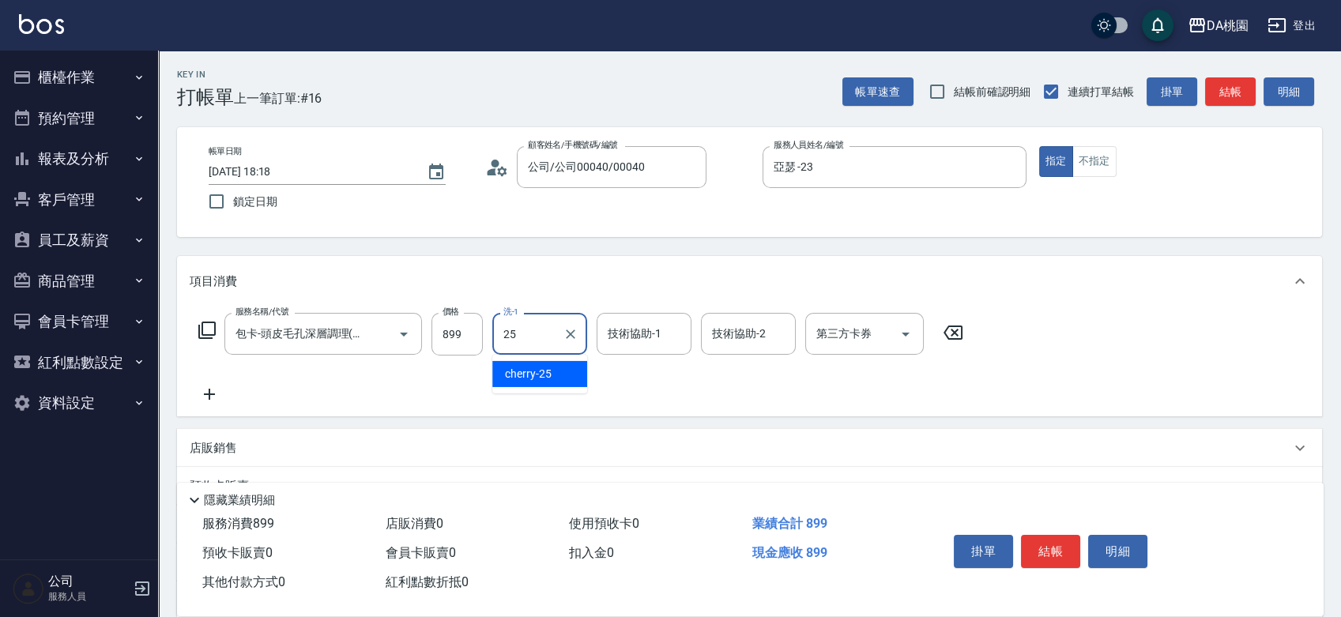
type input "cherry-25"
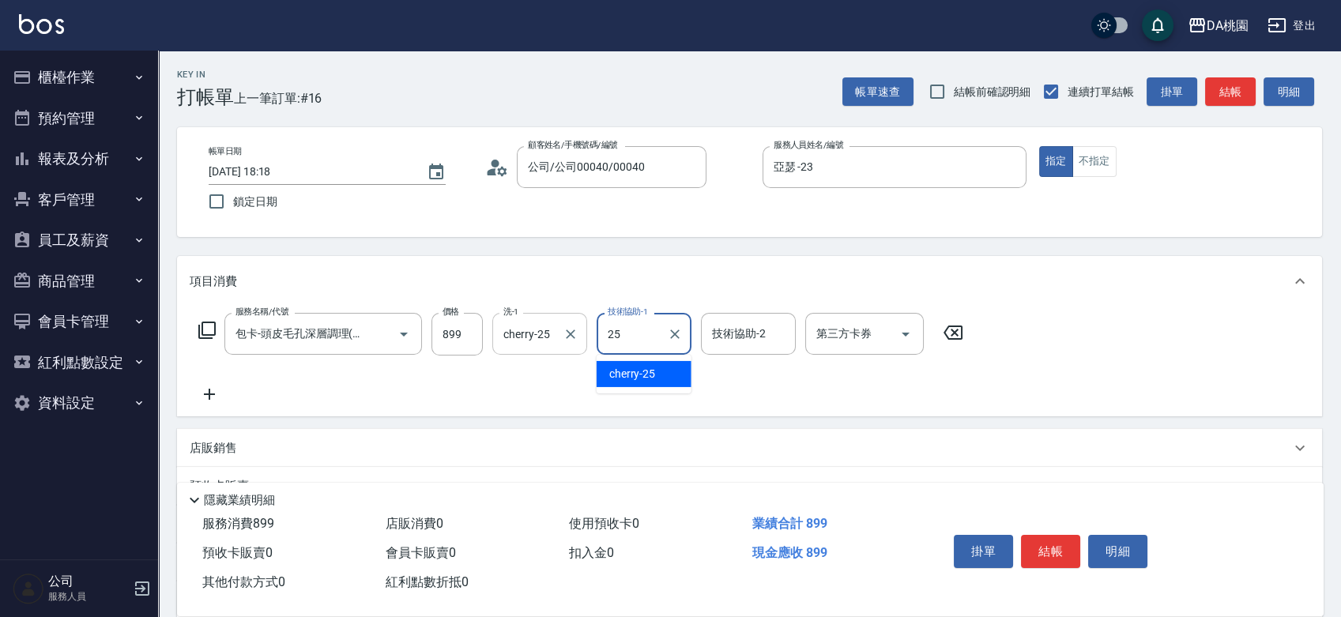
type input "cherry-25"
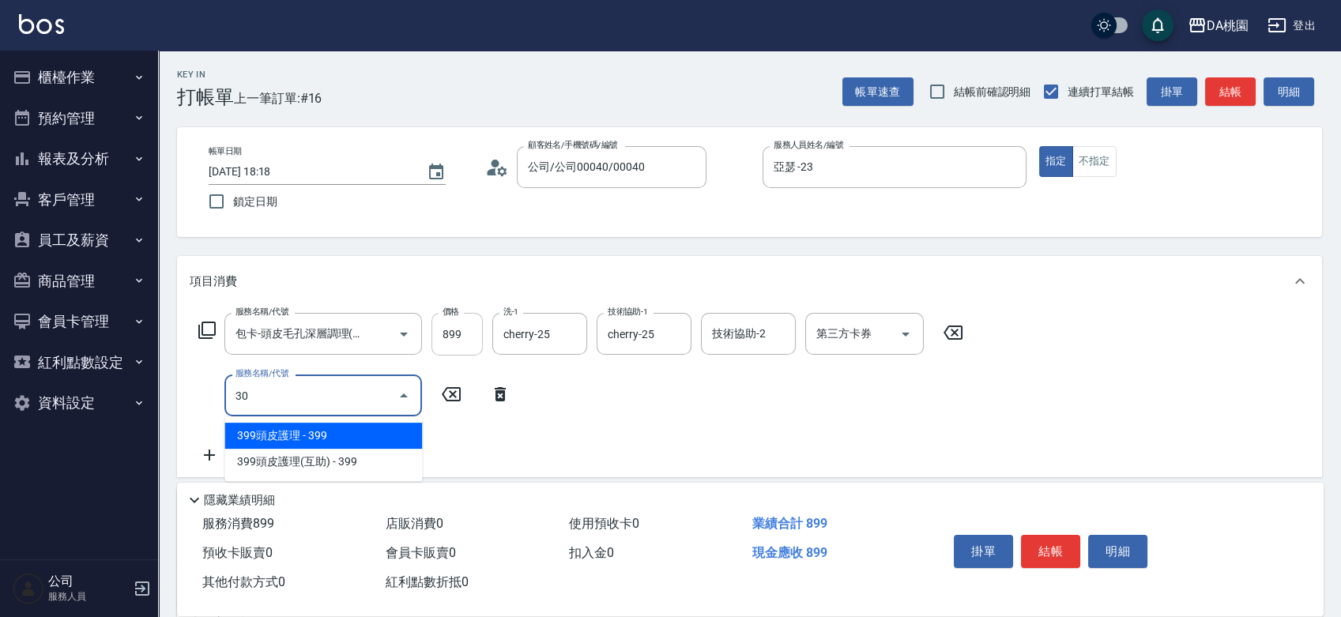
type input "303"
type input "110"
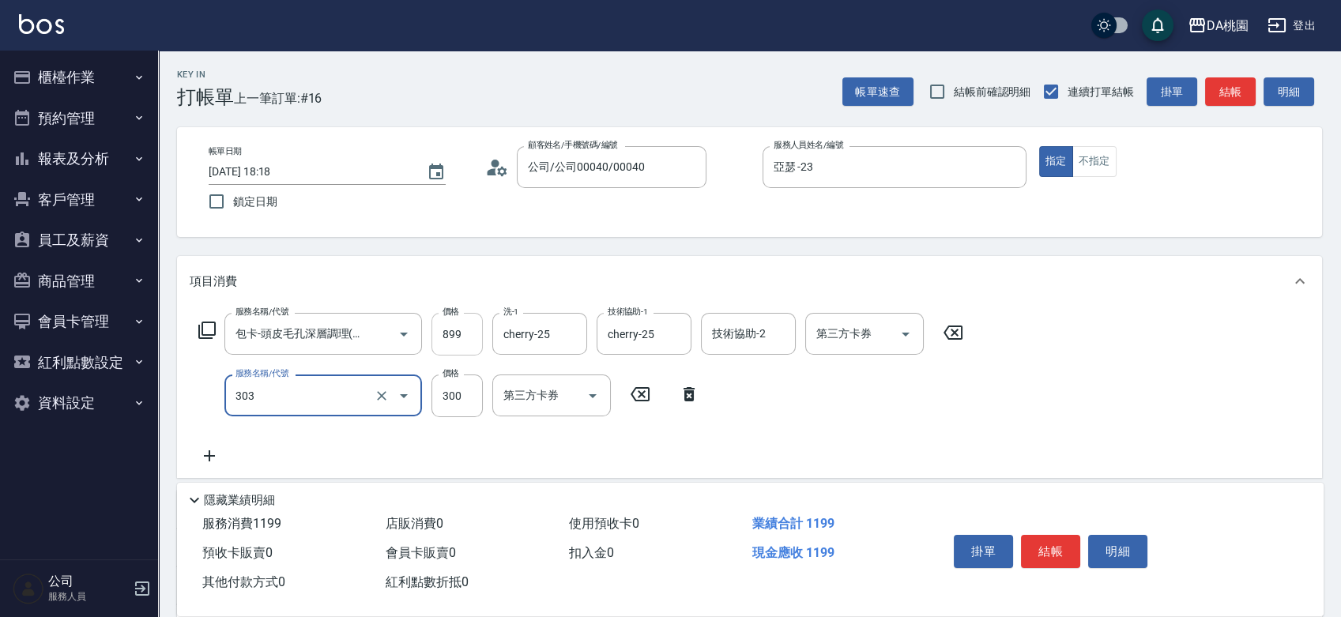
type input "A級剪髮(303)"
type input "5"
type input "90"
type input "500"
type input "130"
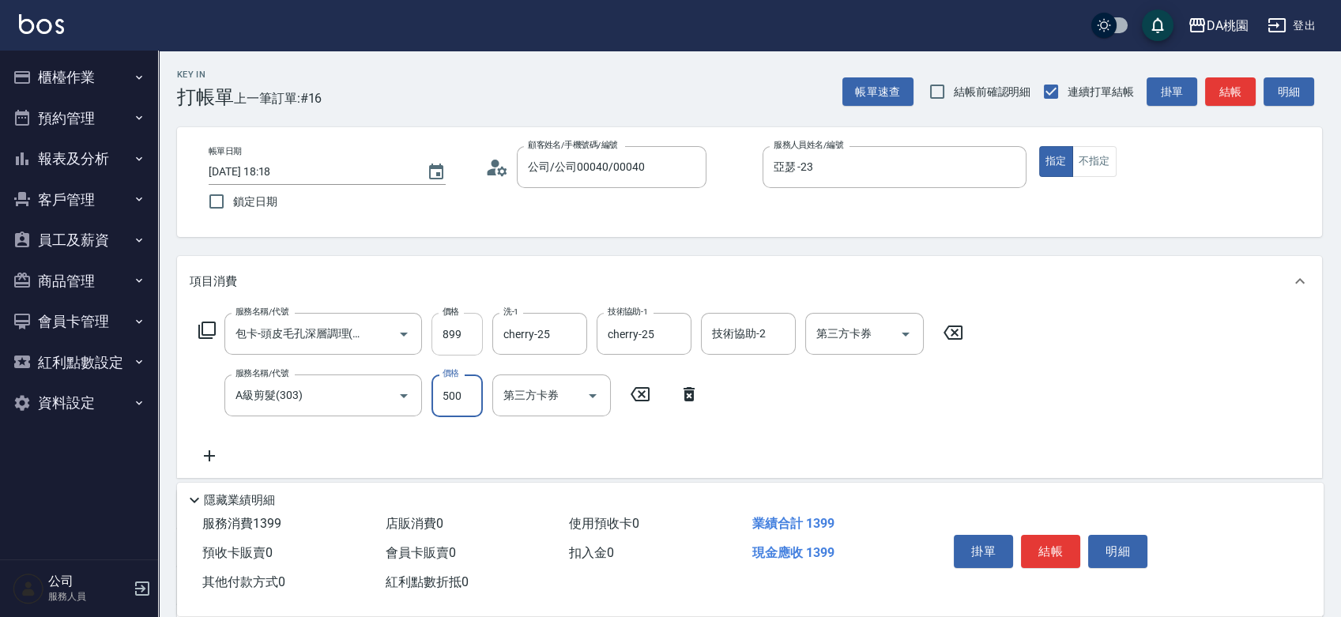
type input "500"
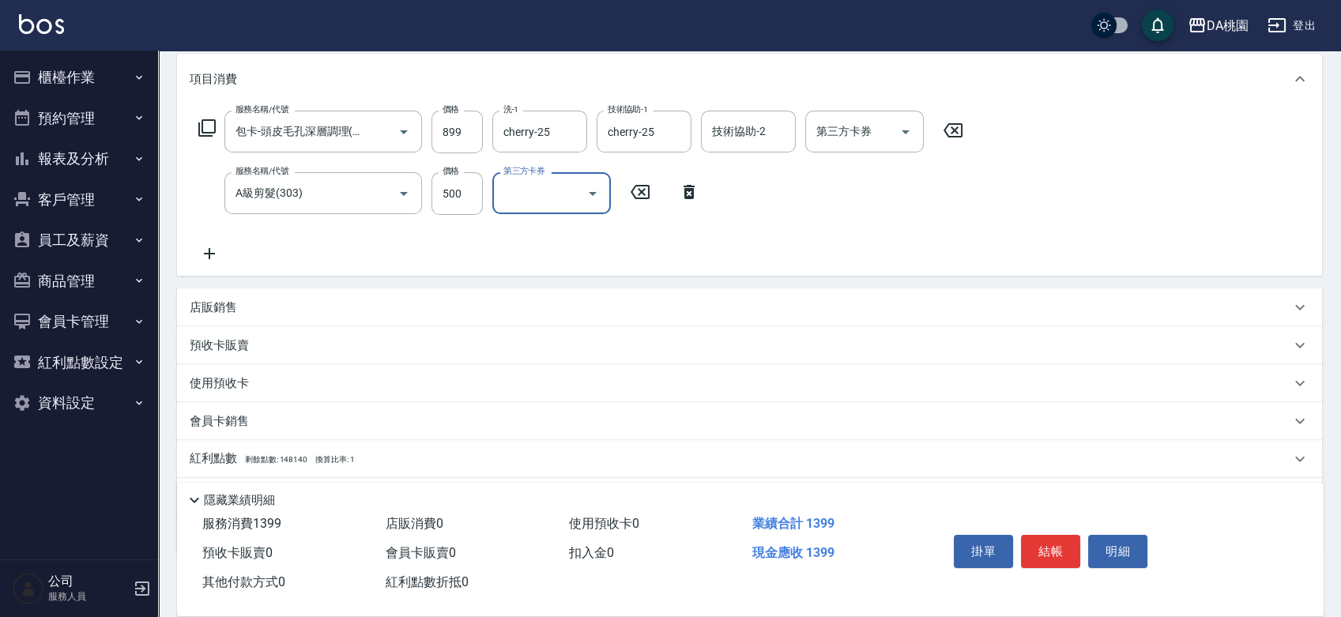
scroll to position [263, 0]
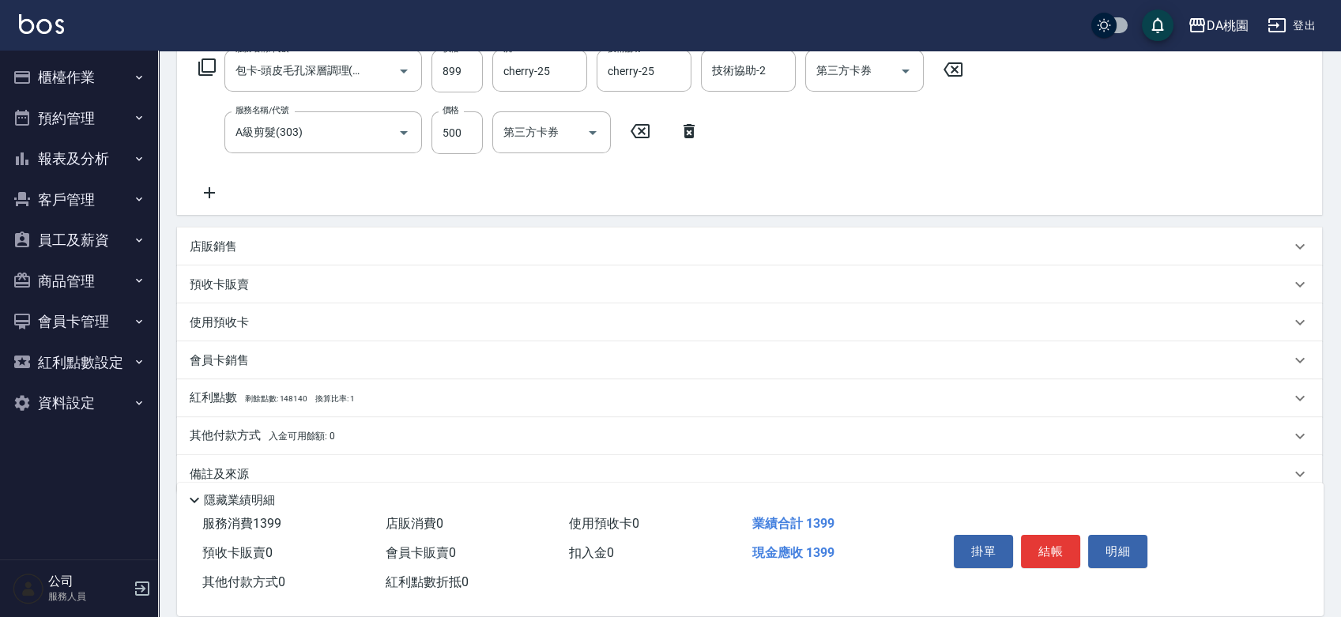
click at [221, 247] on p "店販銷售" at bounding box center [213, 247] width 47 height 17
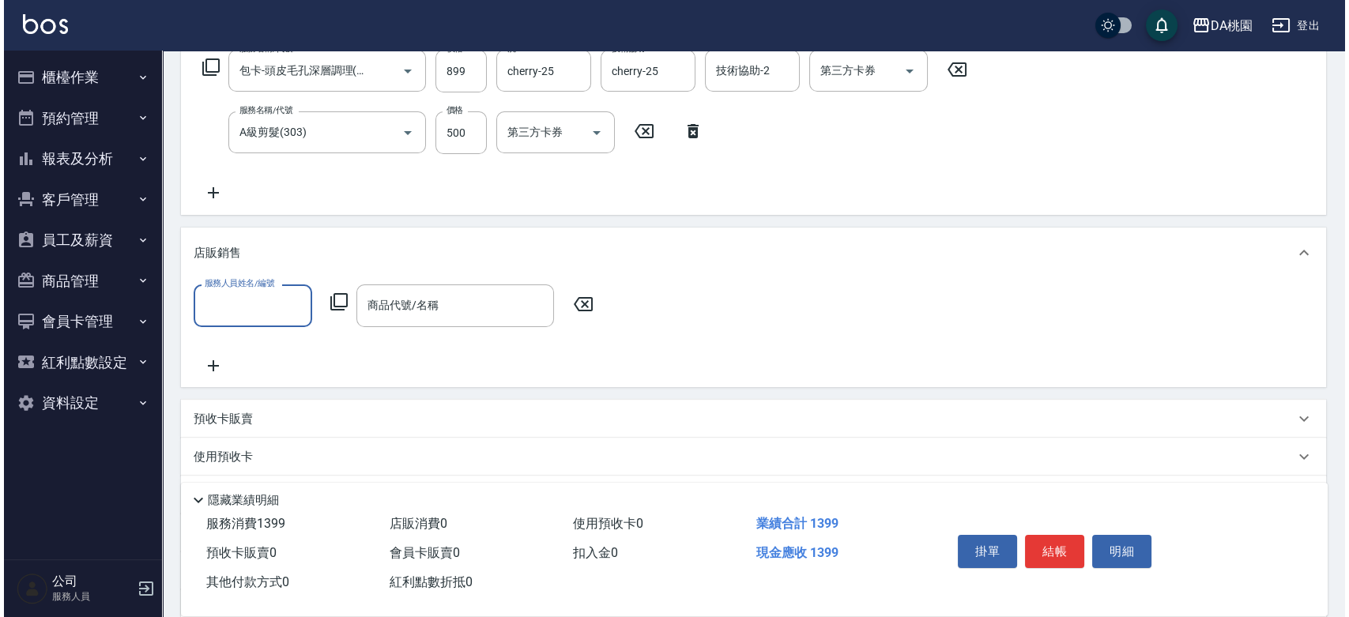
scroll to position [0, 0]
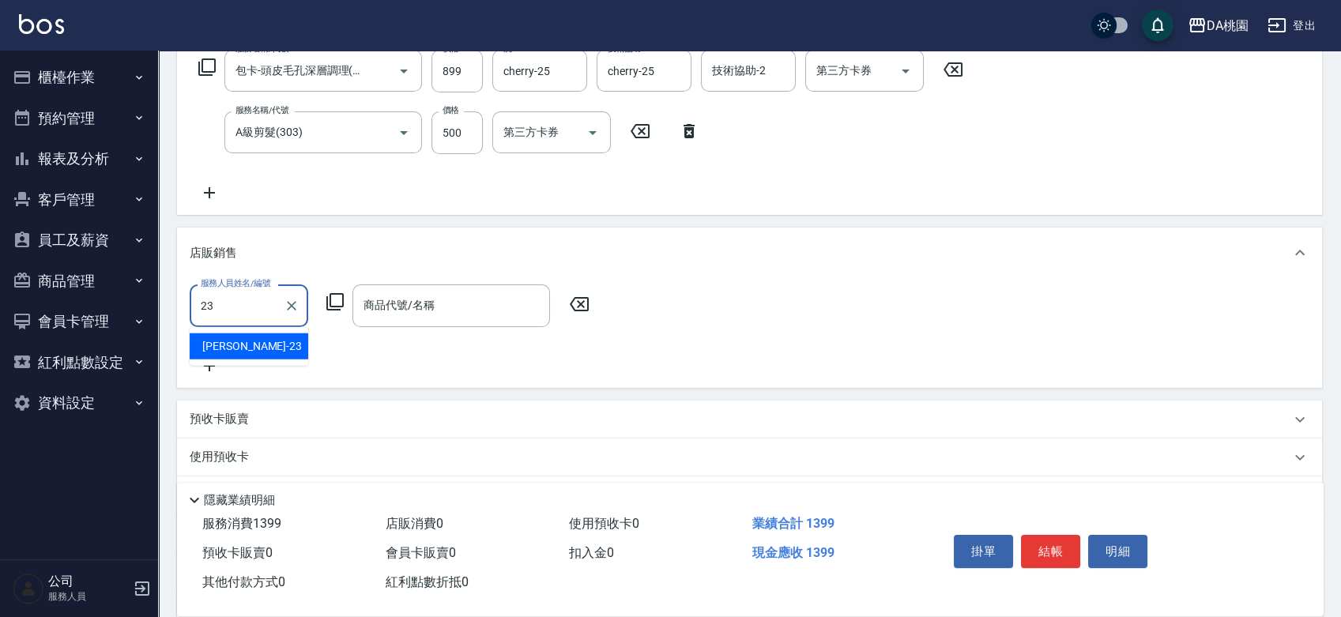
type input "亞瑟 -23"
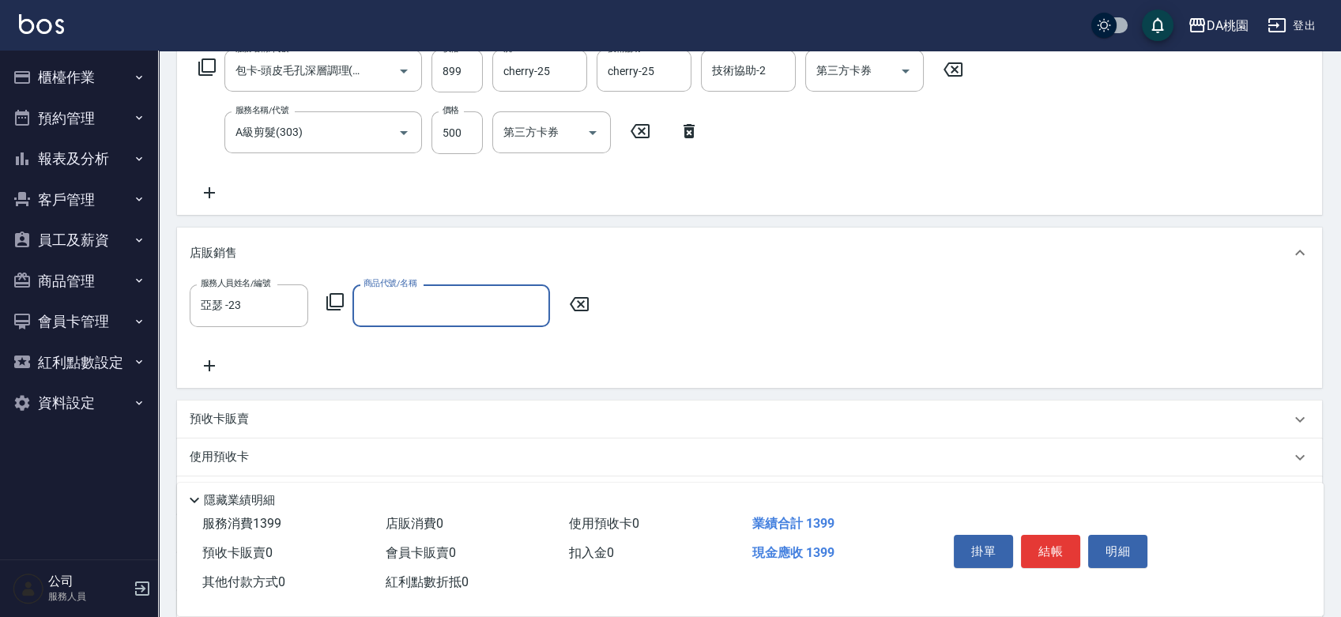
click at [335, 300] on icon at bounding box center [335, 301] width 19 height 19
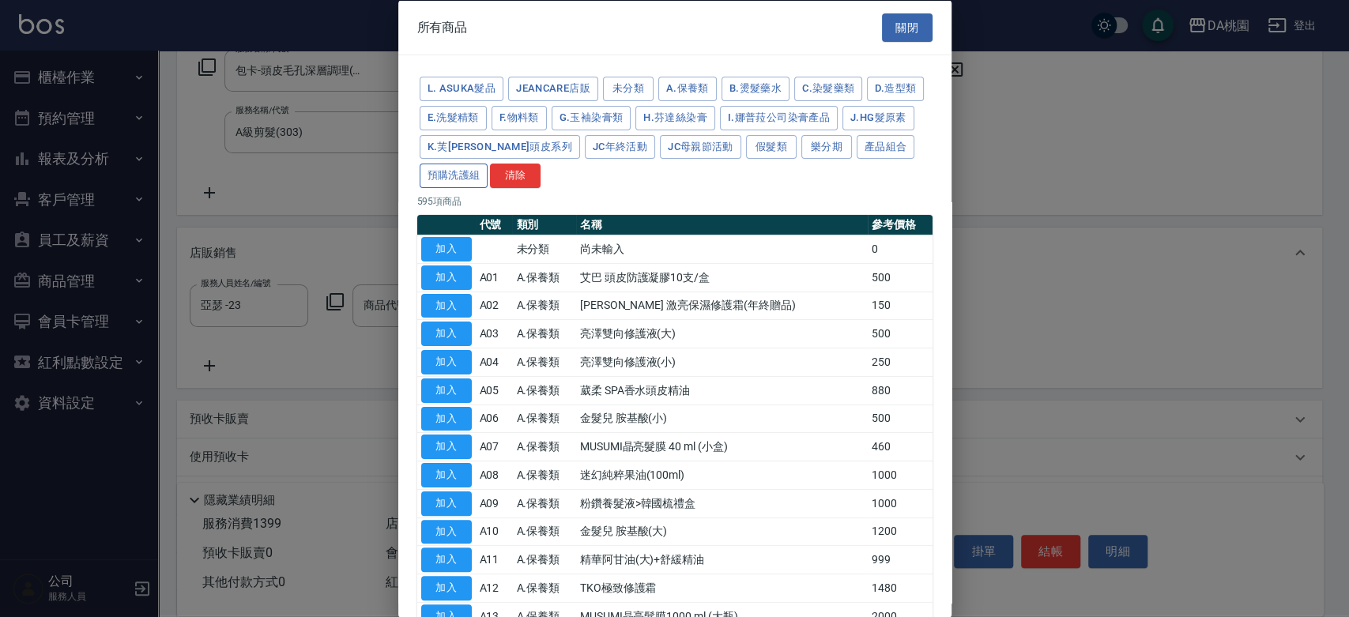
click at [488, 169] on button "預購洗護組" at bounding box center [454, 176] width 69 height 25
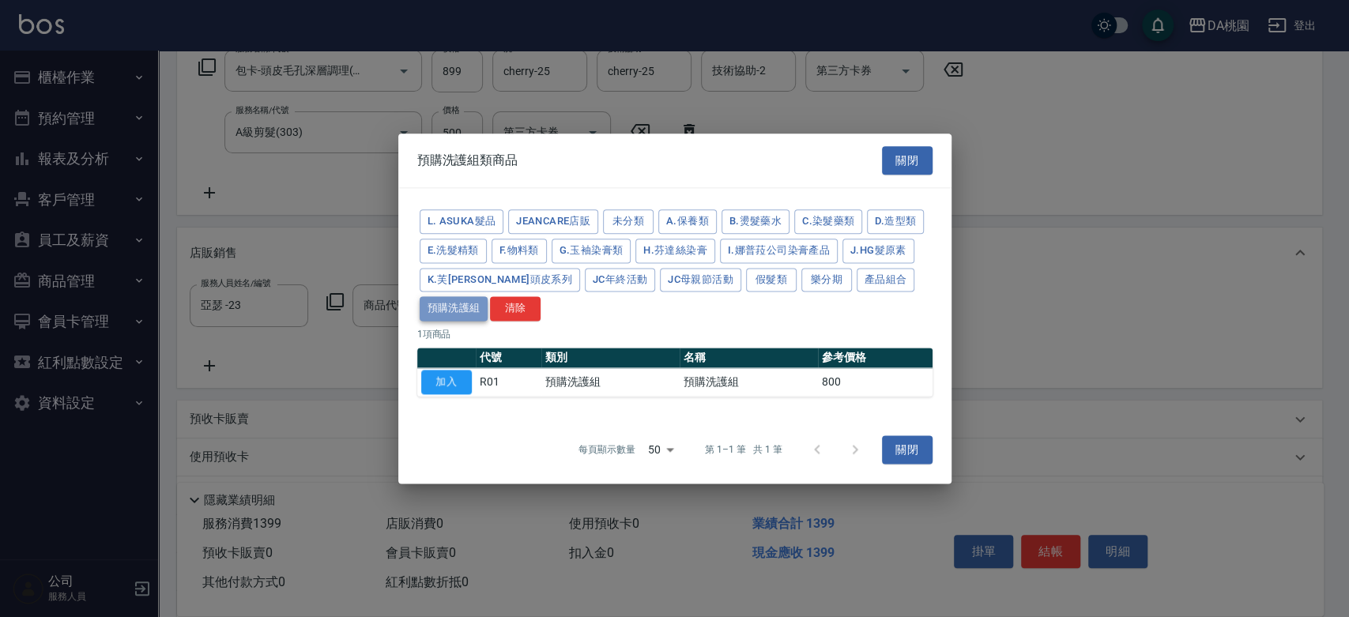
click at [436, 319] on button "預購洗護組" at bounding box center [454, 309] width 69 height 25
click at [857, 281] on button "產品組合" at bounding box center [886, 280] width 58 height 25
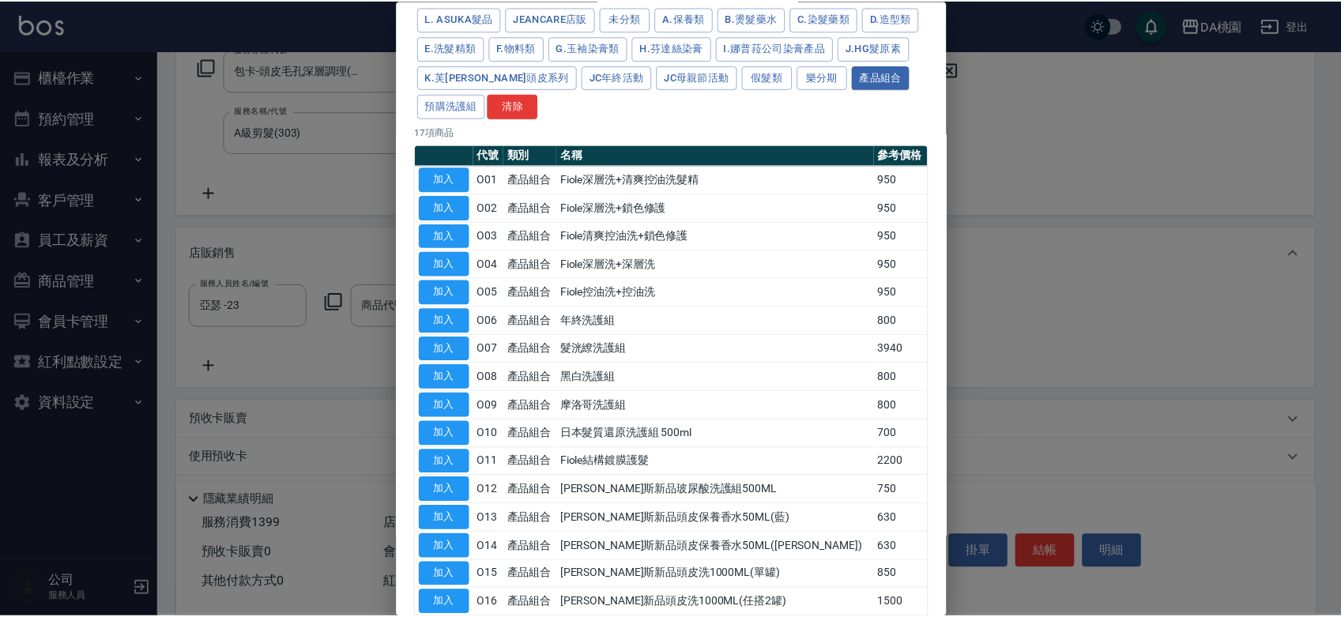
scroll to position [183, 0]
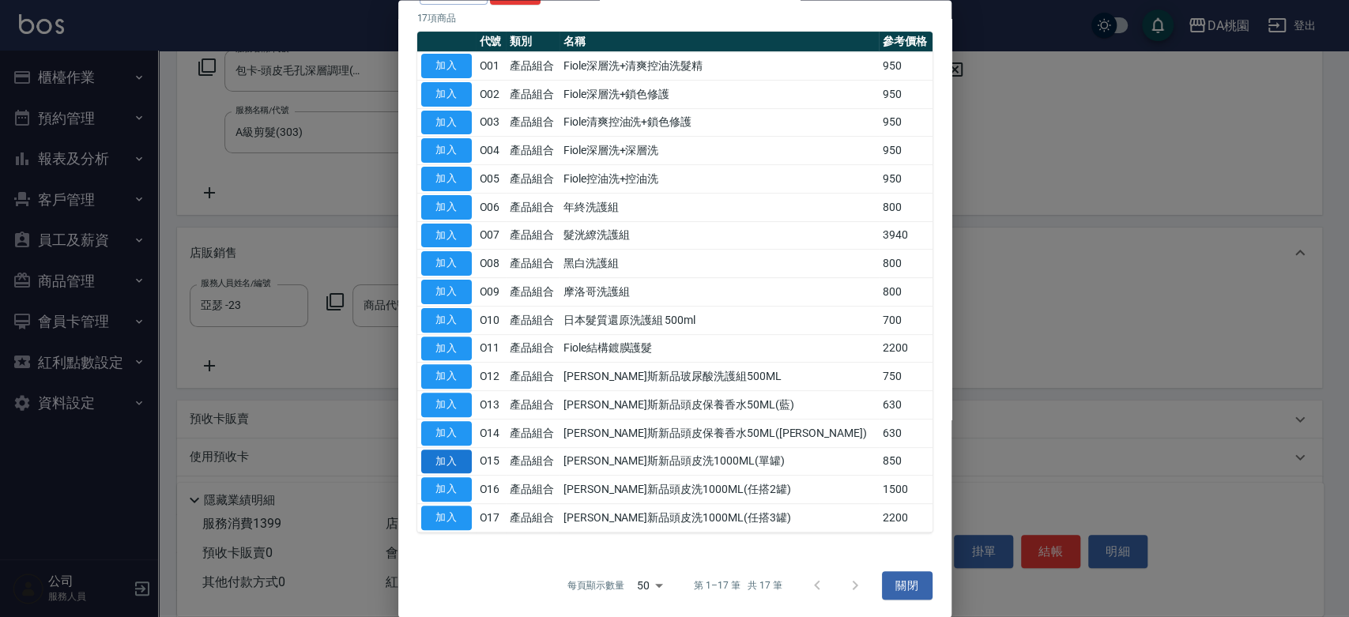
click at [458, 467] on button "加入" at bounding box center [446, 462] width 51 height 25
type input "[PERSON_NAME]斯新品頭皮洗1000ML(單罐)"
type input "220"
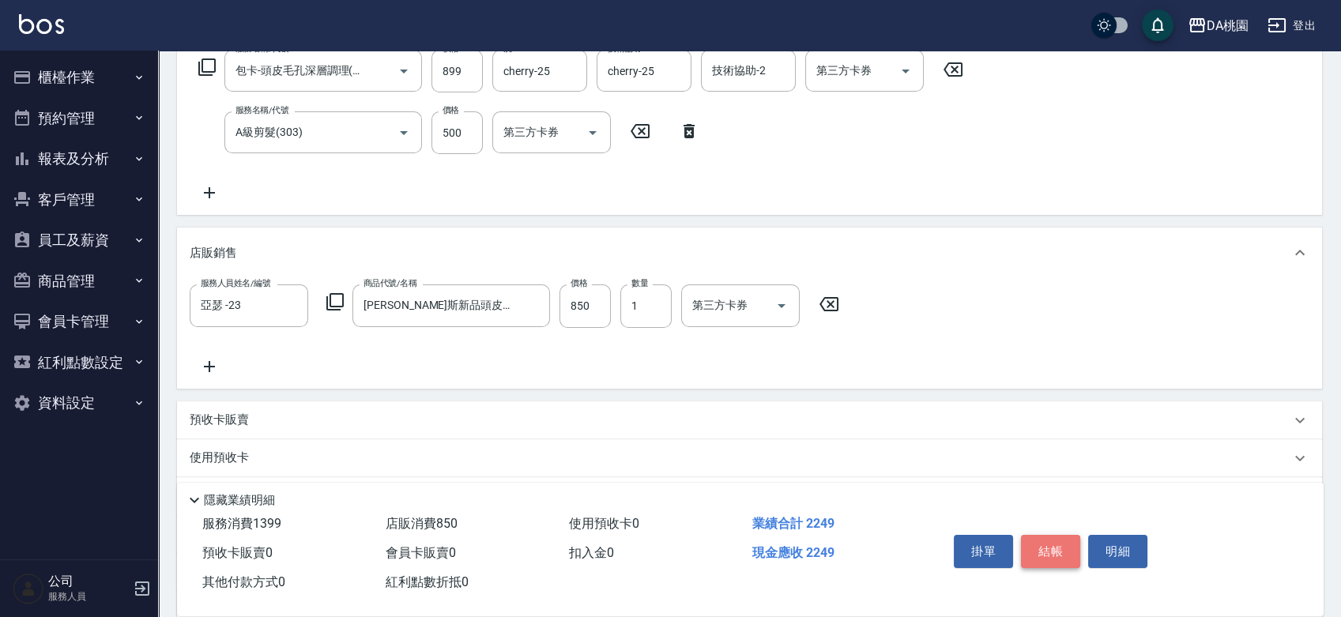
click at [1043, 537] on button "結帳" at bounding box center [1050, 551] width 59 height 33
type input "[DATE] 18:19"
type input "0"
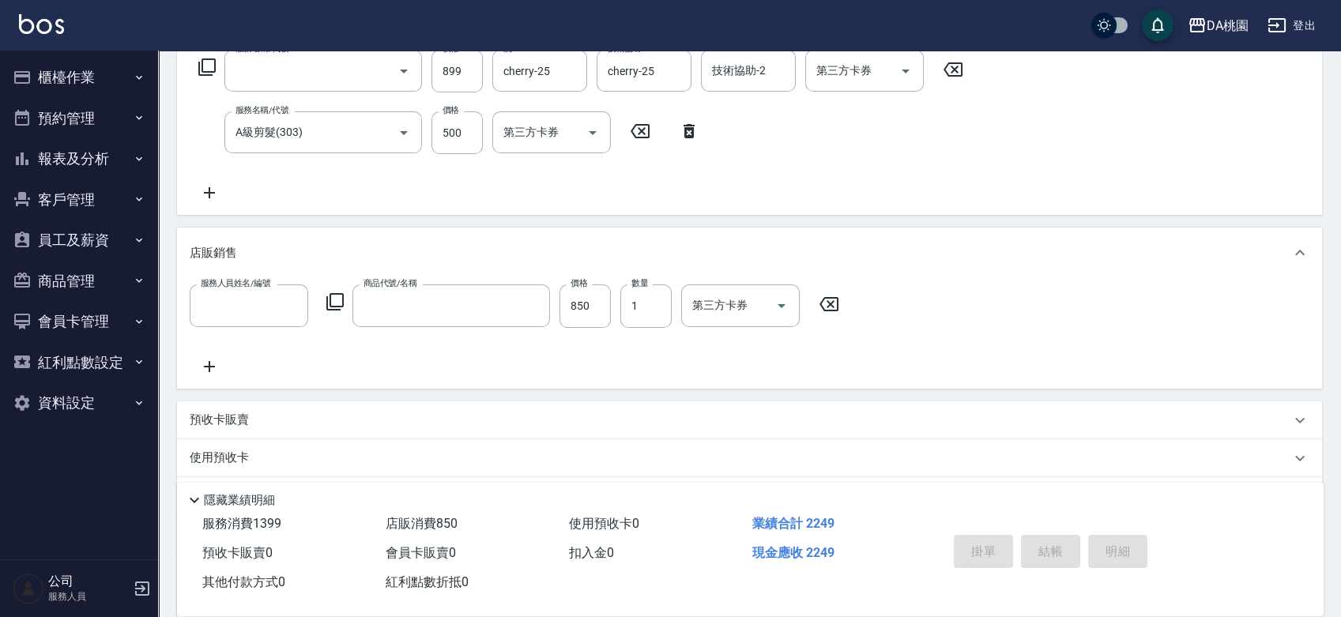
scroll to position [0, 0]
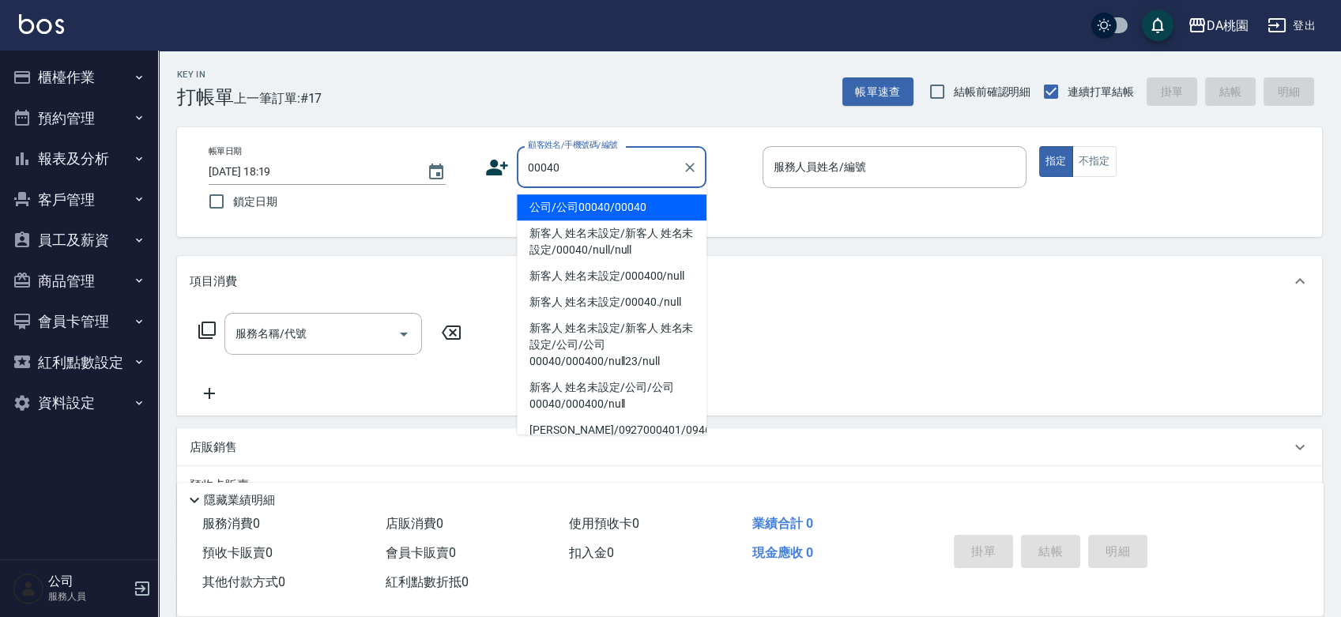
type input "公司/公司00040/00040"
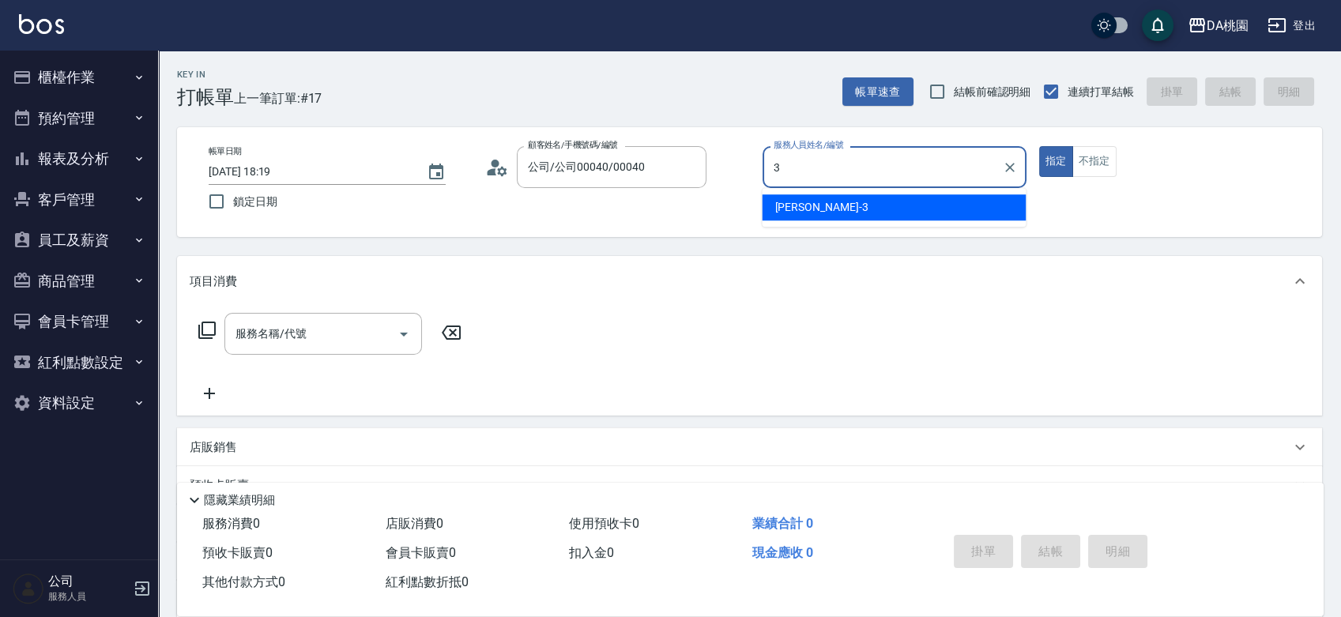
type input "[PERSON_NAME]-3"
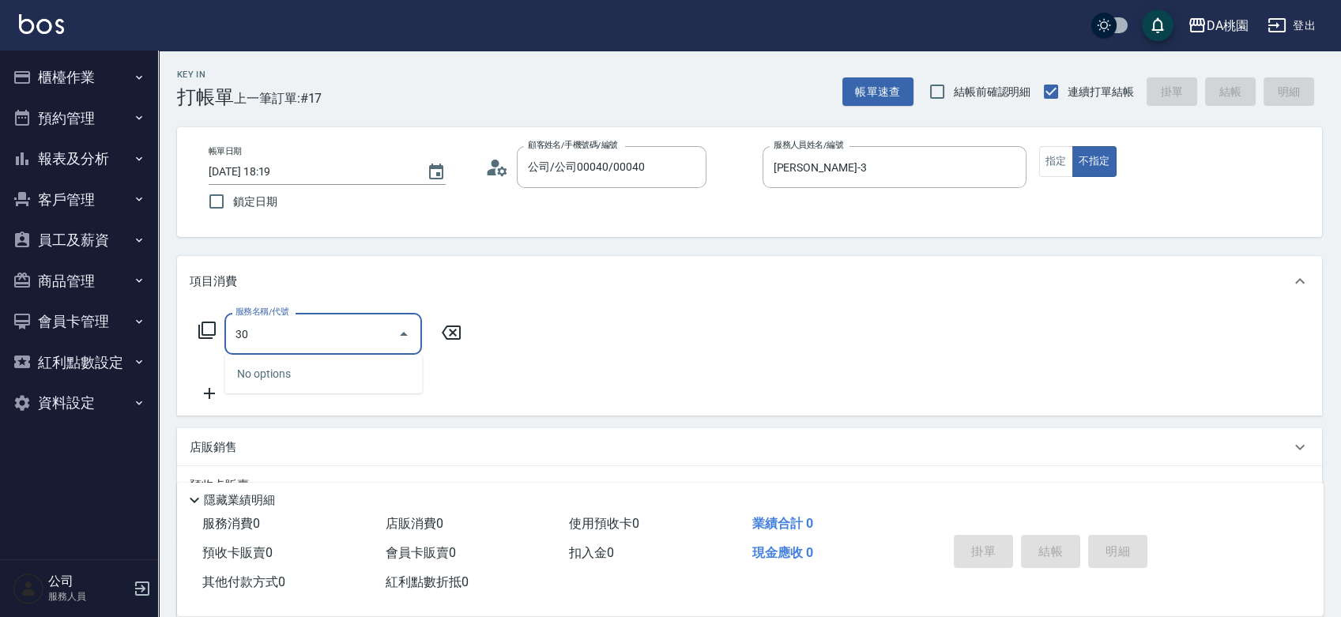
type input "303"
type input "30"
type input "A級剪髮(303)"
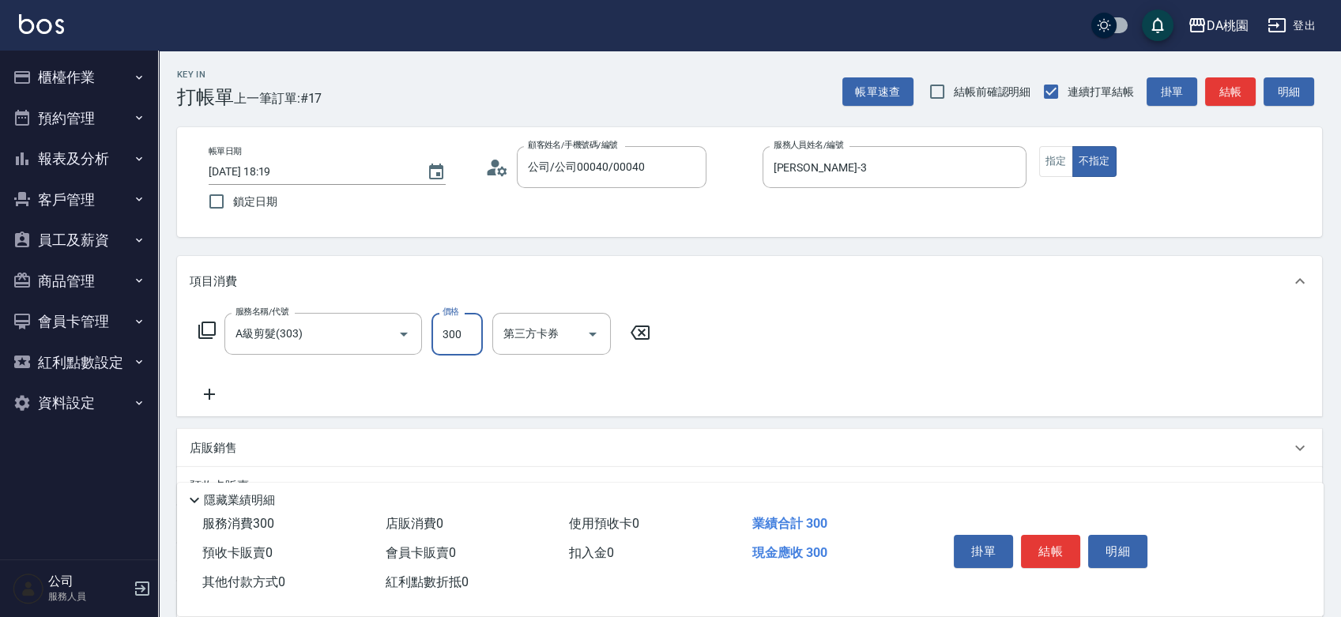
type input "3"
type input "0"
type input "350"
type input "30"
type input "350"
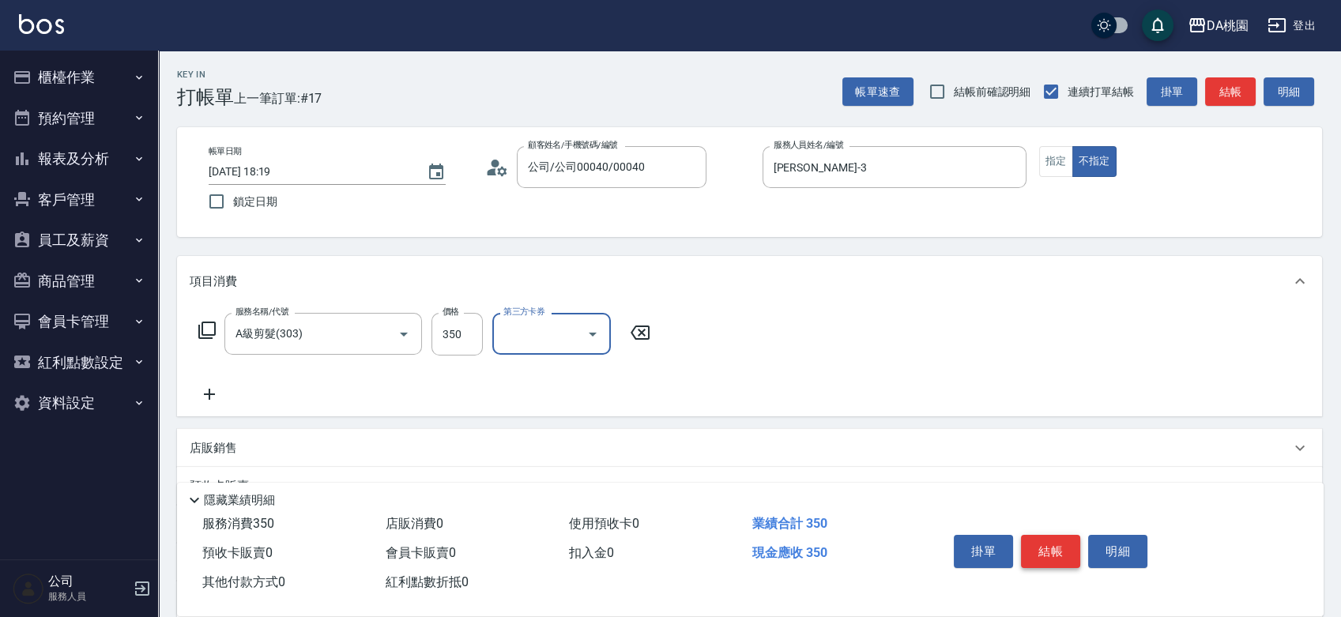
click at [1043, 535] on button "結帳" at bounding box center [1050, 551] width 59 height 33
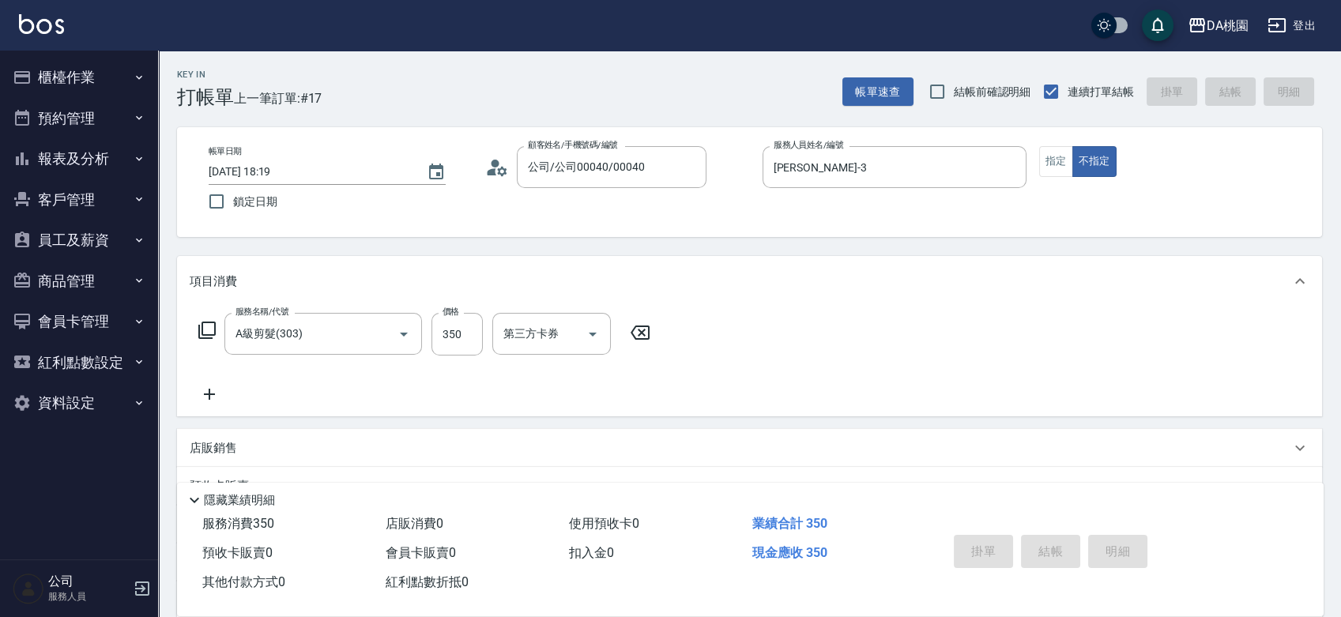
type input "0"
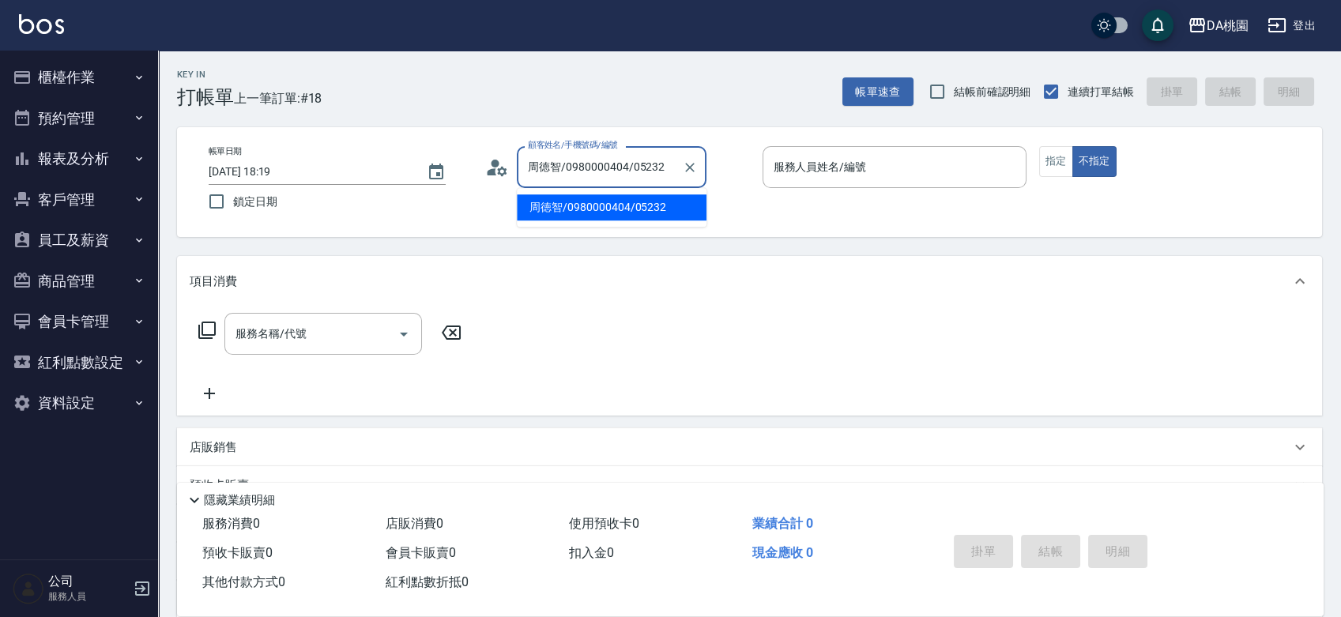
click at [599, 157] on input "周徳智/0980000404/05232" at bounding box center [600, 167] width 152 height 28
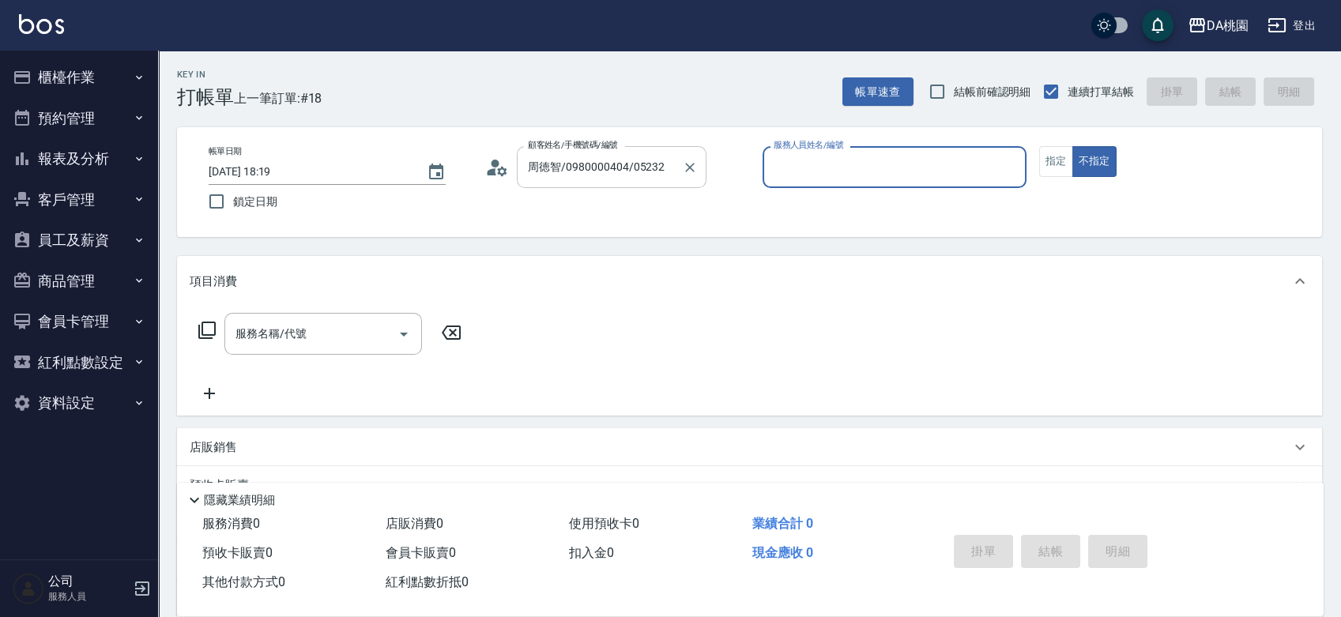
click at [599, 157] on input "周徳智/0980000404/05232" at bounding box center [600, 167] width 152 height 28
click at [599, 157] on input "公司/公司00040/00040" at bounding box center [600, 167] width 152 height 28
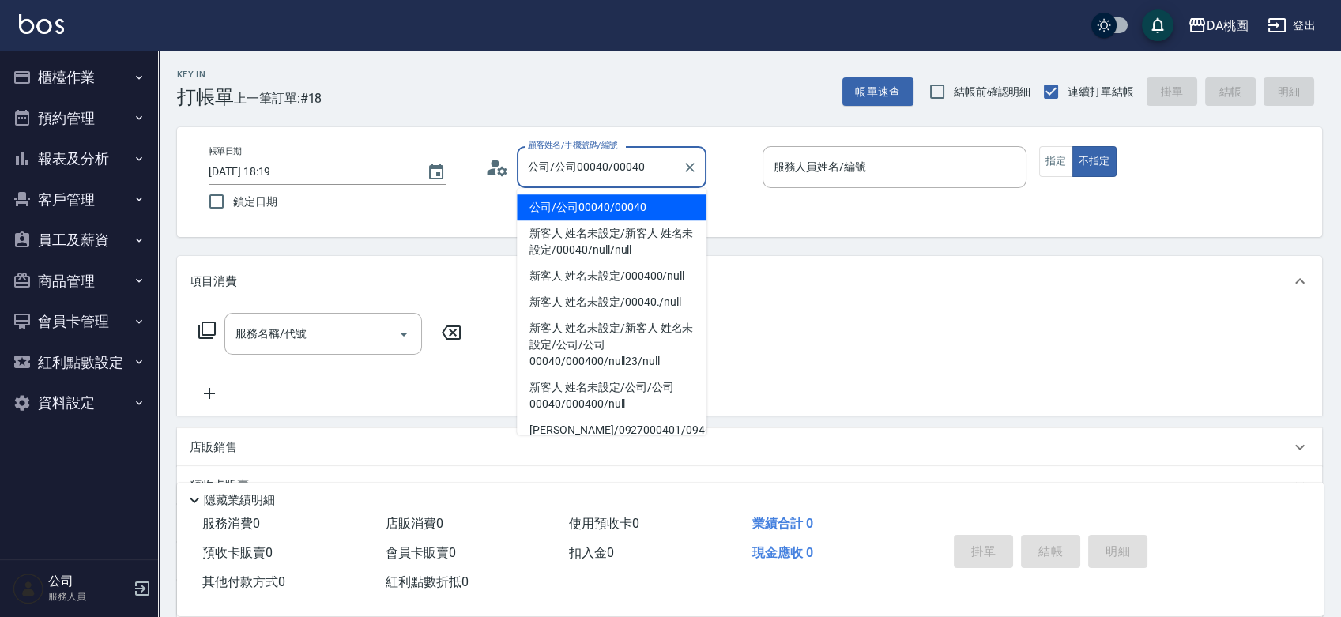
click at [599, 157] on input "公司/公司00040/00040" at bounding box center [600, 167] width 152 height 28
type input "公司/公司00040/00040"
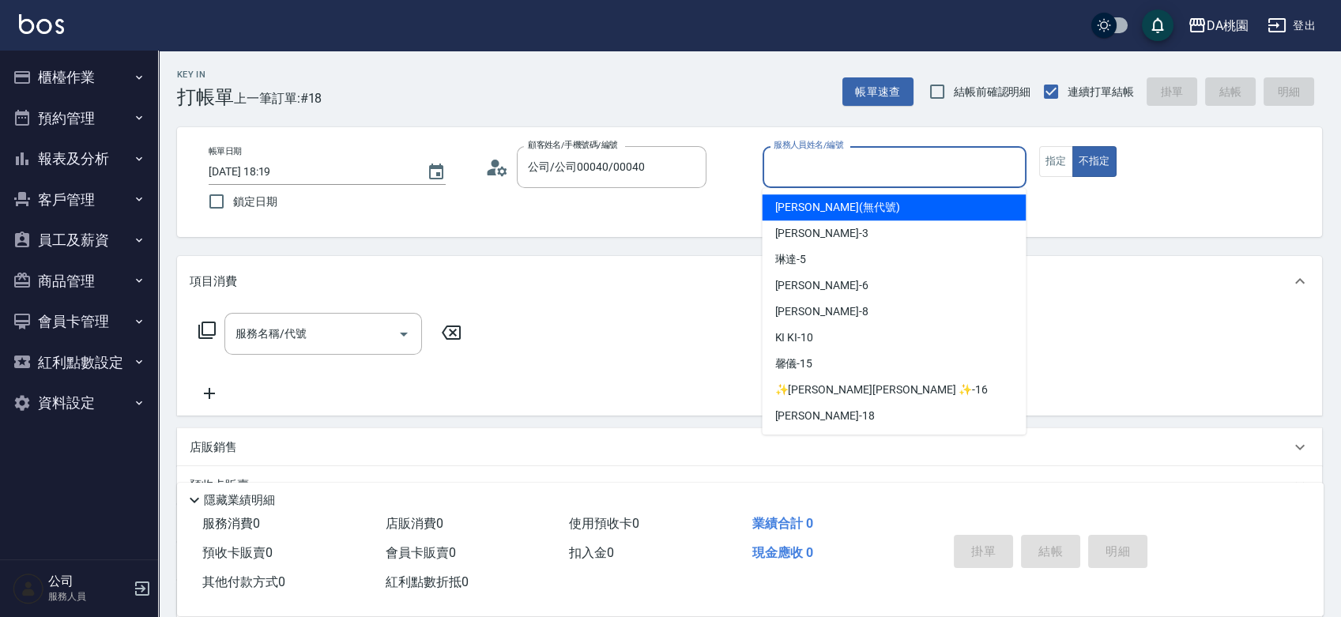
click at [861, 172] on input "服務人員姓名/編號" at bounding box center [895, 167] width 250 height 28
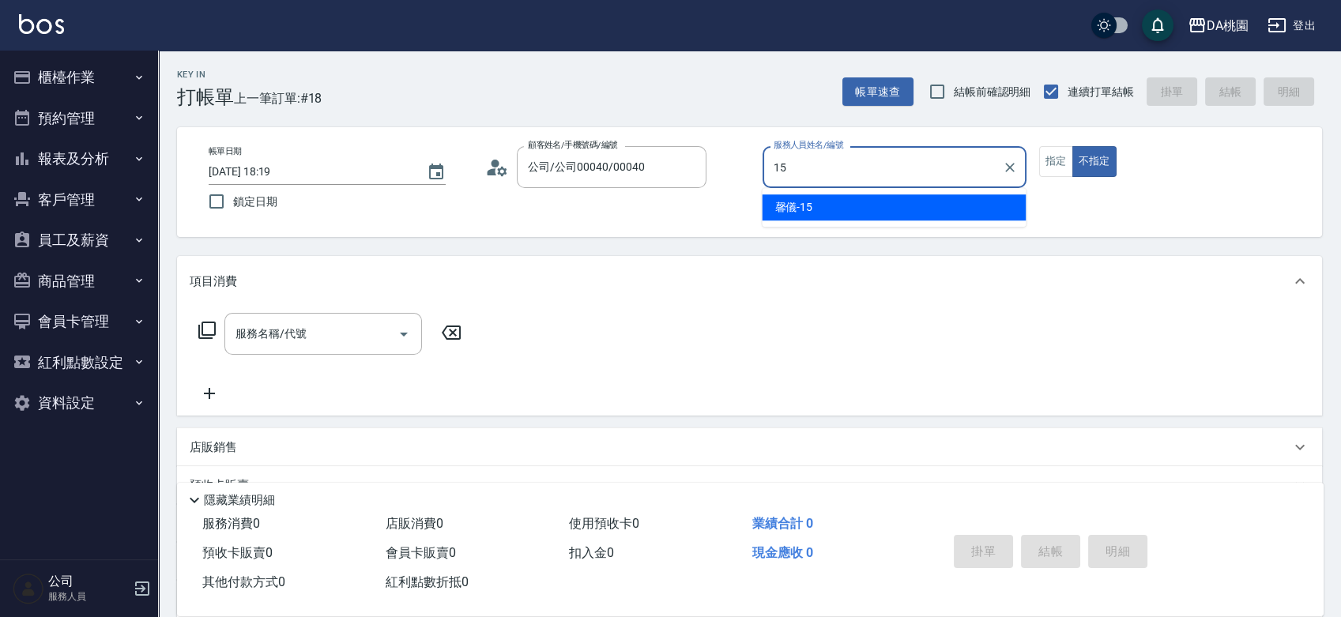
type input "馨儀-15"
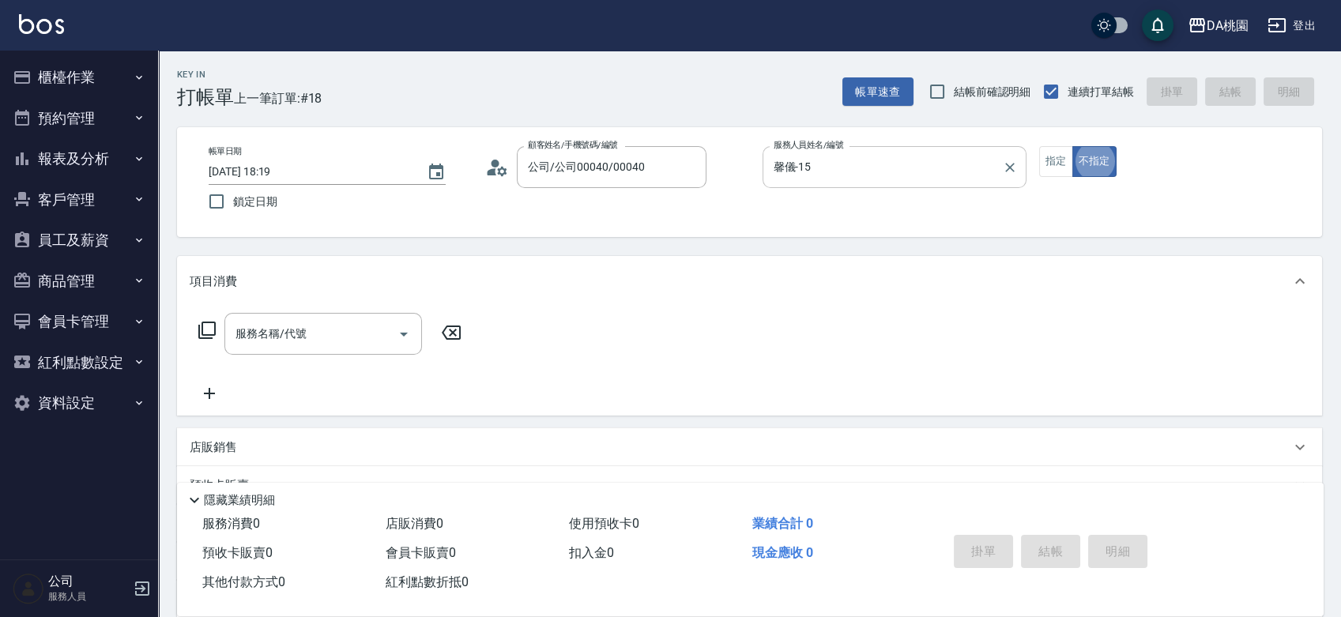
type button "false"
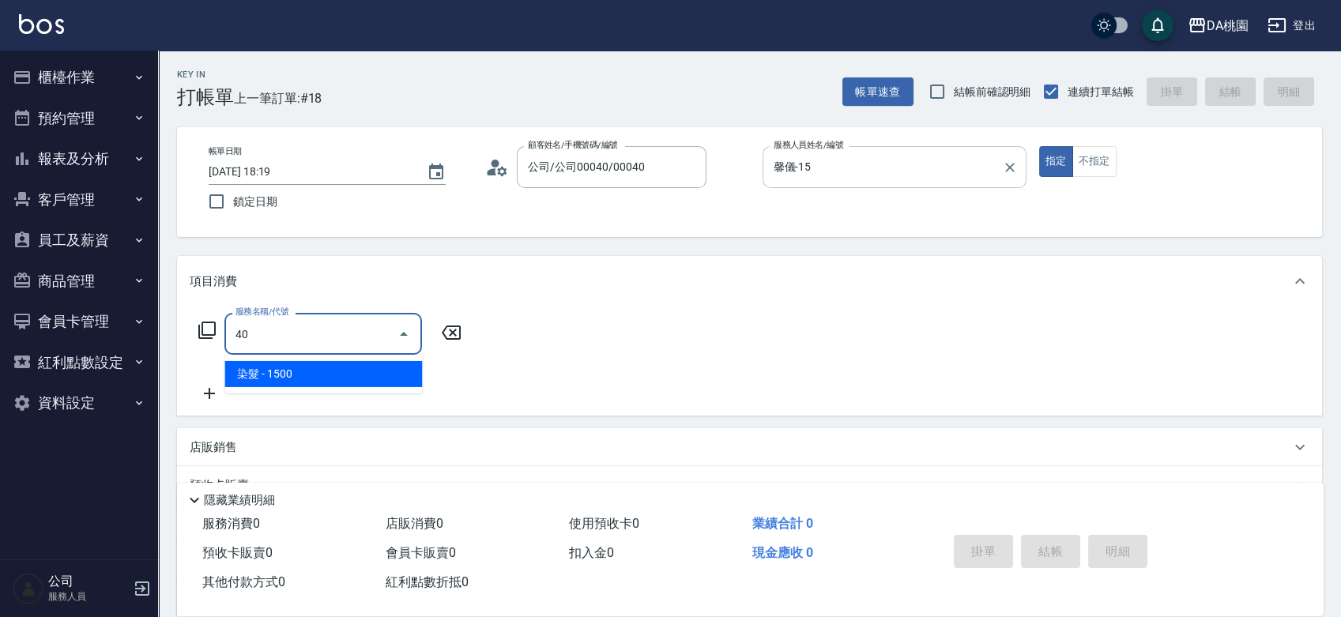
type input "400"
type input "150"
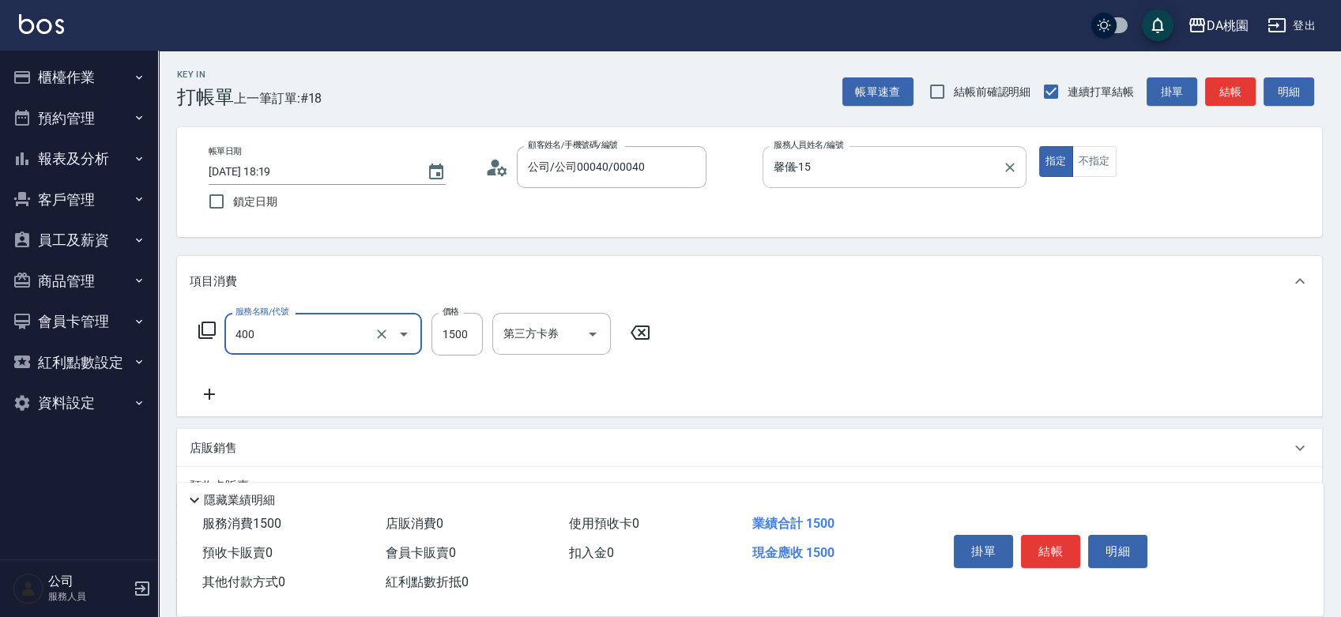
type input "染髮(400)"
type input "0"
type input "200"
type input "20"
type input "2000"
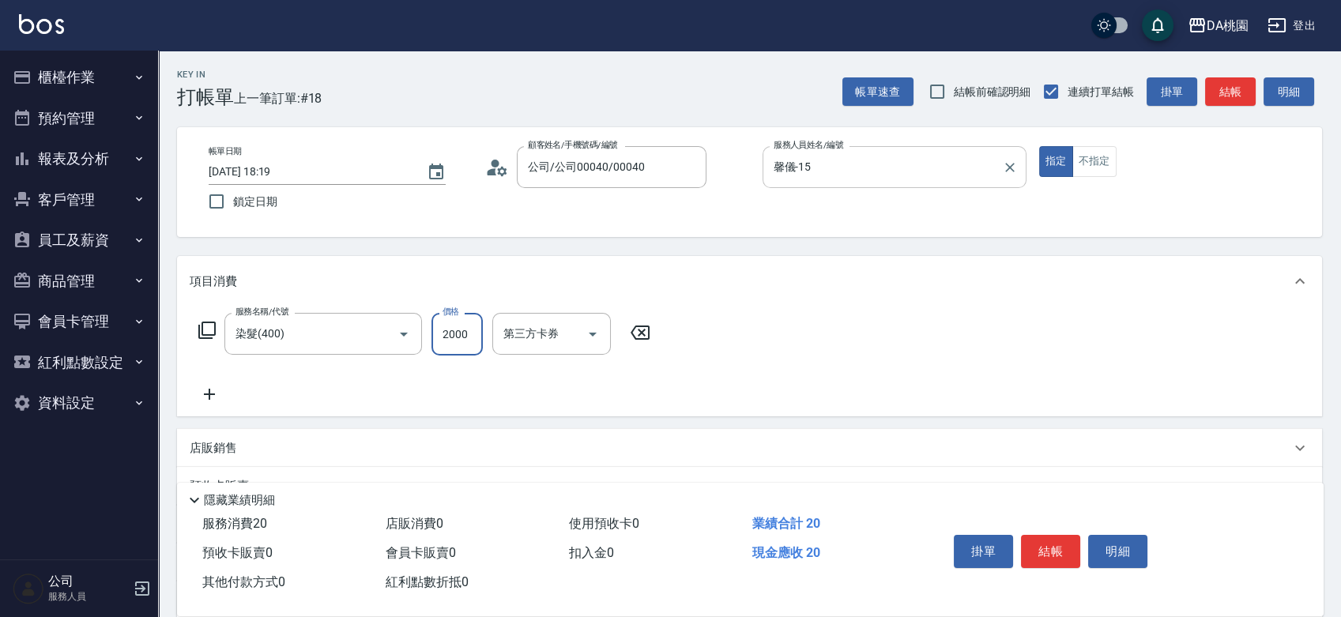
type input "200"
type input "2000"
click at [1033, 541] on button "結帳" at bounding box center [1050, 551] width 59 height 33
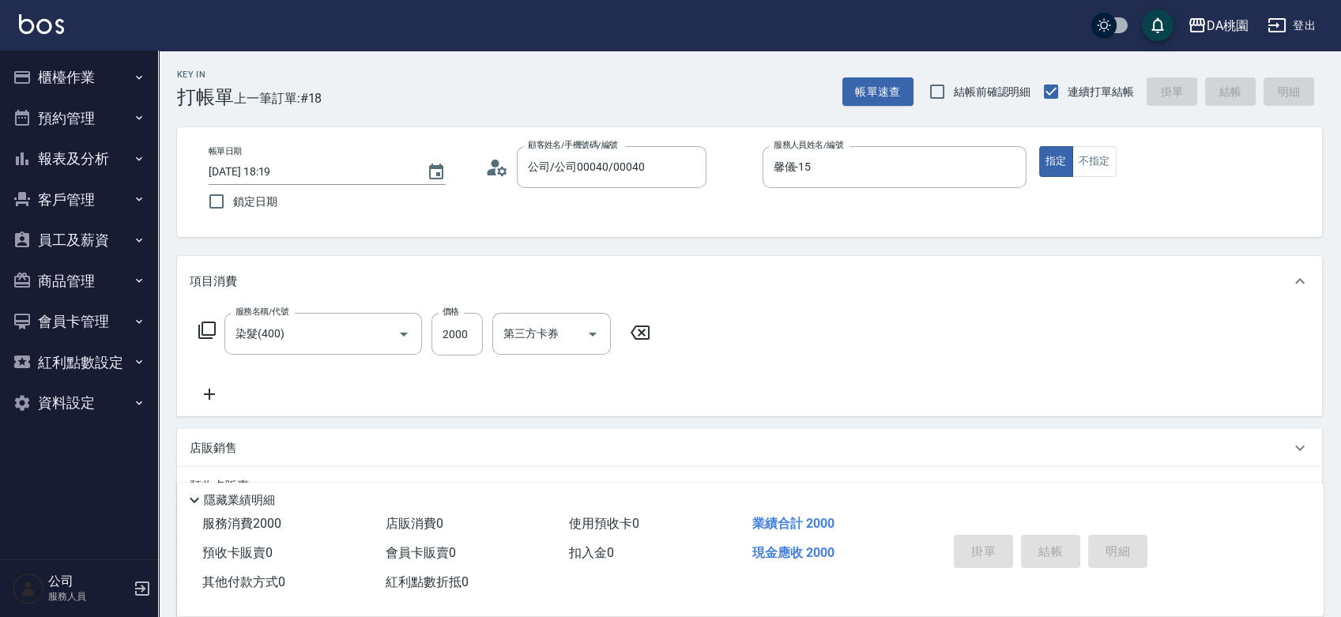
type input "0"
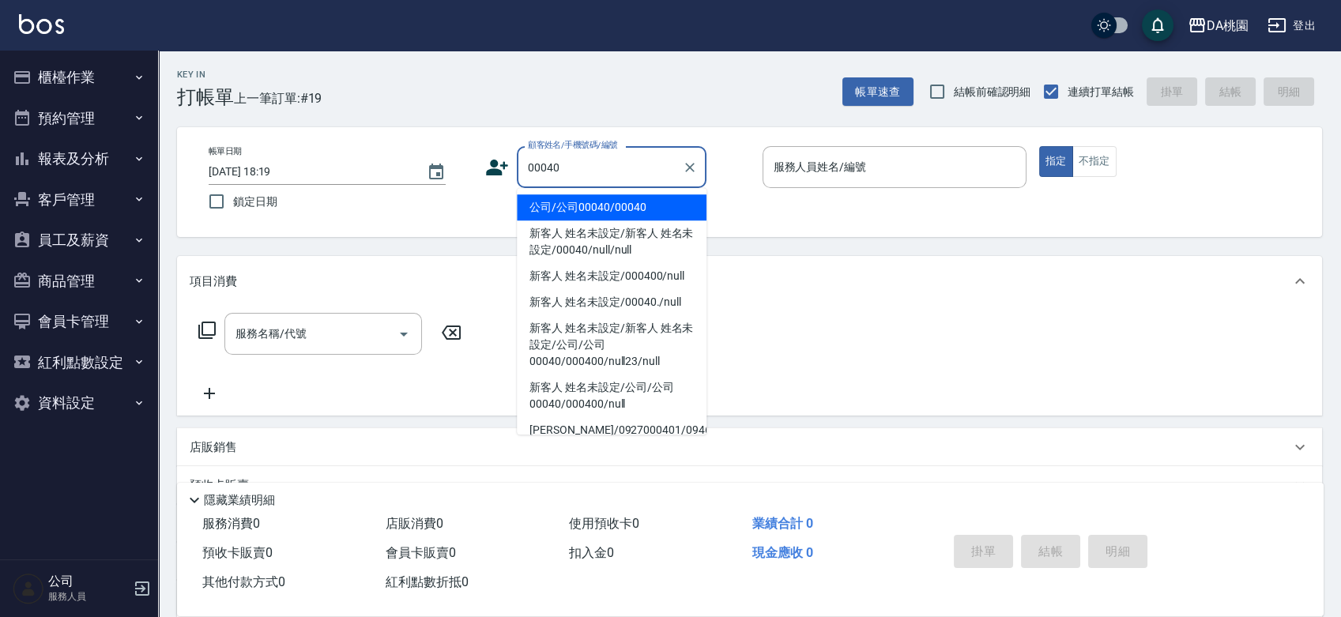
type input "公司/公司00040/00040"
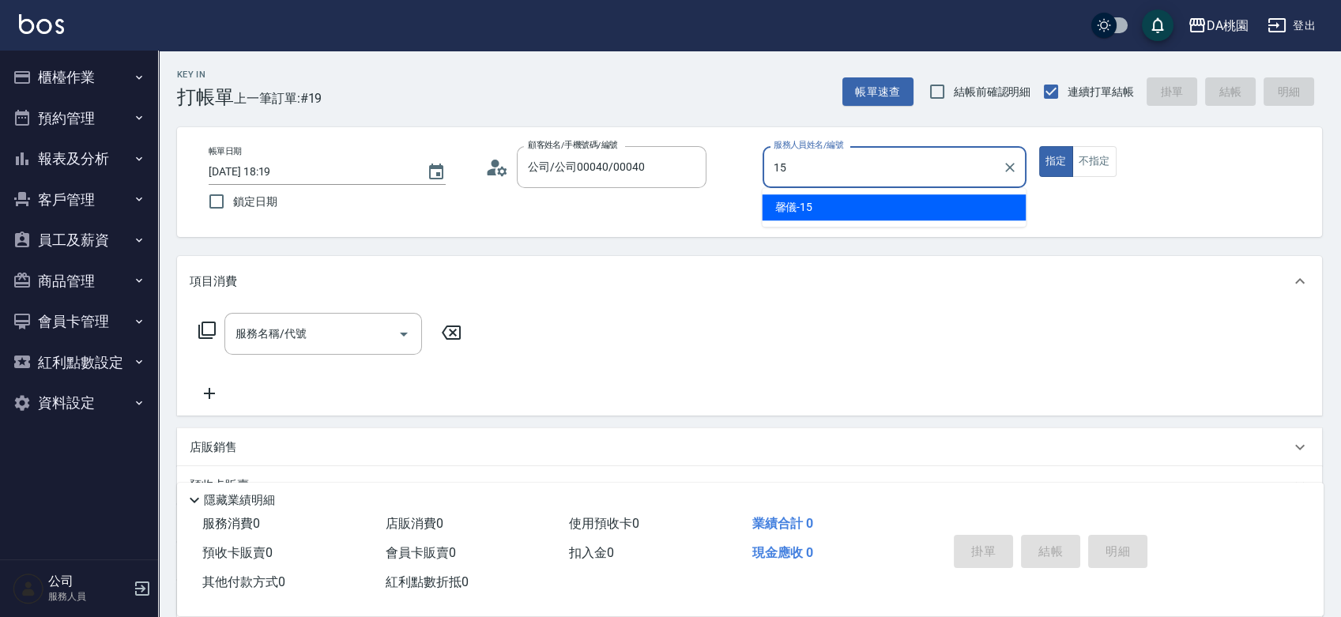
type input "馨儀-15"
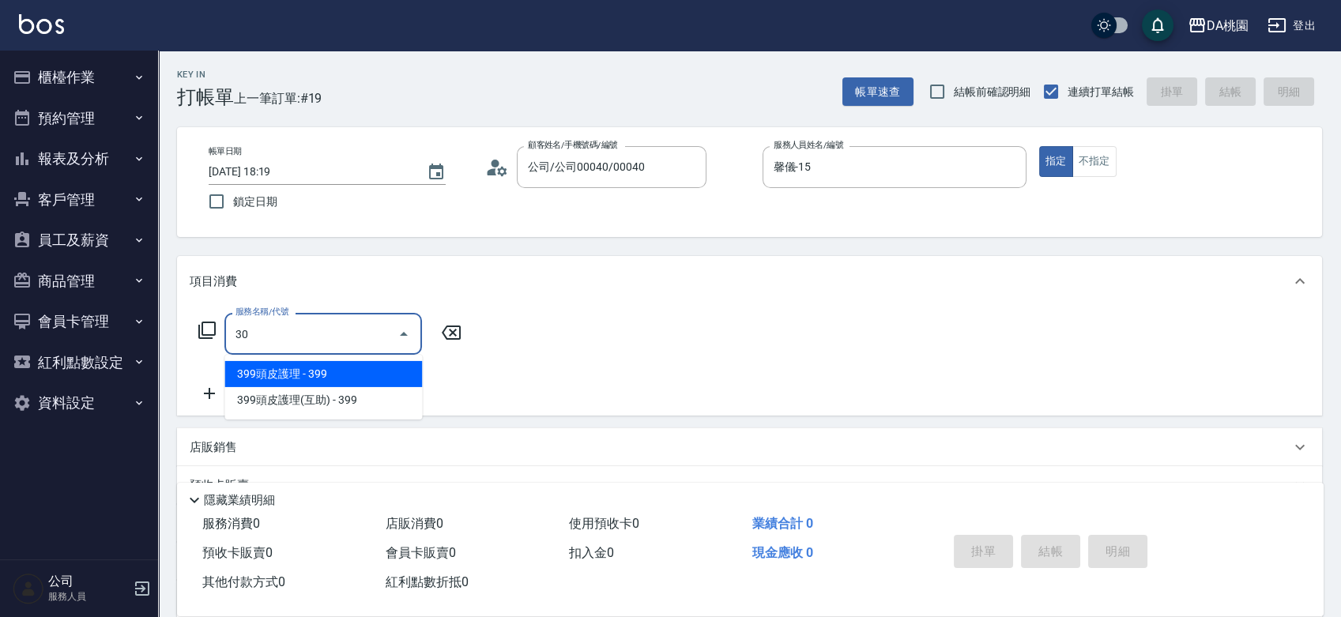
type input "303"
type input "30"
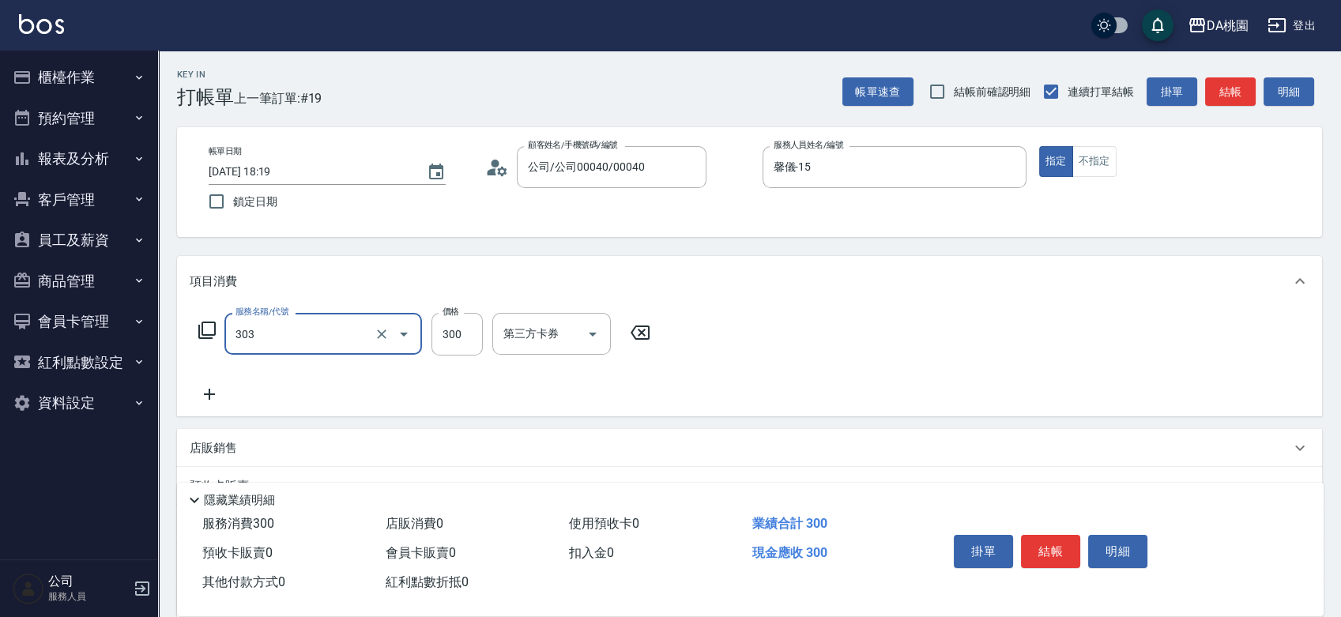
type input "A級剪髮(303)"
type input "5"
type input "0"
type input "55"
type input "50"
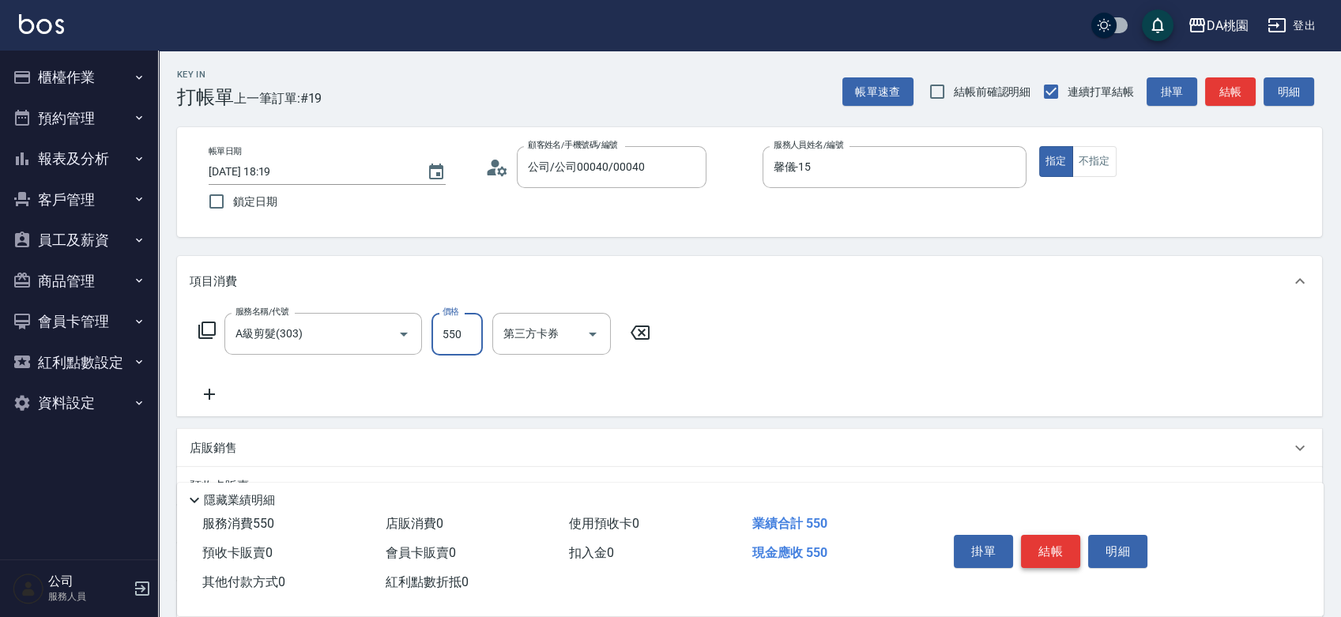
type input "550"
click at [1056, 537] on button "結帳" at bounding box center [1050, 551] width 59 height 33
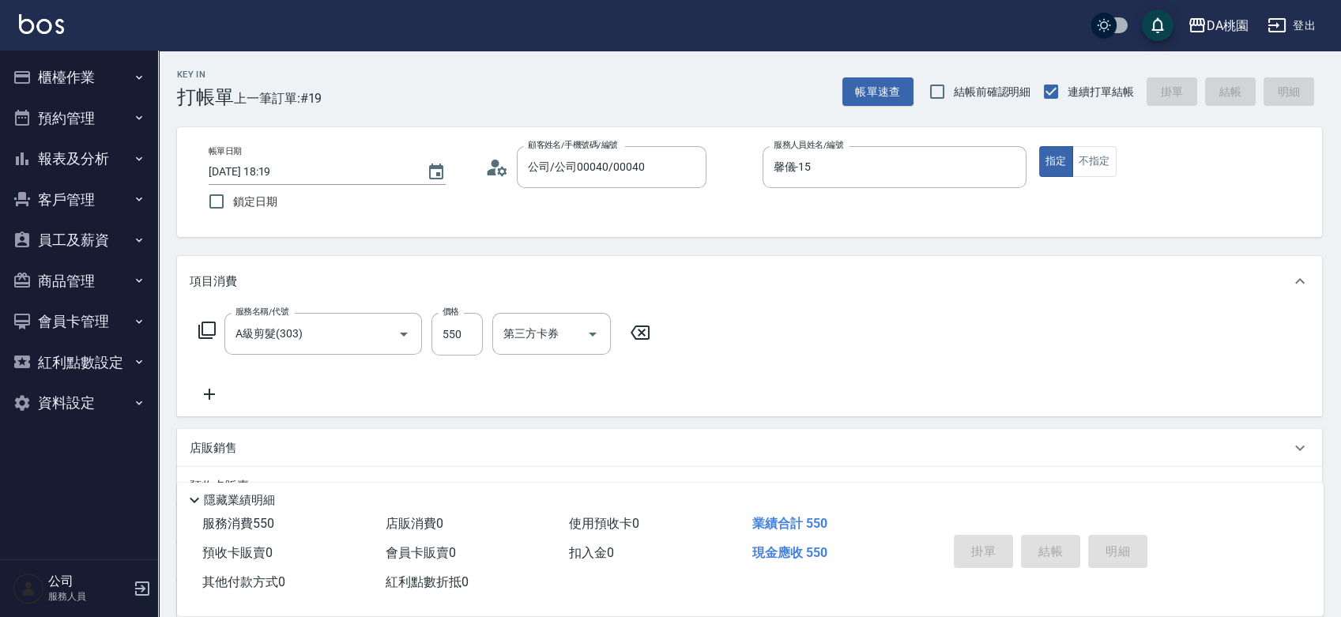
type input "0"
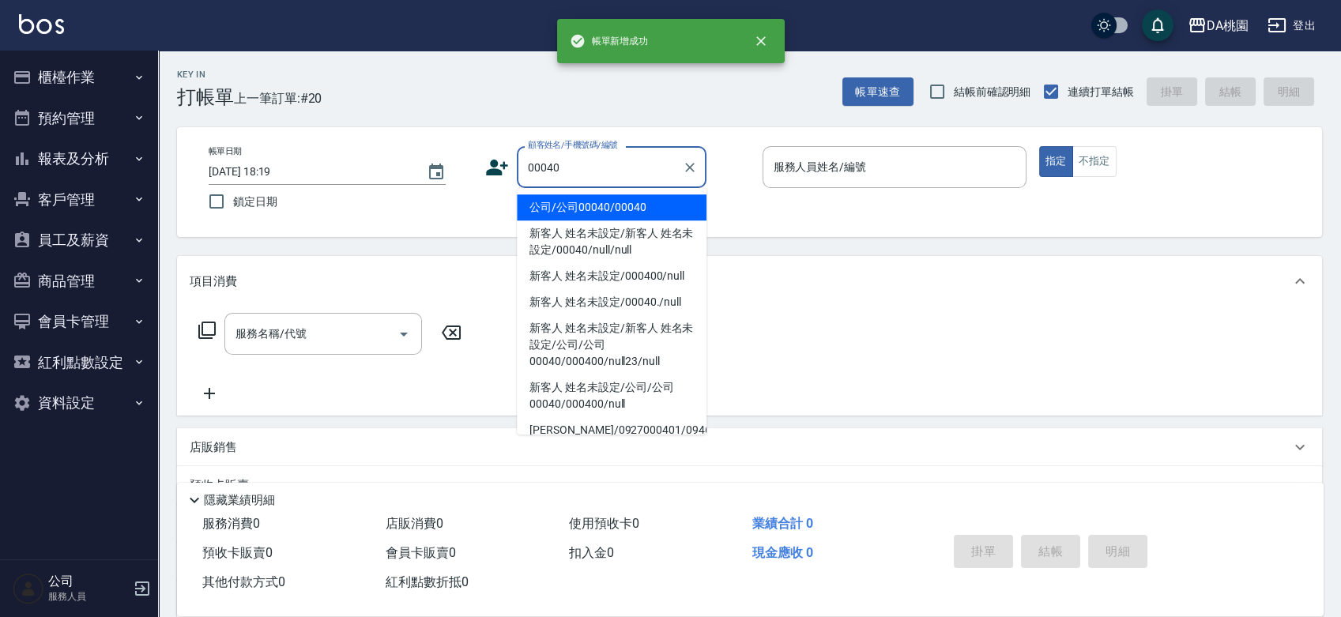
type input "公司/公司00040/00040"
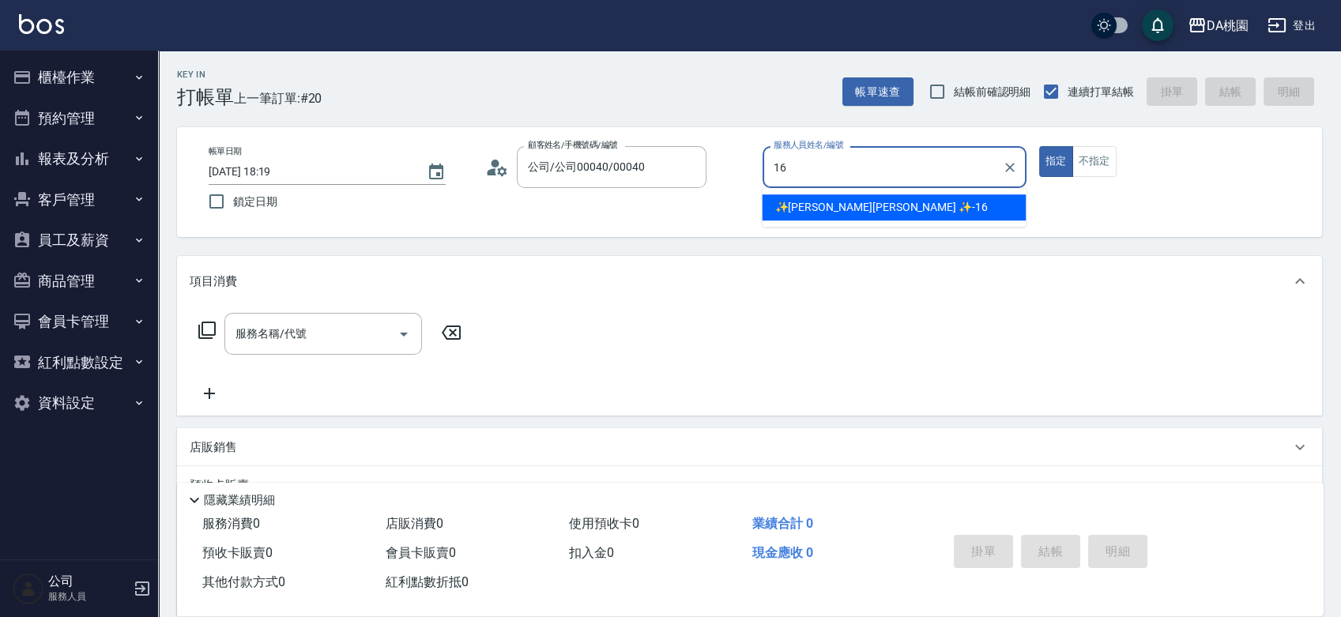
type input "✨[PERSON_NAME][PERSON_NAME] ✨-16"
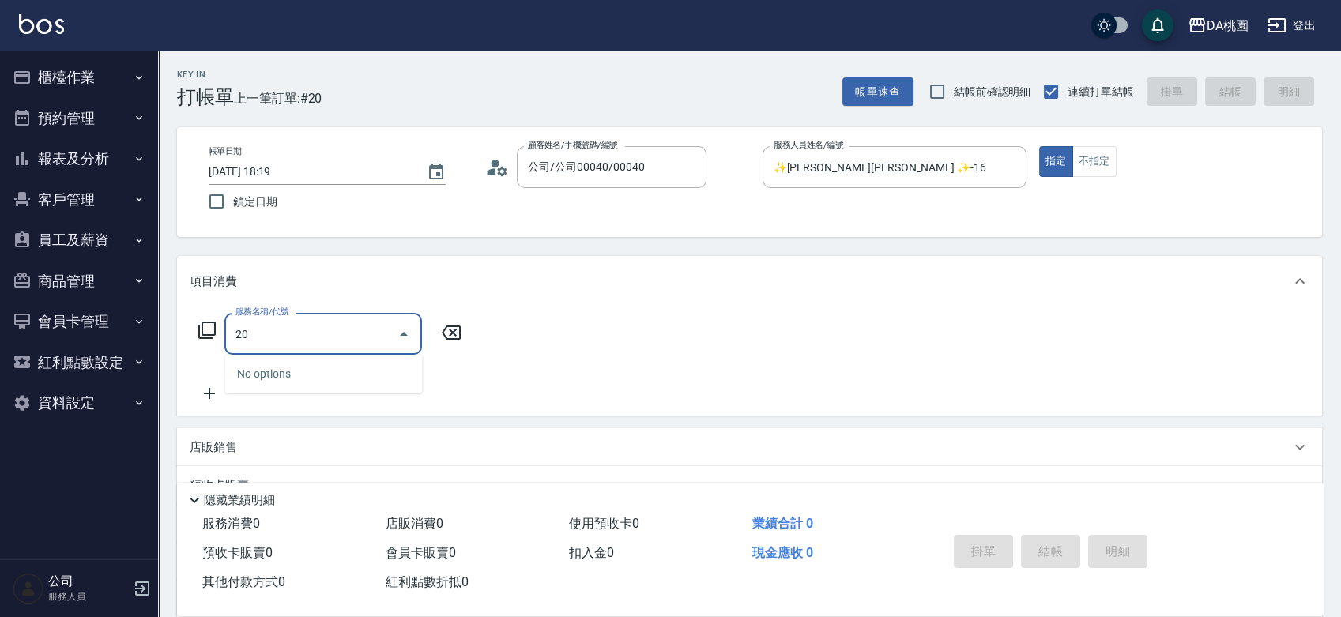
type input "201"
type input "150"
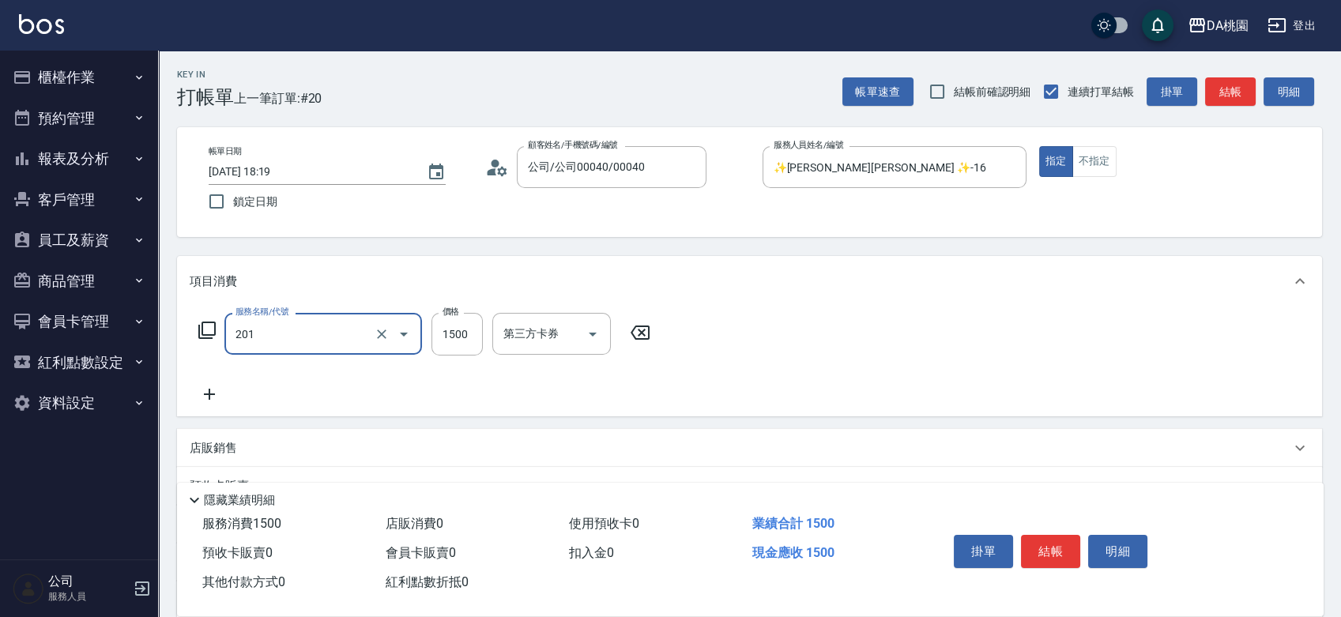
type input "離子燙-互助(201)"
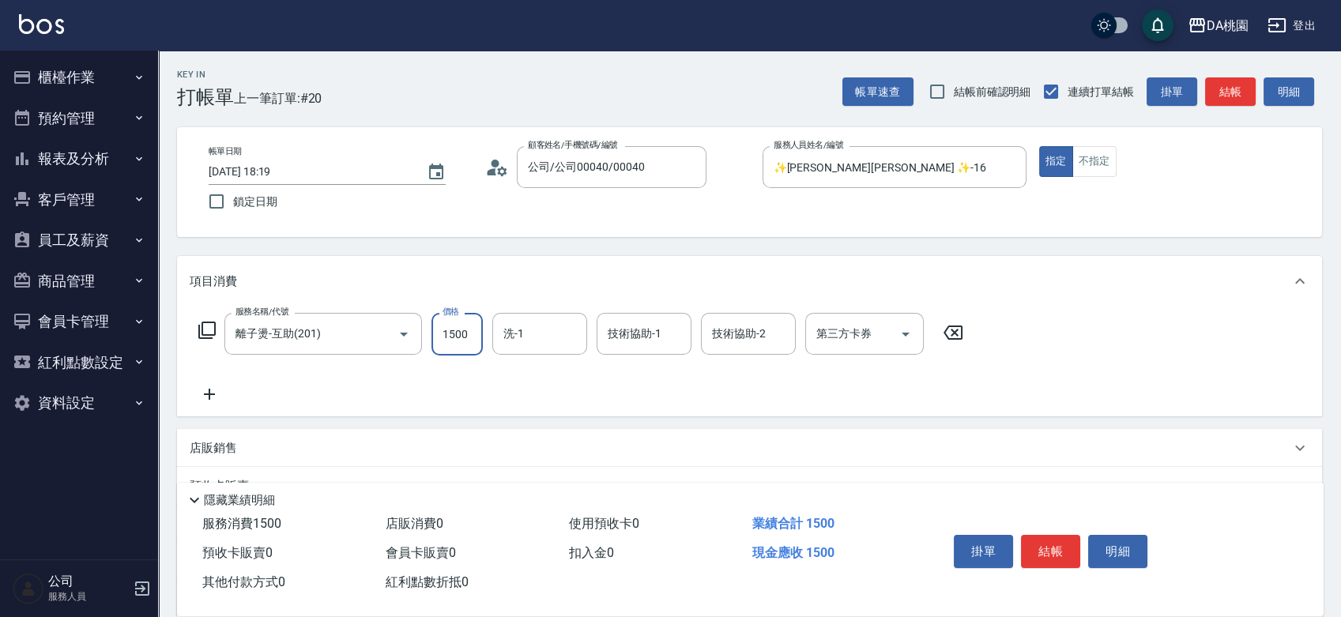
type input "0"
type input "360"
type input "30"
type input "3600"
type input "360"
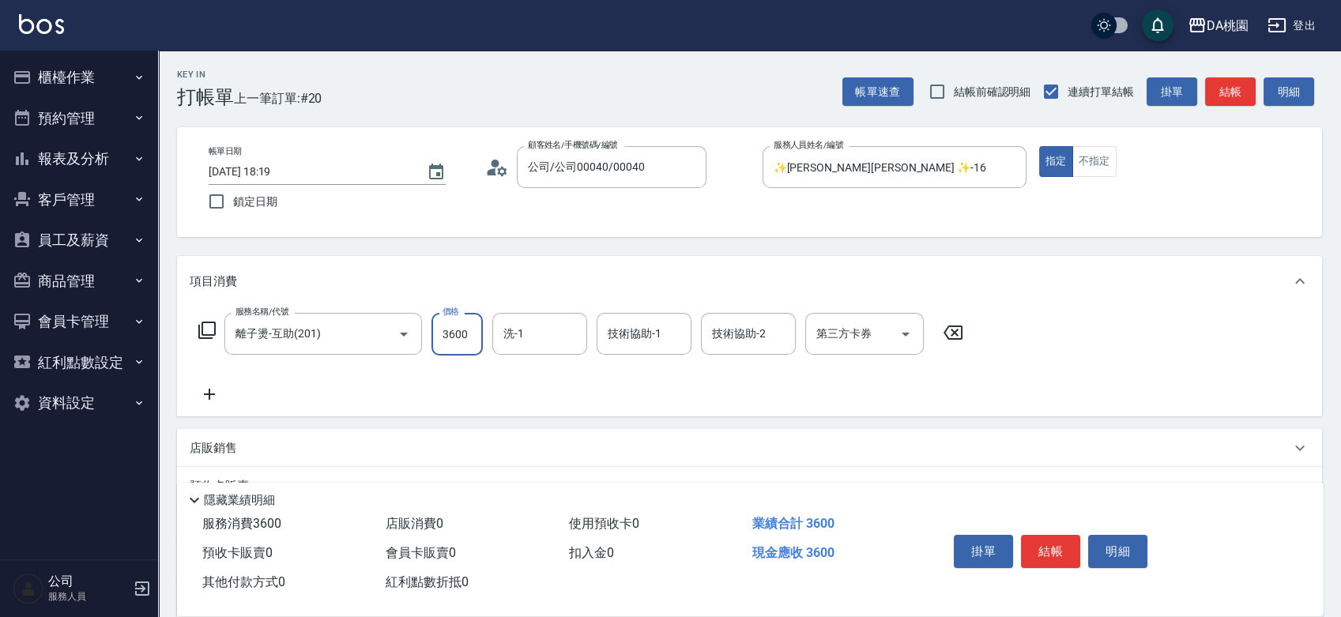
type input "3600"
type input "C C-29"
type input "[PERSON_NAME]-3"
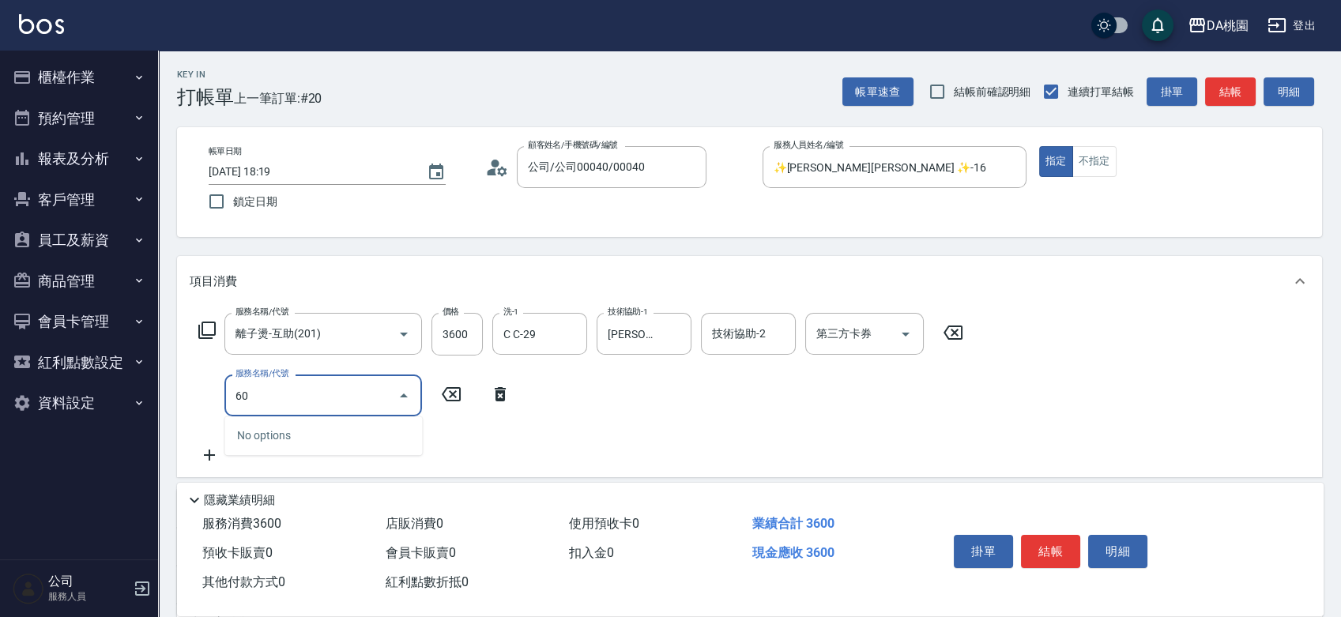
type input "609"
type input "480"
type input "鱗脂質護髮(互助)(609)"
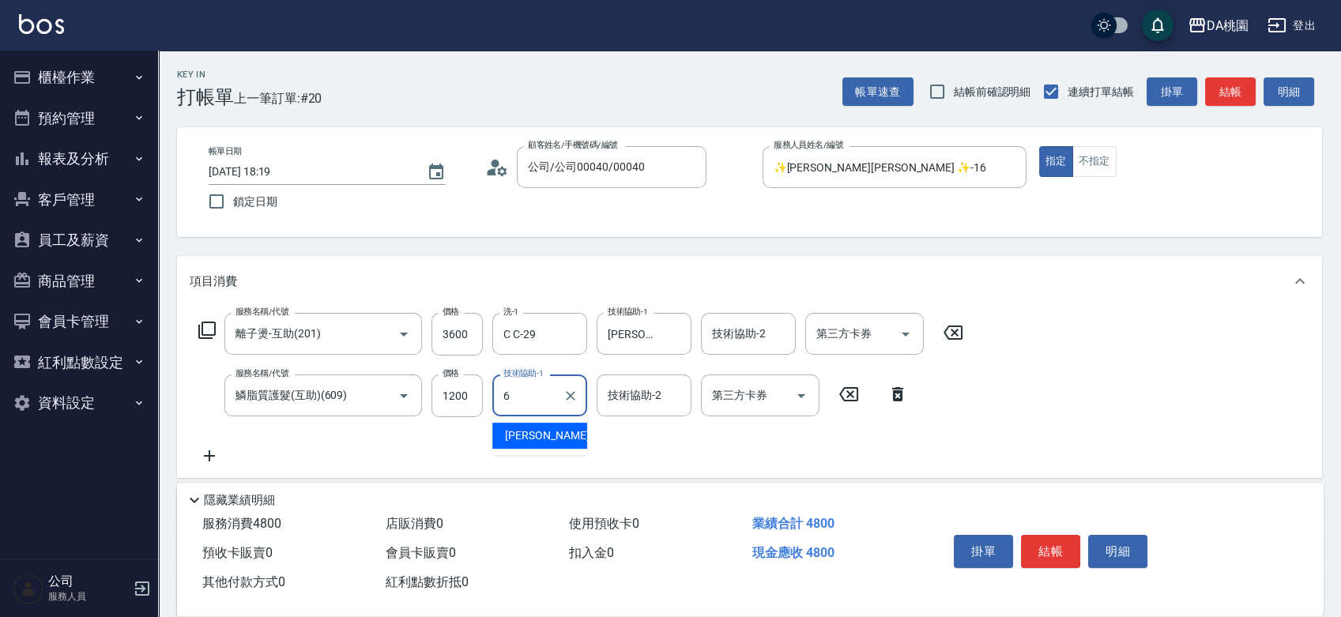
type input "[PERSON_NAME]-6"
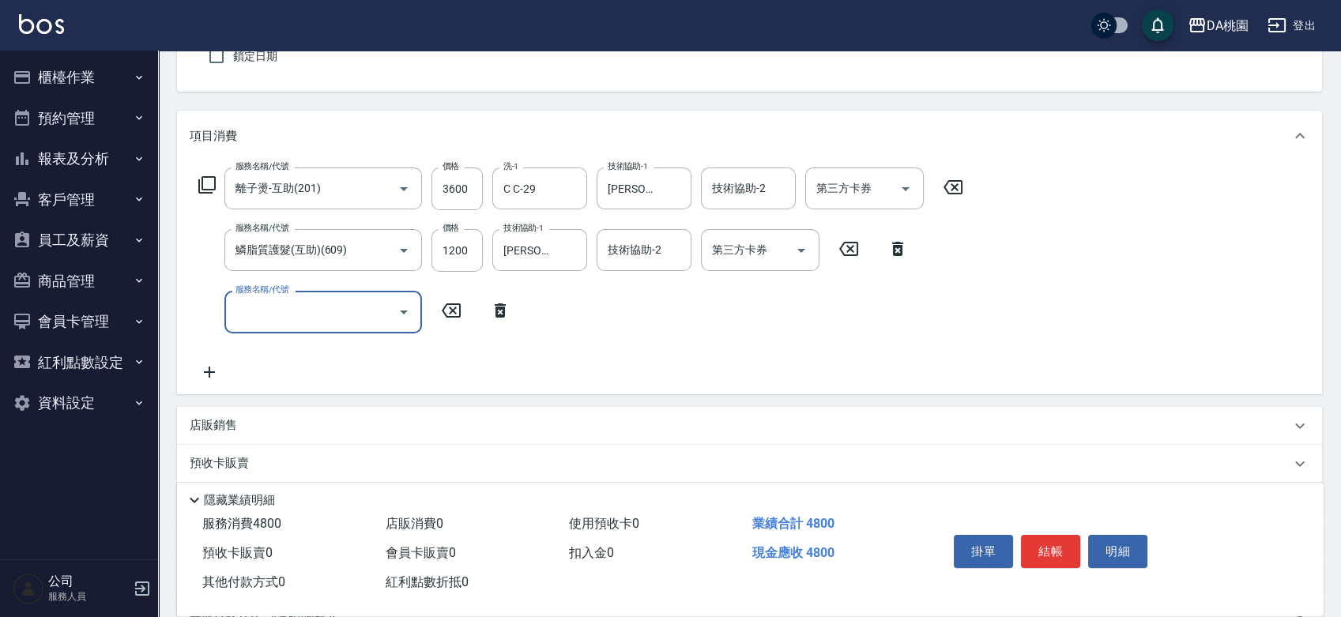
scroll to position [263, 0]
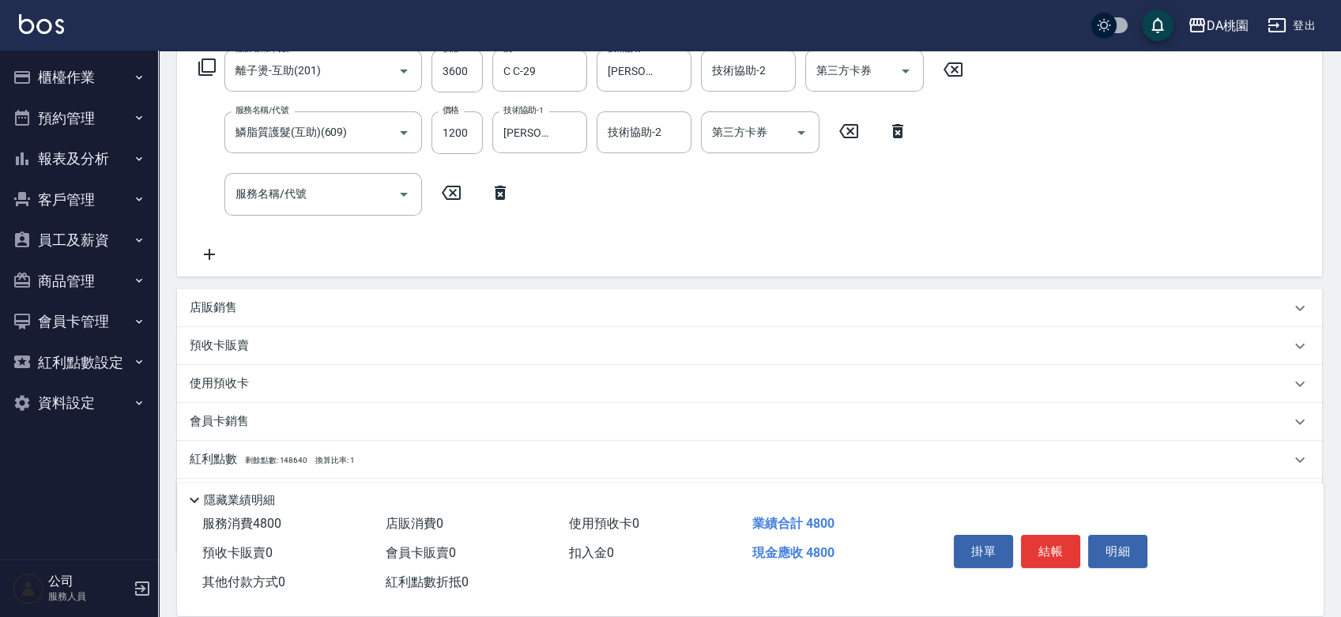
click at [214, 310] on p "店販銷售" at bounding box center [213, 308] width 47 height 17
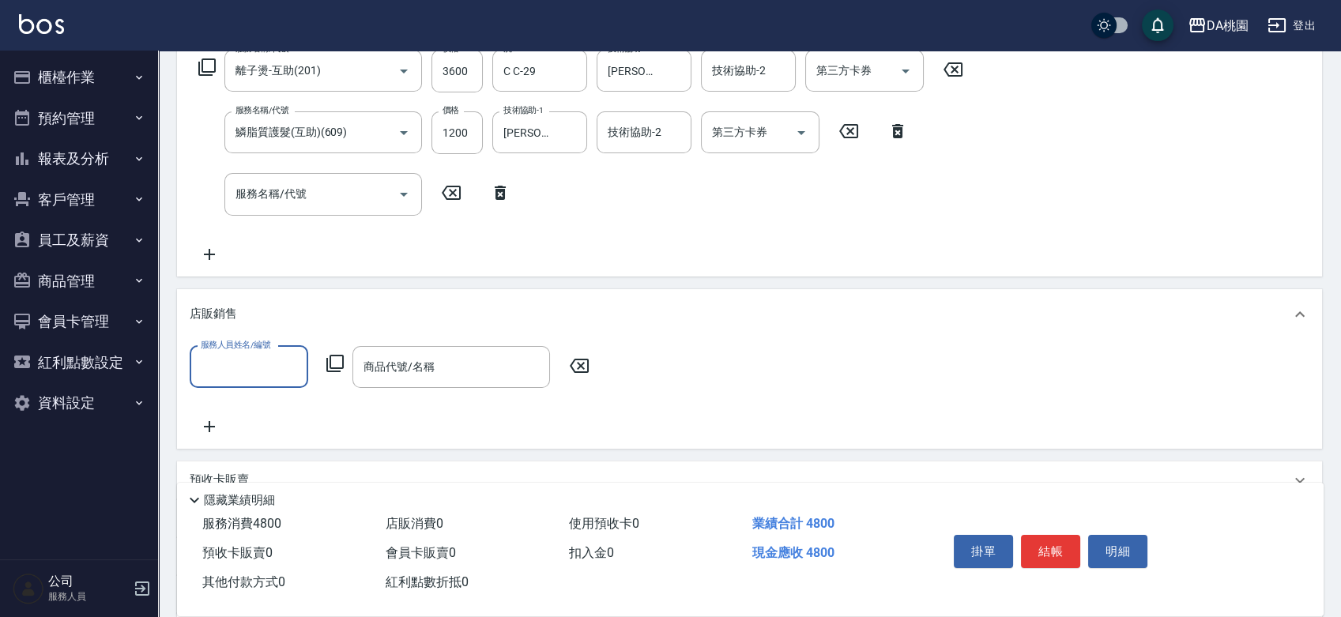
scroll to position [0, 0]
type input "✨[PERSON_NAME][PERSON_NAME] ✨-16"
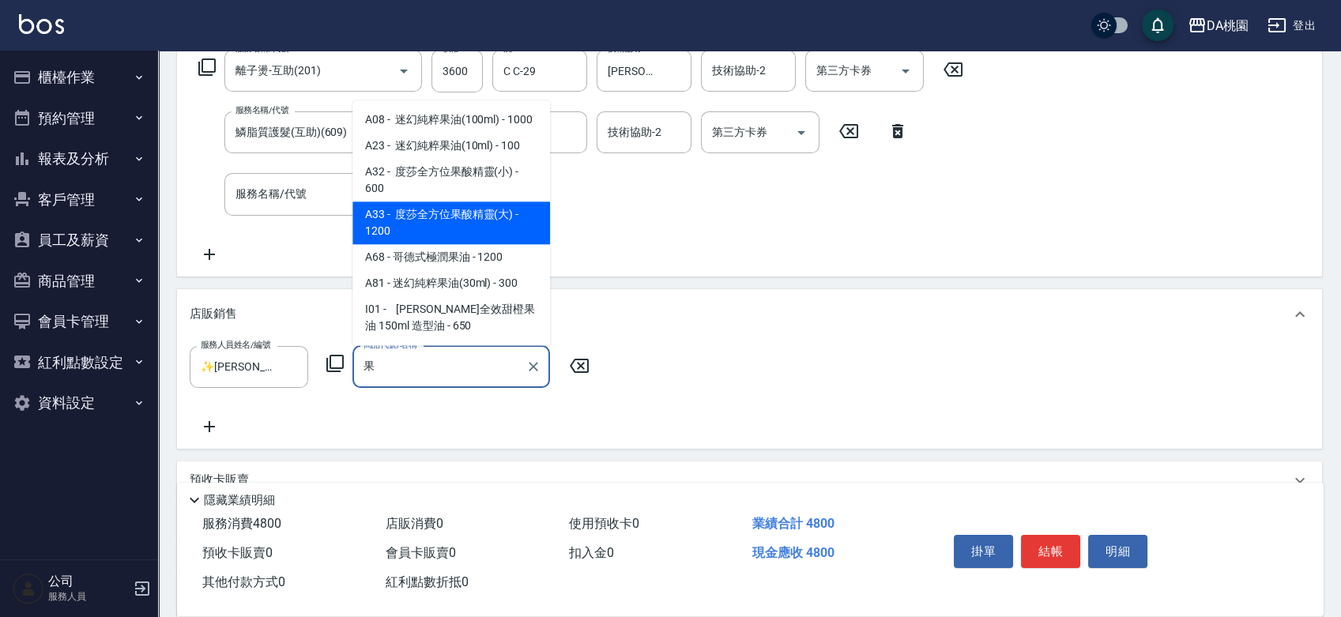
click at [390, 228] on span "A33 - 度莎全方位果酸精靈(大) - 1200" at bounding box center [452, 223] width 198 height 43
type input "度莎全方位果酸精靈(大)"
type input "600"
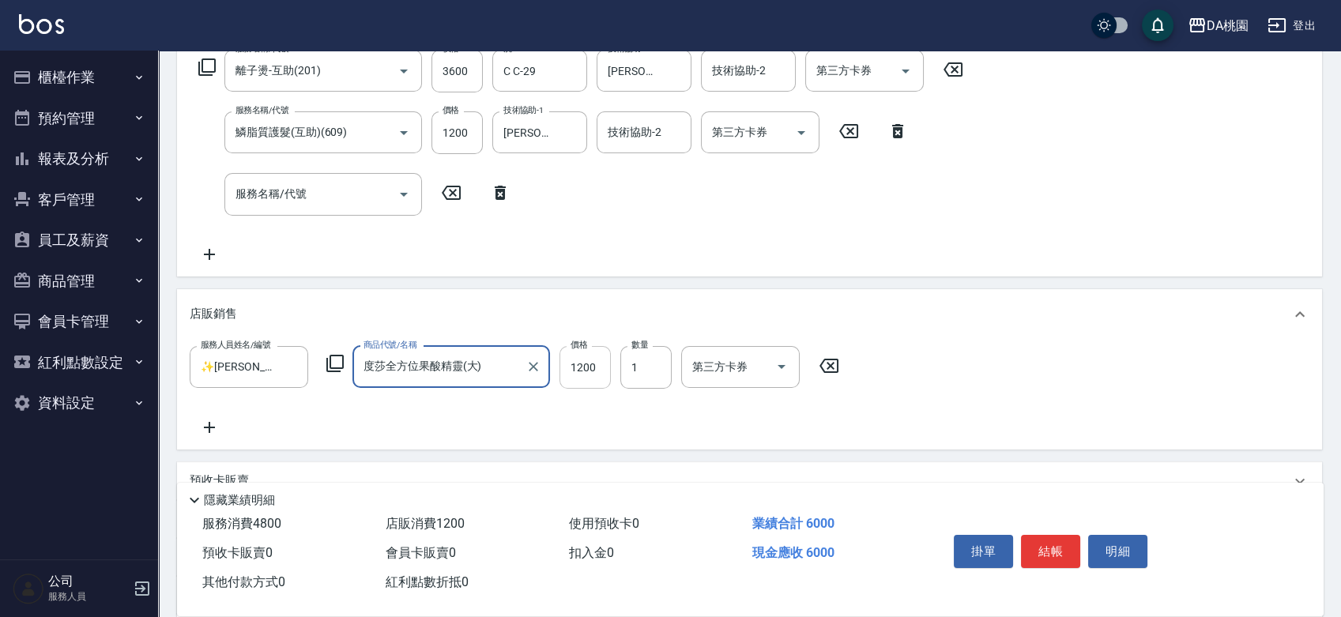
type input "度莎全方位果酸精靈(大)"
click at [585, 368] on input "1200" at bounding box center [585, 367] width 51 height 43
type input "1"
type input "480"
type input "115"
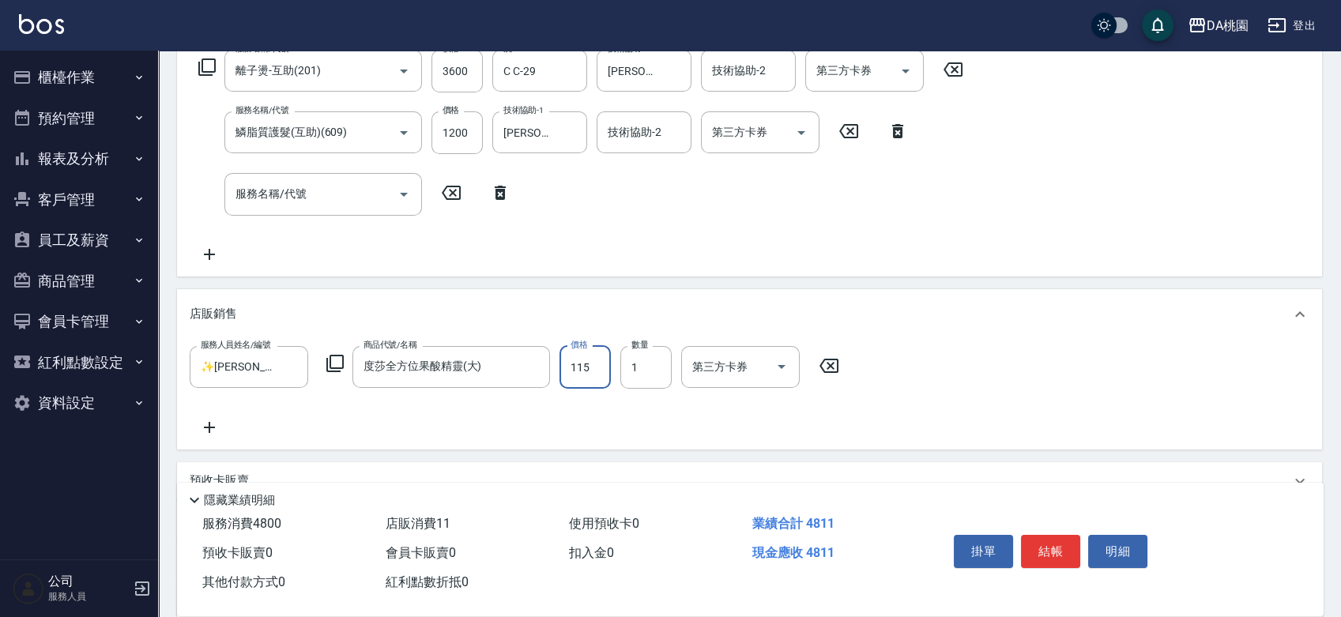
type input "490"
type input "1150"
type input "590"
type input "1150"
click at [215, 424] on icon at bounding box center [210, 427] width 40 height 19
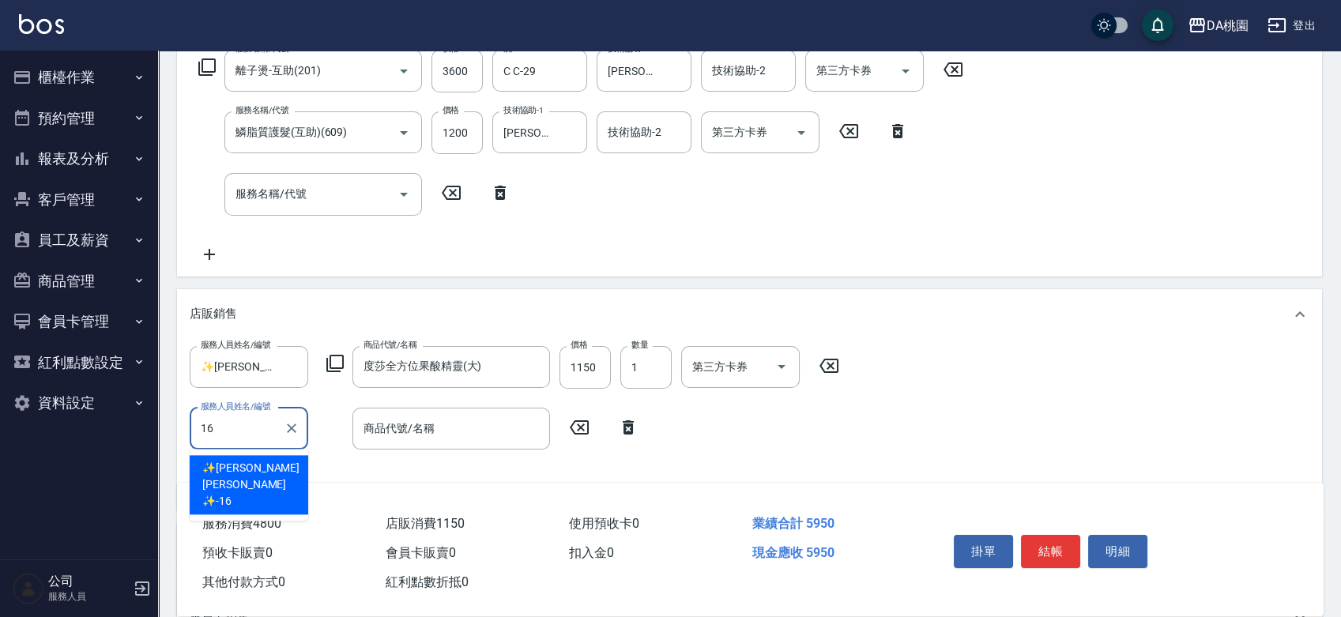
type input "✨[PERSON_NAME][PERSON_NAME] ✨-16"
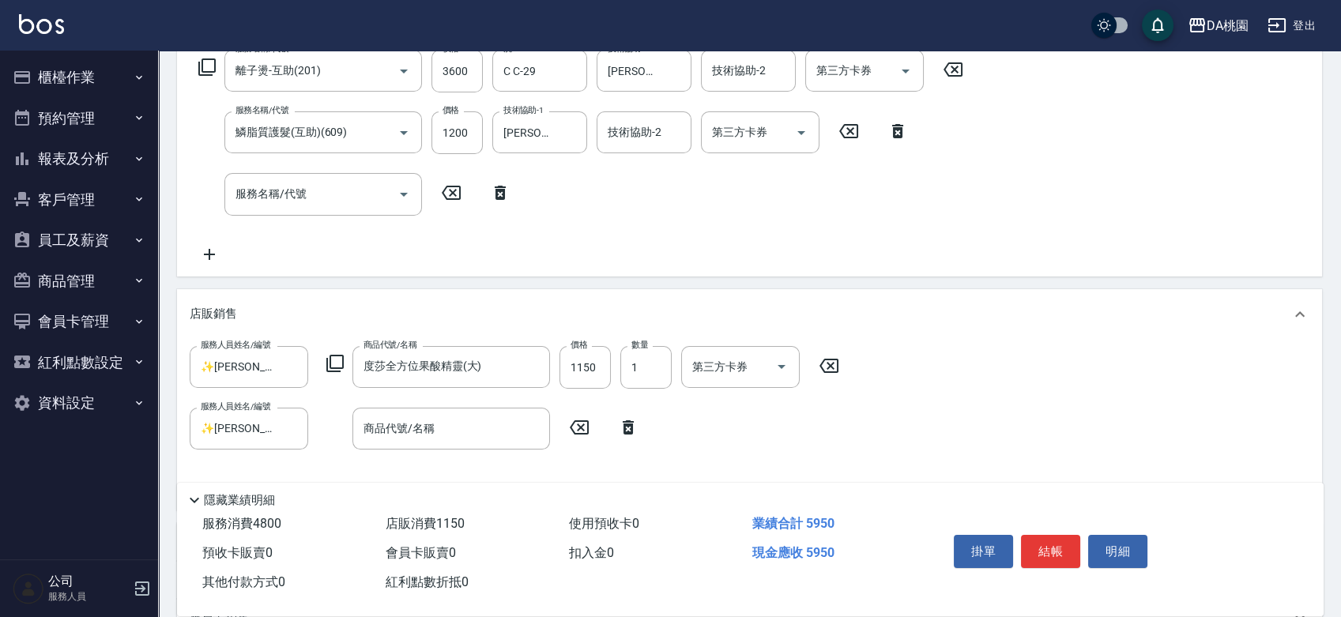
click at [344, 350] on div "服務人員姓名/編號 ✨[PERSON_NAME][PERSON_NAME] ✨-16 服務人員姓名/編號 商品代號/名稱 度莎全方位果酸精靈(大) 商品代號/…" at bounding box center [519, 367] width 659 height 43
click at [341, 362] on icon at bounding box center [335, 363] width 19 height 19
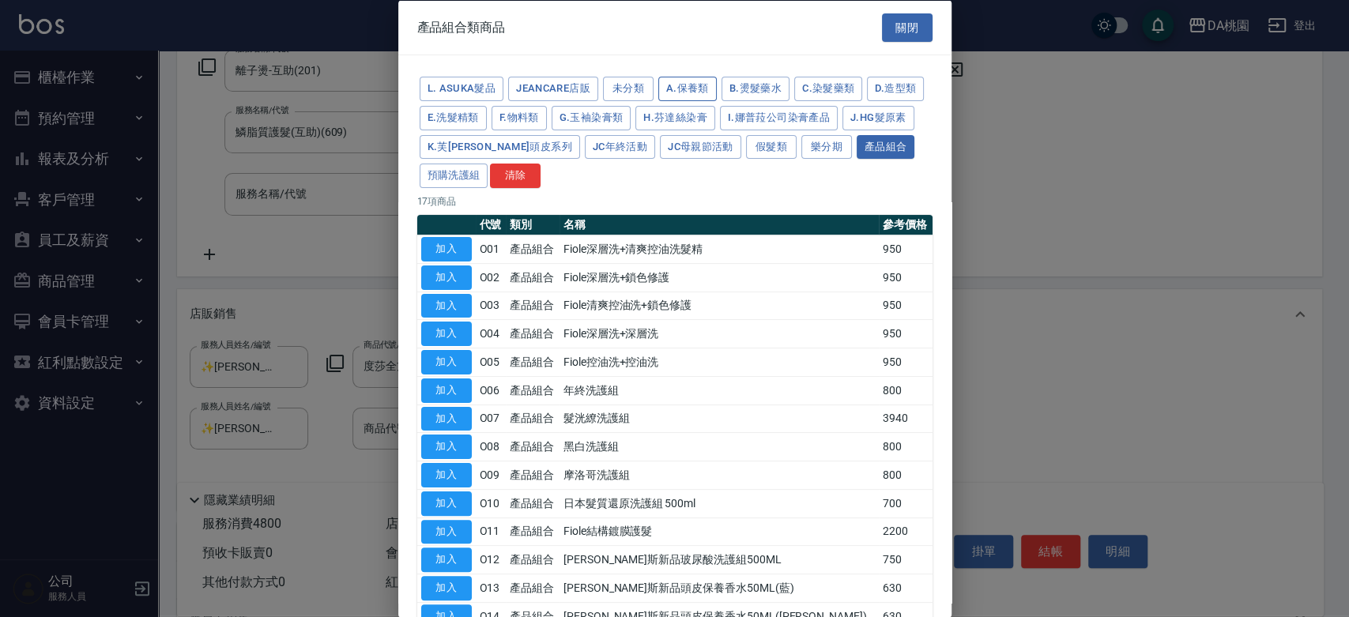
click at [668, 93] on button "A.保養類" at bounding box center [687, 89] width 58 height 25
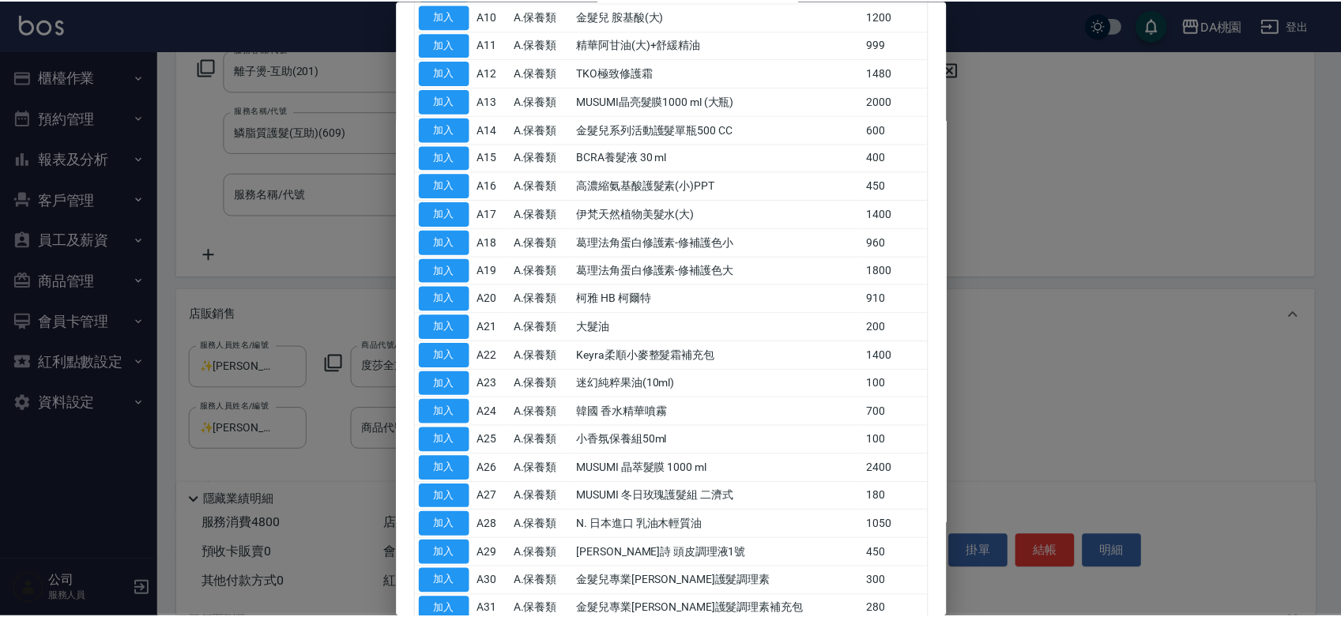
scroll to position [1112, 0]
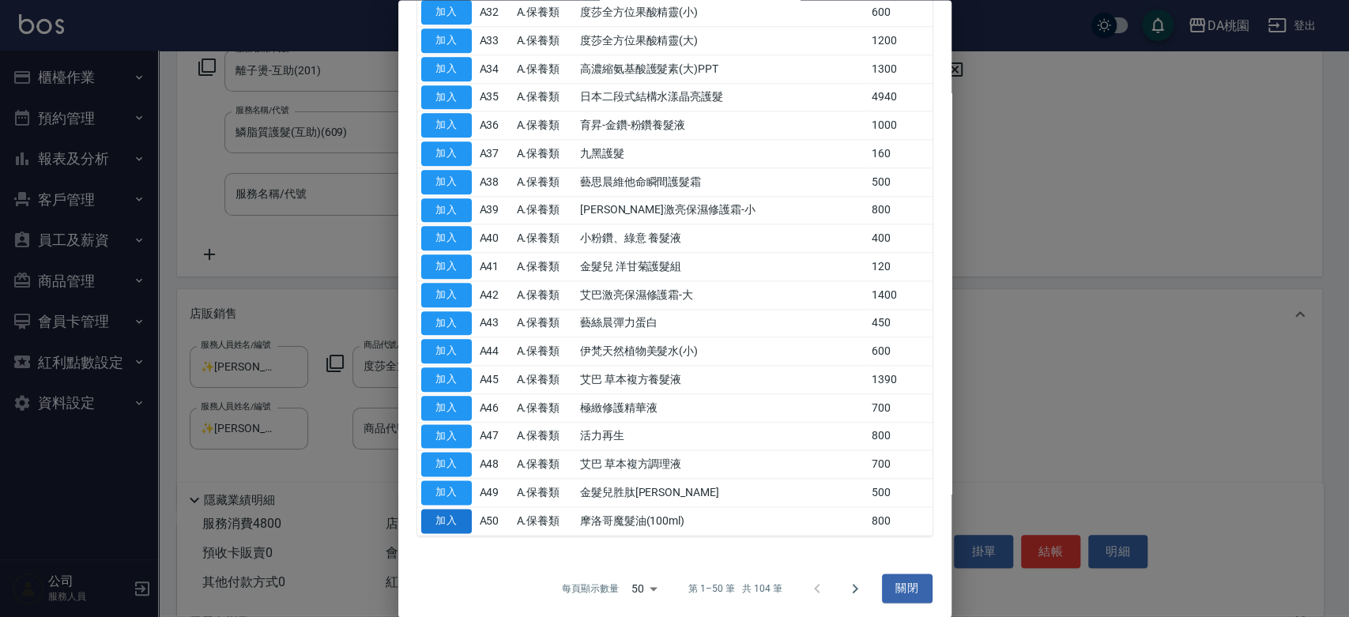
click at [445, 513] on button "加入" at bounding box center [446, 521] width 51 height 25
type input "670"
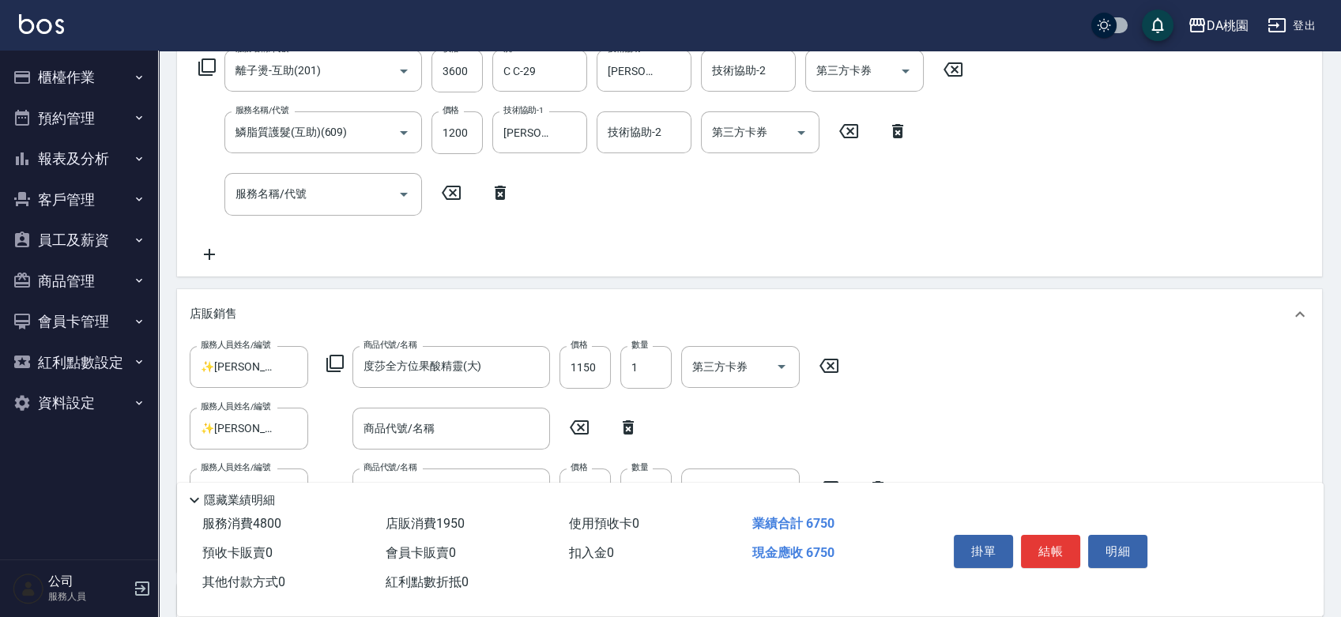
click at [631, 424] on icon at bounding box center [628, 427] width 11 height 14
type input "摩洛哥魔髮油(100ml)"
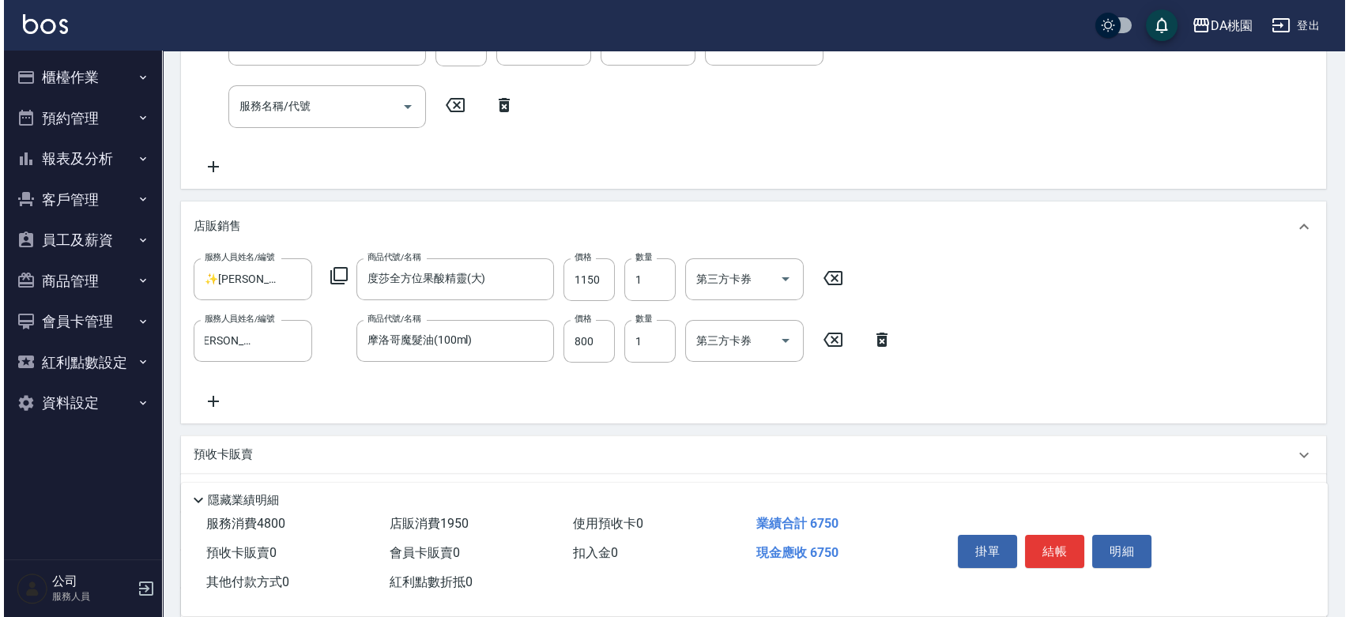
scroll to position [0, 0]
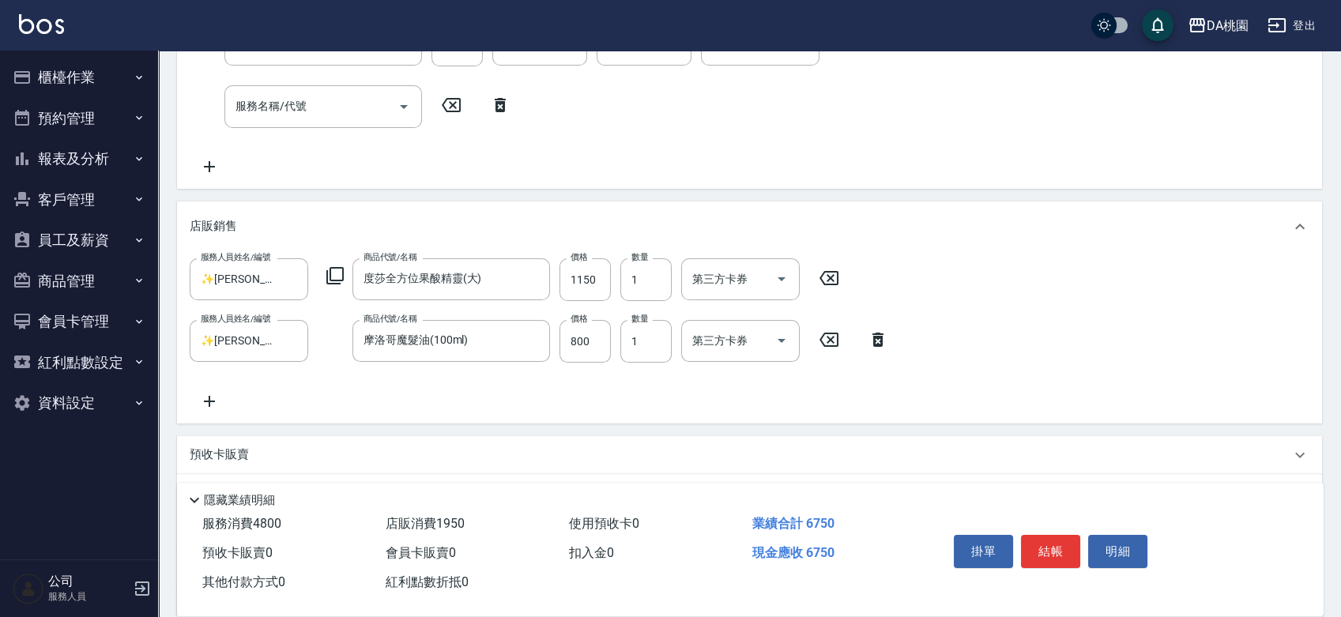
click at [210, 405] on icon at bounding box center [210, 401] width 40 height 19
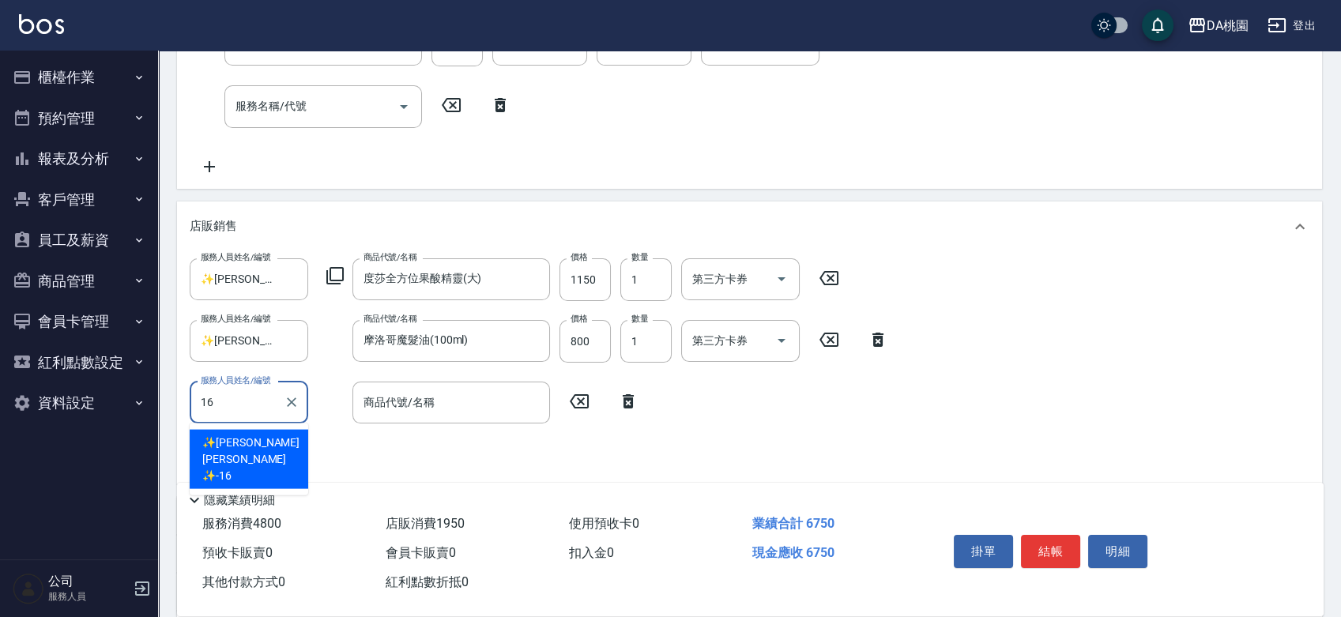
type input "✨[PERSON_NAME][PERSON_NAME] ✨-16"
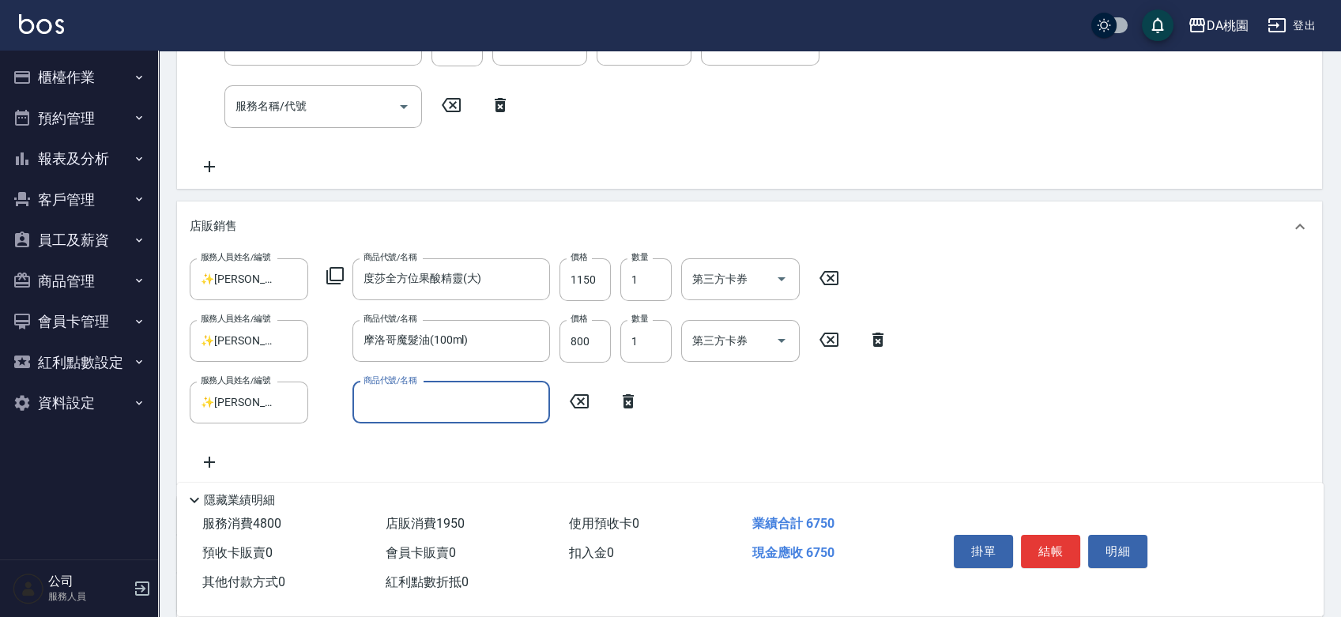
click at [343, 274] on icon at bounding box center [334, 275] width 17 height 17
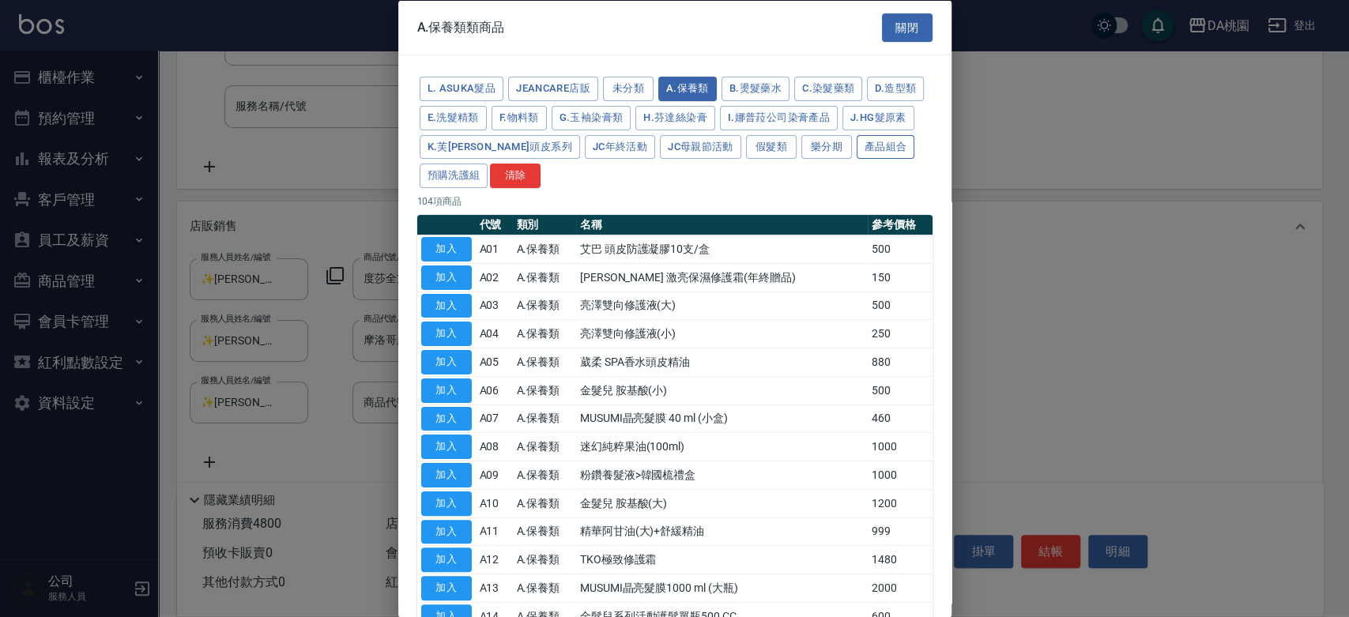
click at [857, 159] on button "產品組合" at bounding box center [886, 146] width 58 height 25
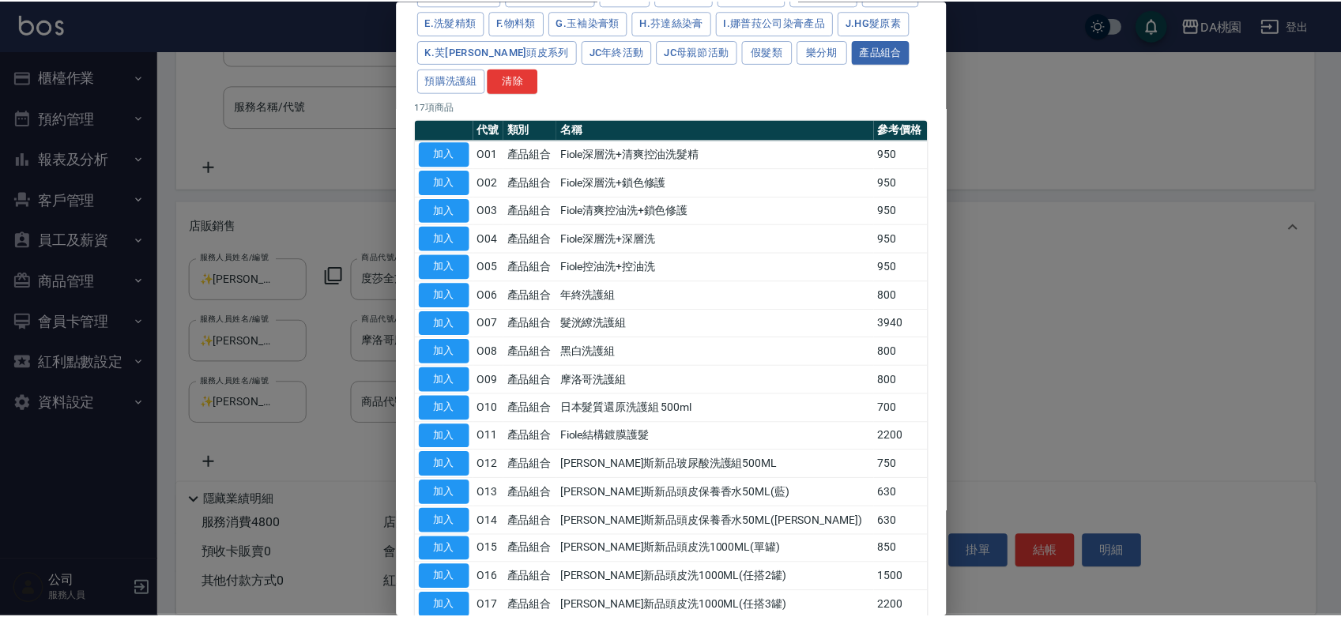
scroll to position [183, 0]
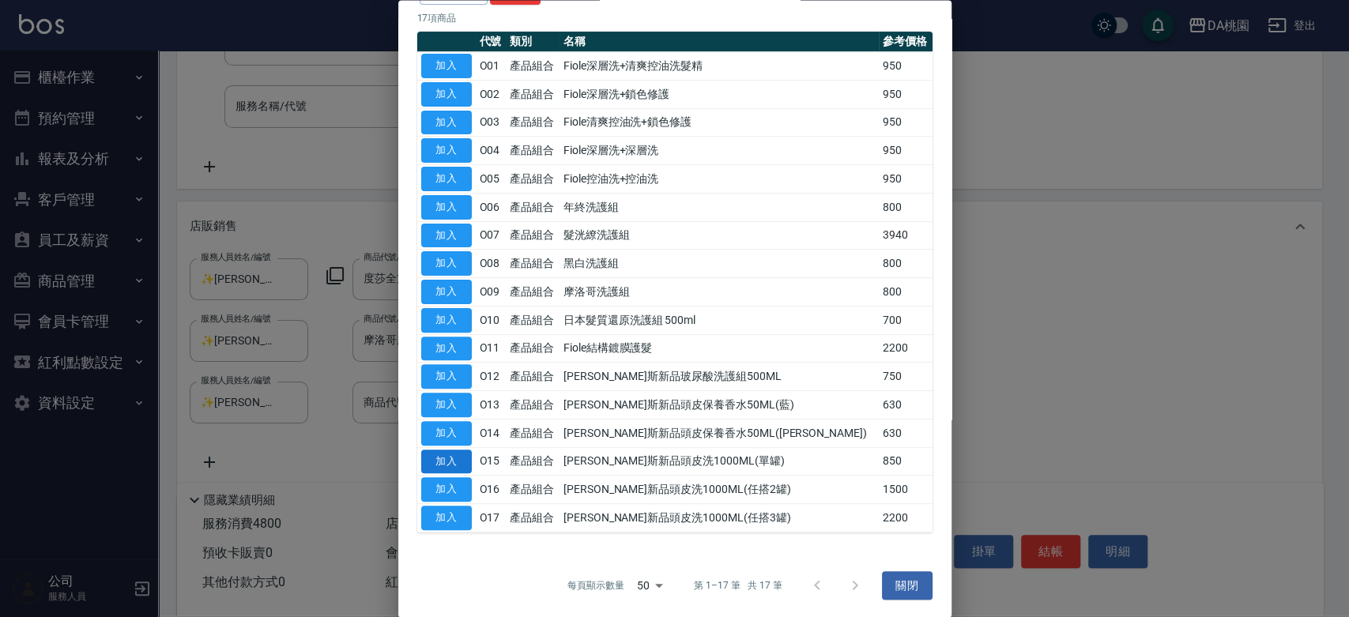
click at [437, 455] on button "加入" at bounding box center [446, 462] width 51 height 25
type input "760"
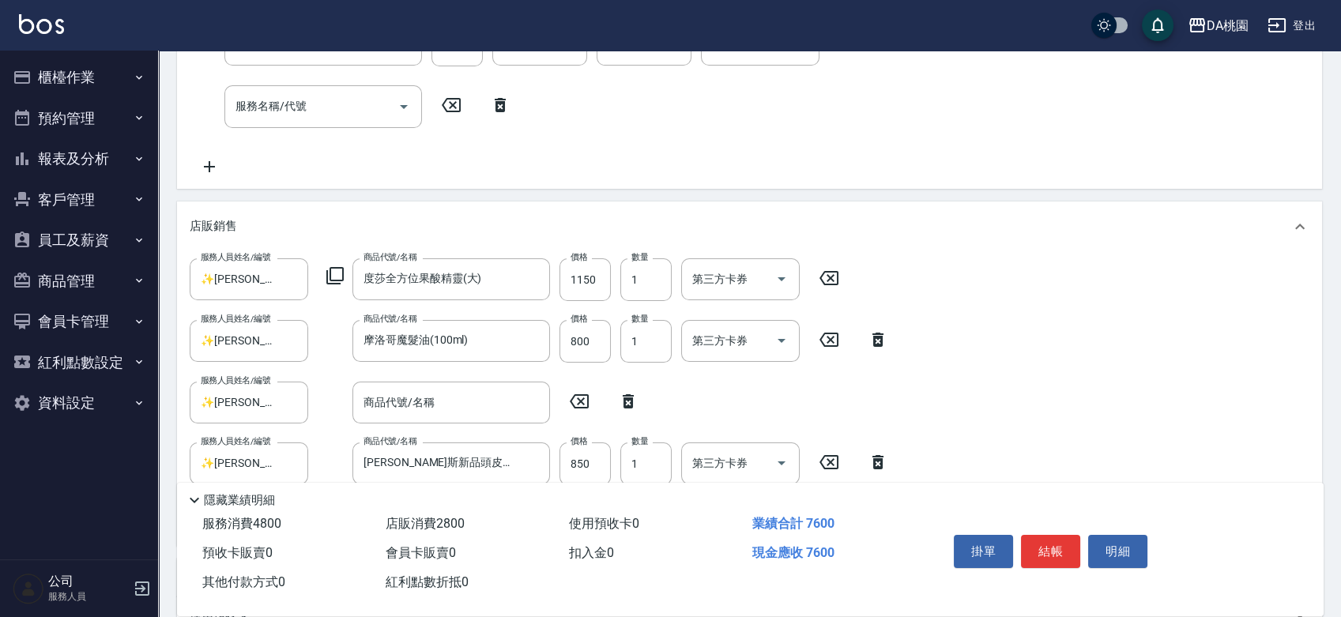
click at [627, 398] on icon at bounding box center [628, 401] width 11 height 14
type input "[PERSON_NAME]斯新品頭皮洗1000ML(單罐)"
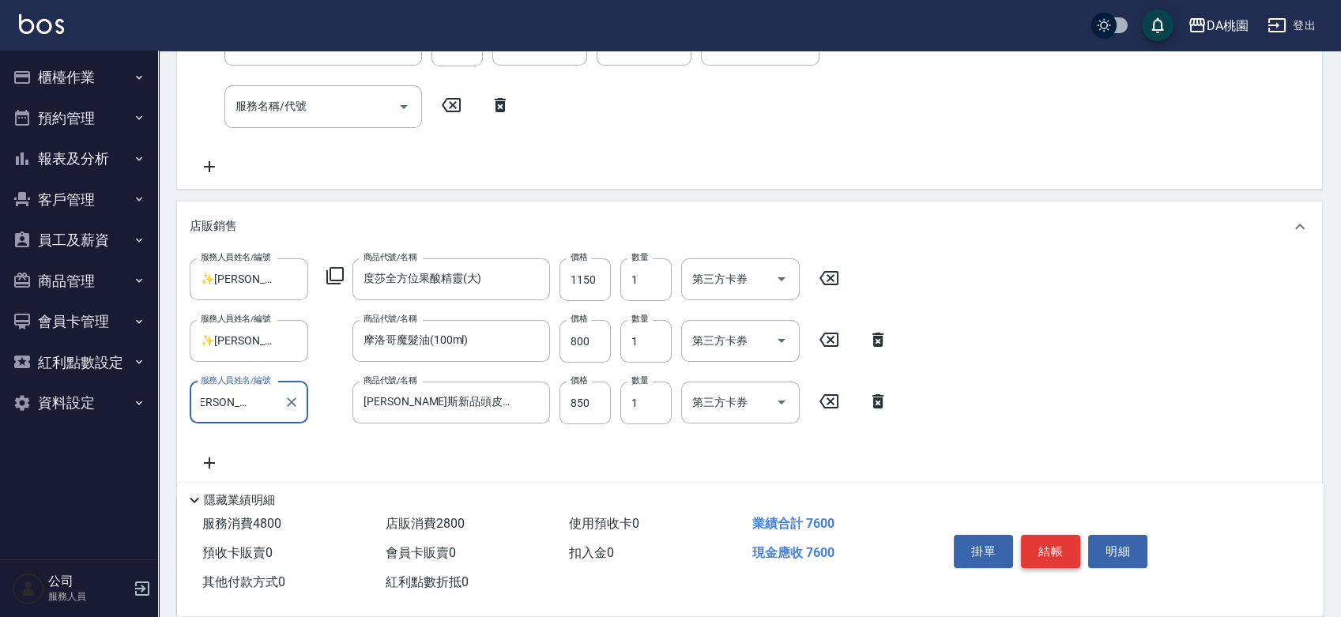
scroll to position [0, 0]
click at [1034, 547] on button "結帳" at bounding box center [1050, 551] width 59 height 33
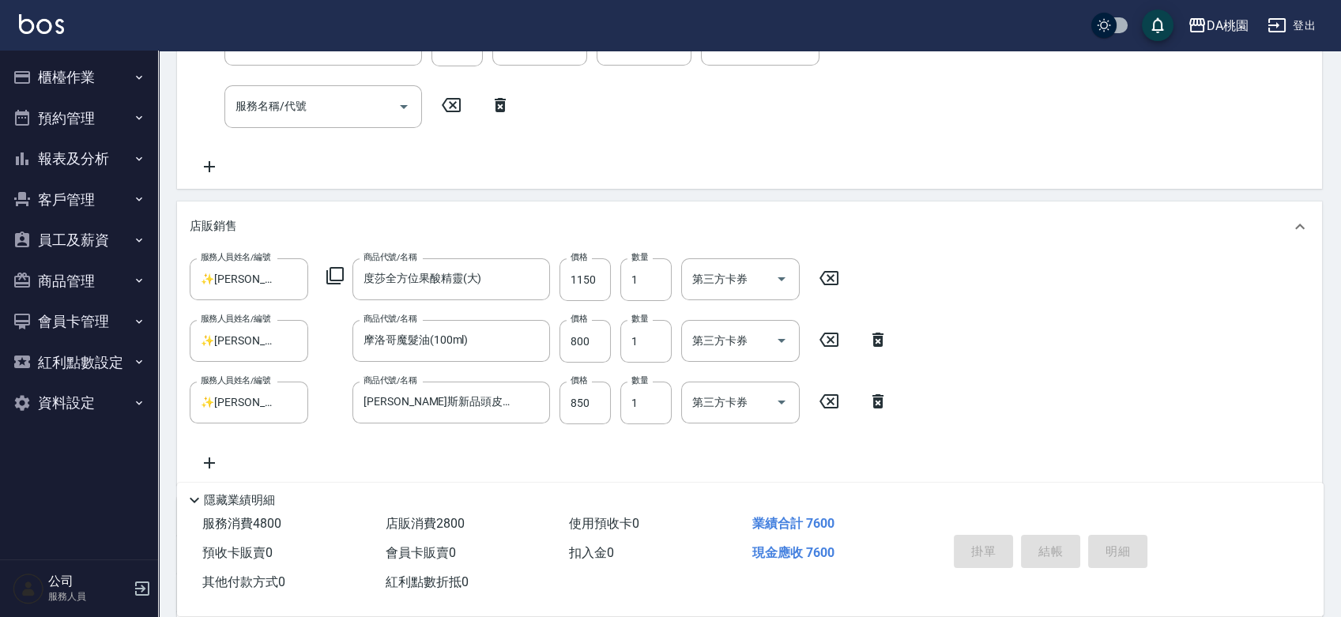
type input "[DATE] 18:20"
type input "0"
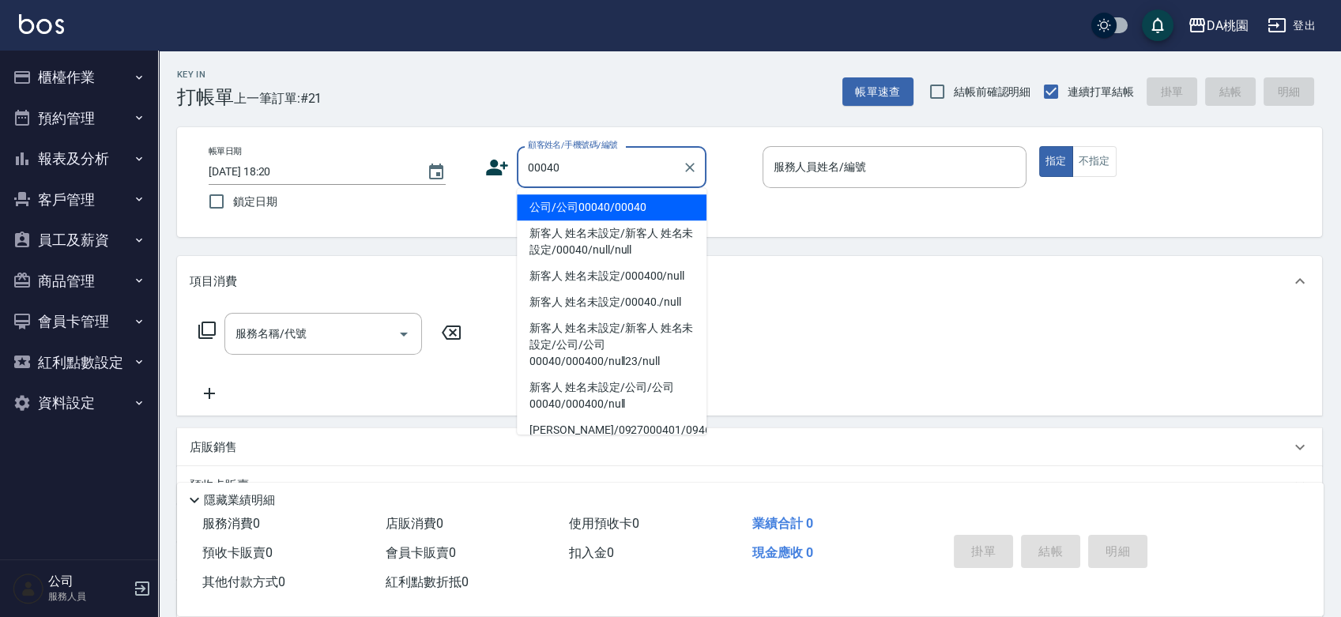
type input "公司/公司00040/00040"
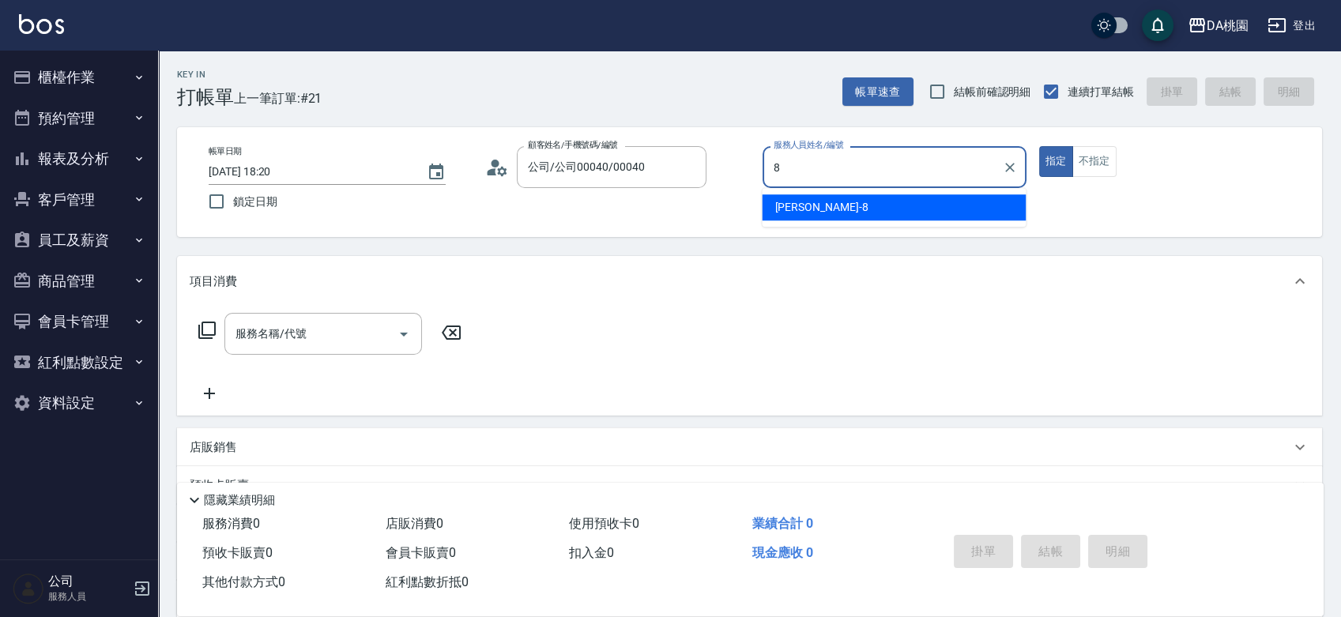
type input "[PERSON_NAME]-8"
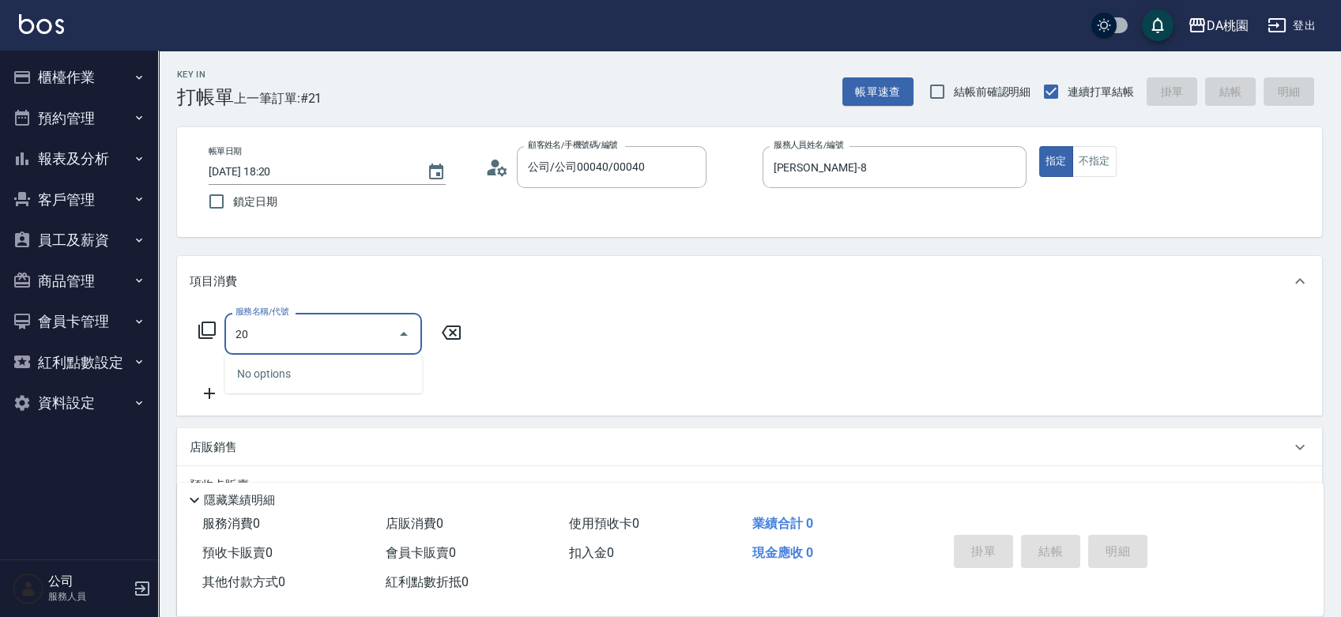
type input "201"
type input "150"
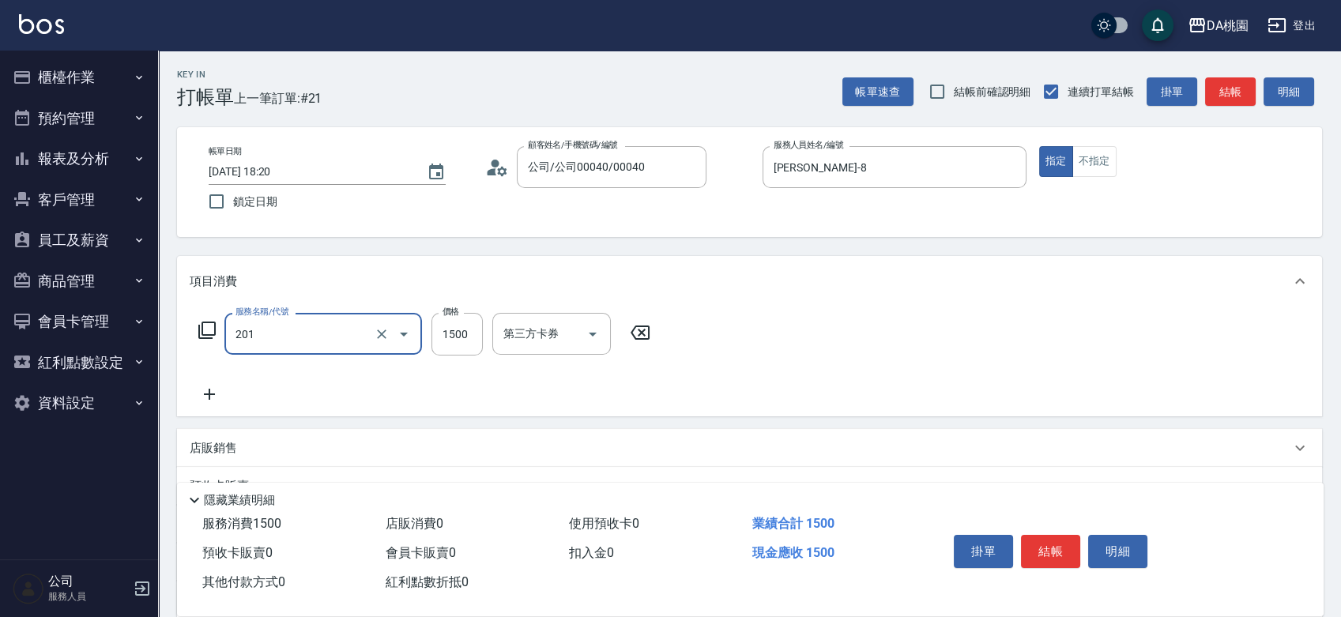
type input "離子燙-互助(201)"
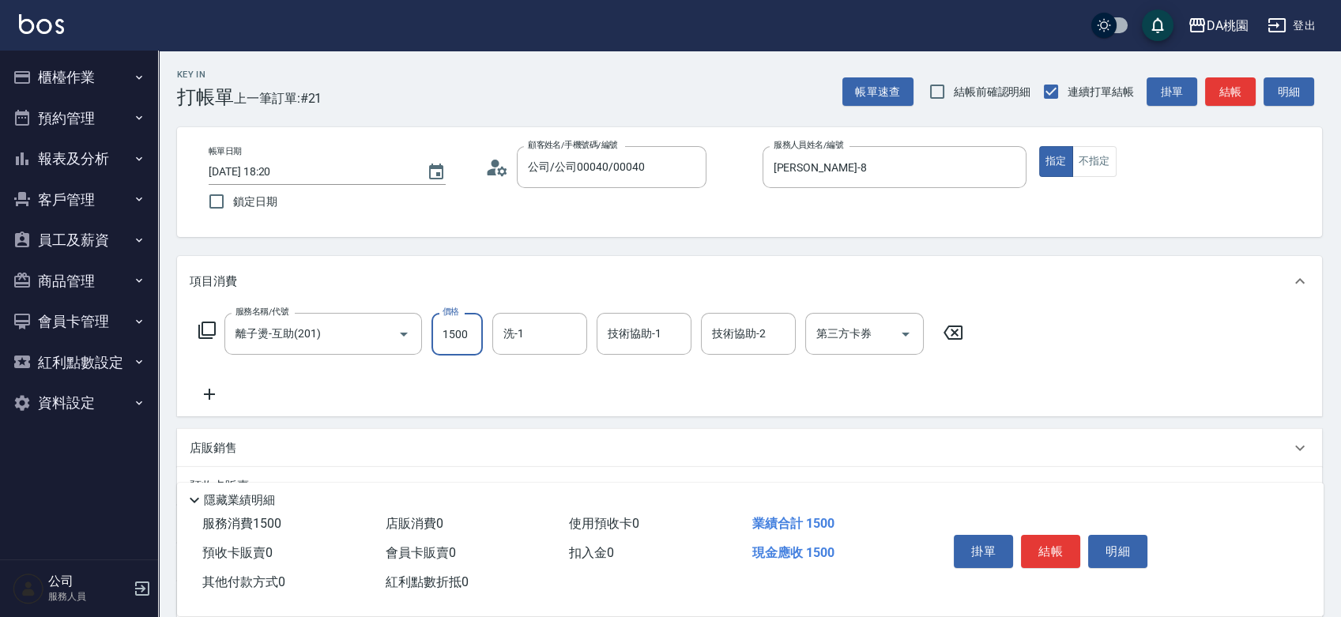
type input "0"
type input "200"
type input "20"
type input "2000"
type input "200"
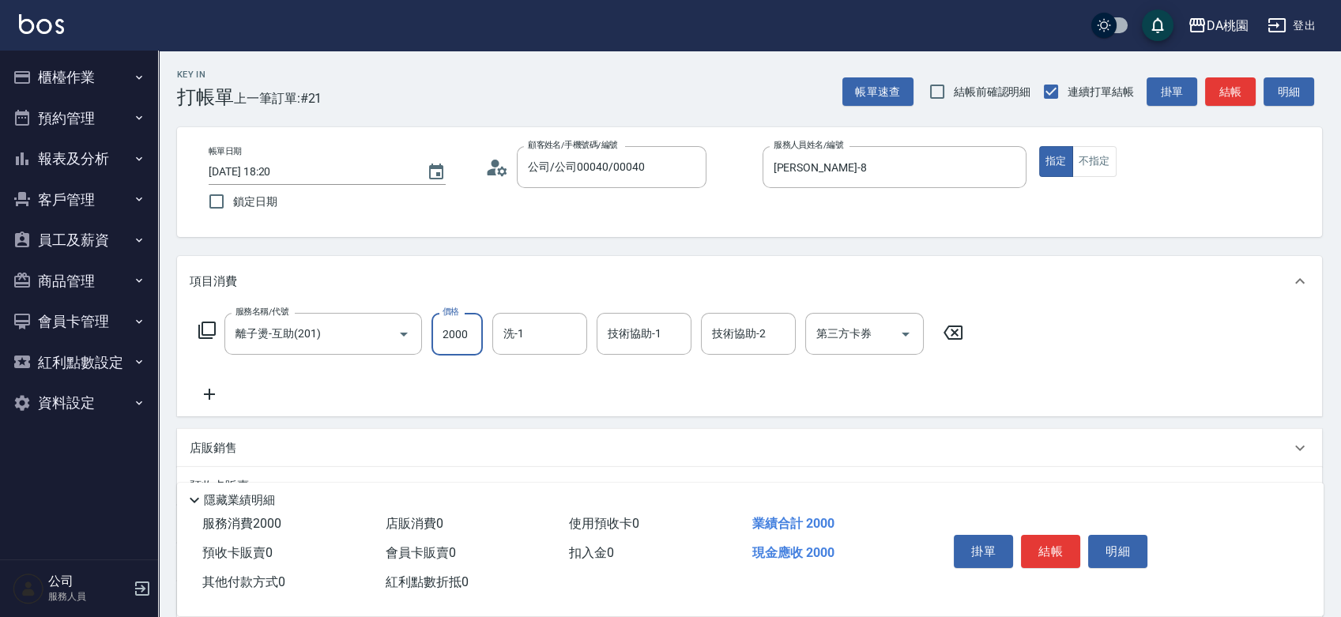
type input "2000"
type input "[PERSON_NAME]-18"
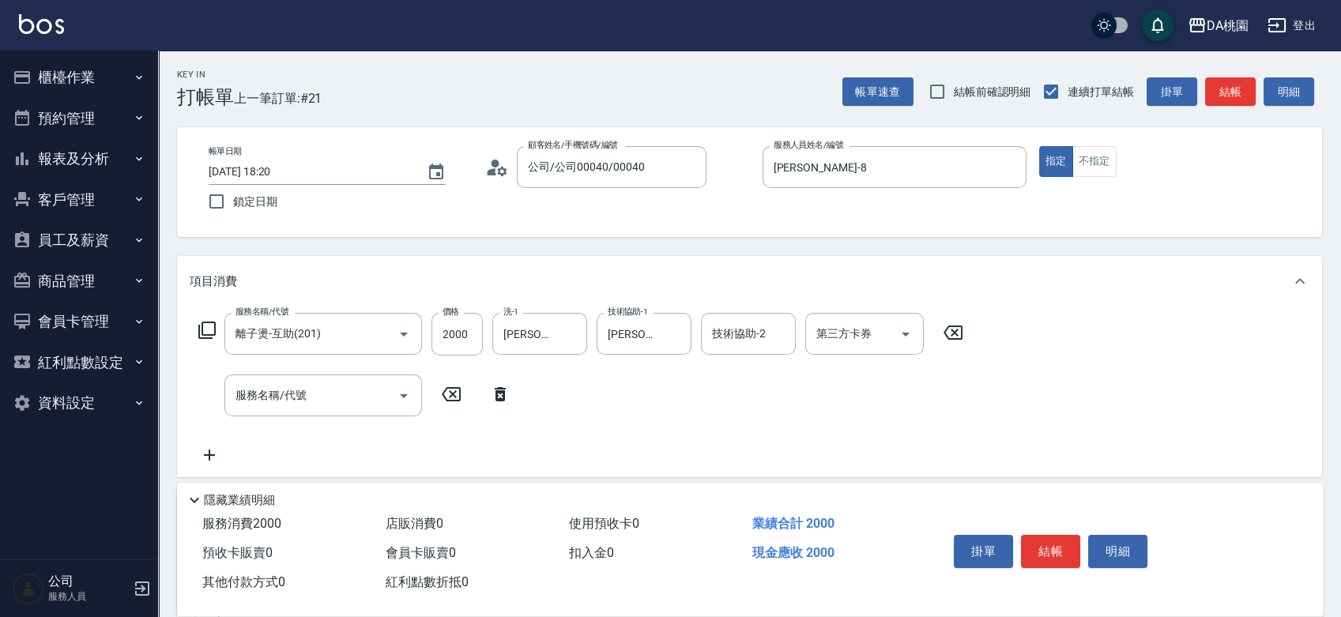
click at [1039, 565] on div "掛單 結帳 明細" at bounding box center [1051, 554] width 206 height 50
click at [1038, 549] on button "結帳" at bounding box center [1050, 551] width 59 height 33
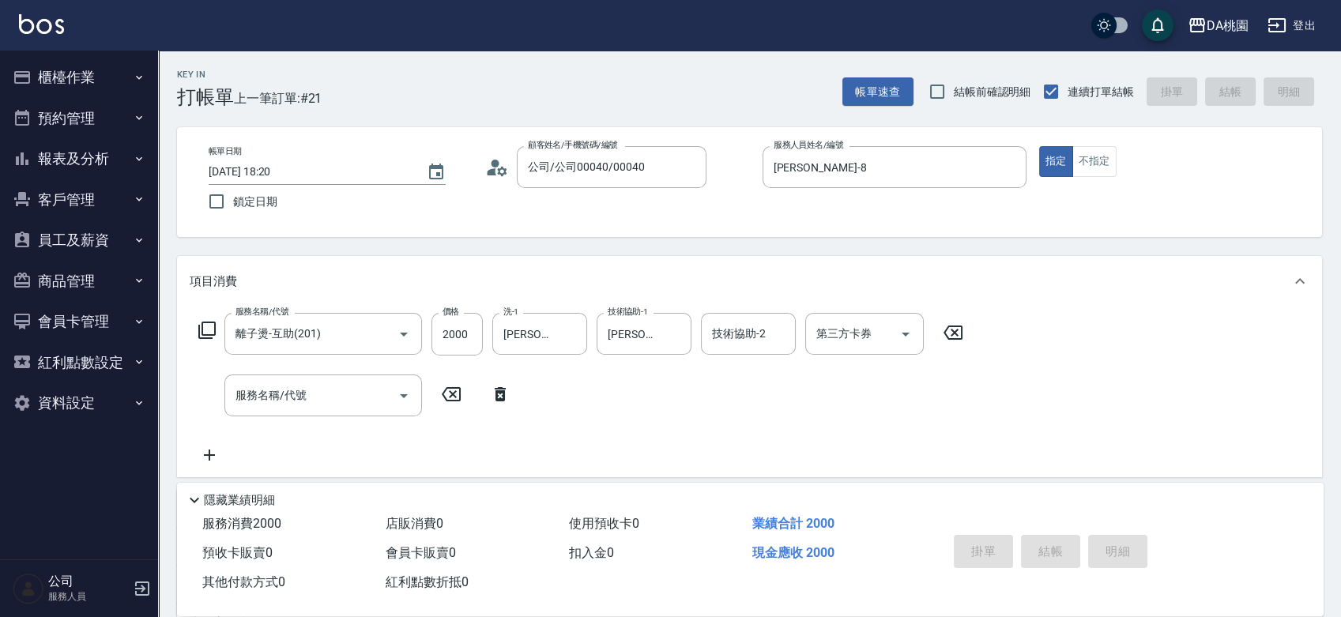
type input "[DATE] 18:21"
type input "0"
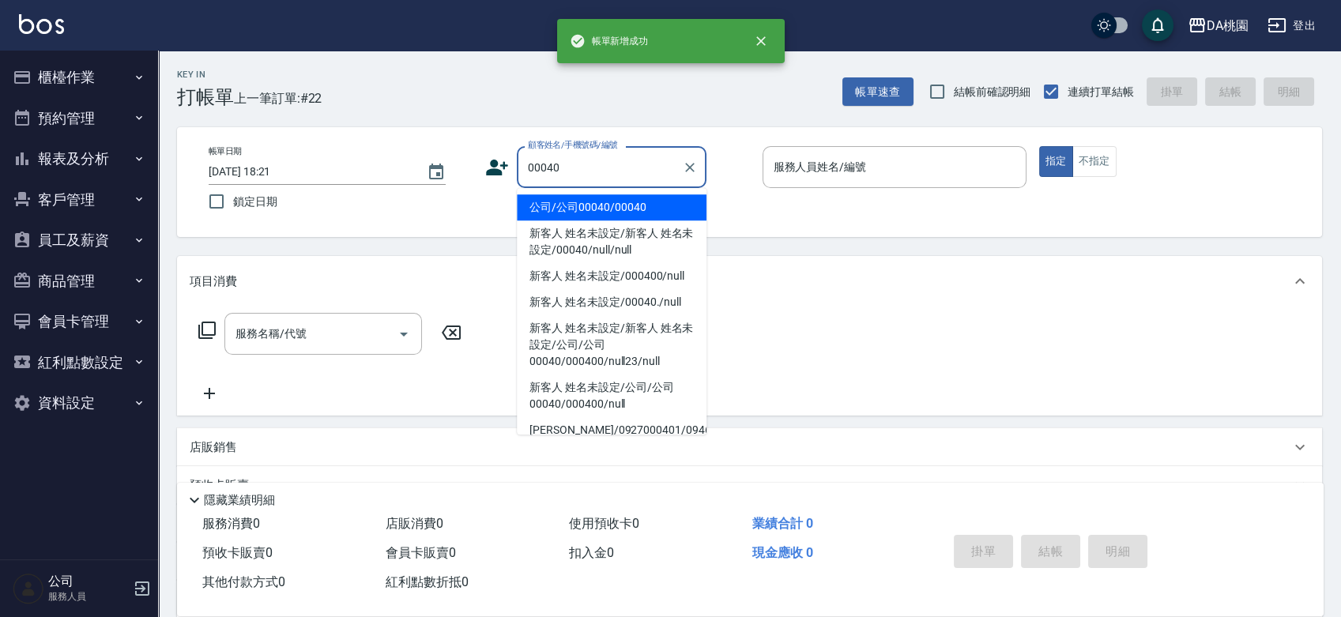
type input "公司/公司00040/00040"
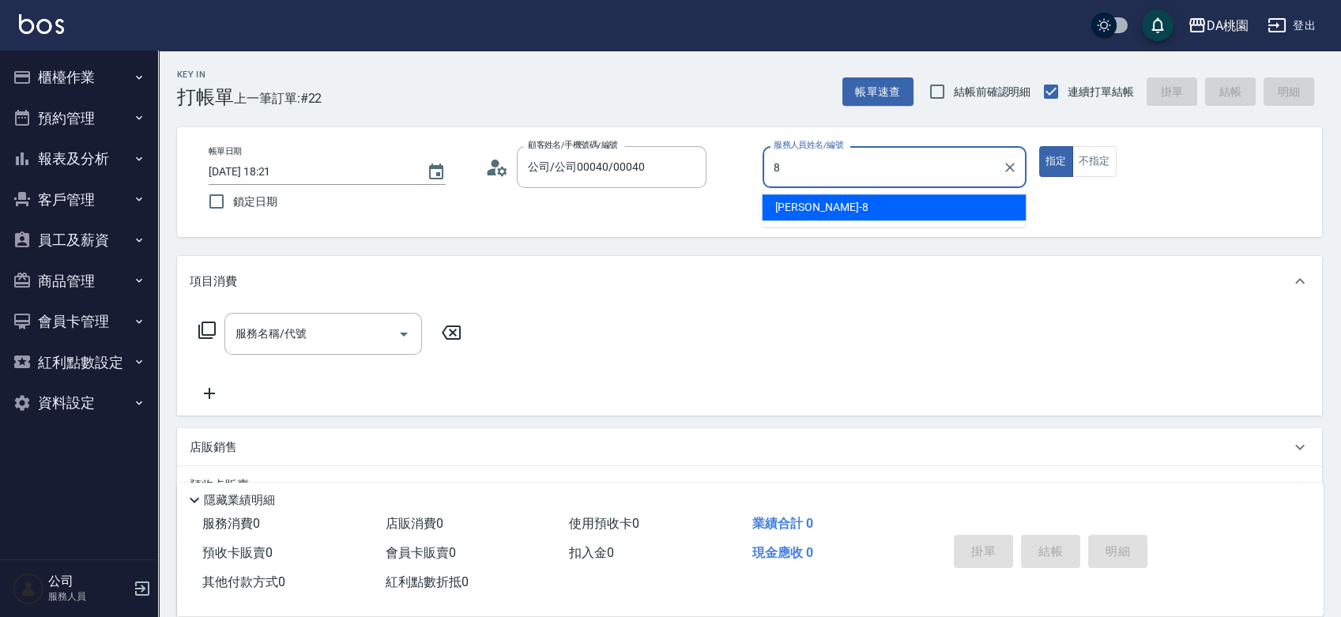
type input "[PERSON_NAME]-8"
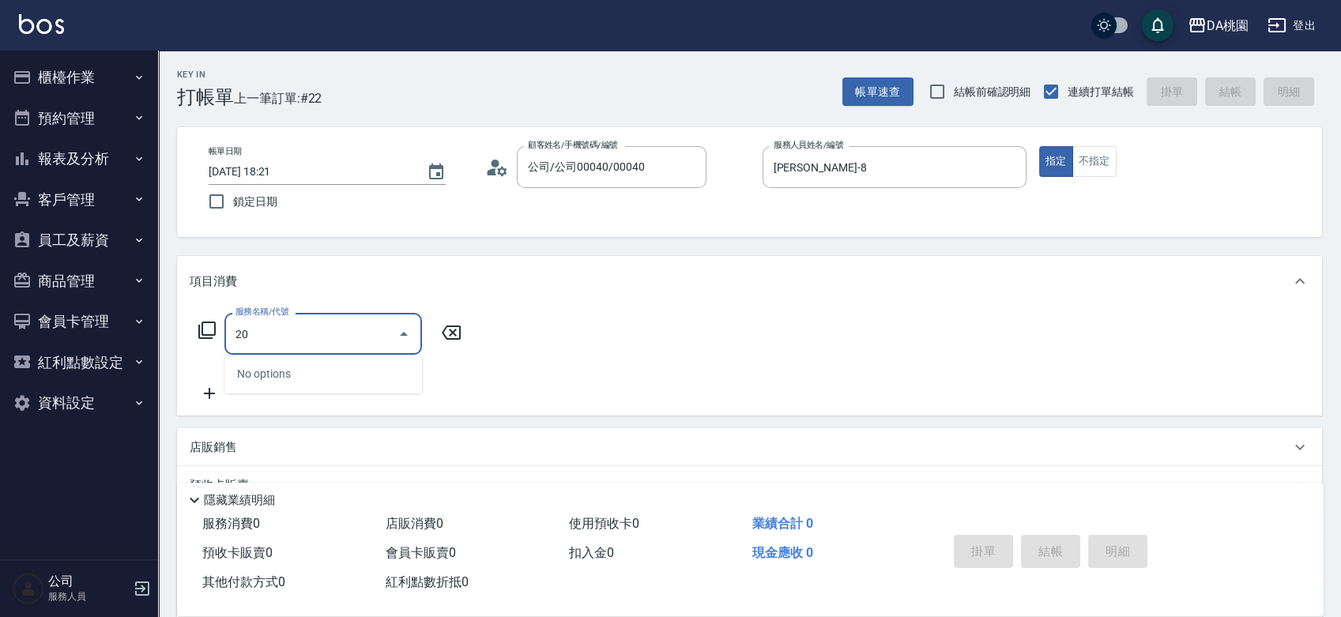
type input "201"
type input "150"
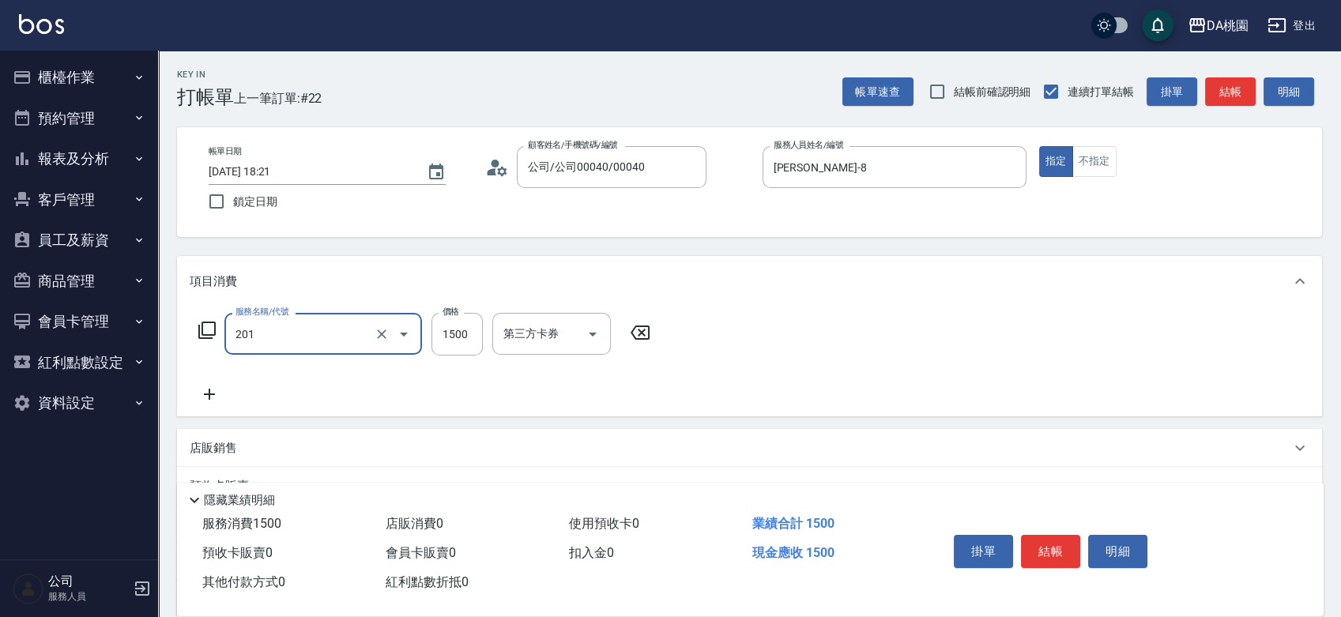
type input "離子燙-互助(201)"
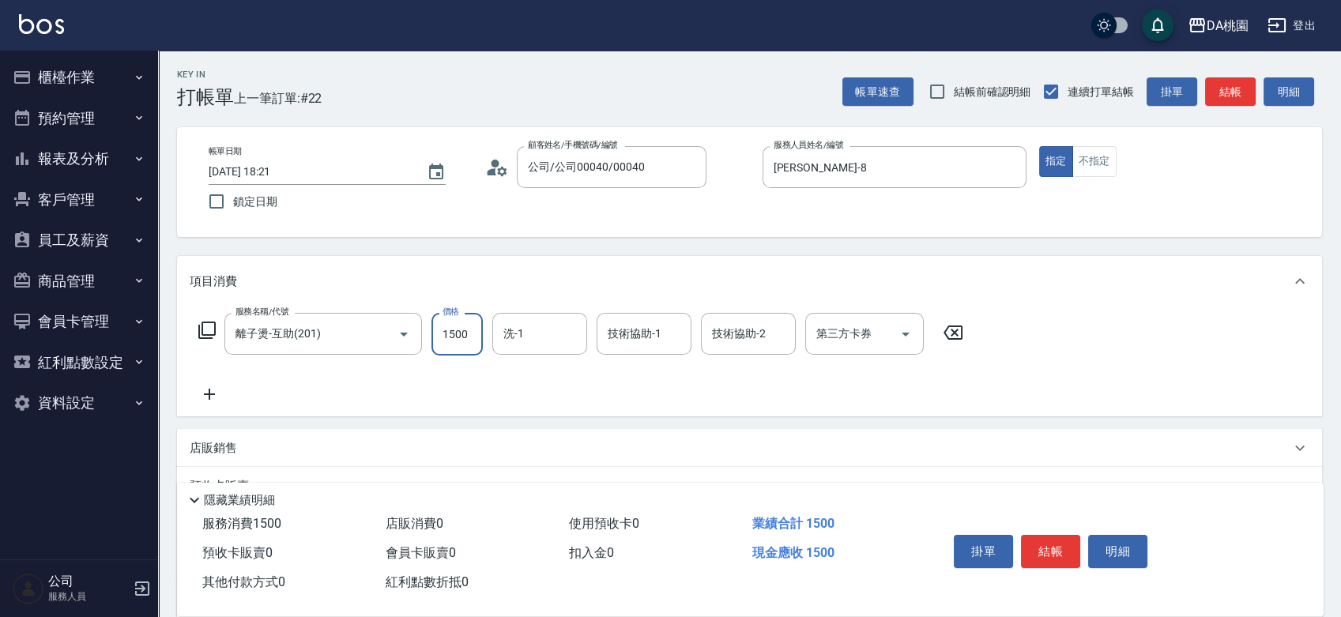
type input "1"
type input "0"
click at [450, 337] on input "18" at bounding box center [457, 334] width 51 height 43
type input "180"
type input "10"
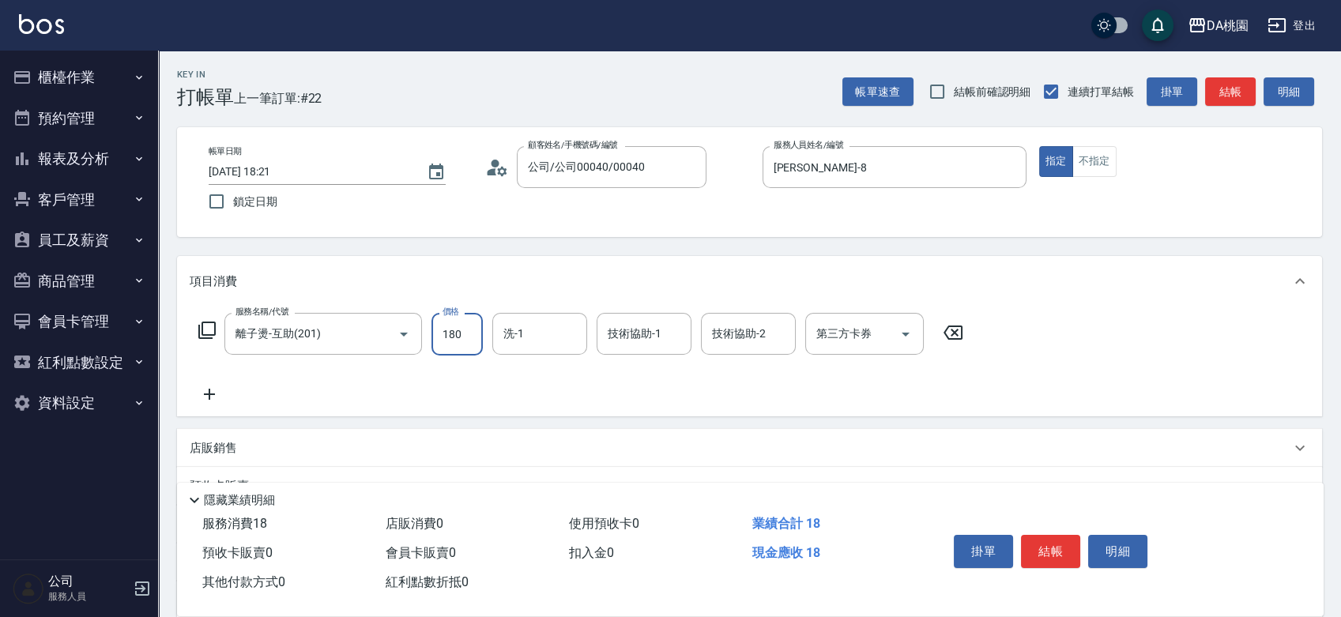
type input "1800"
type input "180"
type input "1800"
type input "[PERSON_NAME]-18"
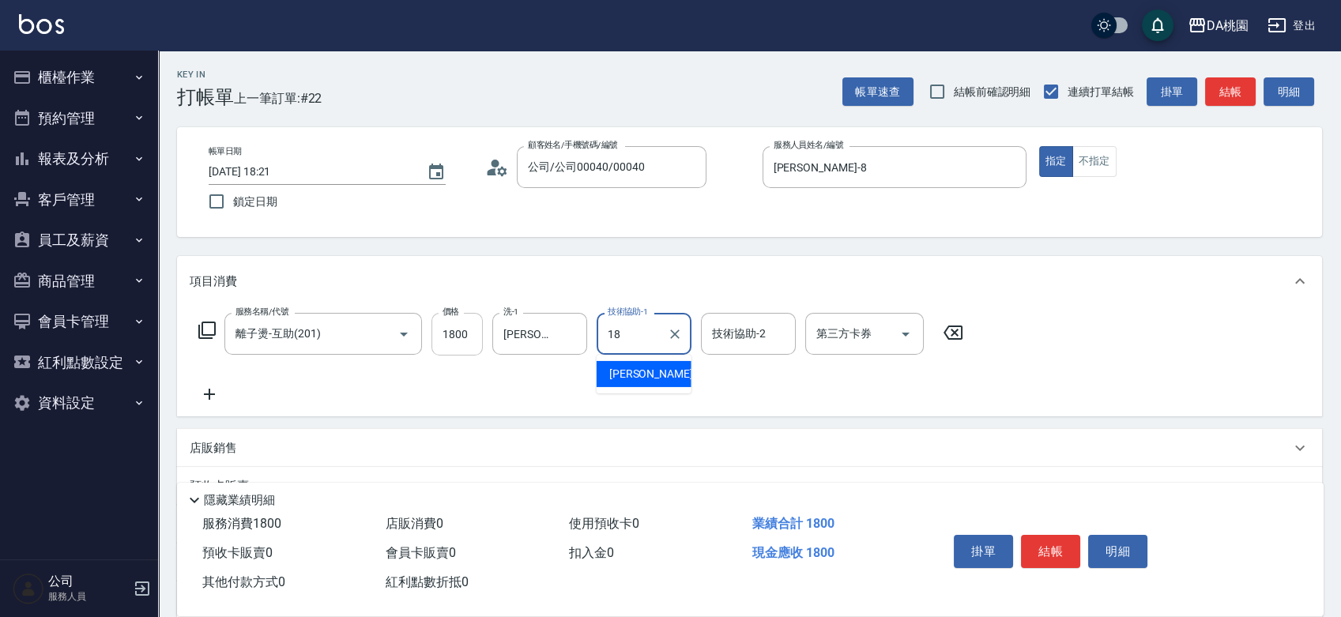
type input "[PERSON_NAME]-18"
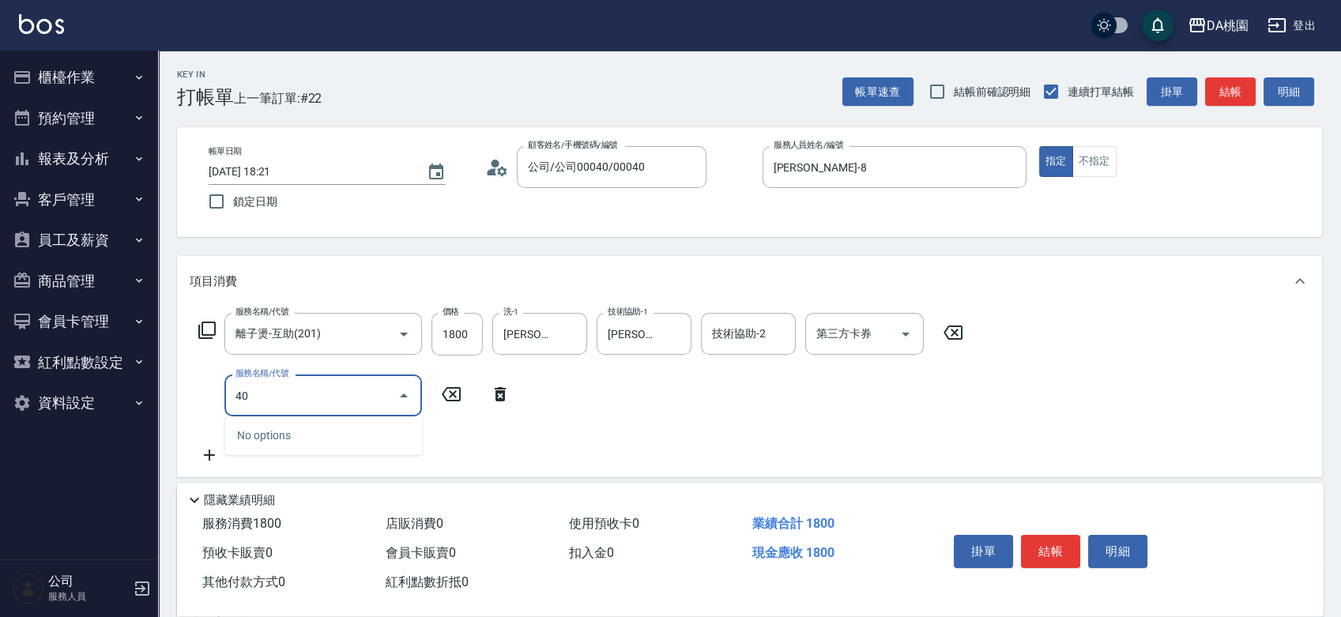
type input "401"
type input "330"
type input "染髮(互助)(401)"
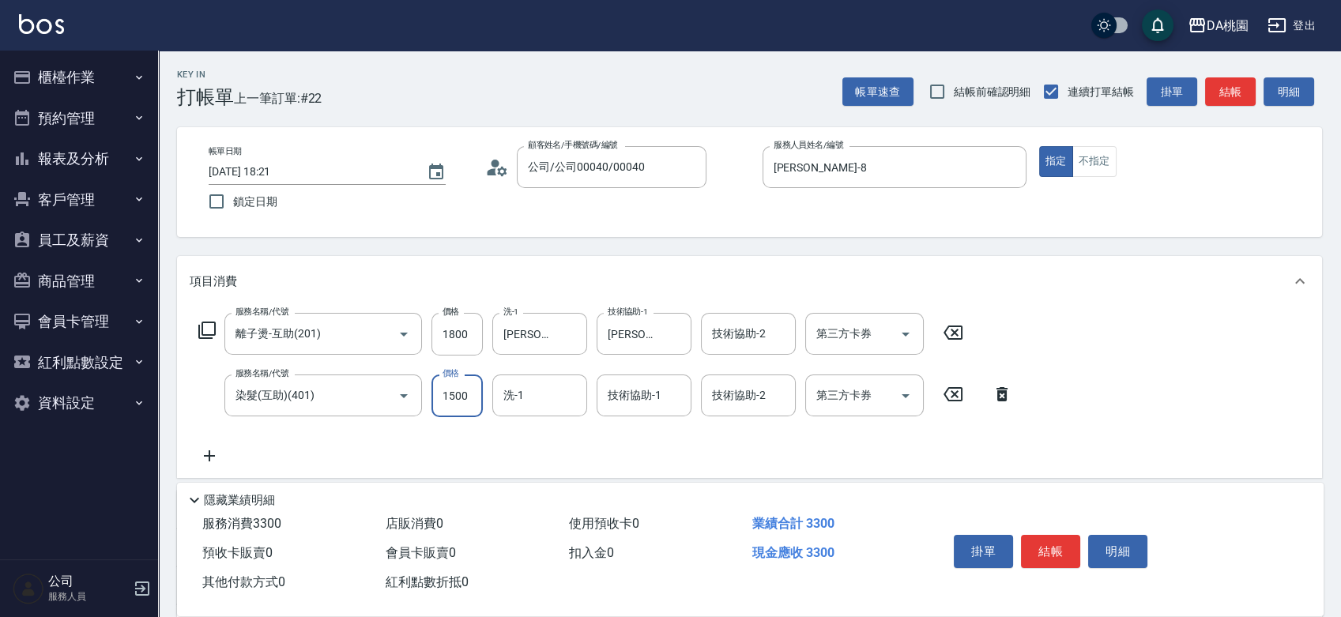
type input "1"
type input "180"
type input "168"
type input "190"
type input "1680"
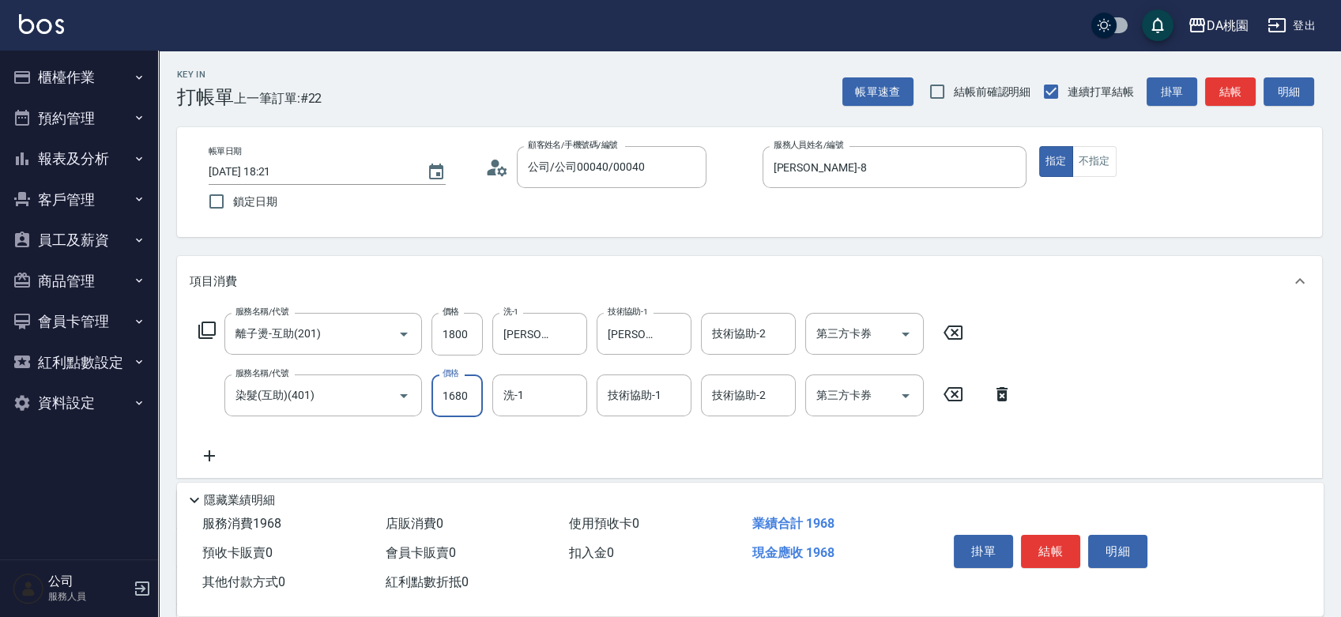
type input "340"
type input "1680"
type input "[PERSON_NAME]-18"
type input "609"
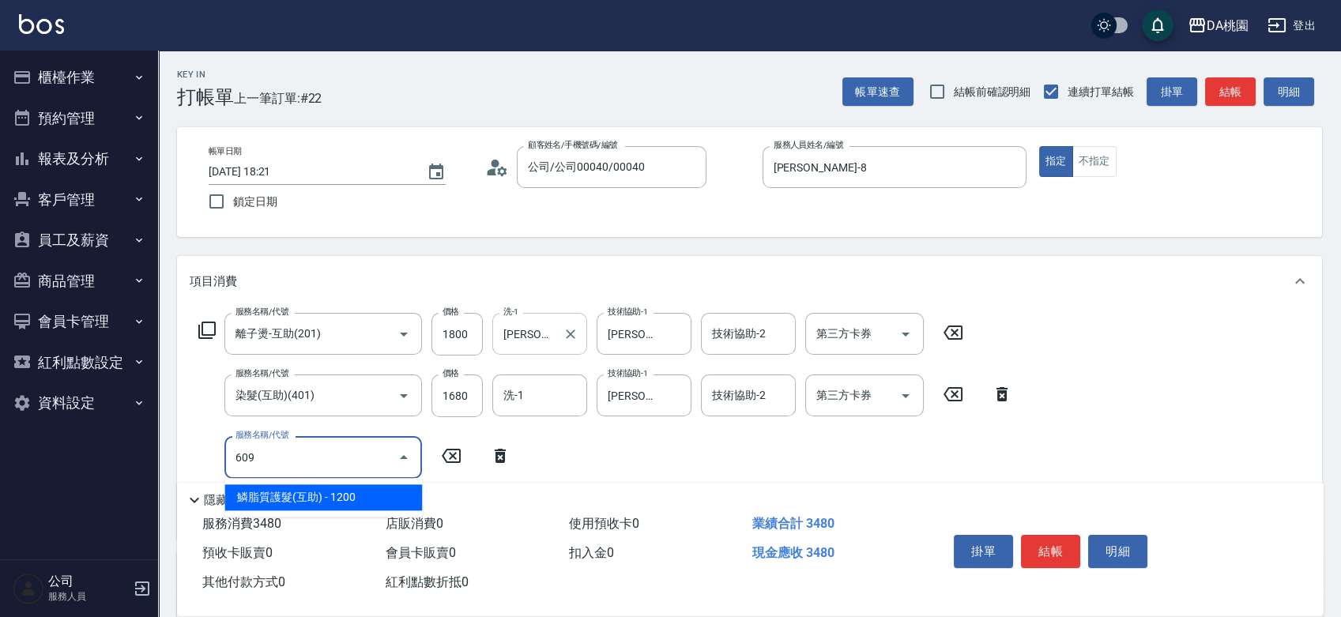
type input "460"
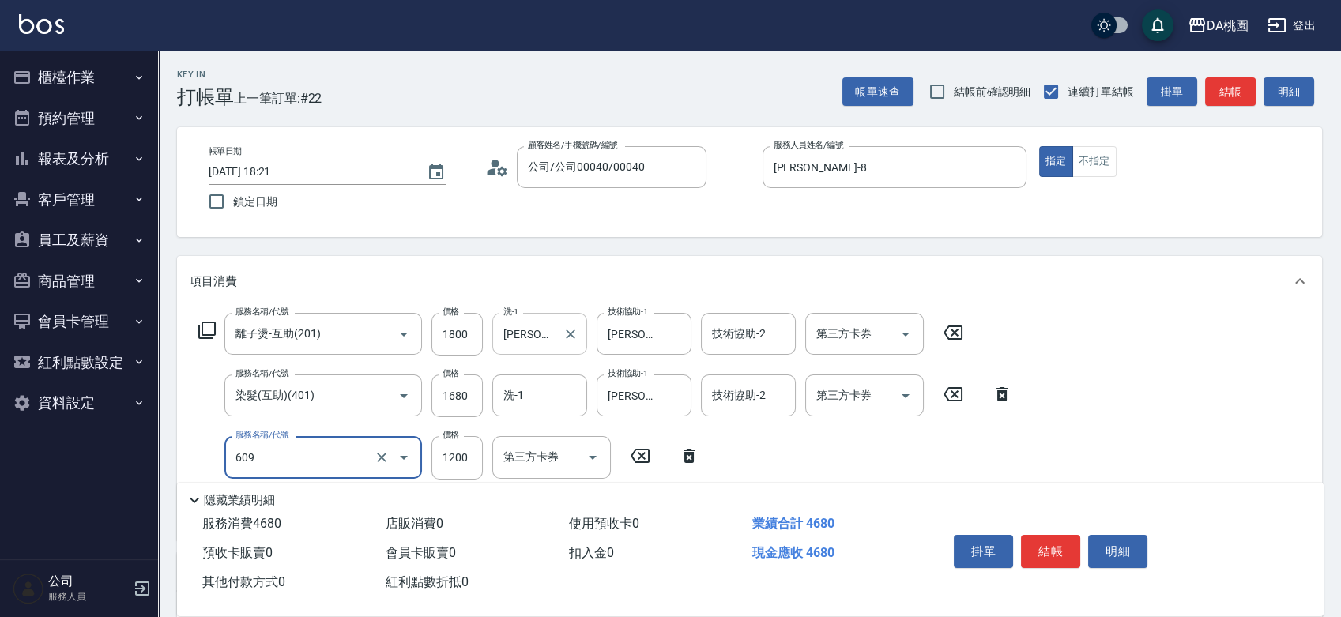
type input "鱗脂質護髮(互助)(609)"
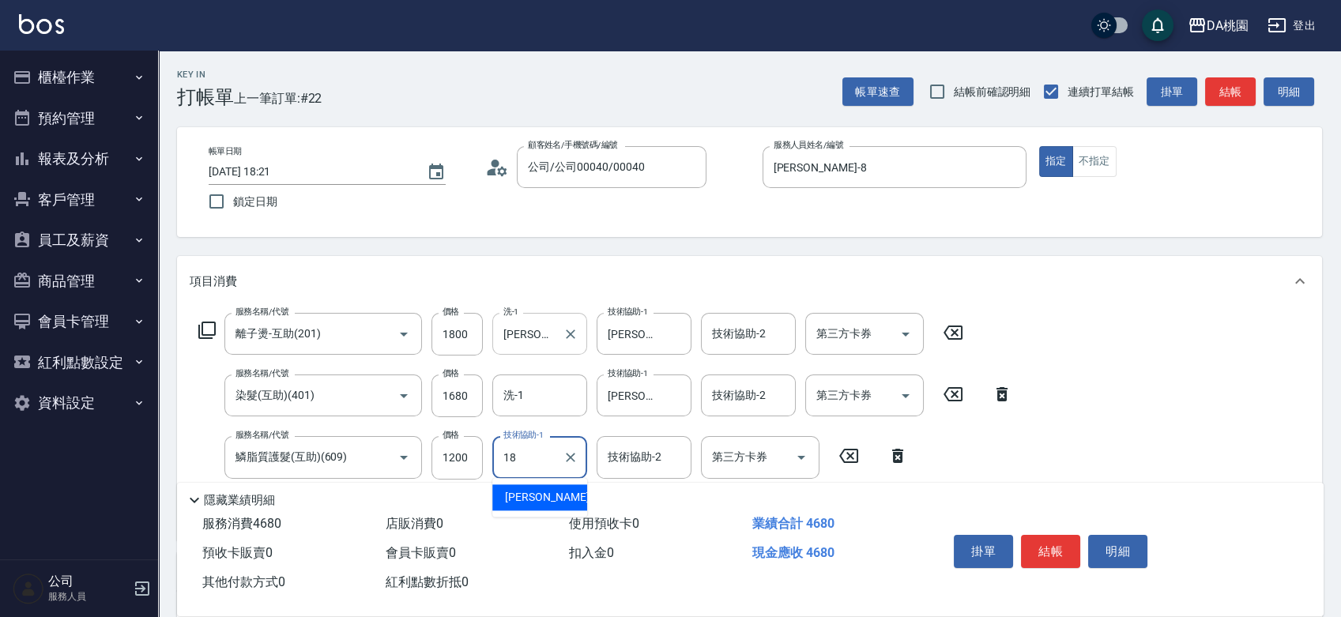
type input "[PERSON_NAME]-18"
click at [478, 341] on input "1800" at bounding box center [457, 334] width 51 height 43
click at [481, 335] on input "1800" at bounding box center [457, 334] width 51 height 43
type input "2"
type input "280"
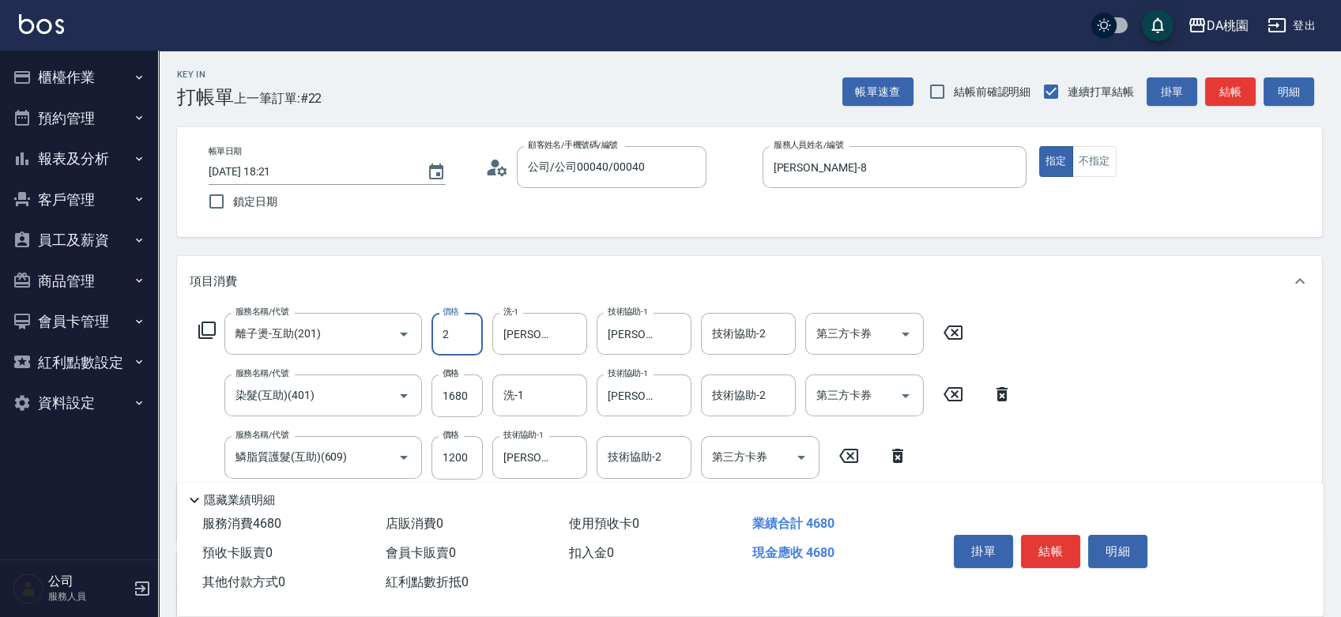
type input "20"
type input "290"
type input "200"
type input "300"
type input "2000"
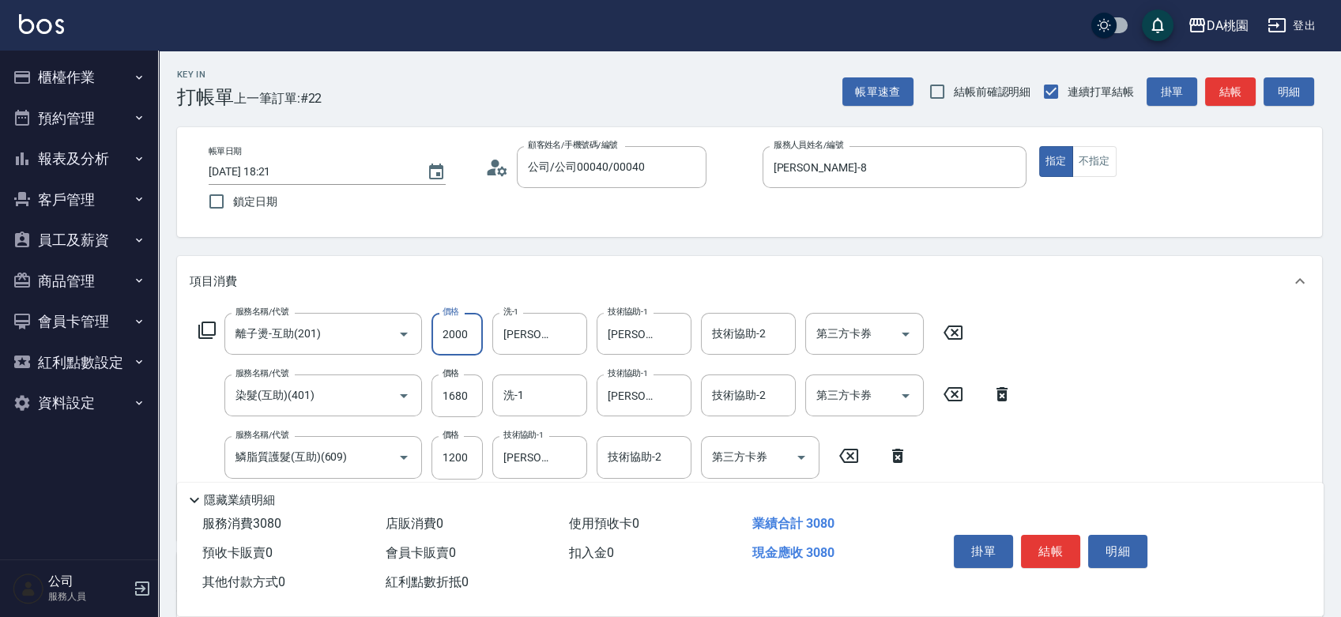
type input "480"
type input "2000"
click at [1068, 554] on button "結帳" at bounding box center [1050, 551] width 59 height 33
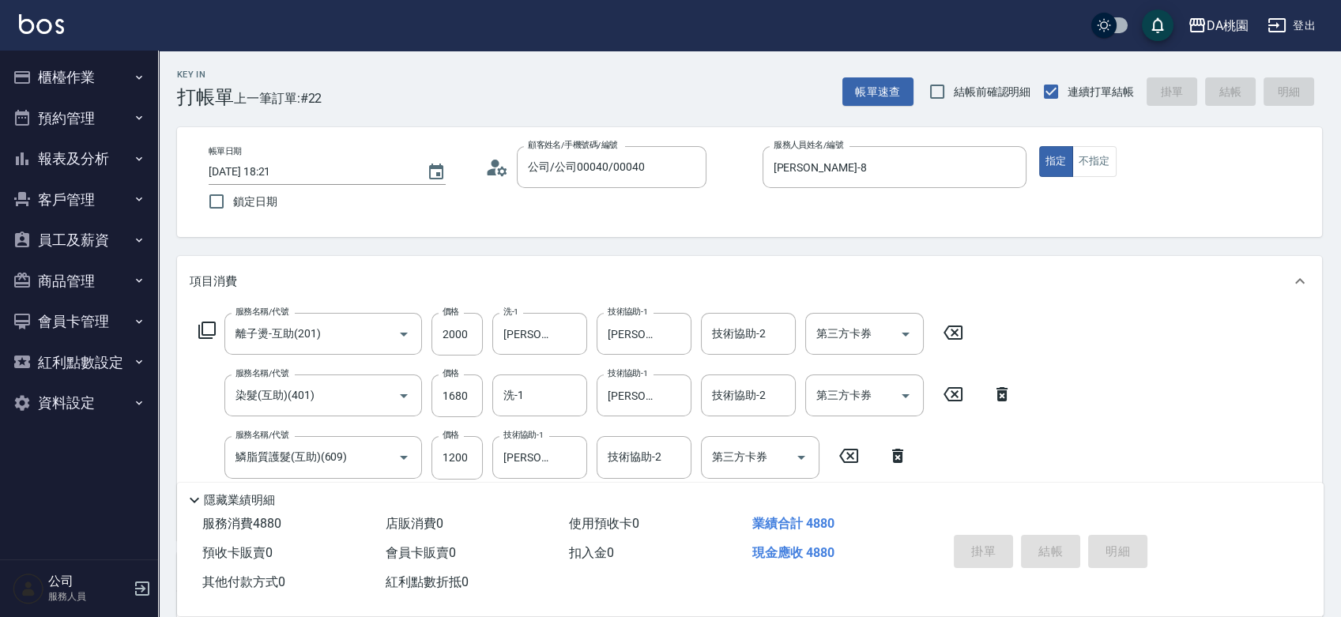
type input "0"
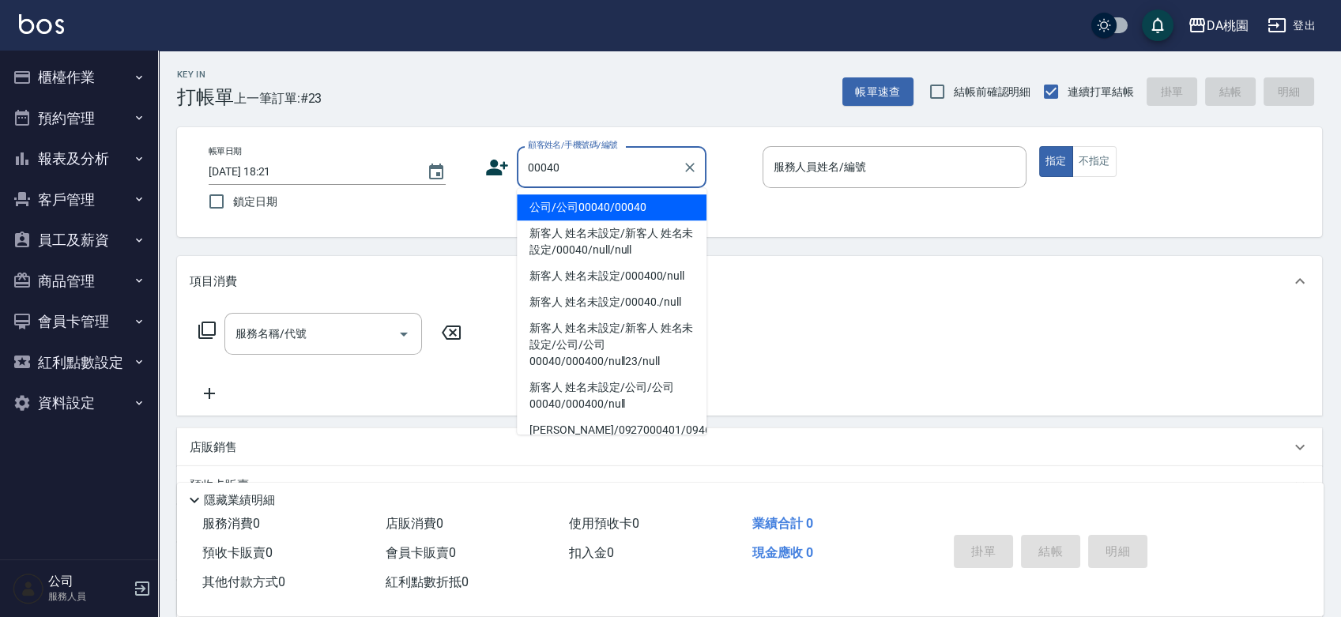
type input "公司/公司00040/00040"
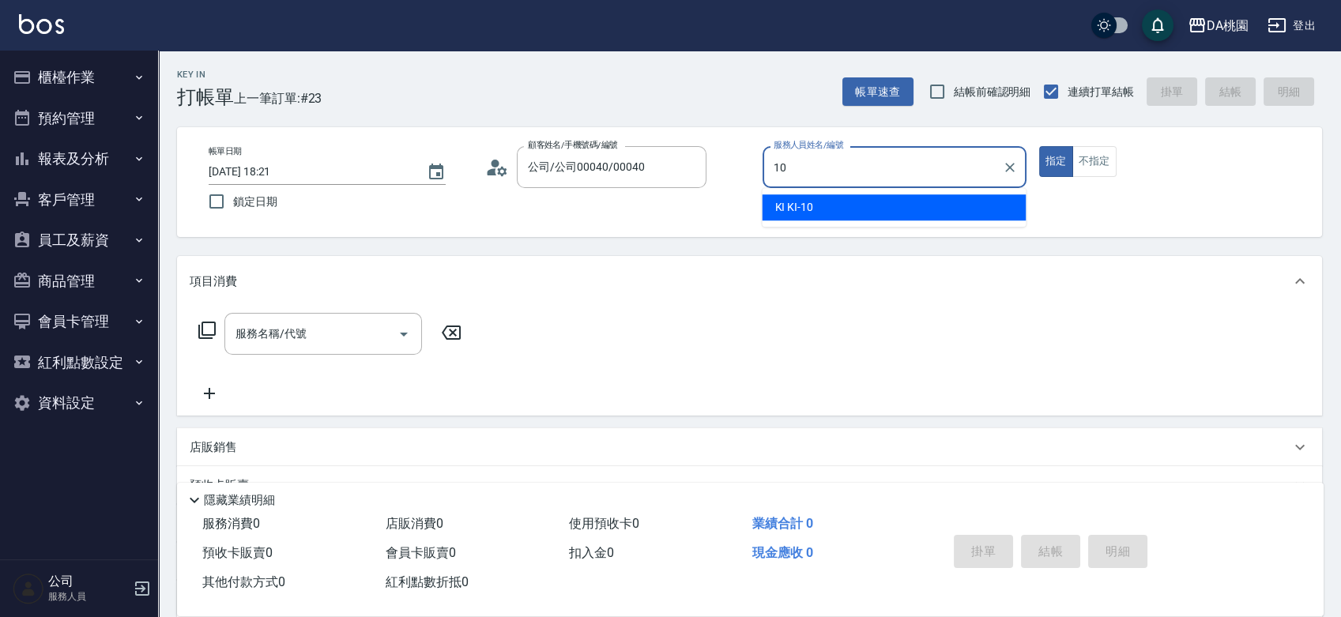
type input "KI KI -10"
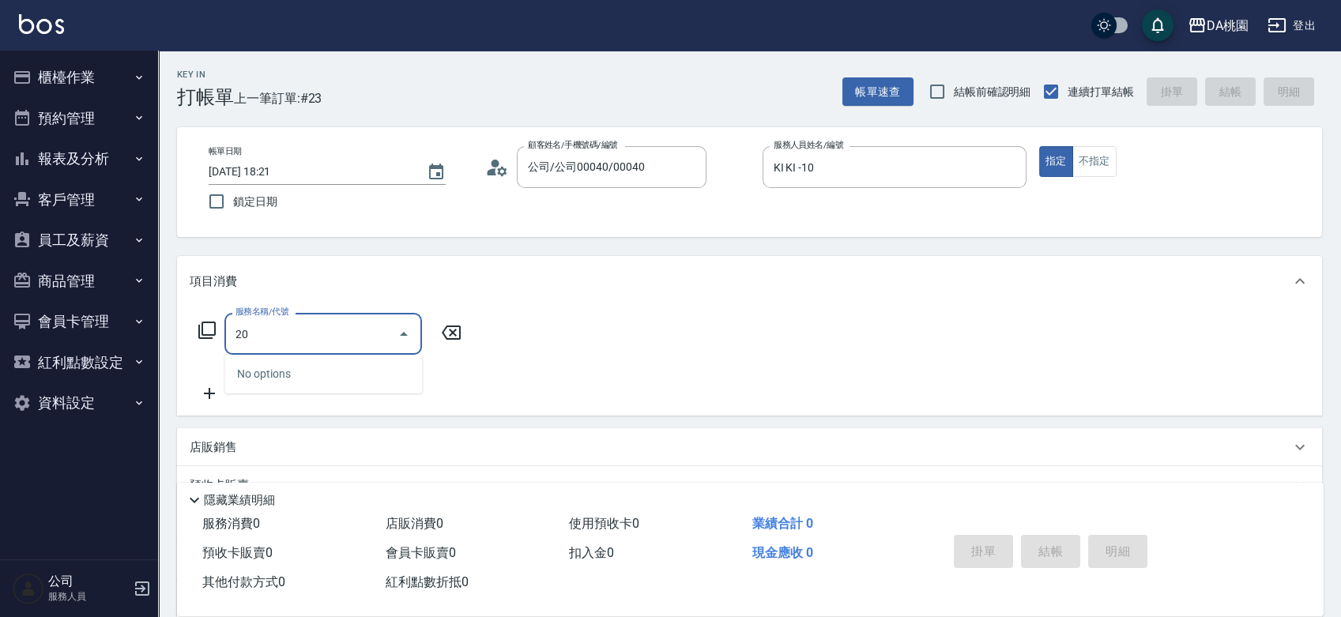
type input "201"
type input "150"
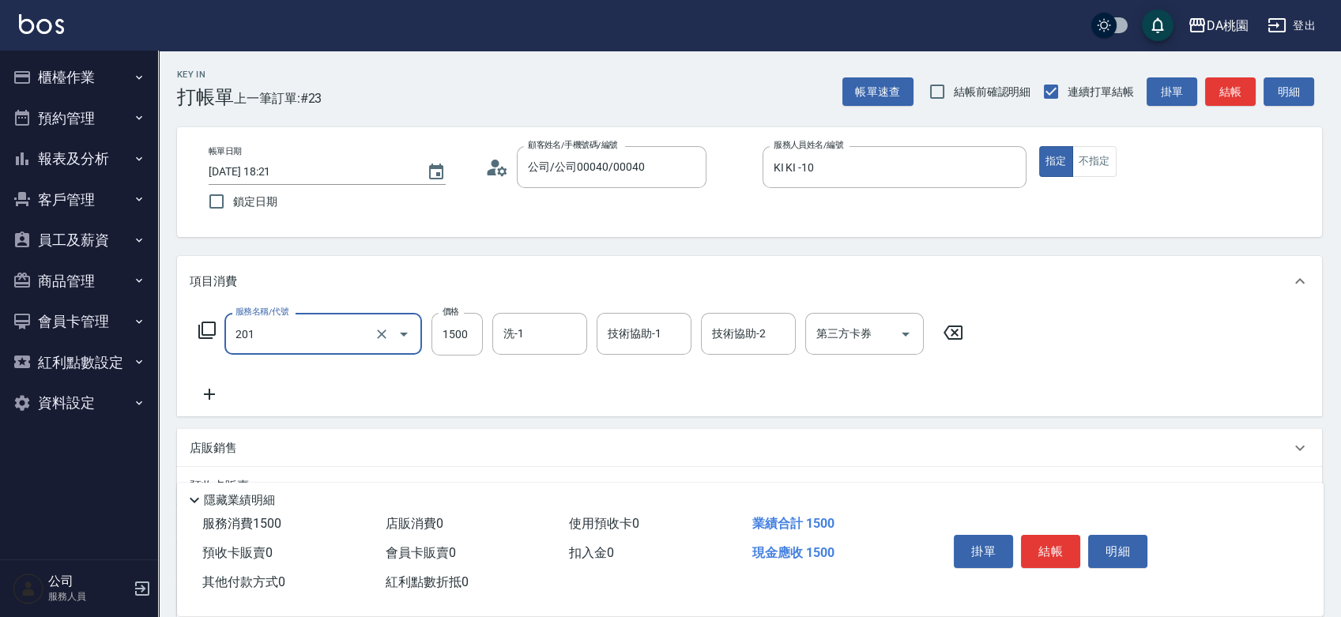
type input "離子燙-互助(201)"
type input "2"
type input "0"
type input "219"
type input "20"
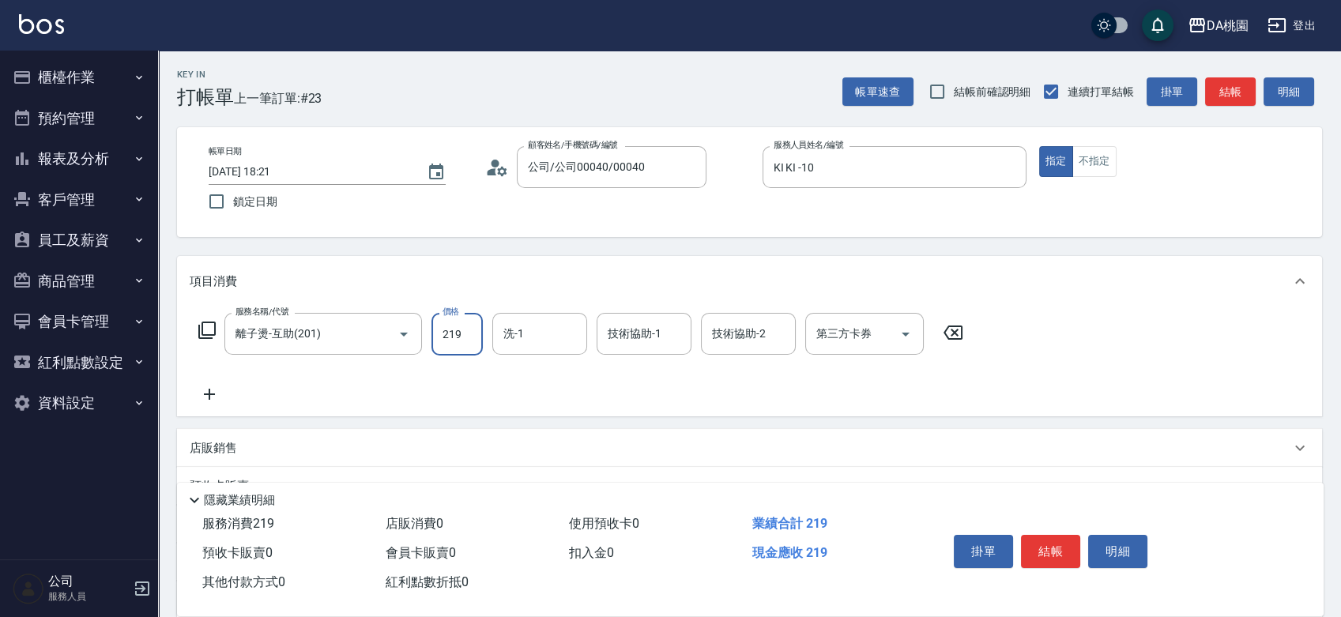
type input "2199"
type input "210"
type input "2199"
type input "C C-29"
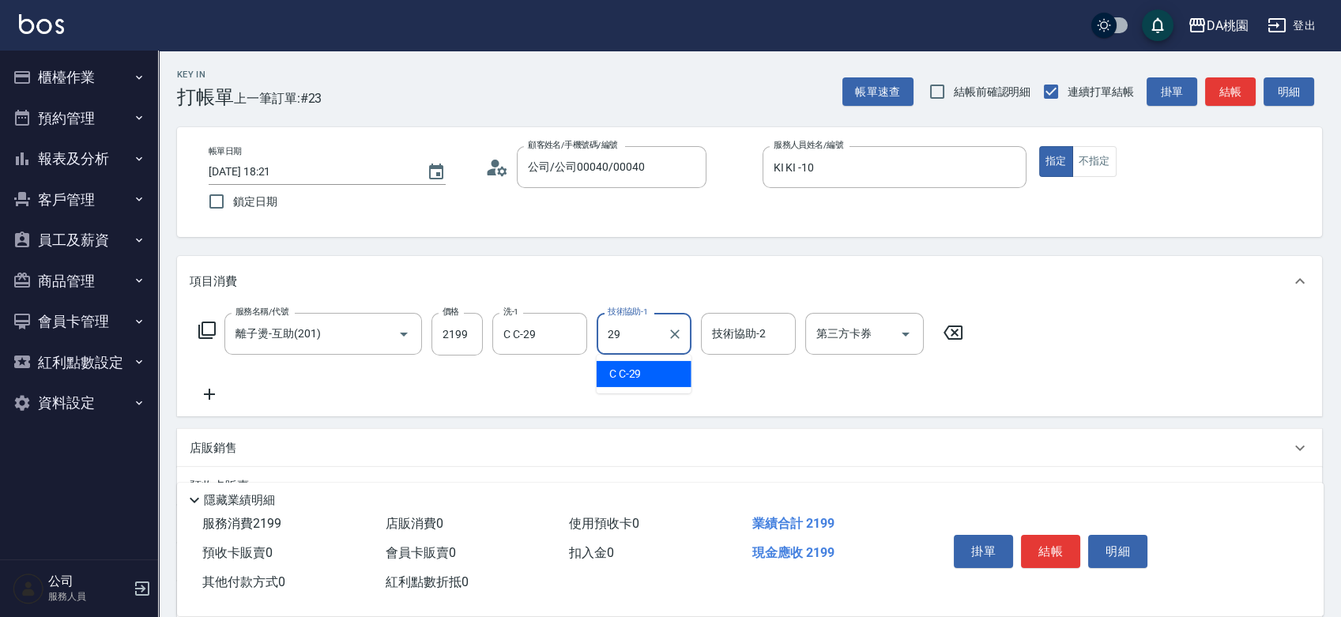
type input "C C-29"
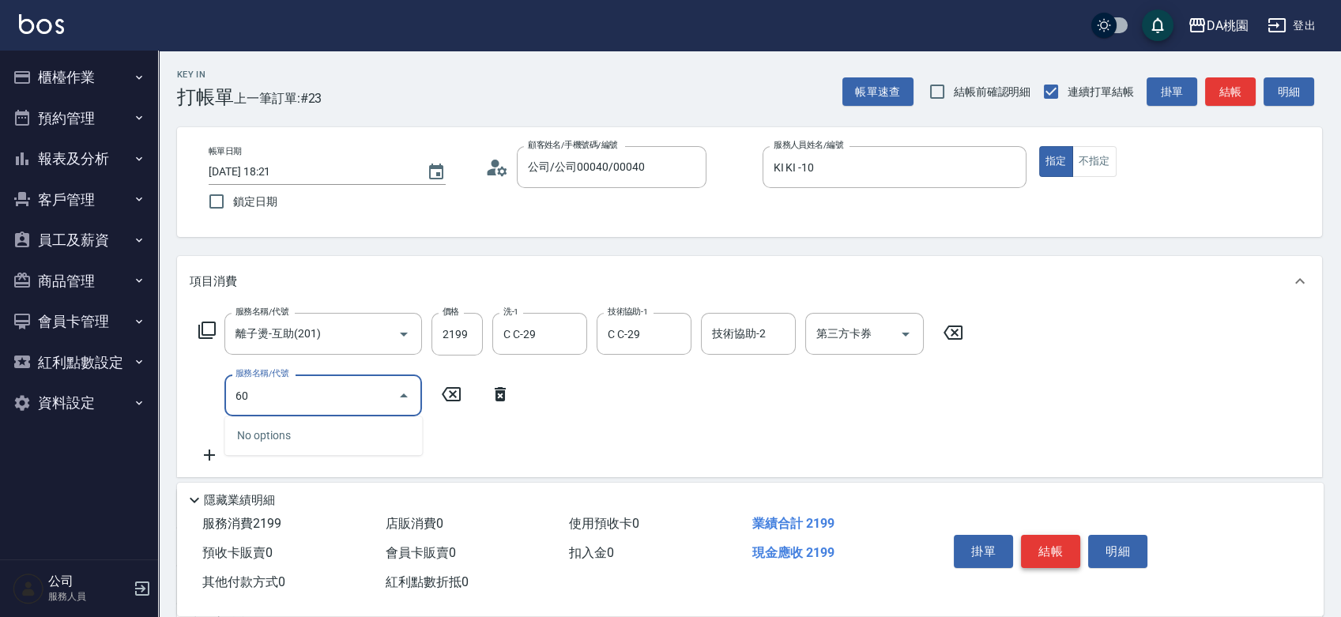
type input "609"
type input "330"
type input "鱗脂質護髮(互助)(609)"
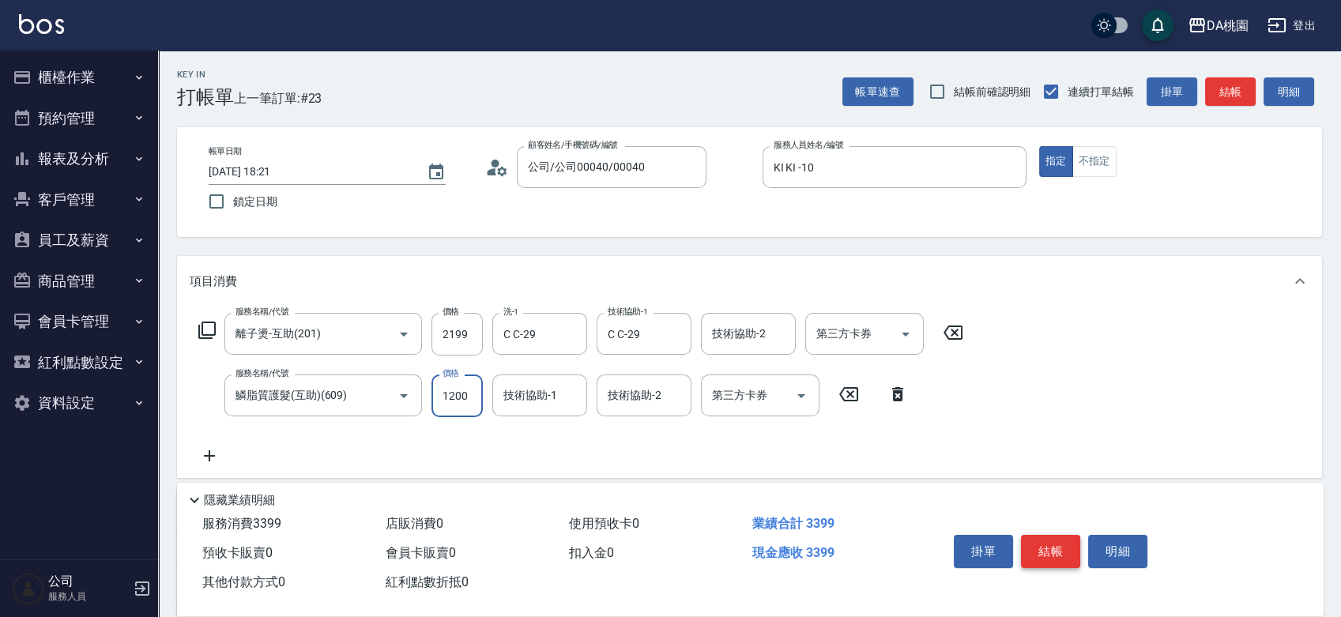
type input "1"
type input "220"
type input "150"
type input "230"
type input "1500"
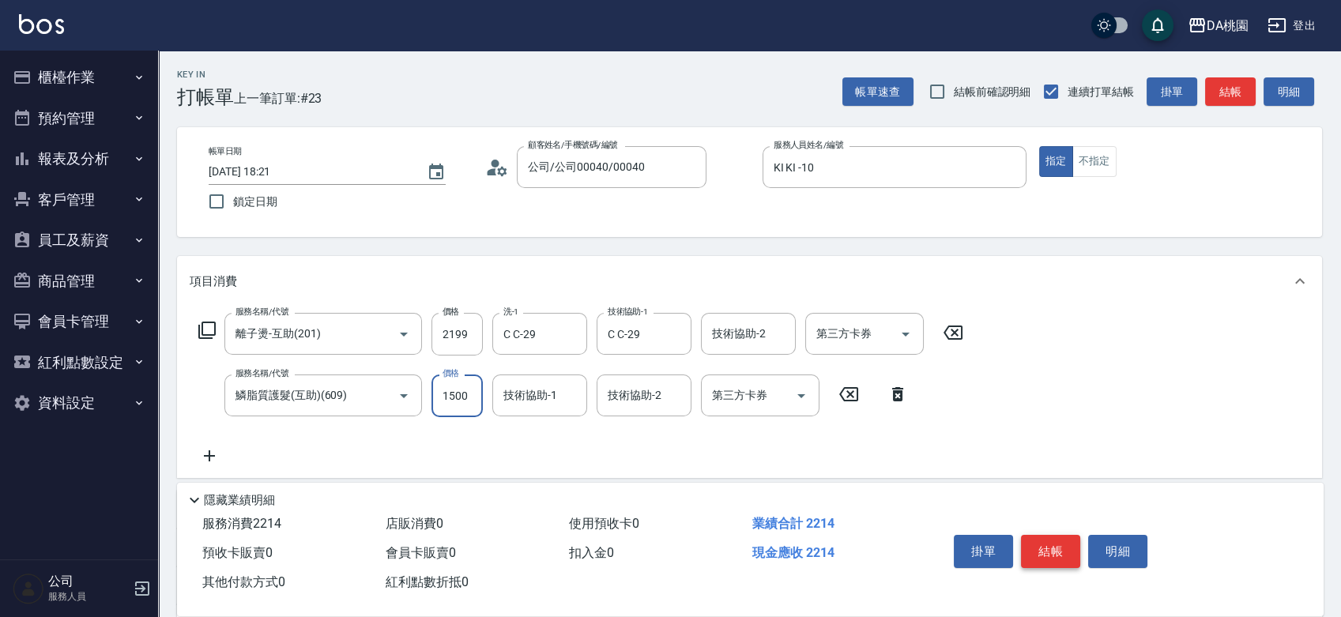
type input "360"
type input "1500"
type input "C C-29"
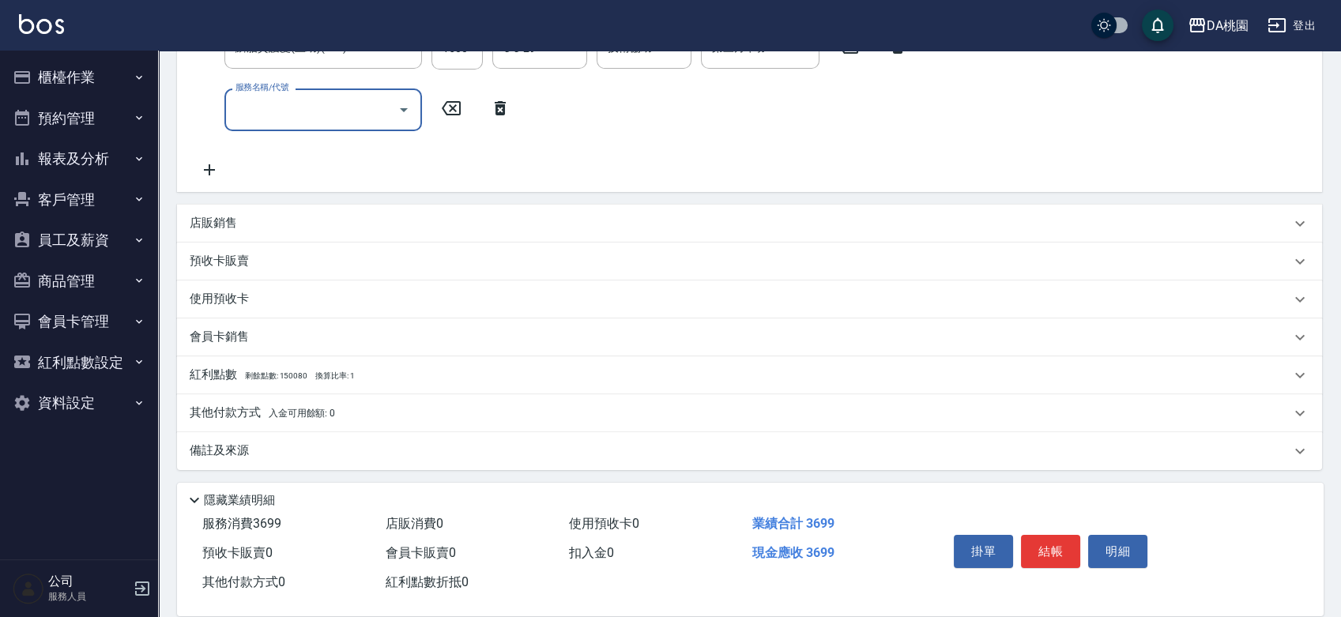
scroll to position [349, 0]
click at [240, 404] on p "其他付款方式 入金可用餘額: 0" at bounding box center [262, 412] width 145 height 17
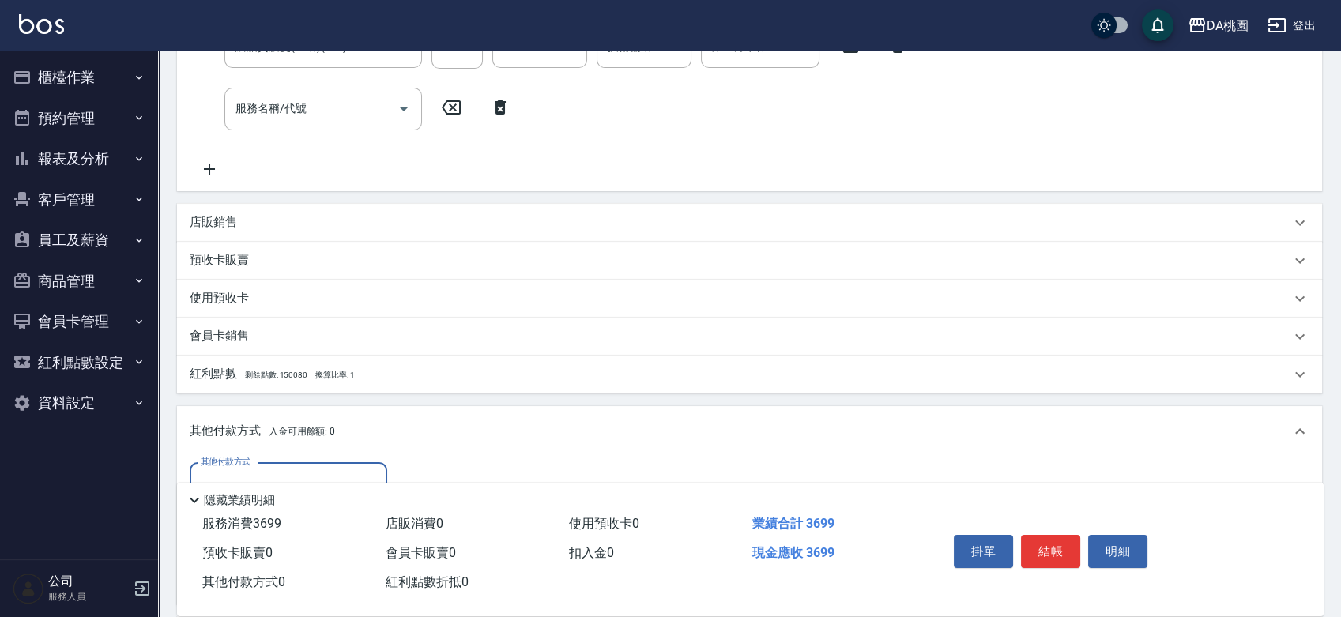
scroll to position [0, 0]
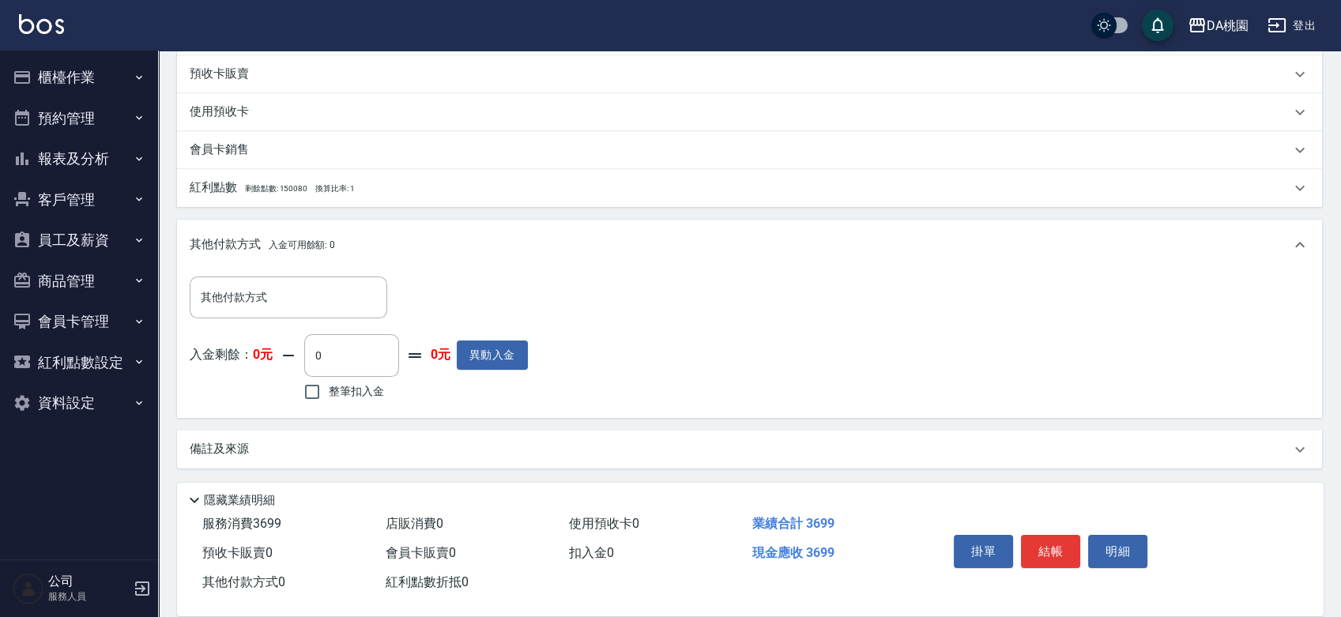
click at [224, 267] on div "其他付款方式 入金可用餘額: 0" at bounding box center [749, 245] width 1145 height 51
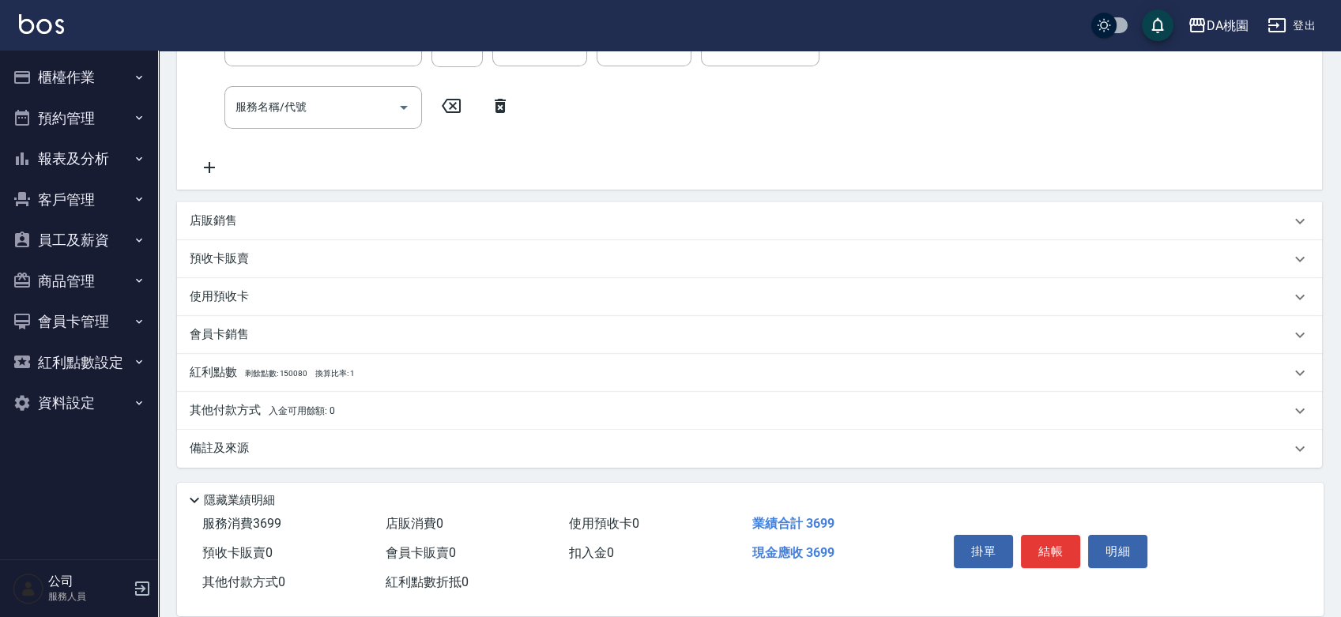
scroll to position [349, 0]
click at [221, 290] on p "使用預收卡" at bounding box center [219, 298] width 59 height 17
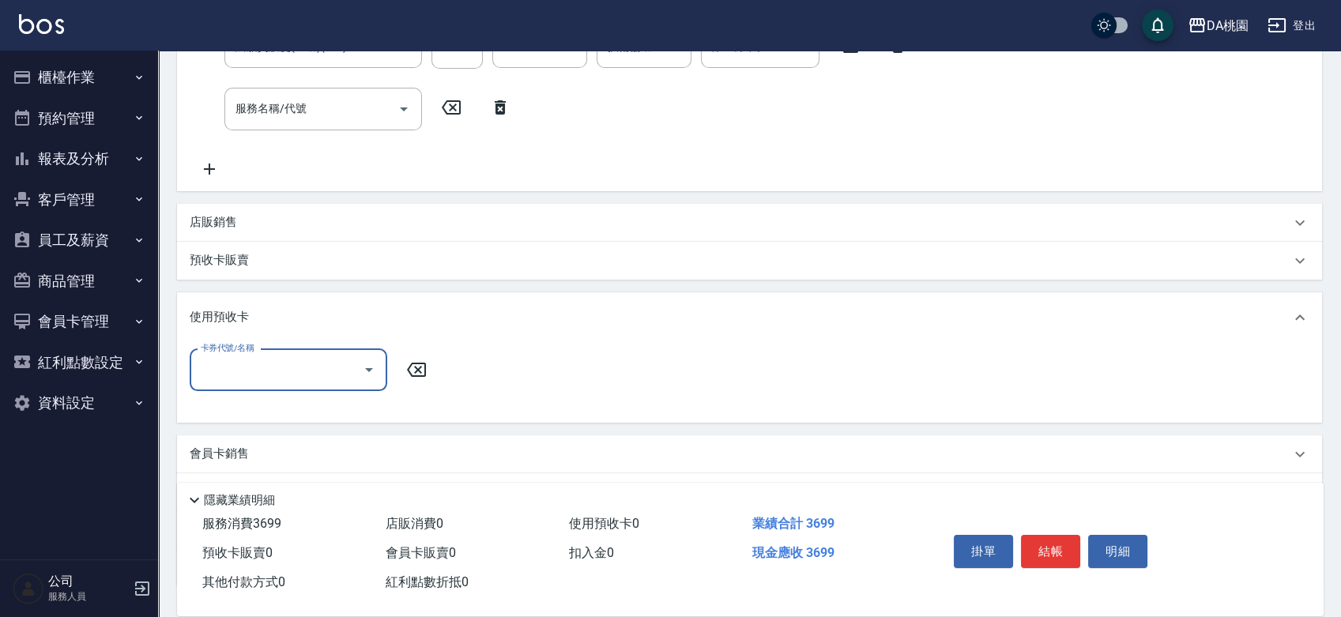
scroll to position [0, 0]
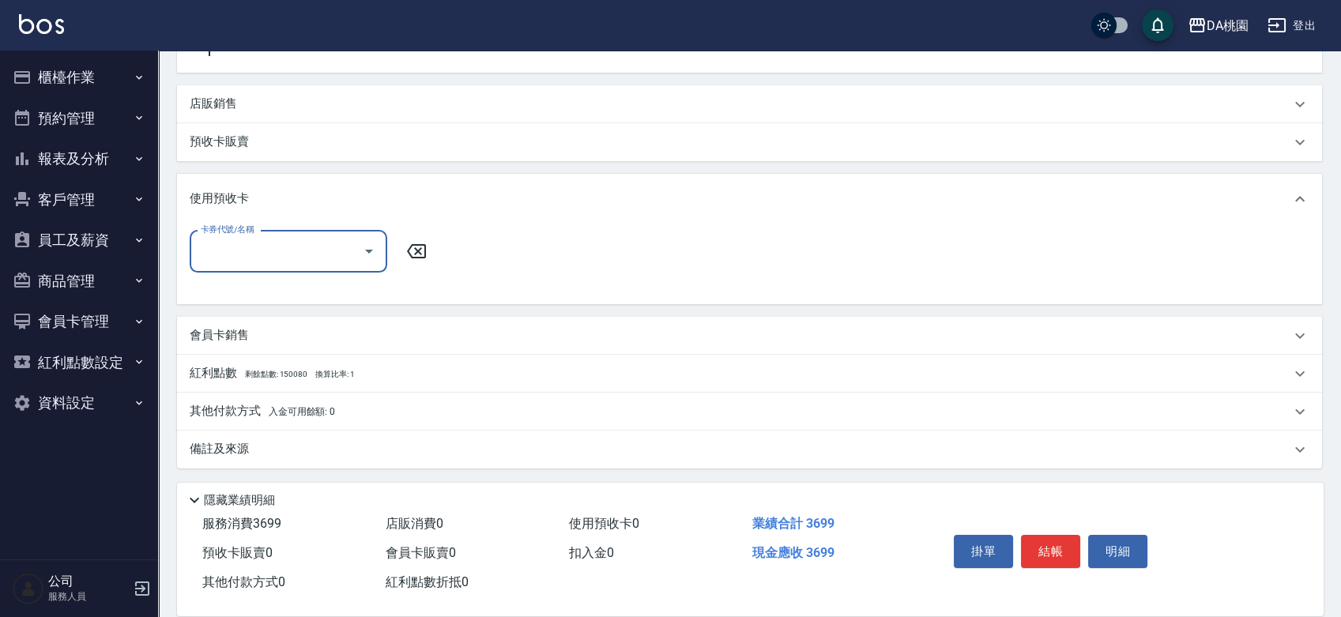
click at [218, 185] on div "使用預收卡" at bounding box center [749, 199] width 1145 height 51
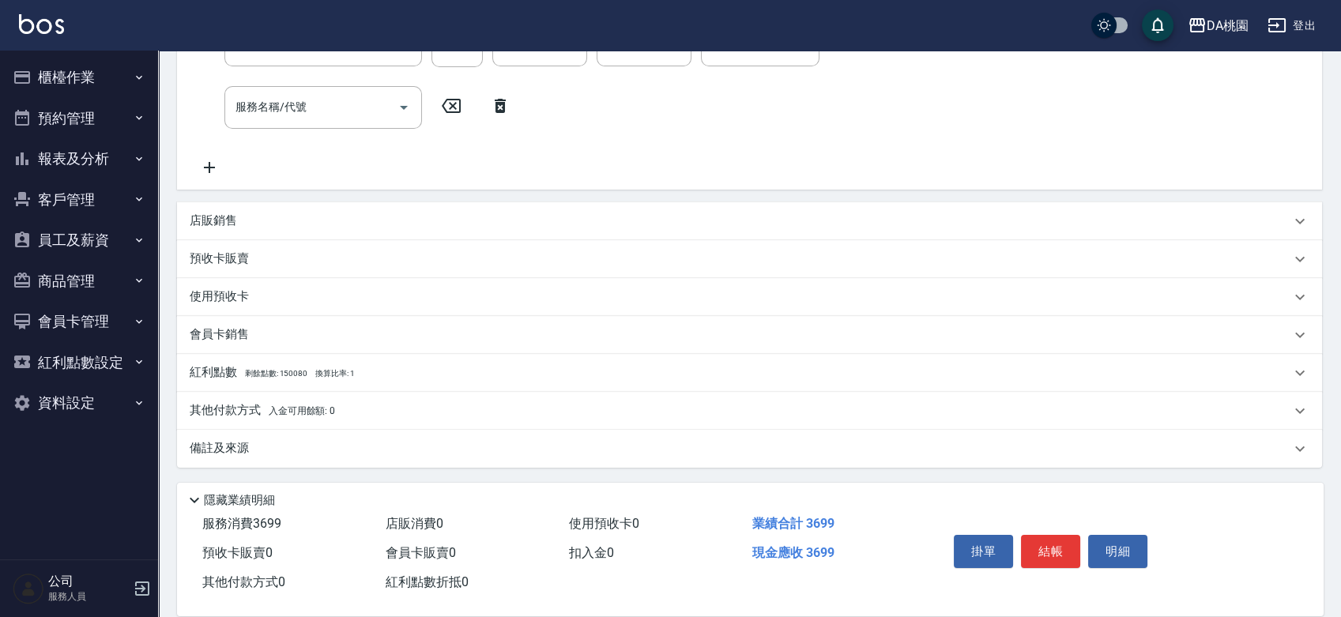
scroll to position [349, 0]
click at [213, 407] on p "其他付款方式 入金可用餘額: 0" at bounding box center [262, 412] width 145 height 17
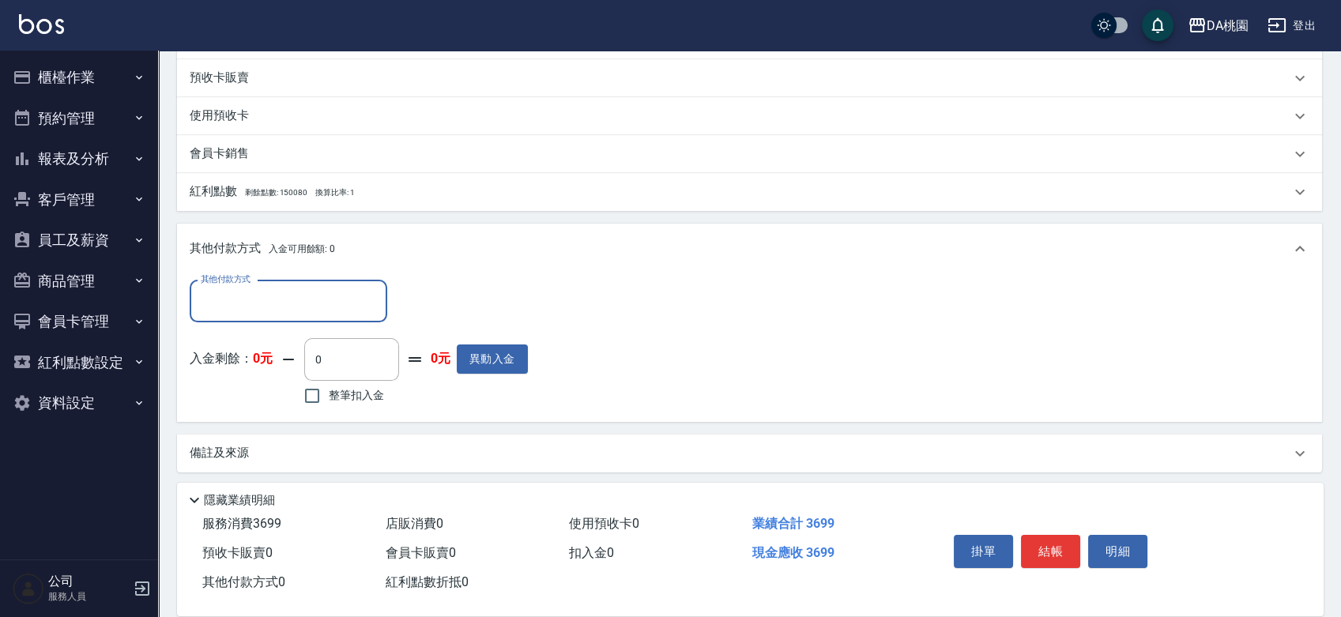
scroll to position [535, 0]
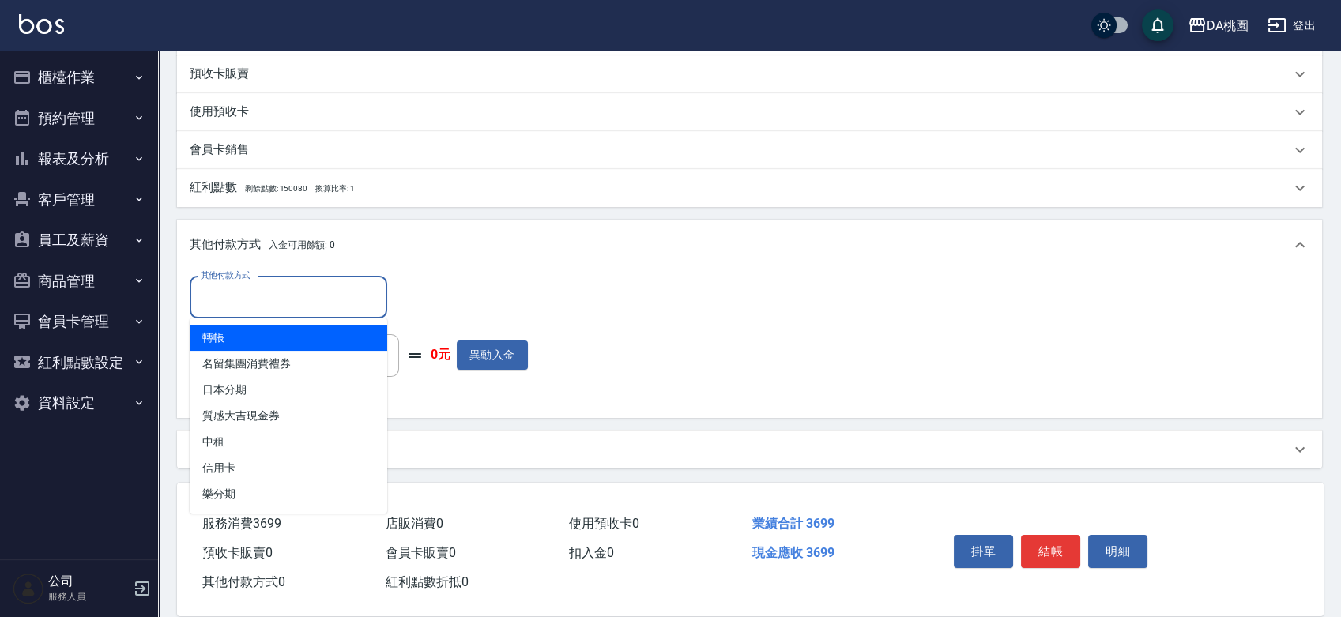
click at [204, 305] on input "其他付款方式" at bounding box center [288, 298] width 183 height 28
click at [204, 331] on span "轉帳" at bounding box center [289, 338] width 198 height 26
type input "轉帳"
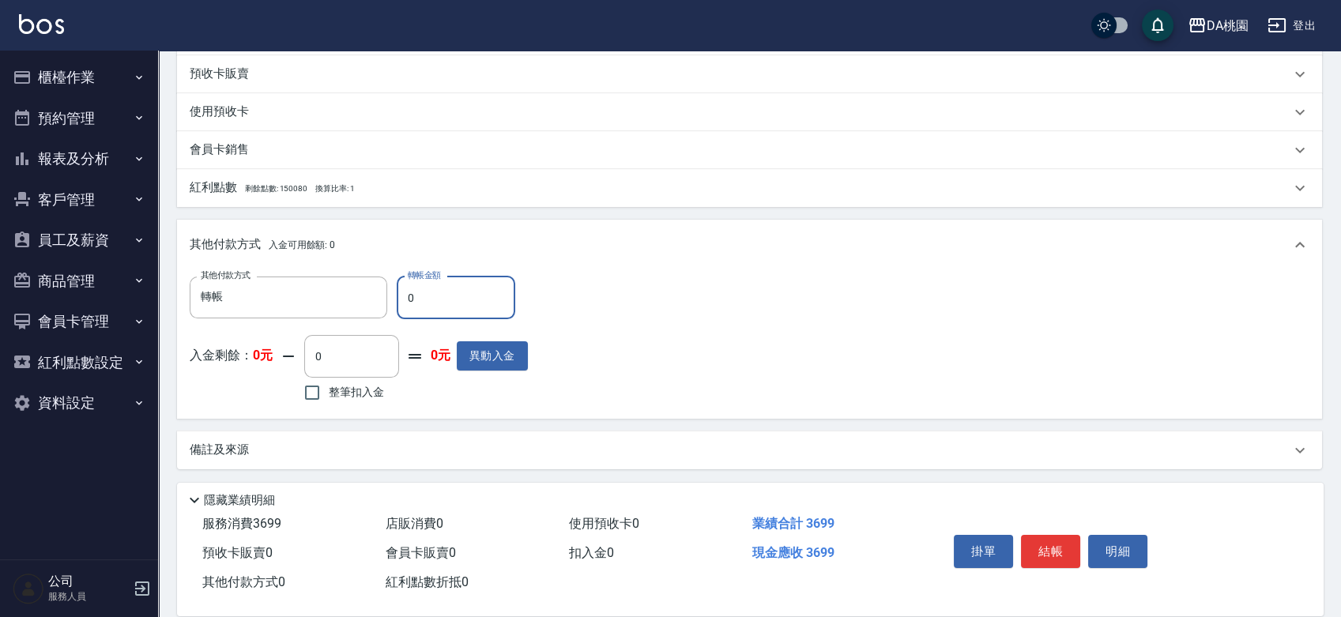
click at [453, 315] on input "0" at bounding box center [456, 298] width 119 height 43
type input "369"
type input "330"
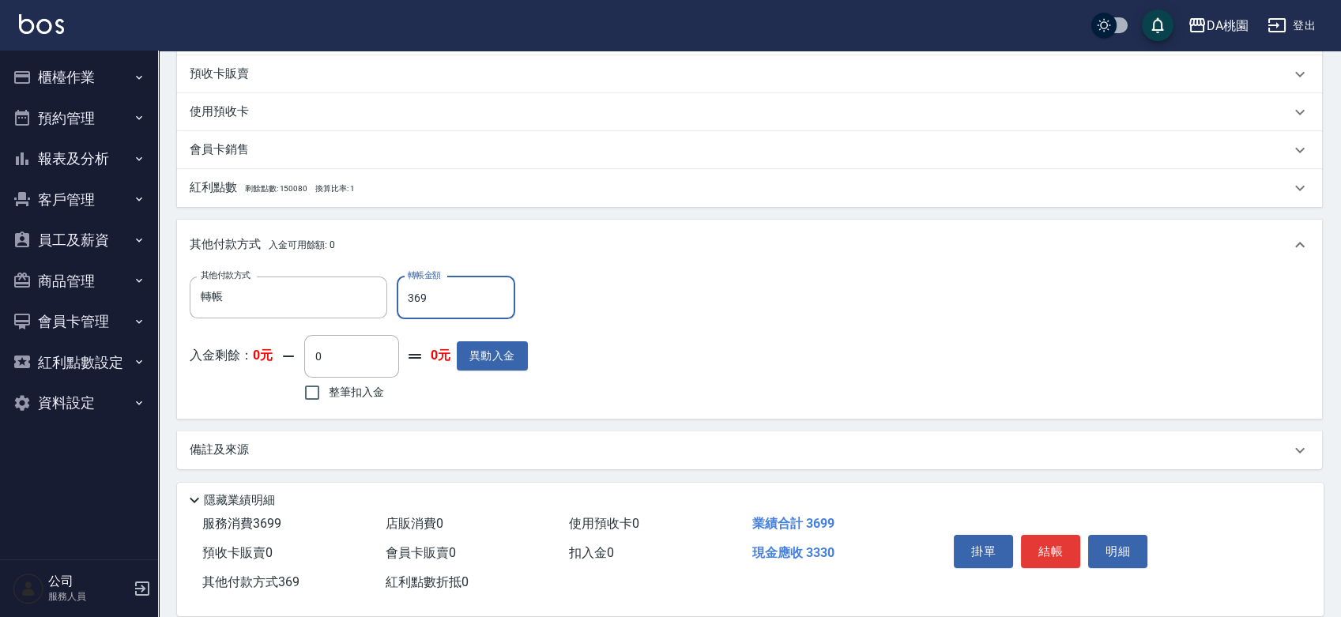
type input "3699"
click at [1046, 549] on button "結帳" at bounding box center [1050, 551] width 59 height 33
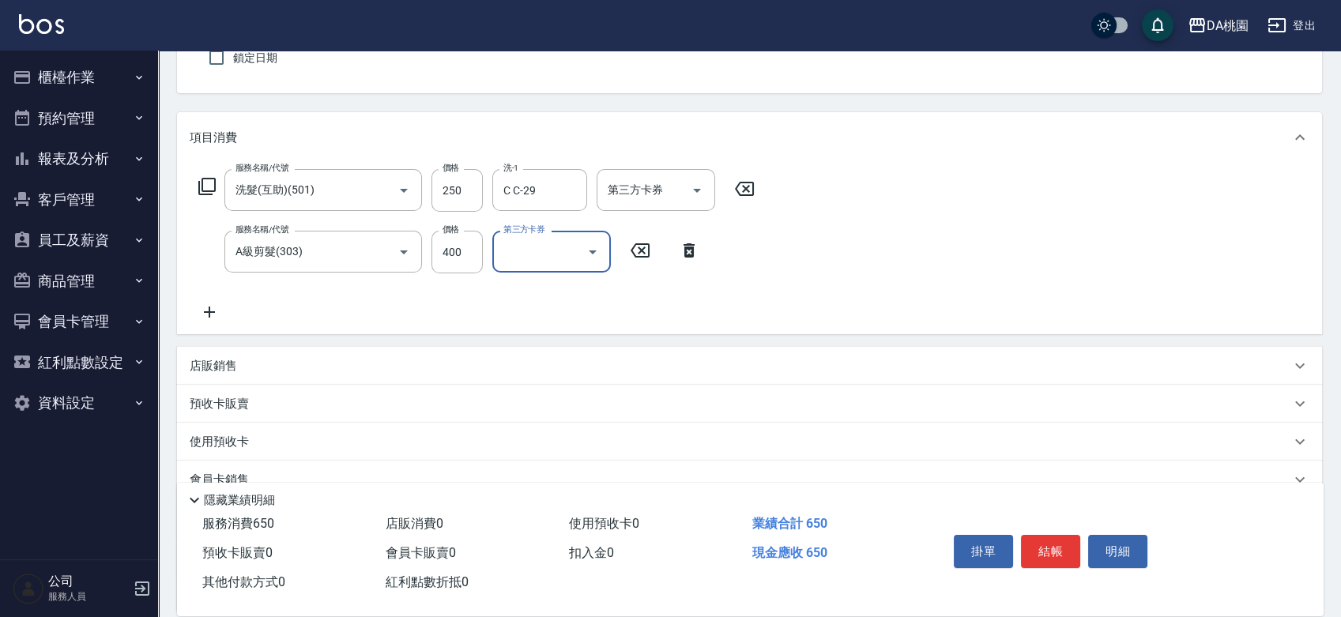
scroll to position [288, 0]
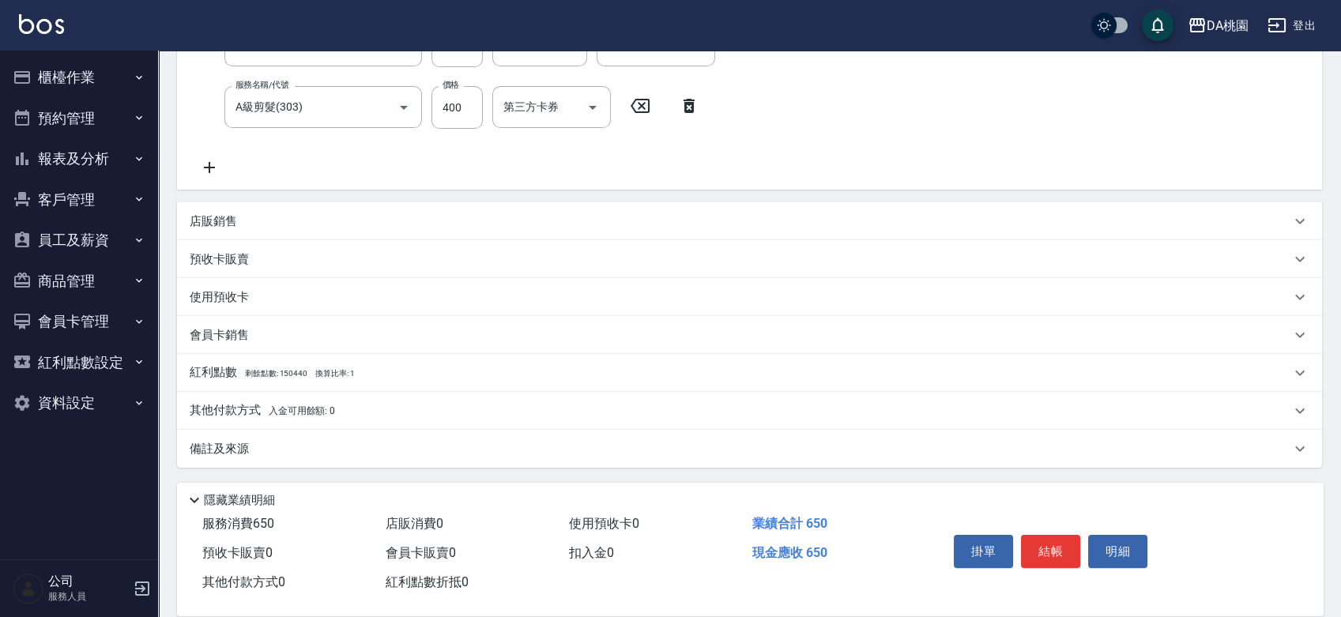
click at [284, 416] on span "入金可用餘額: 0" at bounding box center [302, 410] width 67 height 11
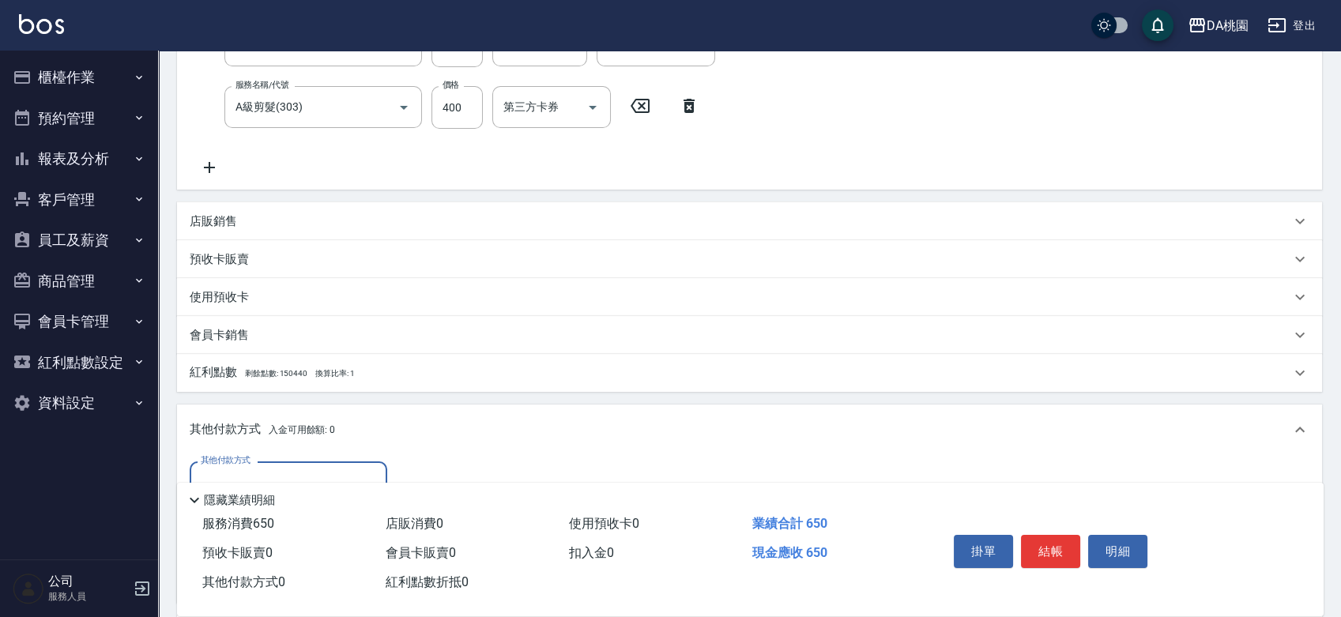
scroll to position [0, 0]
click at [224, 464] on label "其他付款方式" at bounding box center [226, 460] width 50 height 12
click at [224, 469] on input "其他付款方式" at bounding box center [288, 483] width 183 height 28
click at [224, 470] on input "其他付款方式" at bounding box center [288, 483] width 183 height 28
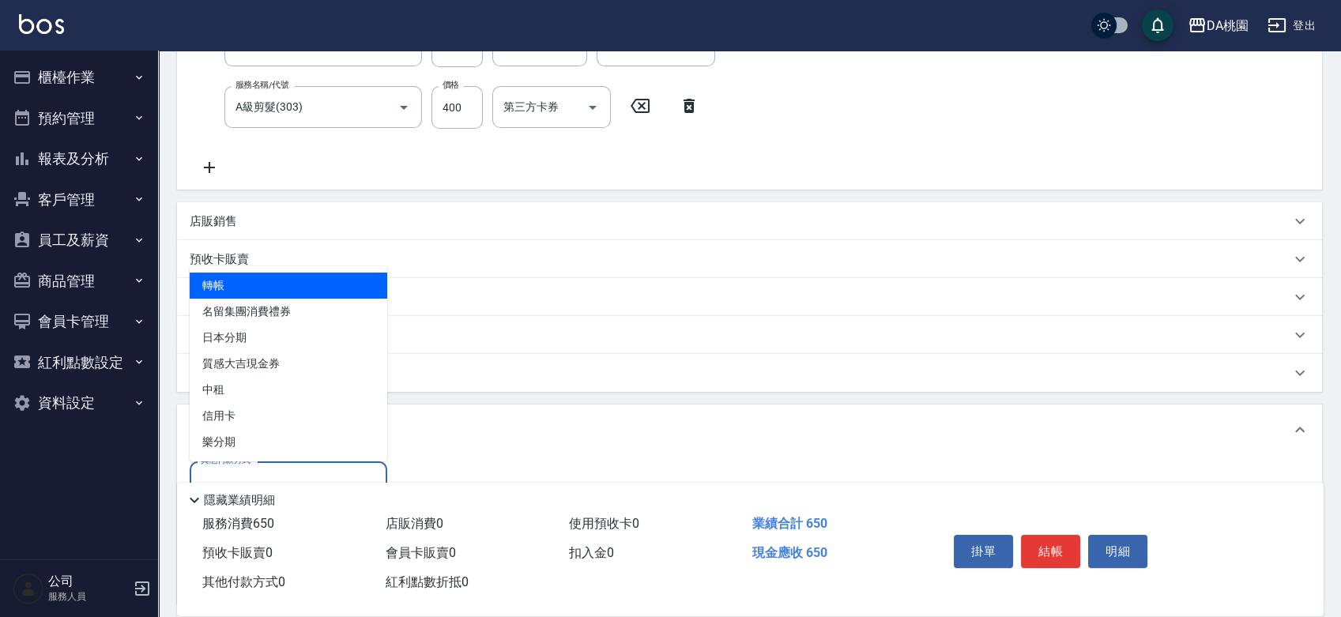
click at [216, 293] on span "轉帳" at bounding box center [289, 286] width 198 height 26
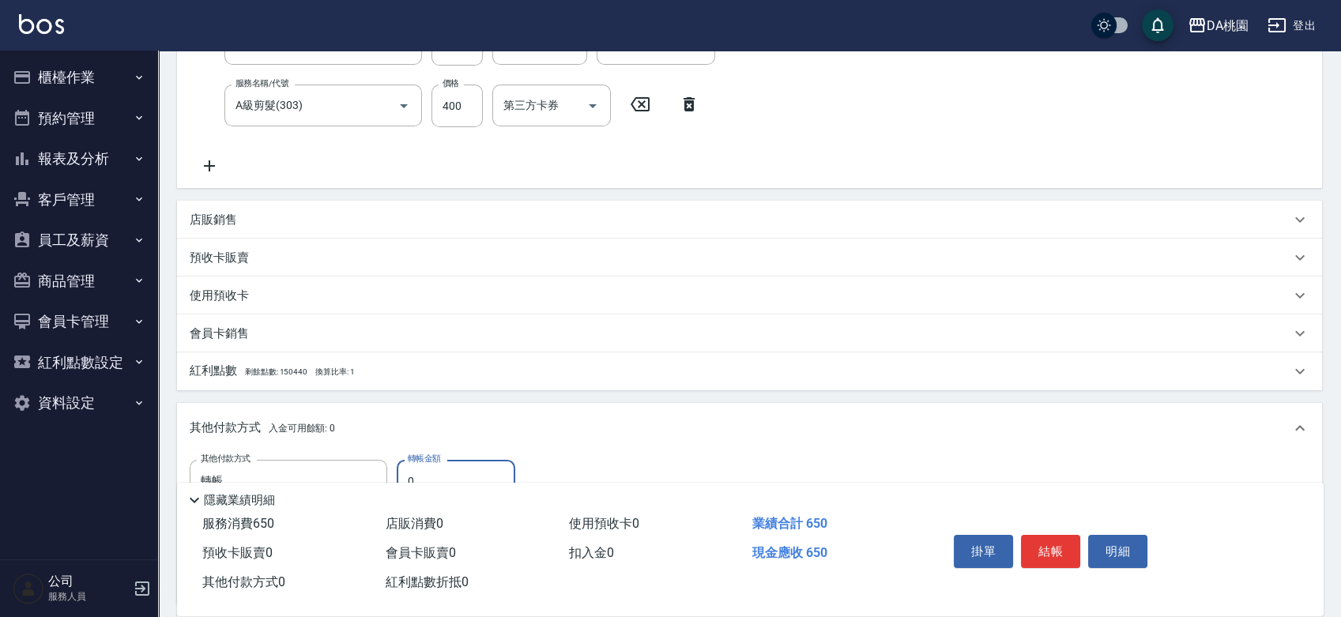
scroll to position [464, 0]
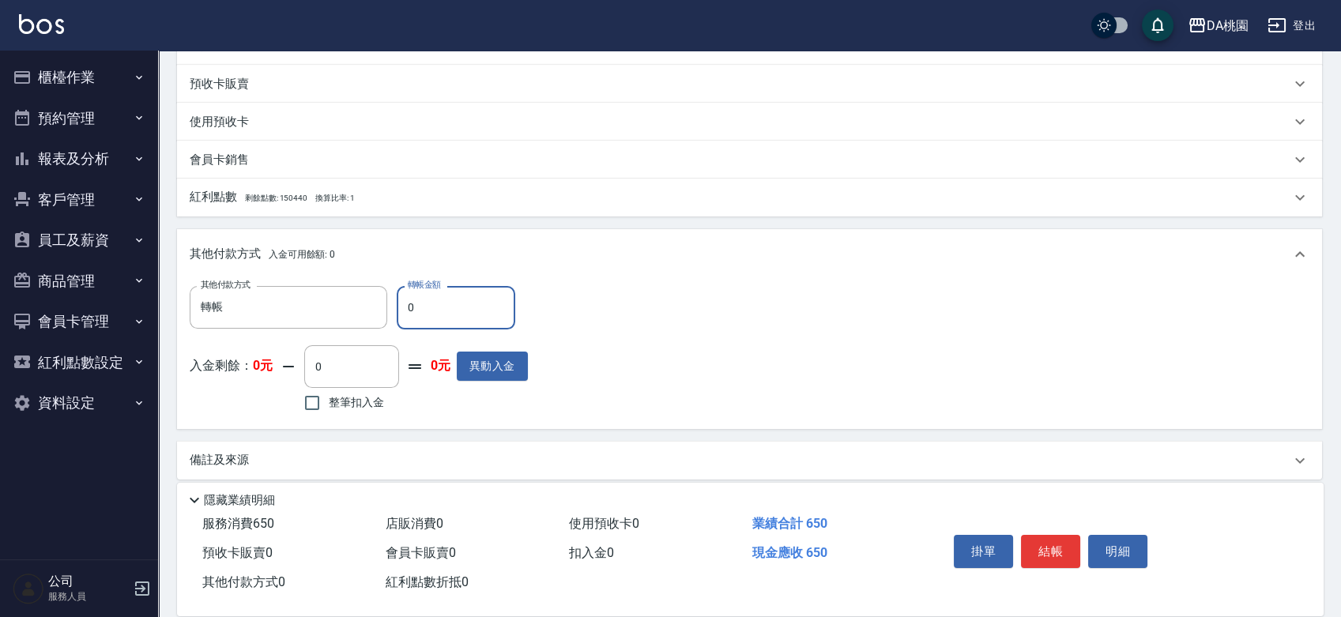
click at [424, 294] on input "0" at bounding box center [456, 307] width 119 height 43
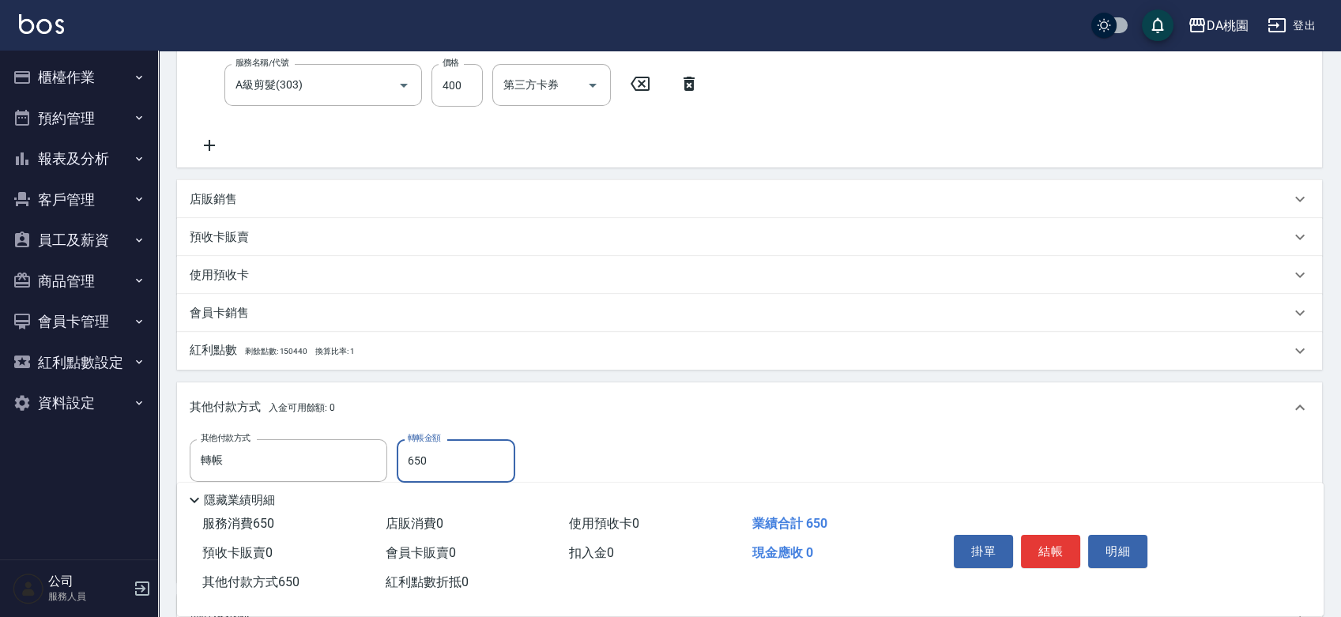
scroll to position [474, 0]
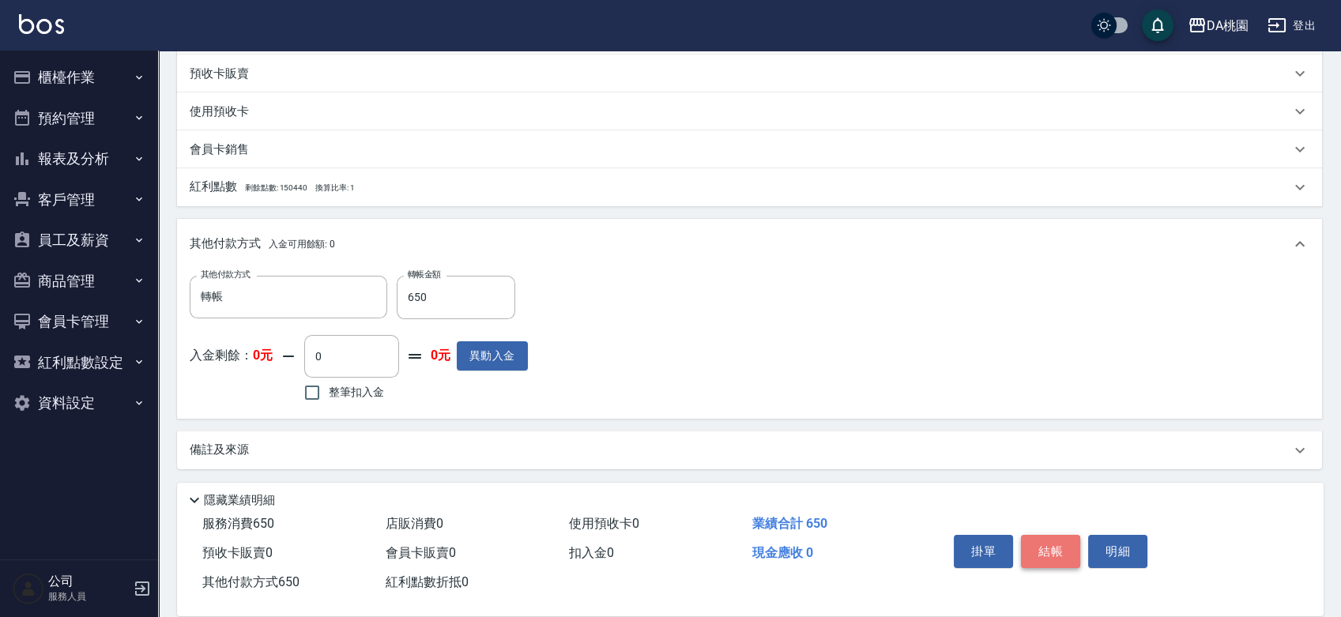
click at [1031, 546] on button "結帳" at bounding box center [1050, 551] width 59 height 33
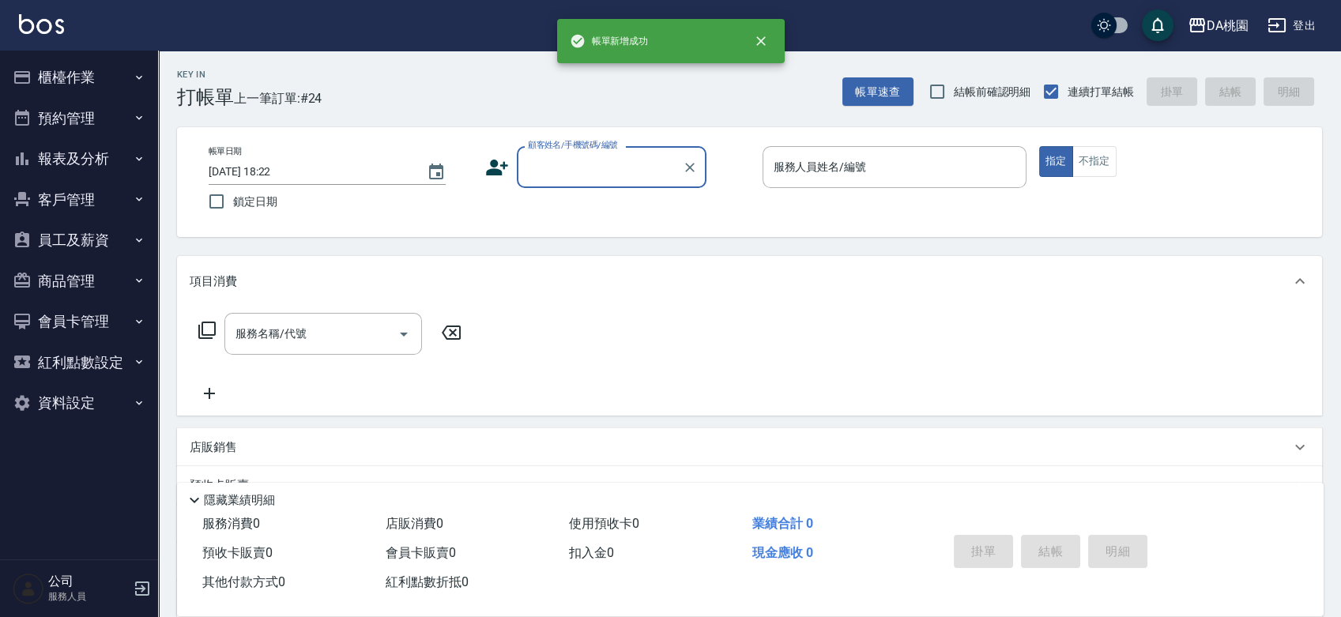
scroll to position [0, 0]
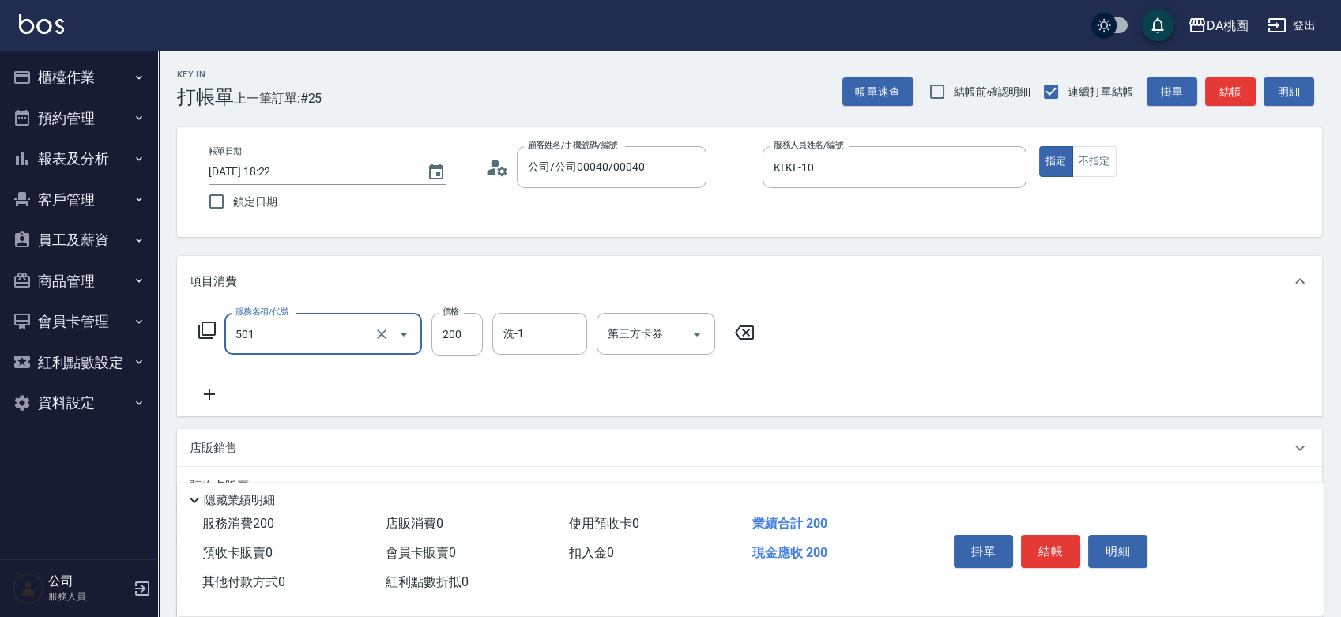
click at [292, 334] on input "501" at bounding box center [301, 334] width 139 height 28
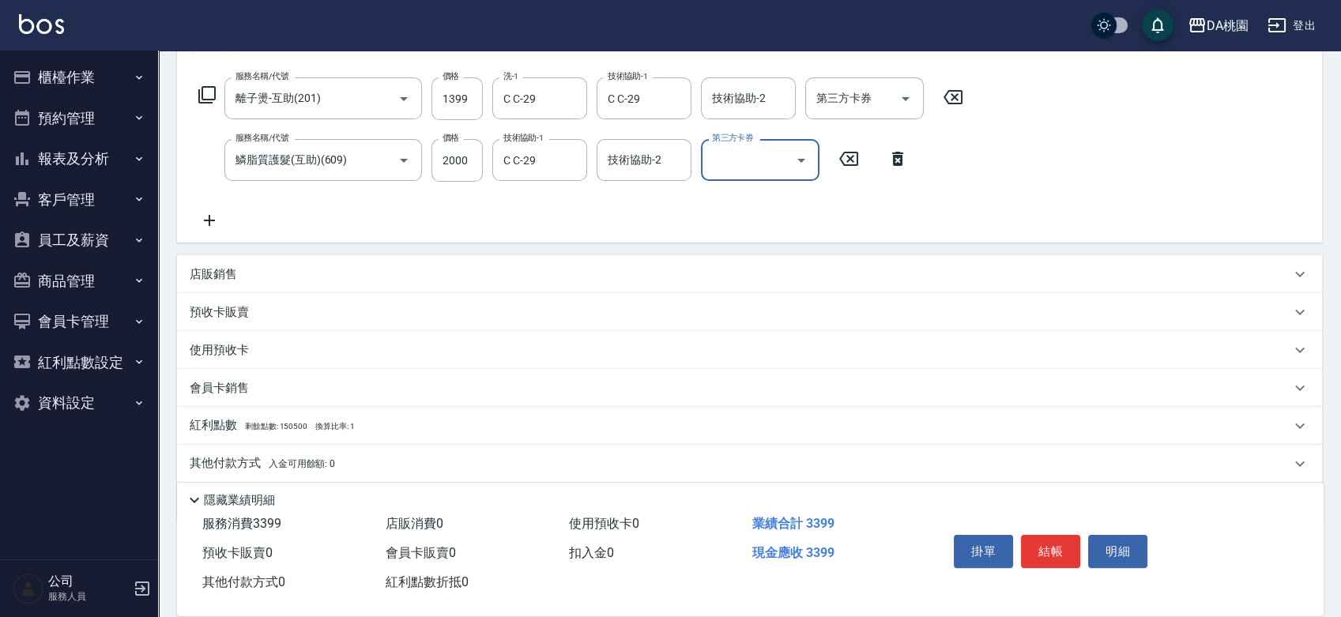
scroll to position [288, 0]
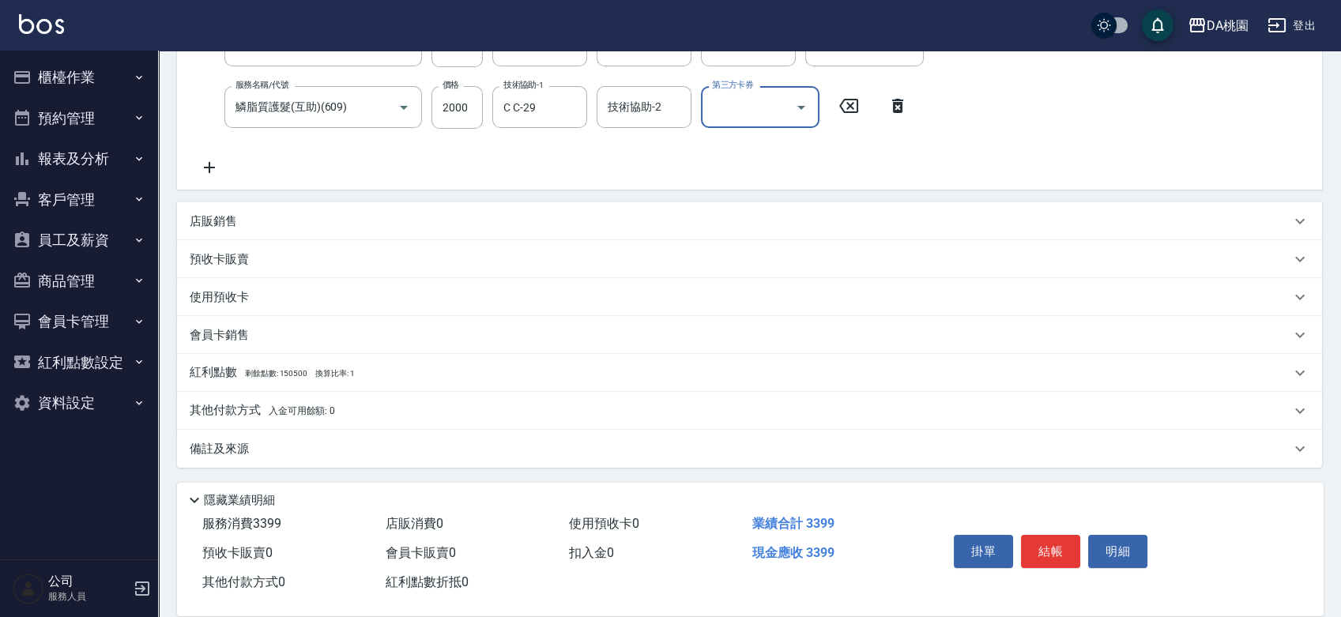
click at [235, 405] on p "其他付款方式 入金可用餘額: 0" at bounding box center [262, 410] width 145 height 17
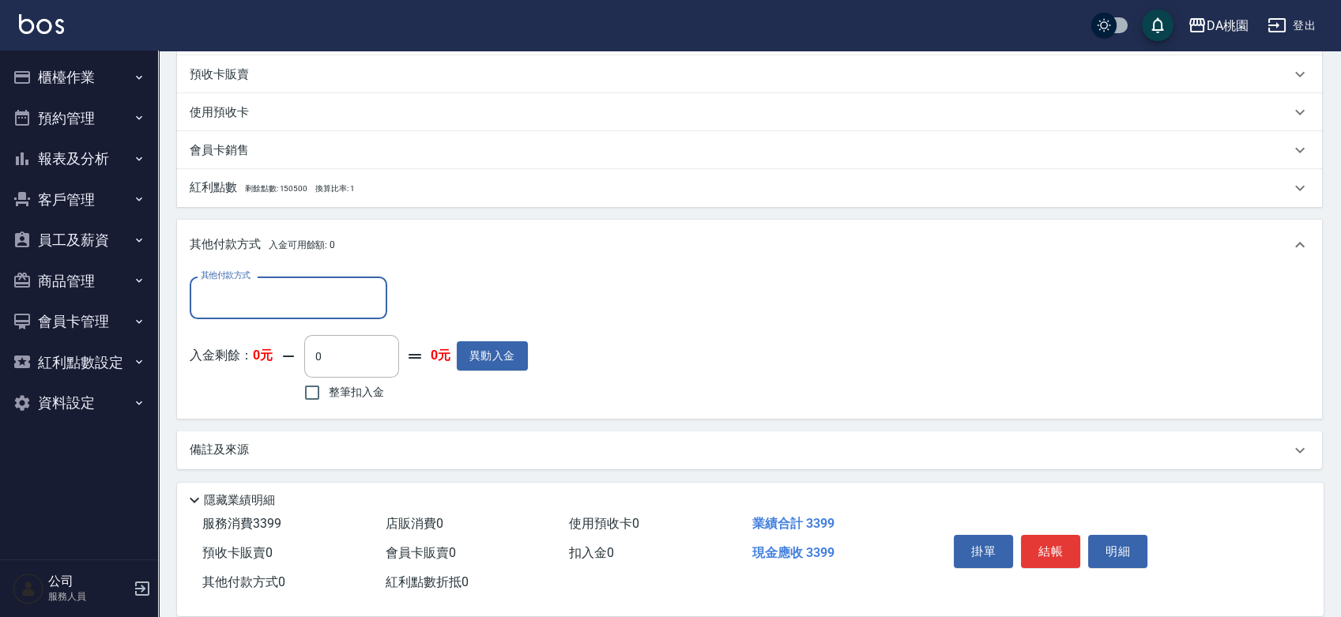
scroll to position [474, 0]
click at [233, 290] on input "其他付款方式" at bounding box center [288, 297] width 183 height 28
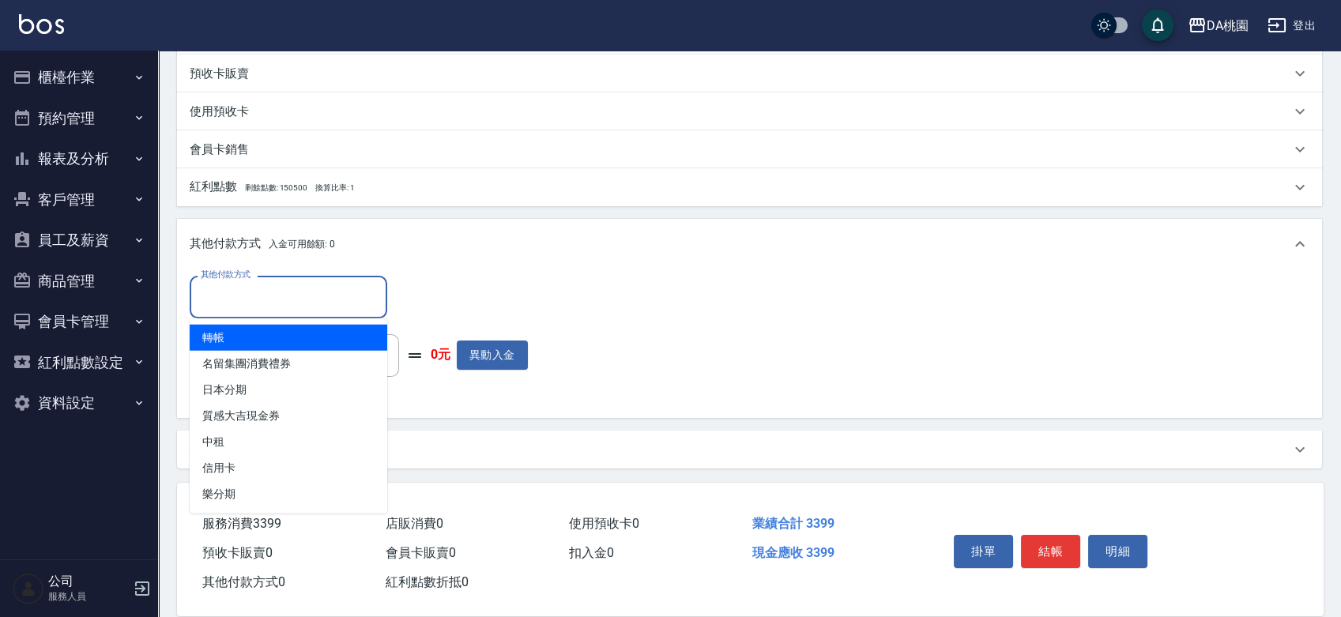
click at [224, 340] on span "轉帳" at bounding box center [289, 338] width 198 height 26
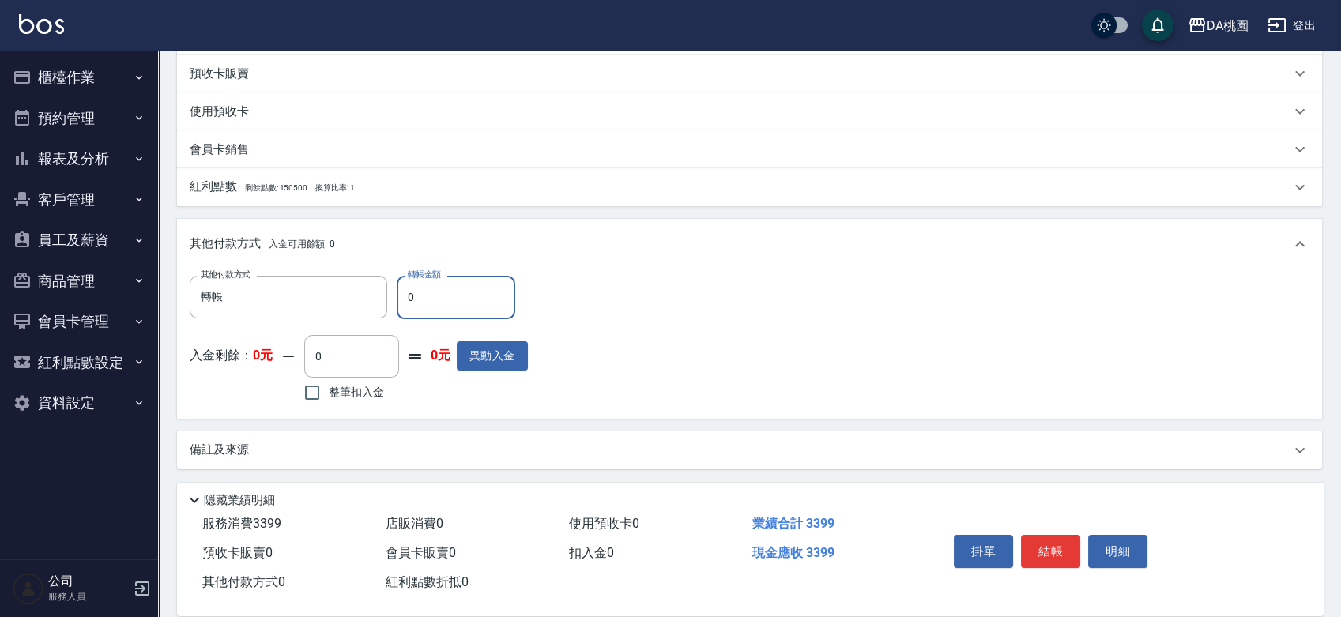
click at [414, 301] on input "0" at bounding box center [456, 297] width 119 height 43
click at [1050, 549] on button "結帳" at bounding box center [1050, 551] width 59 height 33
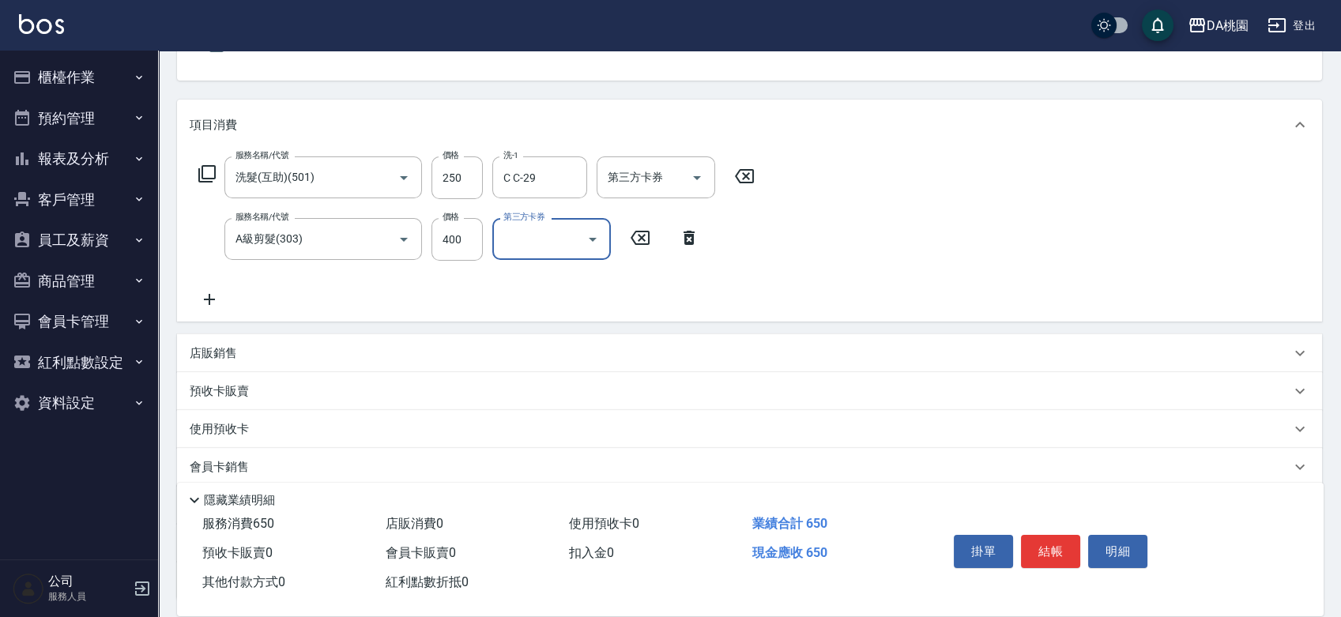
scroll to position [288, 0]
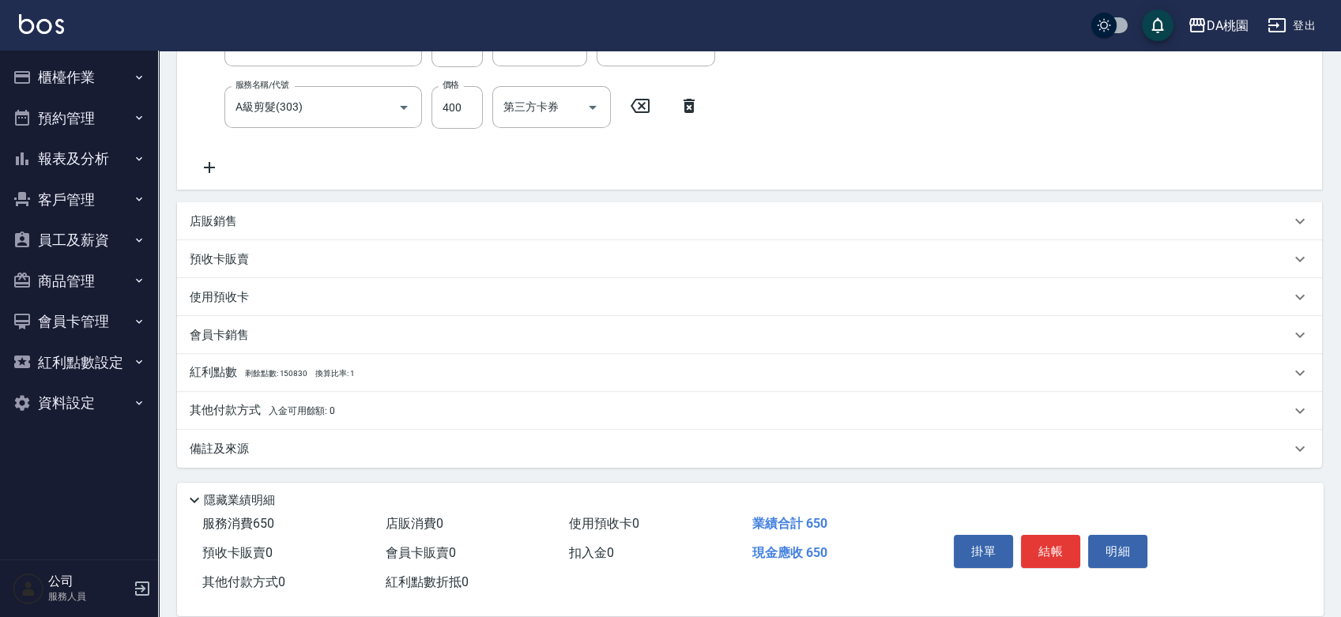
click at [232, 405] on p "其他付款方式 入金可用餘額: 0" at bounding box center [262, 410] width 145 height 17
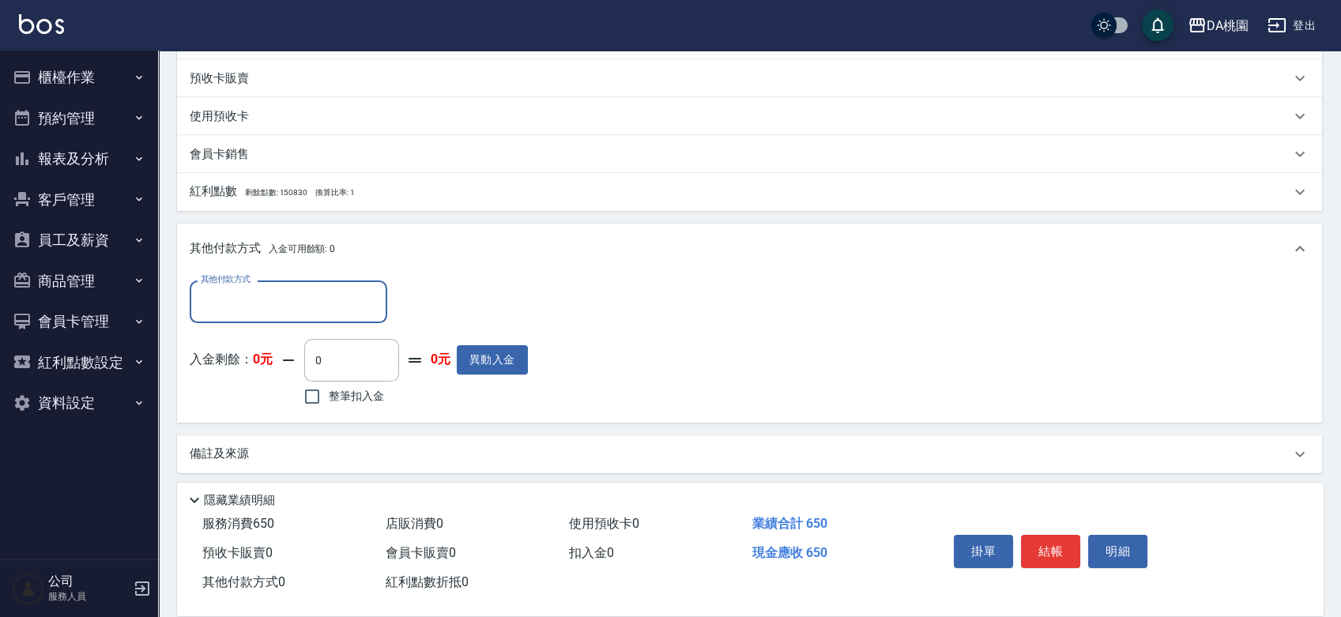
scroll to position [474, 0]
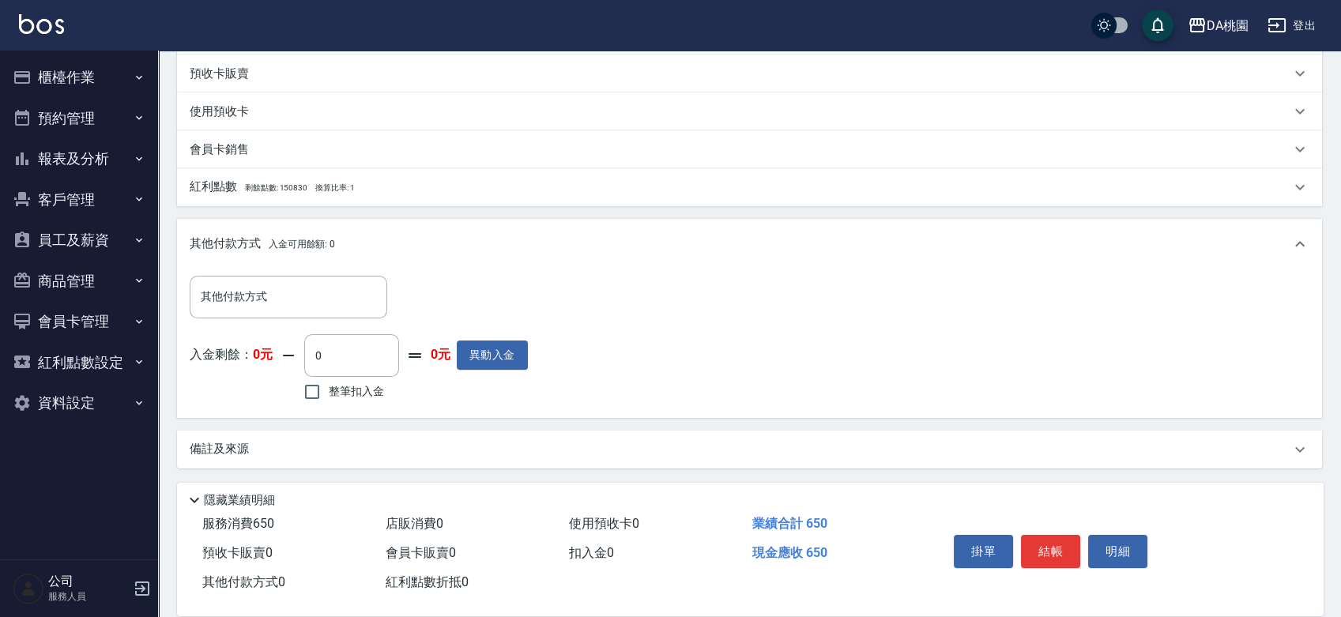
click at [237, 322] on div "其他付款方式 其他付款方式 入金剩餘： 0元 0 ​ 整筆扣入金 0元 異動入金" at bounding box center [359, 340] width 338 height 129
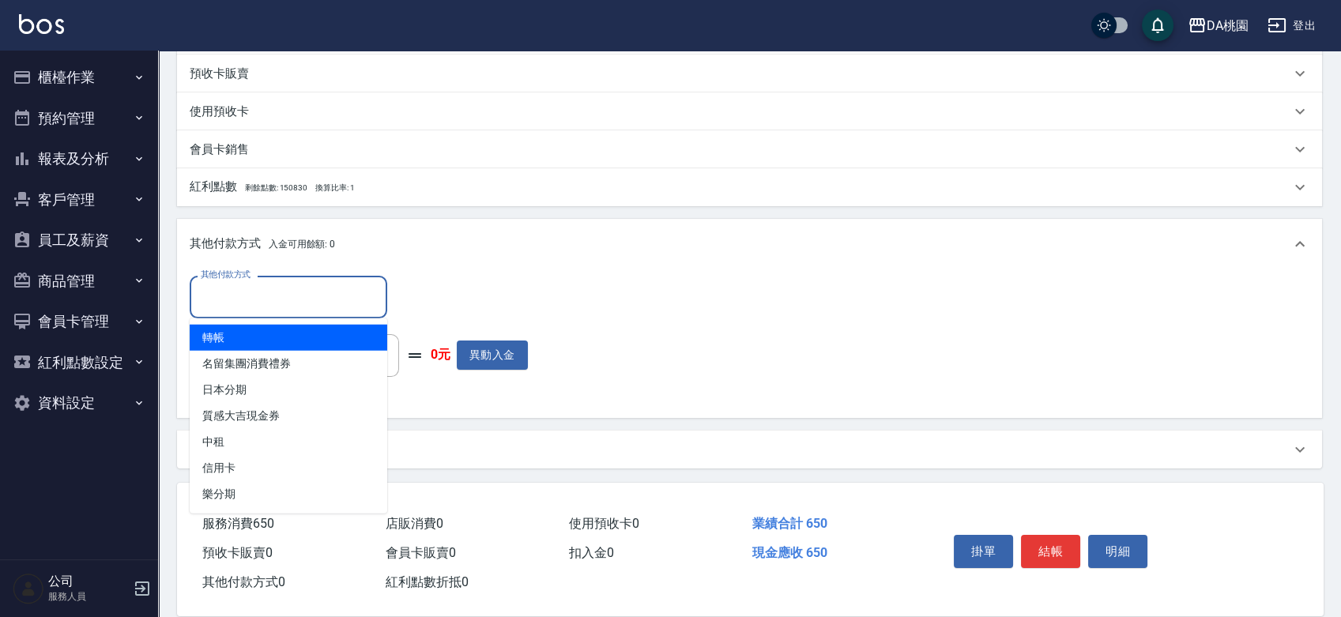
click at [237, 303] on input "其他付款方式" at bounding box center [288, 297] width 183 height 28
click at [237, 338] on span "轉帳" at bounding box center [289, 338] width 198 height 26
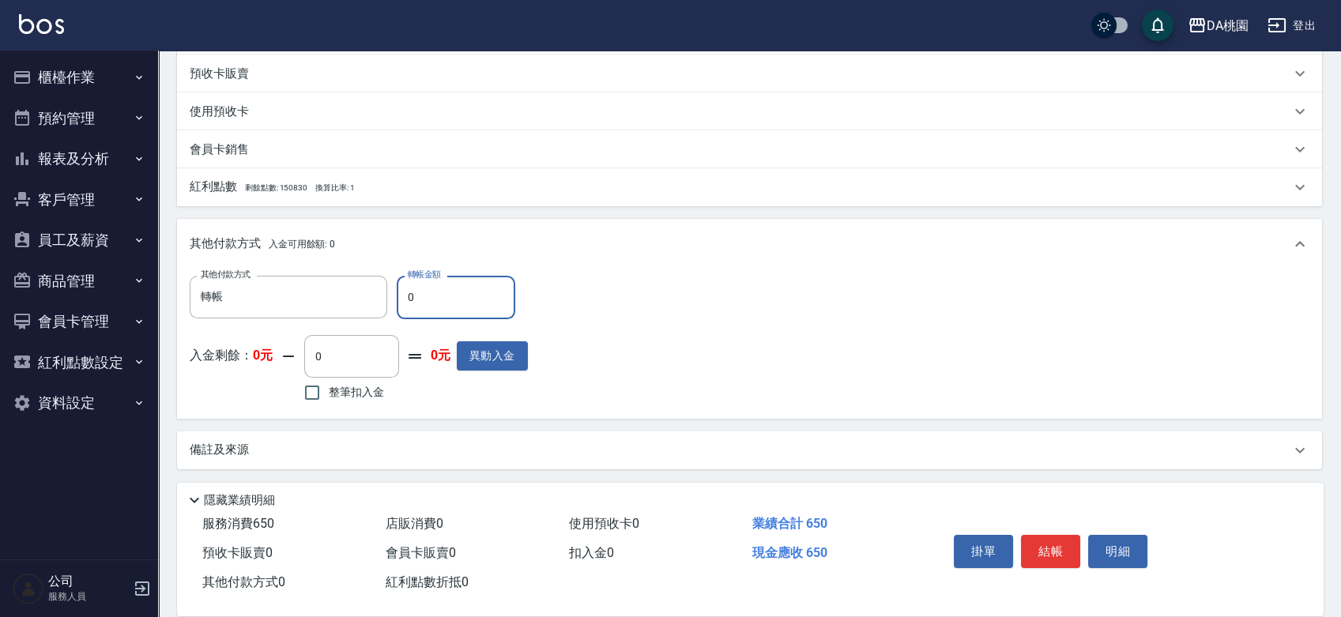
click at [420, 307] on input "0" at bounding box center [456, 297] width 119 height 43
click at [1026, 535] on button "結帳" at bounding box center [1050, 551] width 59 height 33
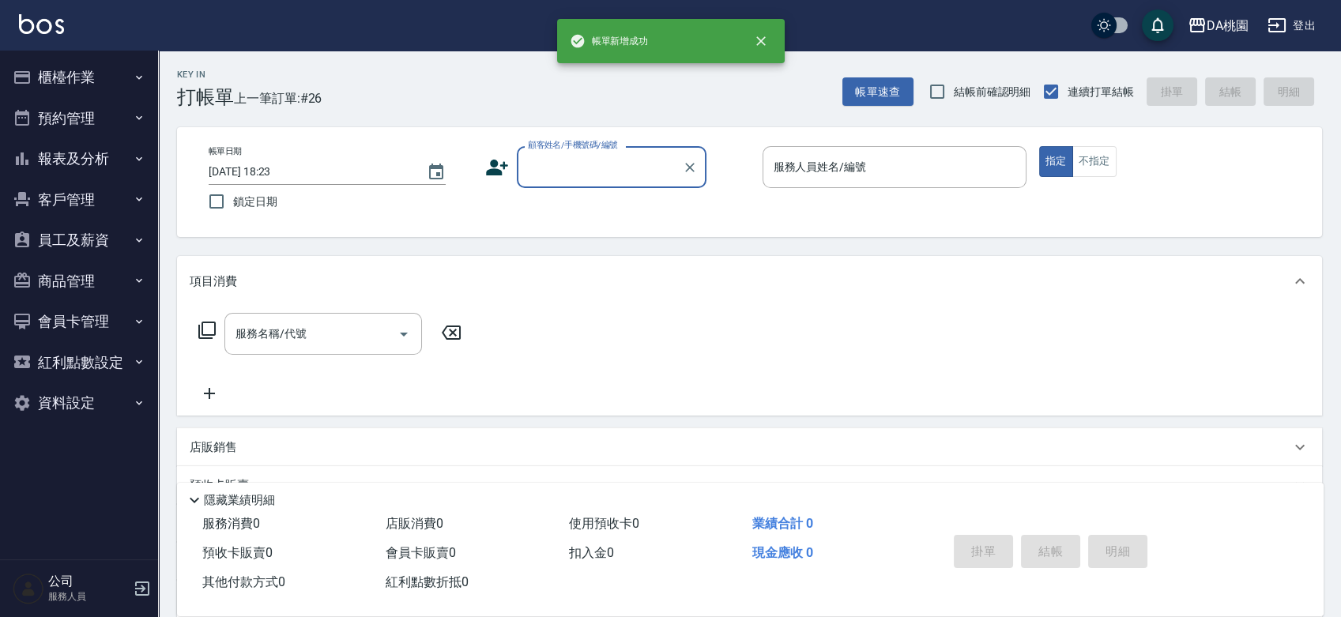
scroll to position [0, 0]
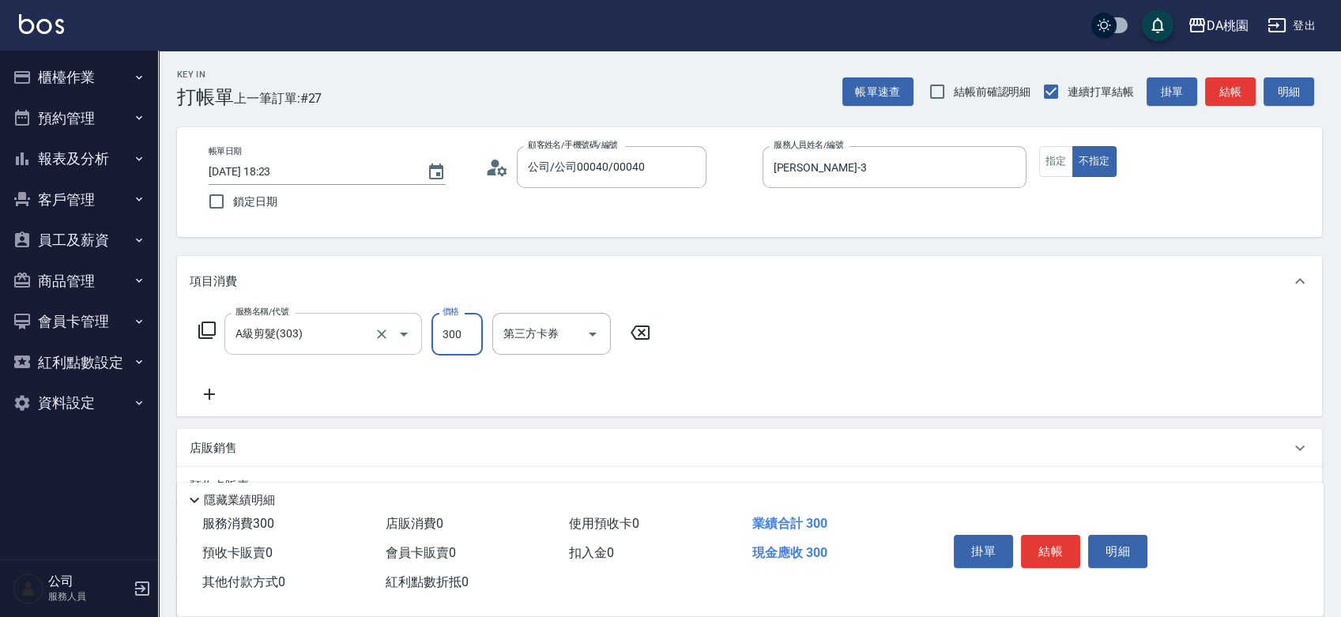
click at [274, 328] on input "A級剪髮(303)" at bounding box center [301, 334] width 139 height 28
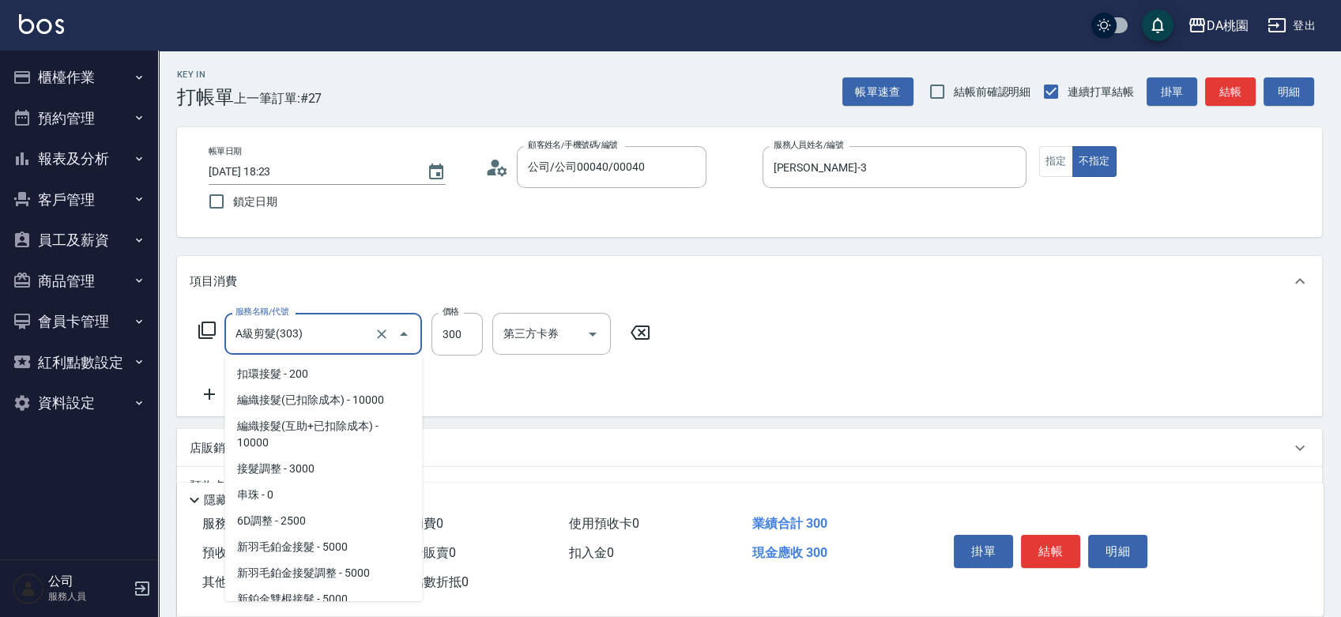
scroll to position [1209, 0]
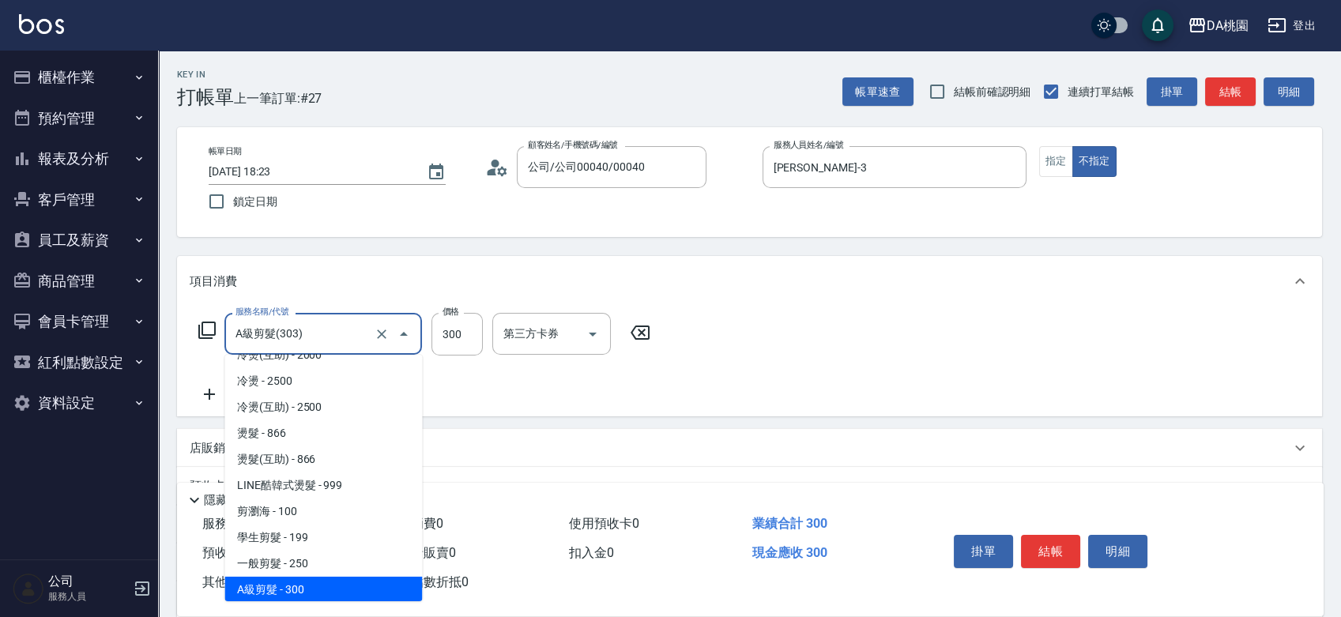
click at [274, 328] on input "A級剪髮(303)" at bounding box center [301, 334] width 139 height 28
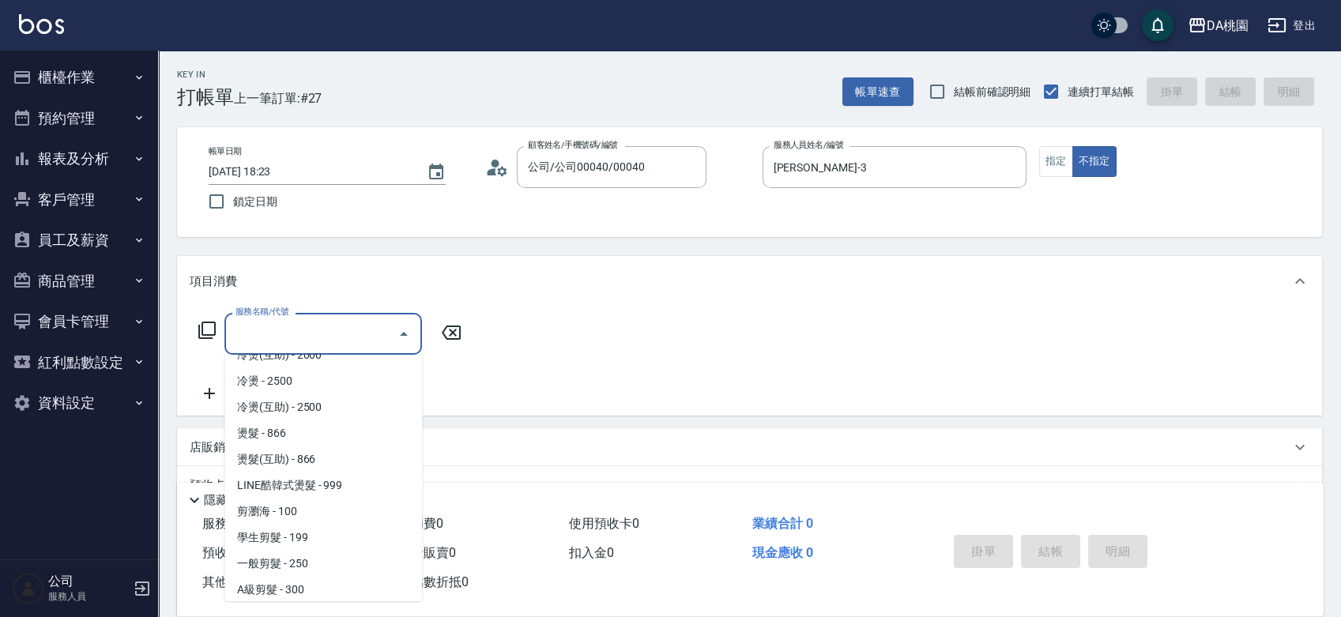
scroll to position [0, 0]
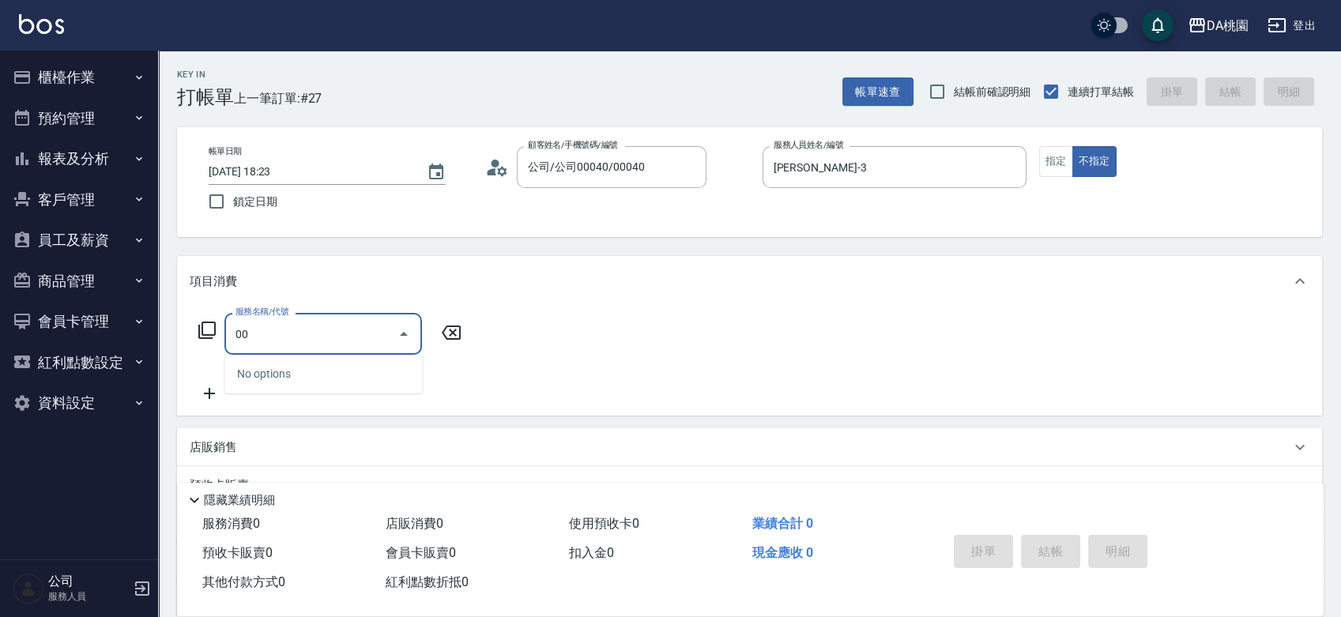
click at [283, 322] on input "00" at bounding box center [312, 334] width 160 height 28
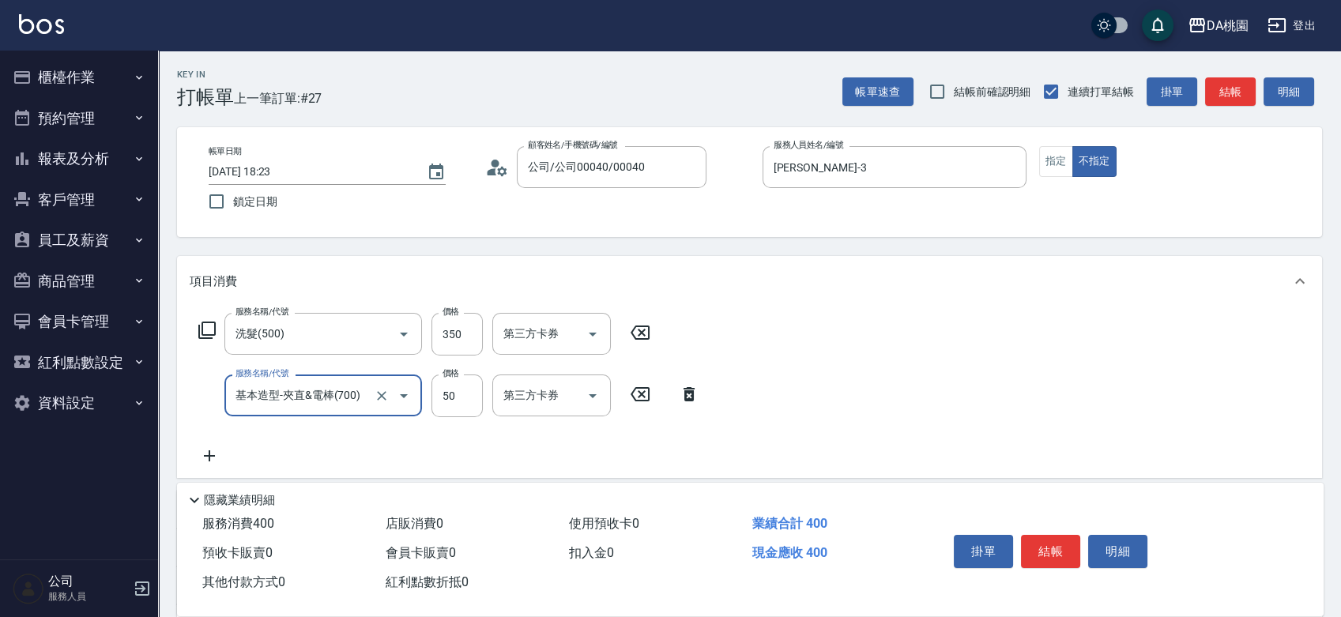
click at [243, 386] on input "基本造型-夾直&電棒(700)" at bounding box center [301, 396] width 139 height 28
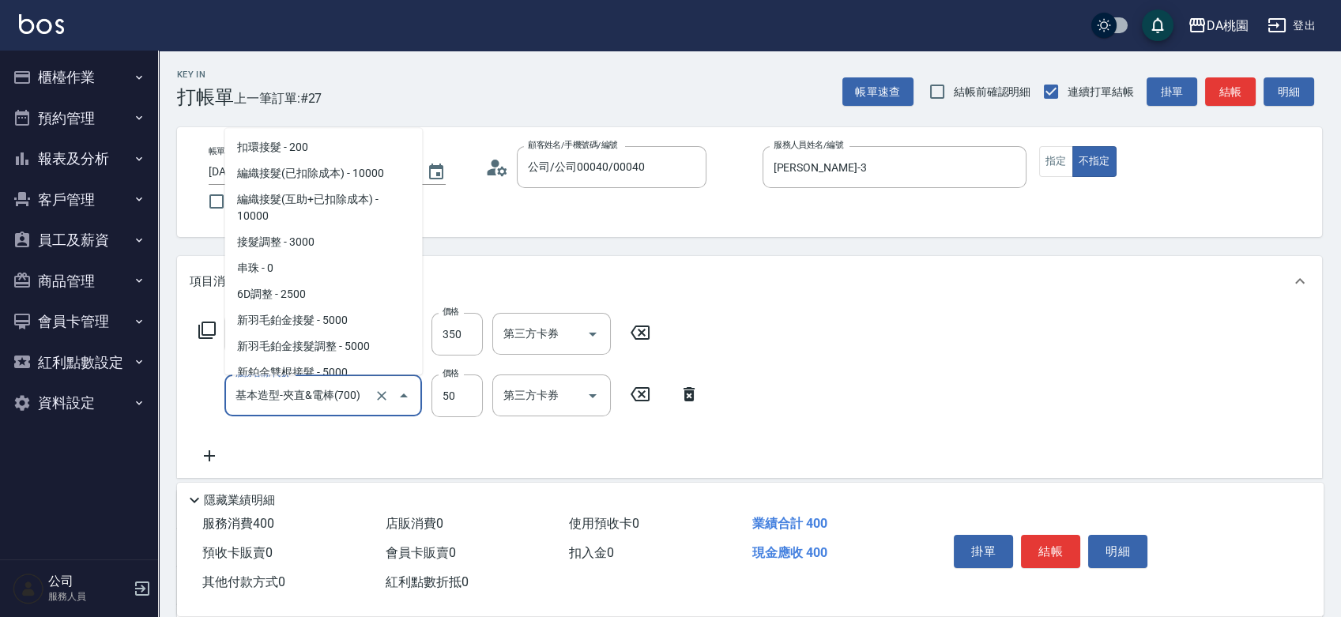
scroll to position [3187, 0]
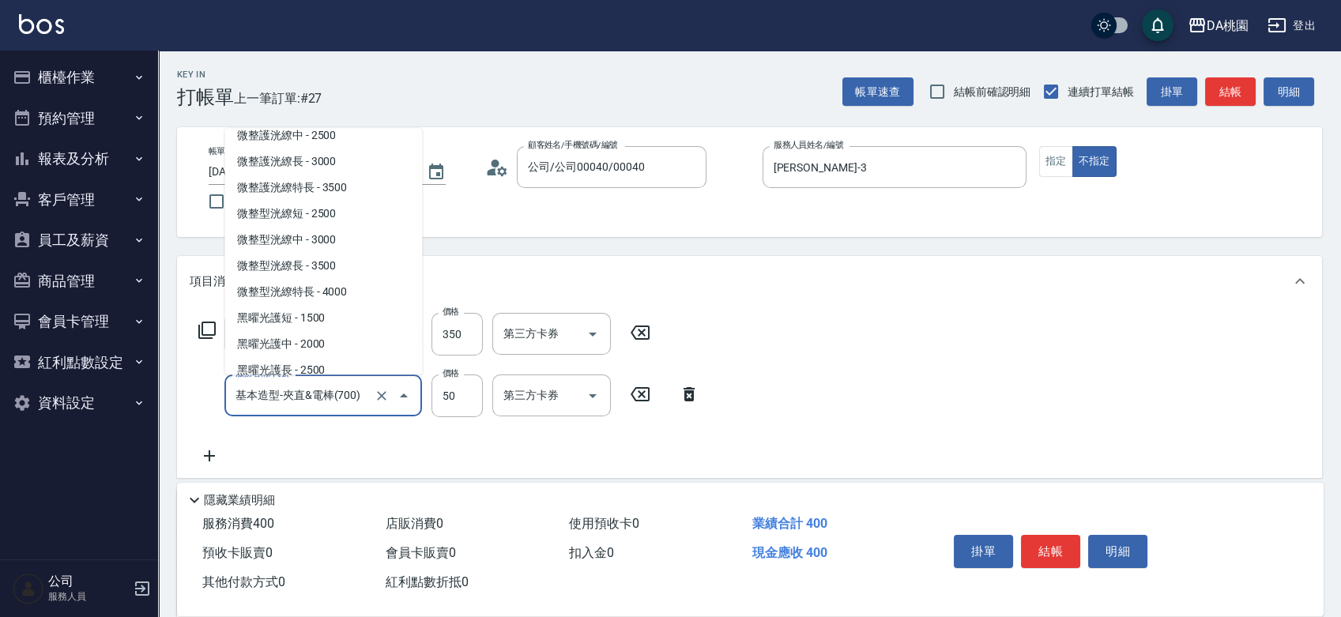
click at [243, 386] on input "基本造型-夾直&電棒(700)" at bounding box center [301, 396] width 139 height 28
click at [258, 402] on input "基本造型-夾直&電棒(700)" at bounding box center [301, 396] width 139 height 28
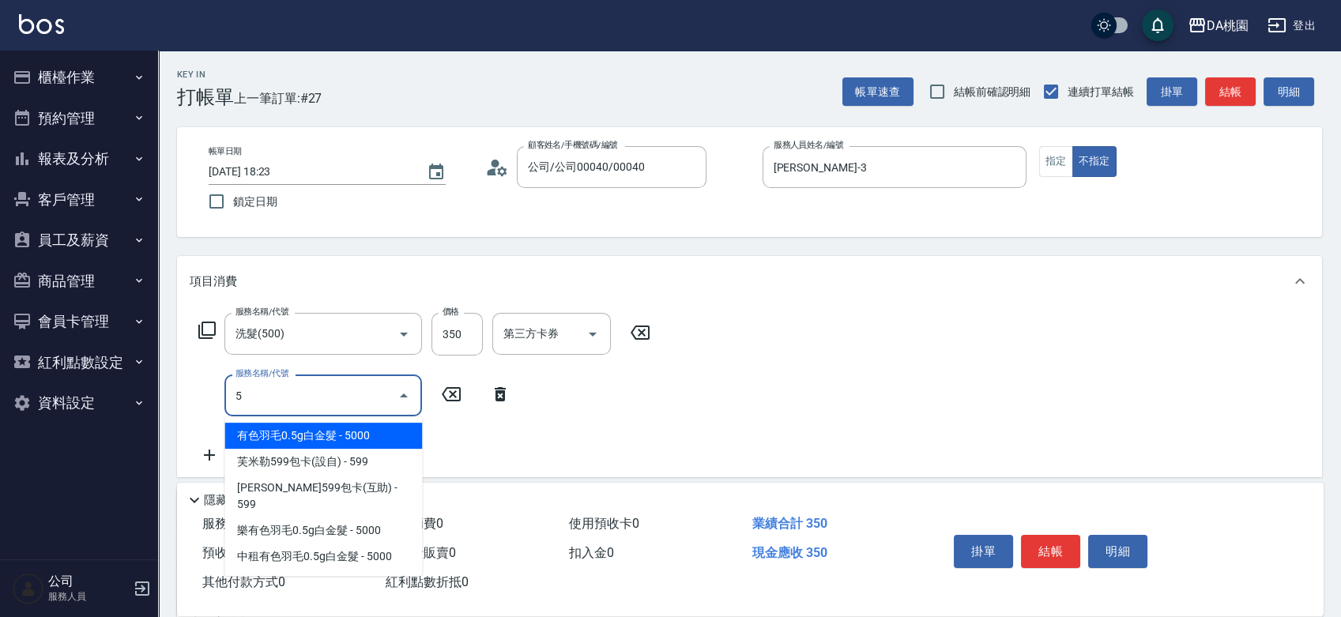
scroll to position [0, 0]
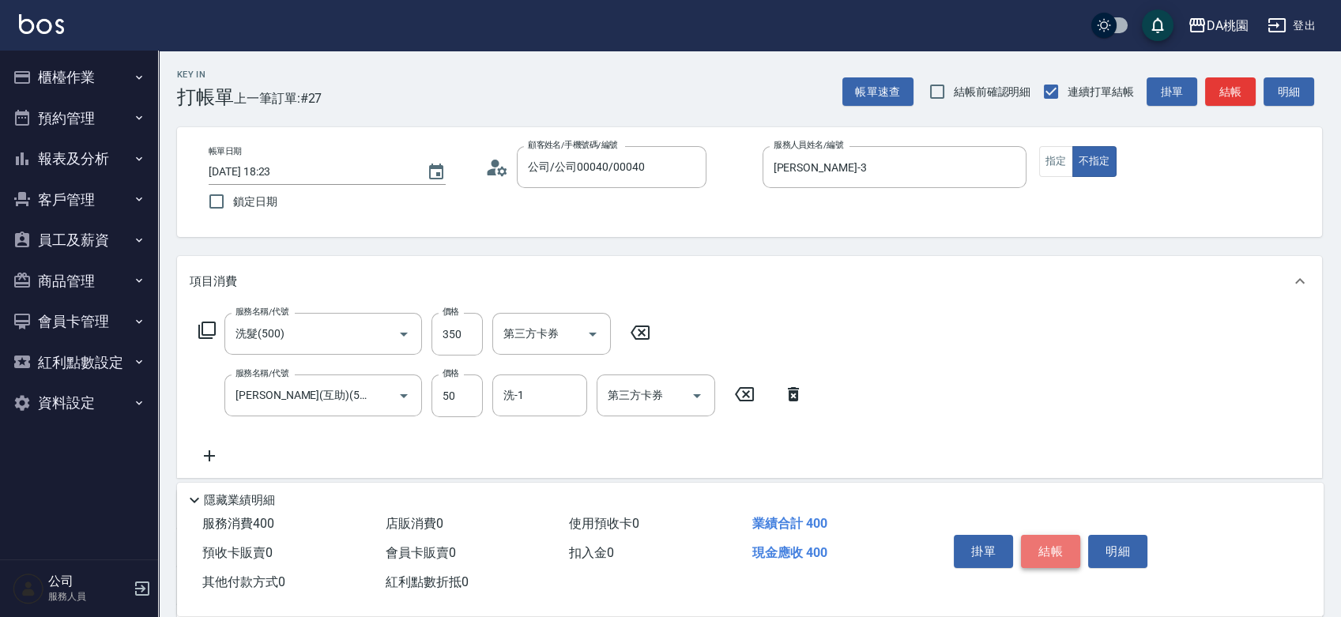
click at [1049, 542] on button "結帳" at bounding box center [1050, 551] width 59 height 33
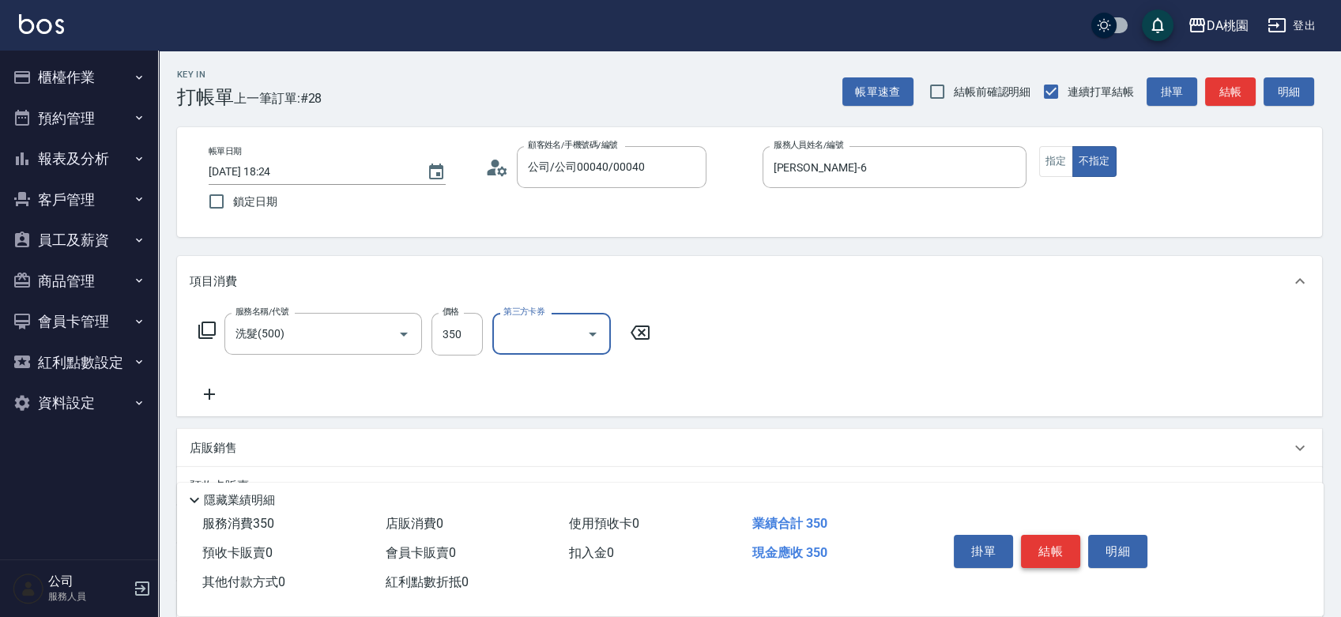
click at [1068, 545] on button "結帳" at bounding box center [1050, 551] width 59 height 33
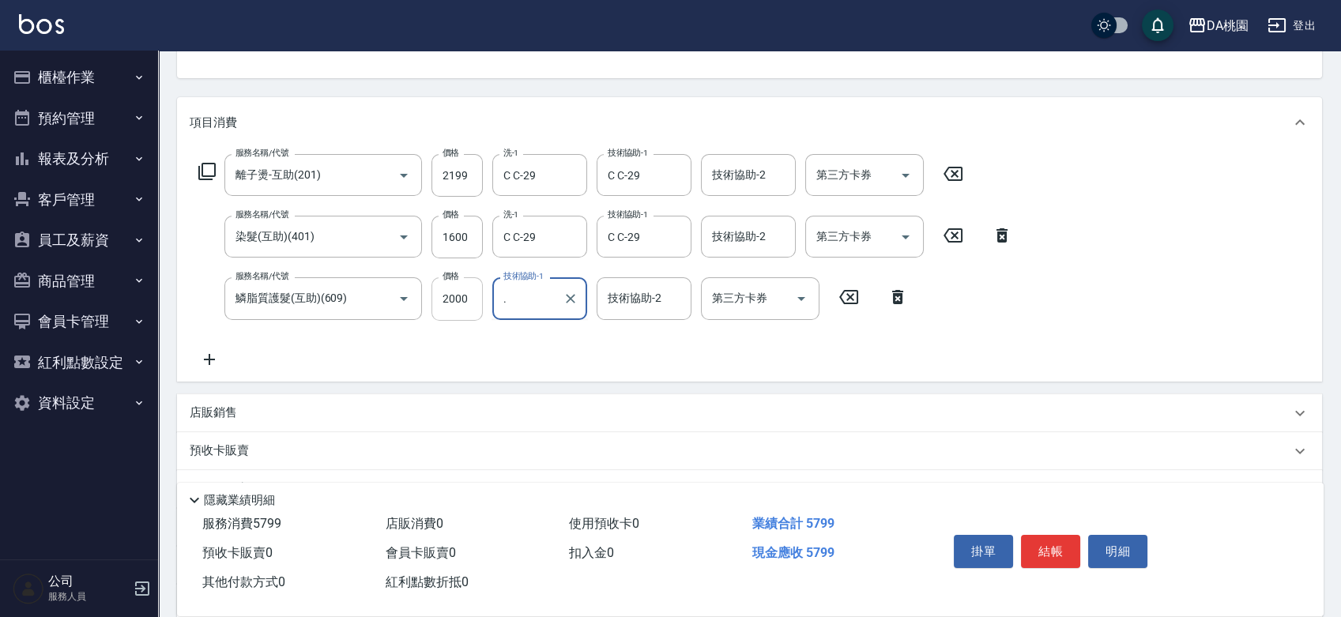
scroll to position [175, 0]
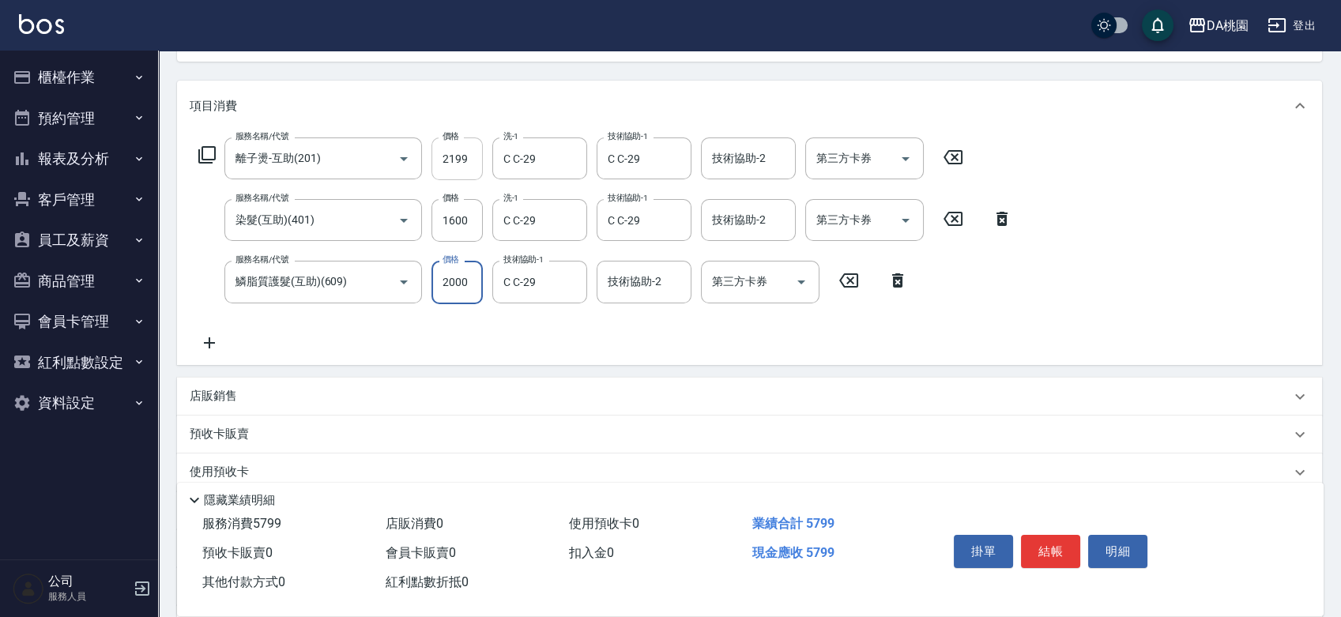
click at [445, 157] on input "2199" at bounding box center [457, 159] width 51 height 43
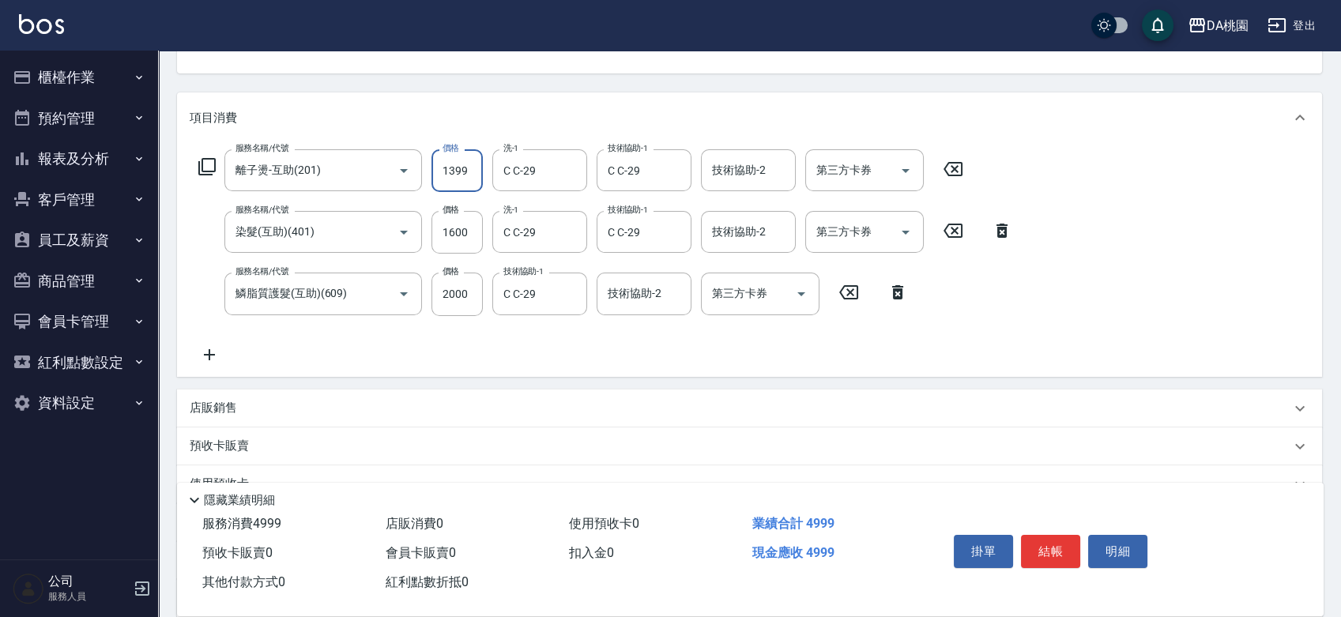
scroll to position [88, 0]
